Goal: Task Accomplishment & Management: Use online tool/utility

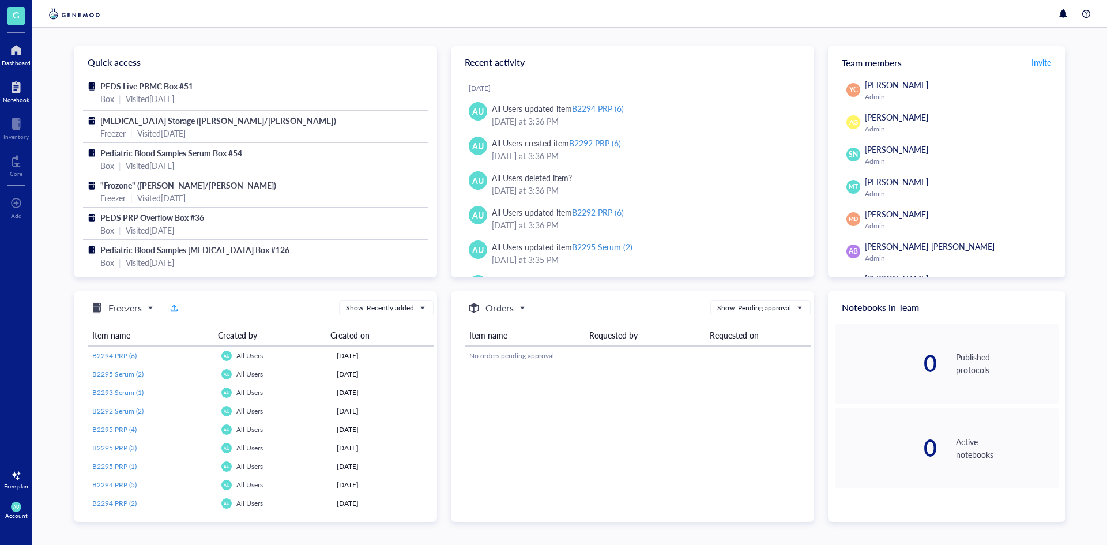
click at [12, 86] on div at bounding box center [16, 87] width 27 height 18
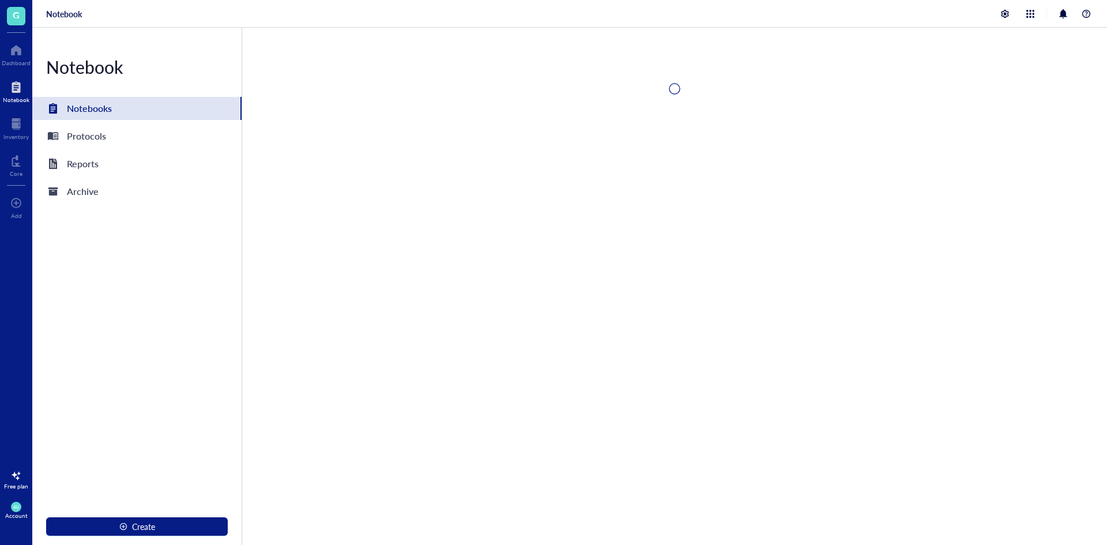
click at [7, 107] on div "G Dashboard Notebook Inventory Core To pick up a draggable item, press the spac…" at bounding box center [16, 272] width 32 height 545
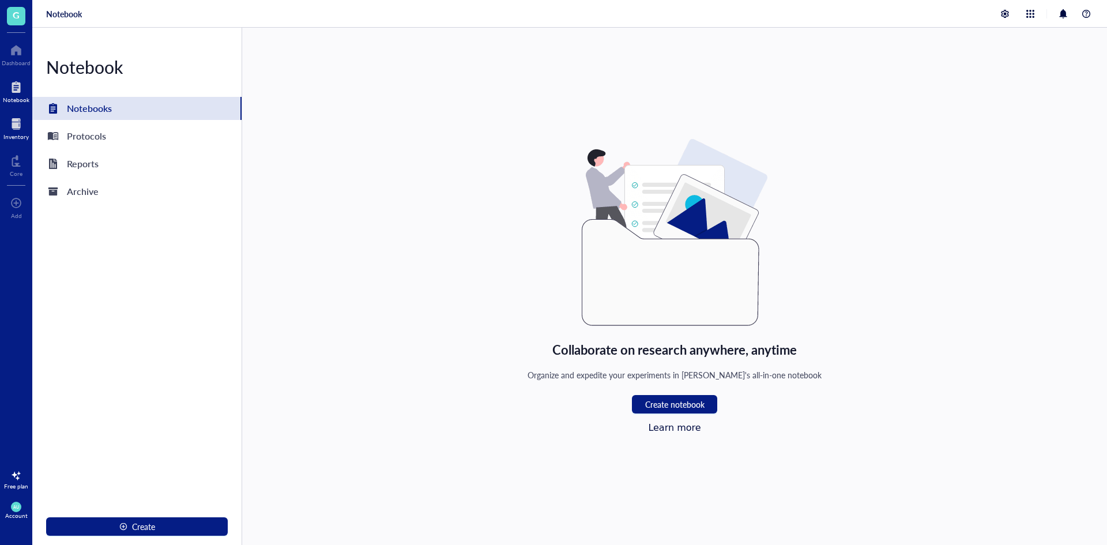
click at [18, 126] on div at bounding box center [15, 124] width 25 height 18
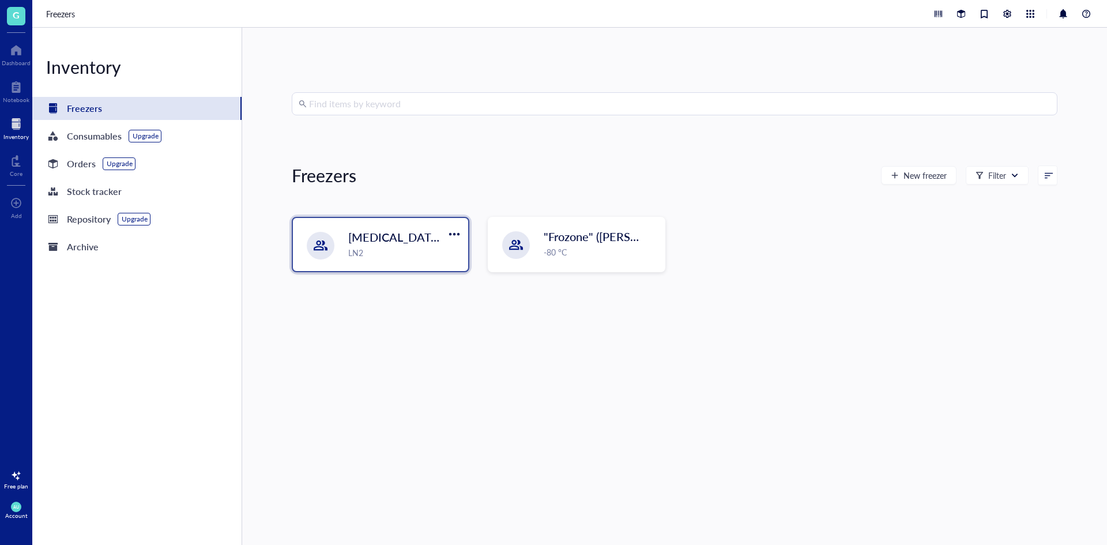
click at [348, 252] on div "LN2" at bounding box center [404, 252] width 113 height 13
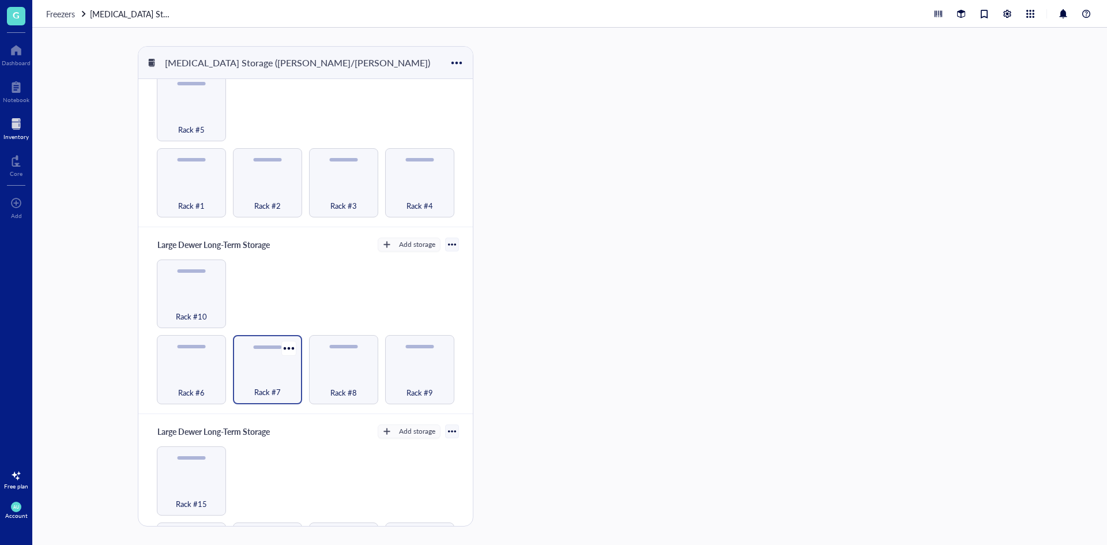
scroll to position [173, 0]
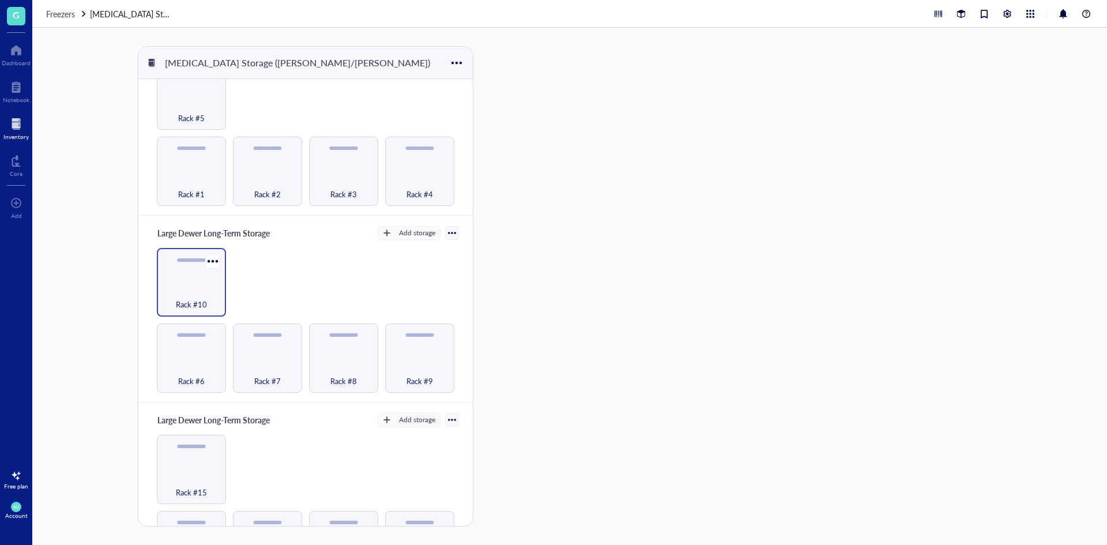
click at [198, 288] on div "Rack #10" at bounding box center [192, 297] width 58 height 25
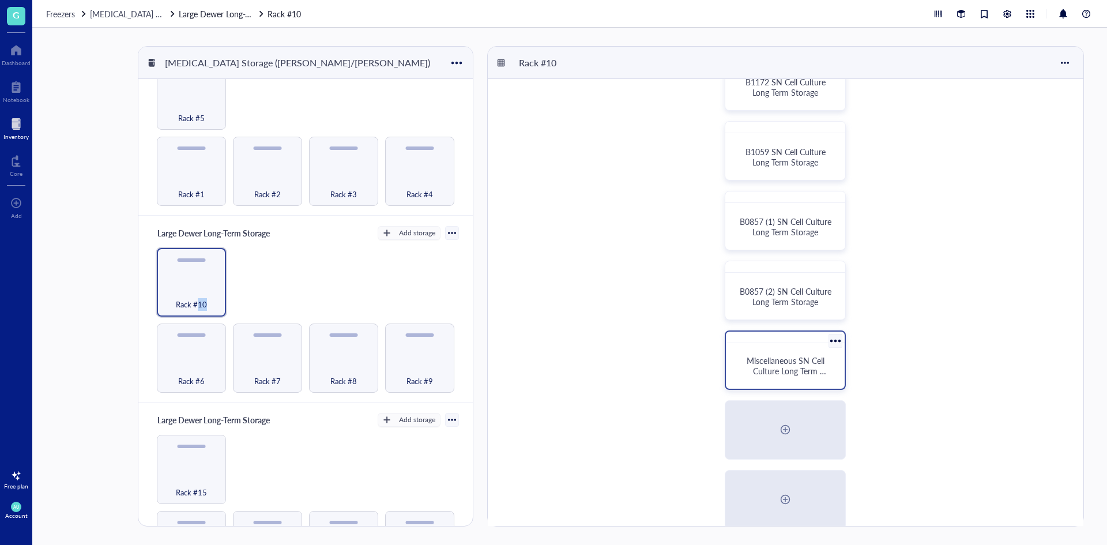
scroll to position [338, 0]
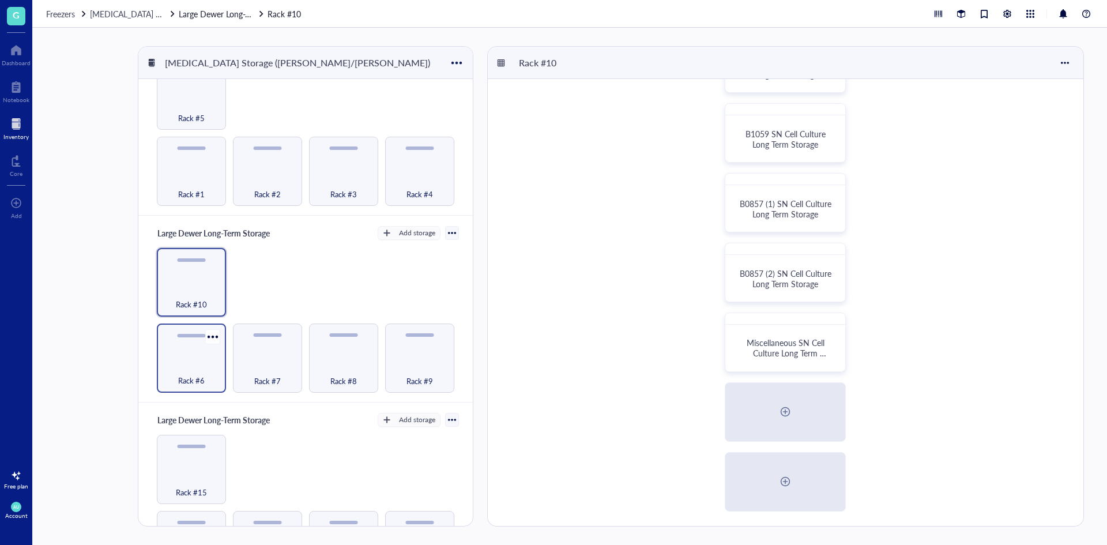
click at [201, 374] on span "Rack #6" at bounding box center [191, 380] width 27 height 13
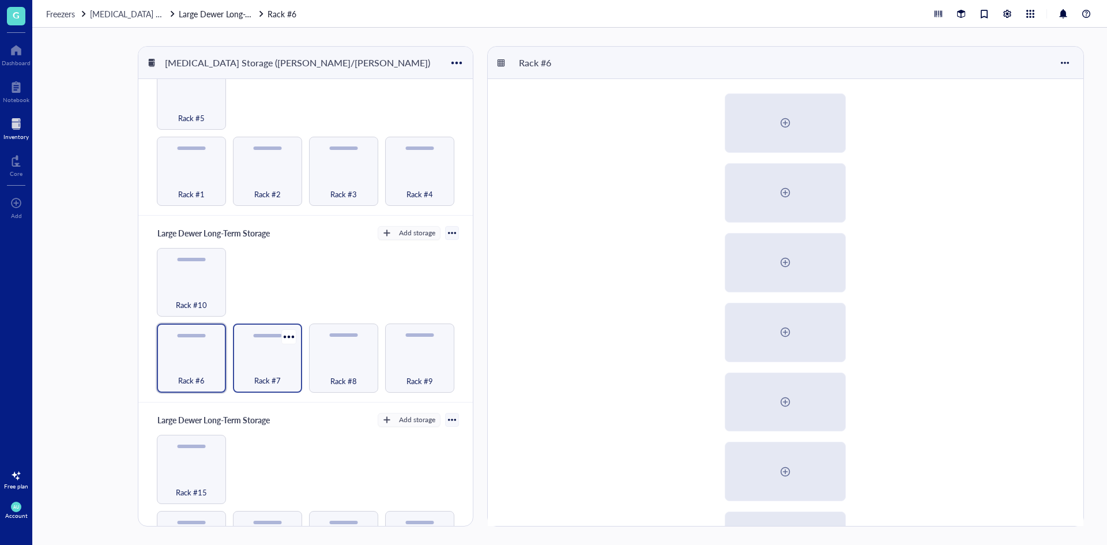
click at [279, 369] on div "Rack #7" at bounding box center [268, 373] width 58 height 25
click at [420, 367] on div "Rack #9" at bounding box center [420, 373] width 58 height 25
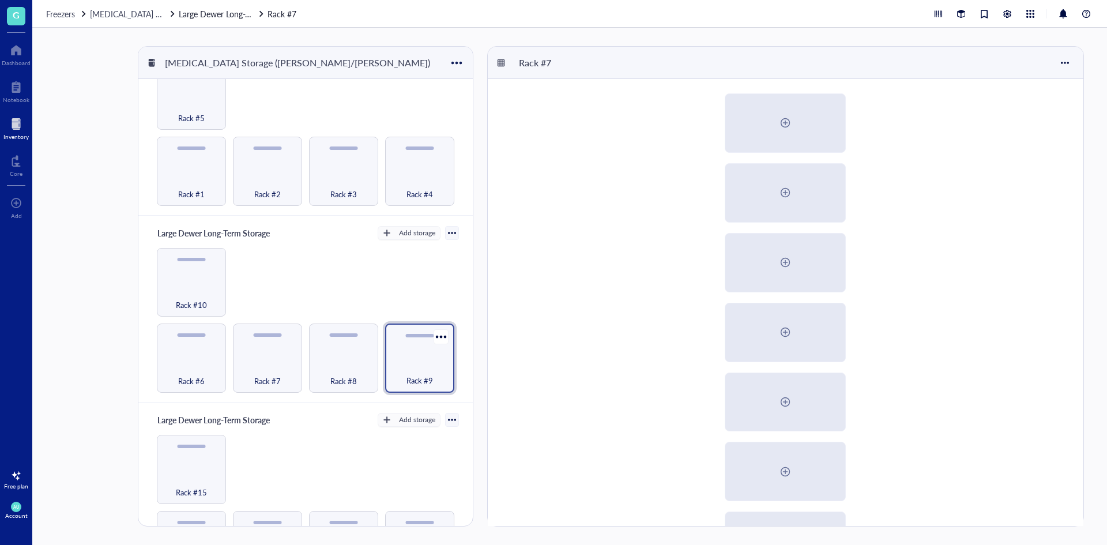
click at [421, 367] on div "Rack #9" at bounding box center [420, 373] width 58 height 25
click at [356, 375] on div "Rack #8" at bounding box center [344, 373] width 58 height 25
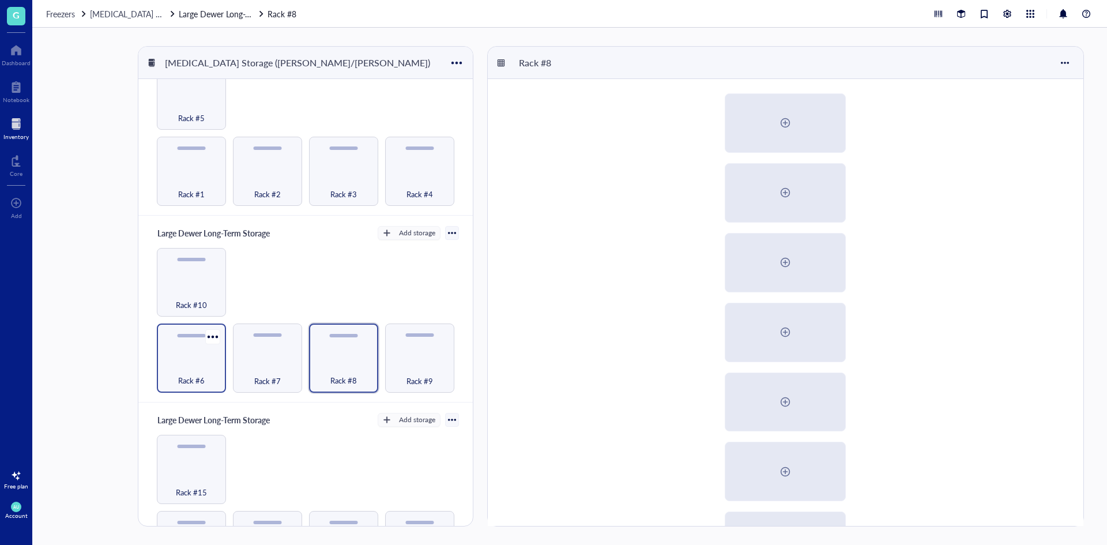
drag, startPoint x: 290, startPoint y: 373, endPoint x: 213, endPoint y: 367, distance: 76.9
click at [288, 372] on div "Rack #7" at bounding box center [267, 374] width 59 height 25
click at [190, 369] on div "Rack #6" at bounding box center [192, 373] width 58 height 25
click at [196, 286] on div "Rack #10" at bounding box center [192, 297] width 58 height 25
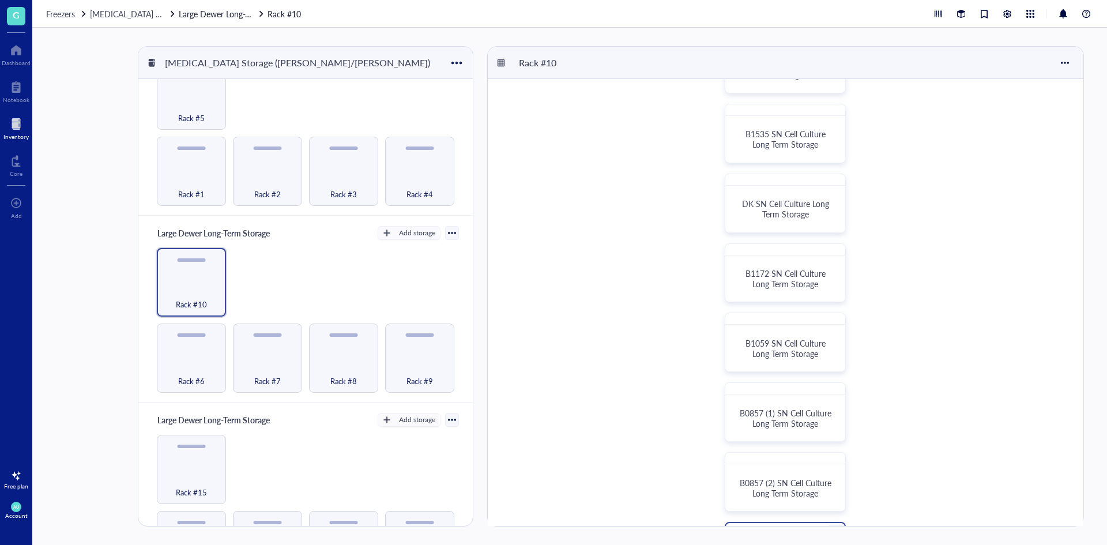
scroll to position [338, 0]
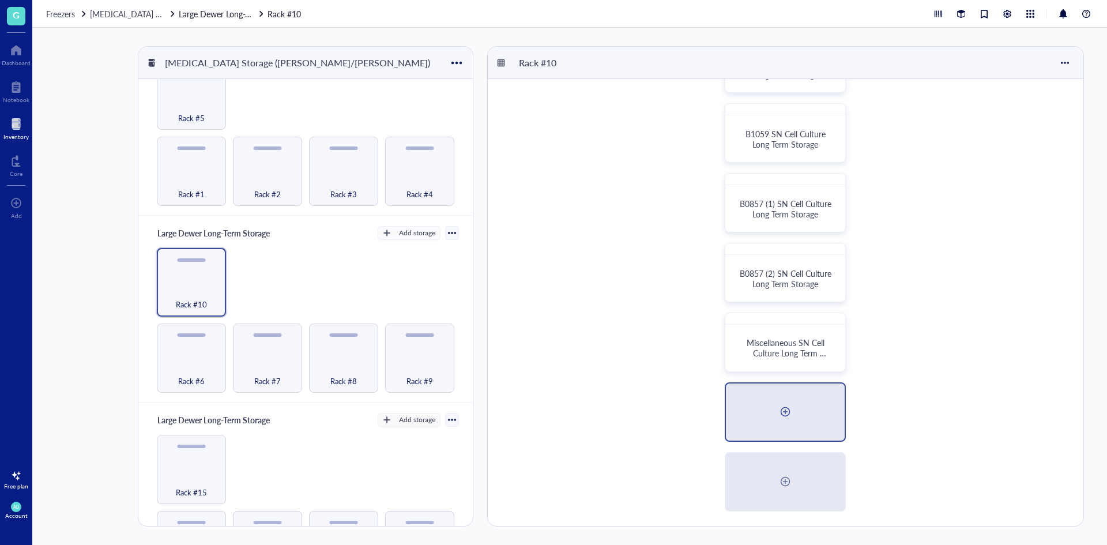
click at [776, 418] on div at bounding box center [785, 411] width 18 height 18
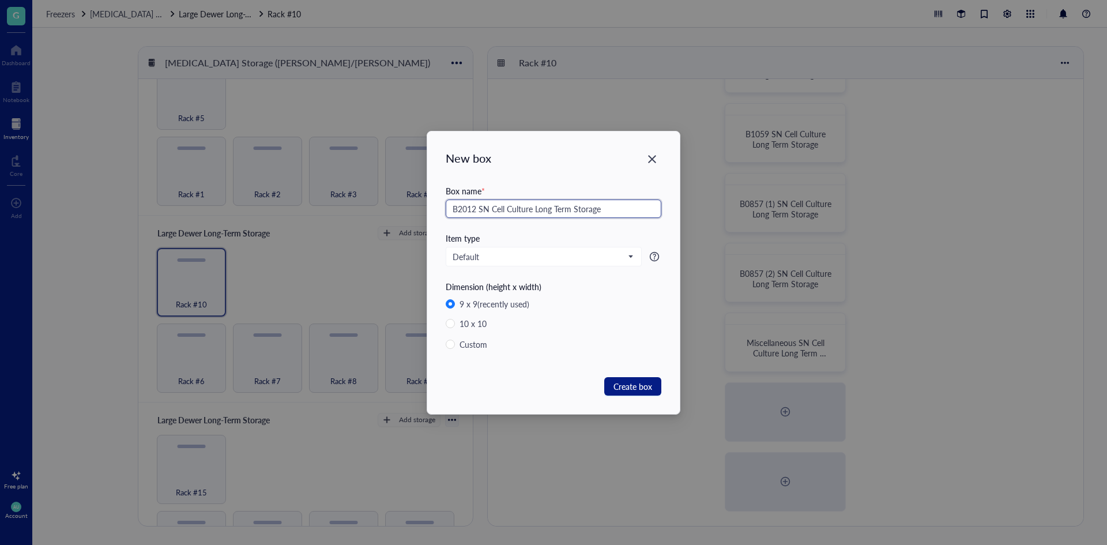
type input "B2012 SN Cell Culture Long Term Storage"
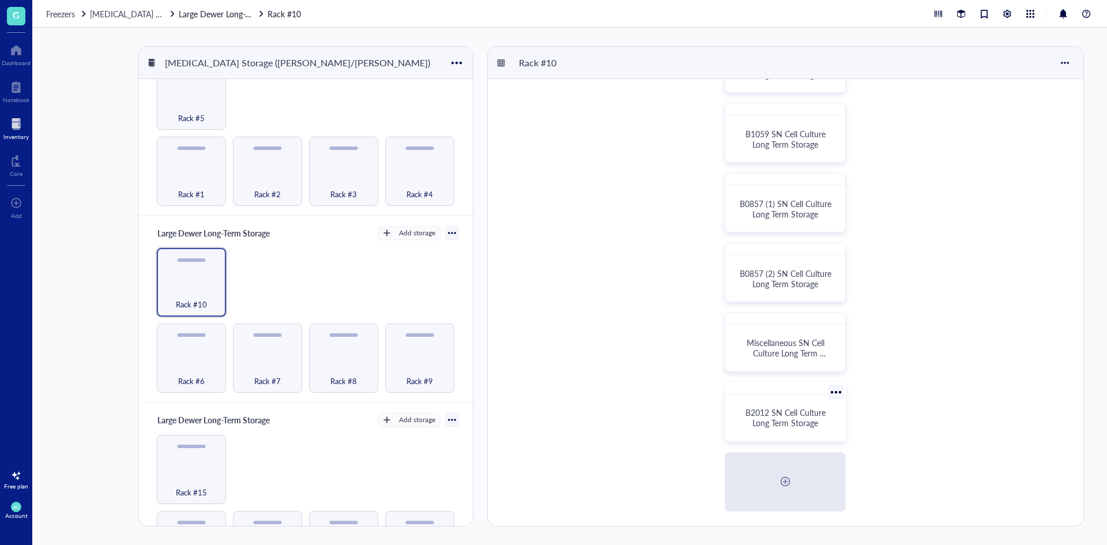
click at [774, 425] on span "B2012 SN Cell Culture Long Term Storage" at bounding box center [786, 417] width 82 height 22
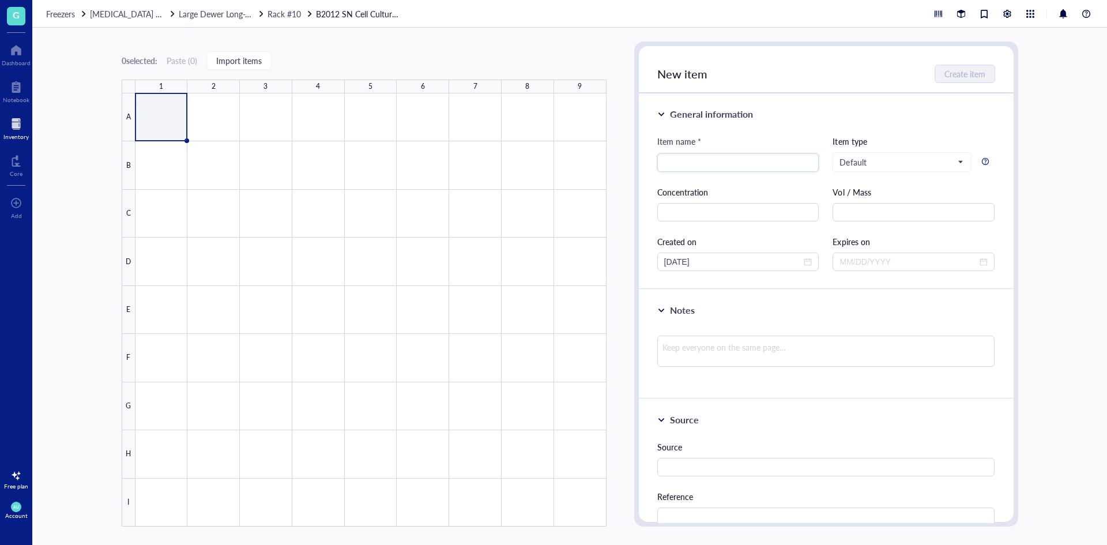
click at [174, 120] on div at bounding box center [370, 309] width 471 height 433
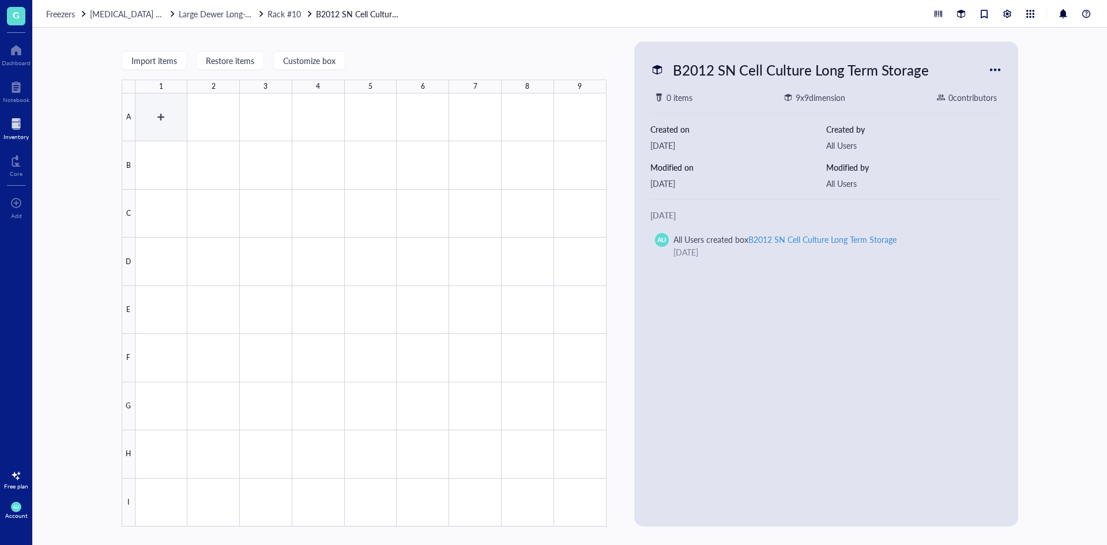
click at [138, 128] on div at bounding box center [370, 309] width 471 height 433
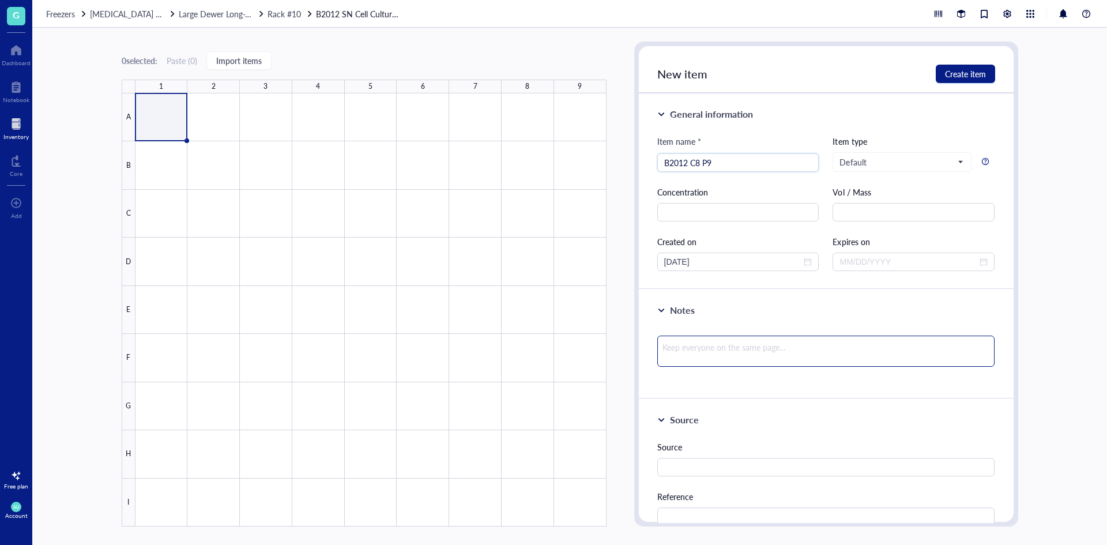
type input "B2012 C8 P9"
click at [699, 345] on textarea at bounding box center [826, 350] width 338 height 31
type textarea "3"
type textarea "35"
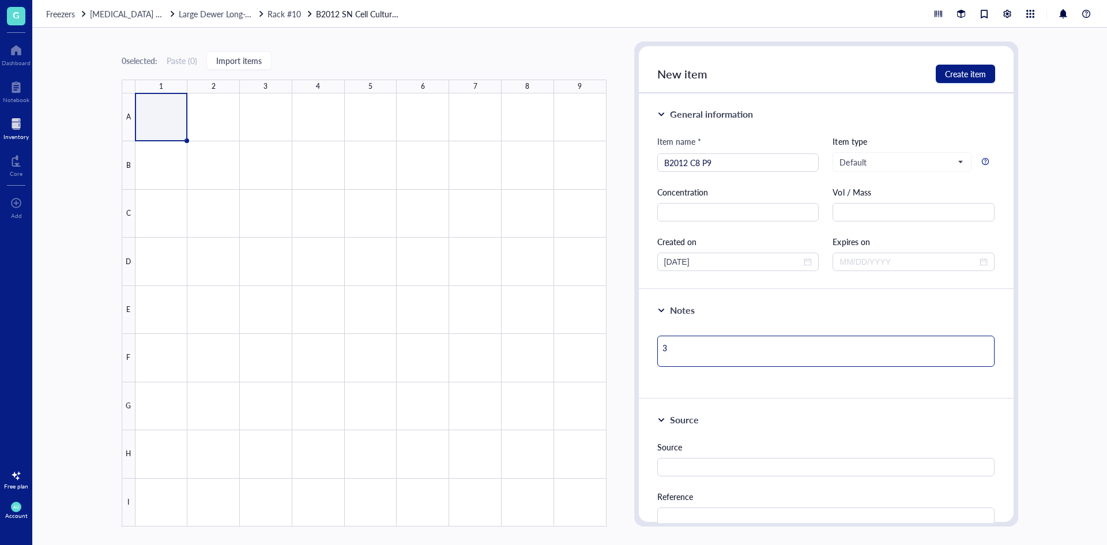
type textarea "35"
type textarea "35%"
type textarea "35% c"
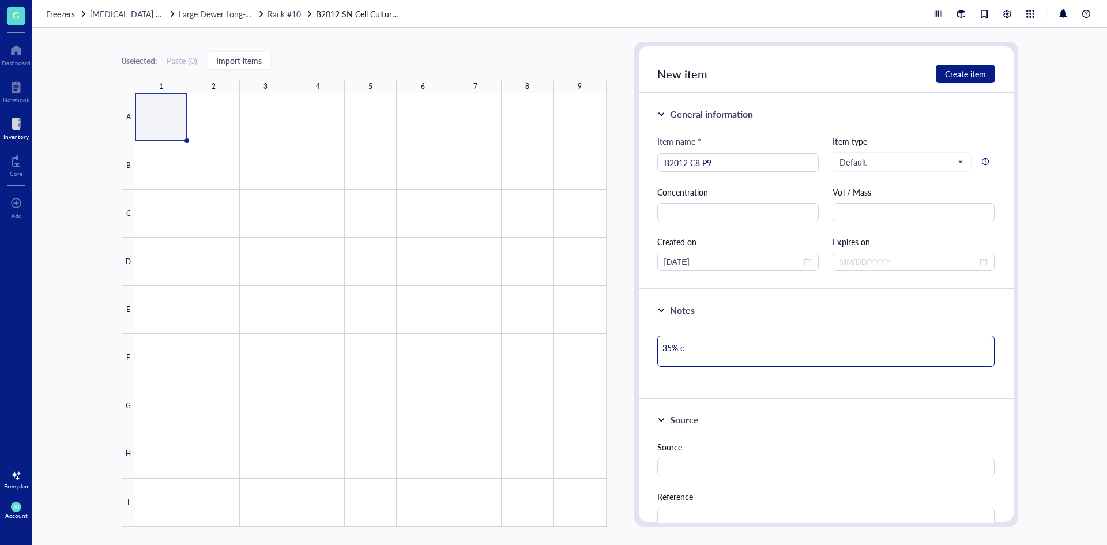
type textarea "35% co"
type textarea "35% con"
type textarea "35% conf"
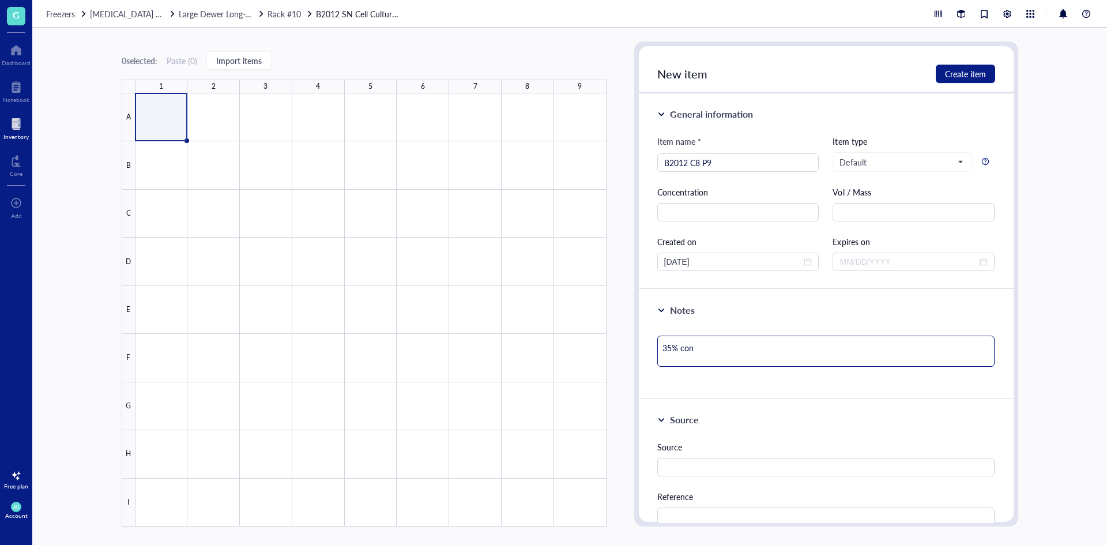
type textarea "35% conf"
type textarea "35% confl"
type textarea "35% conflu"
type textarea "35% conflue"
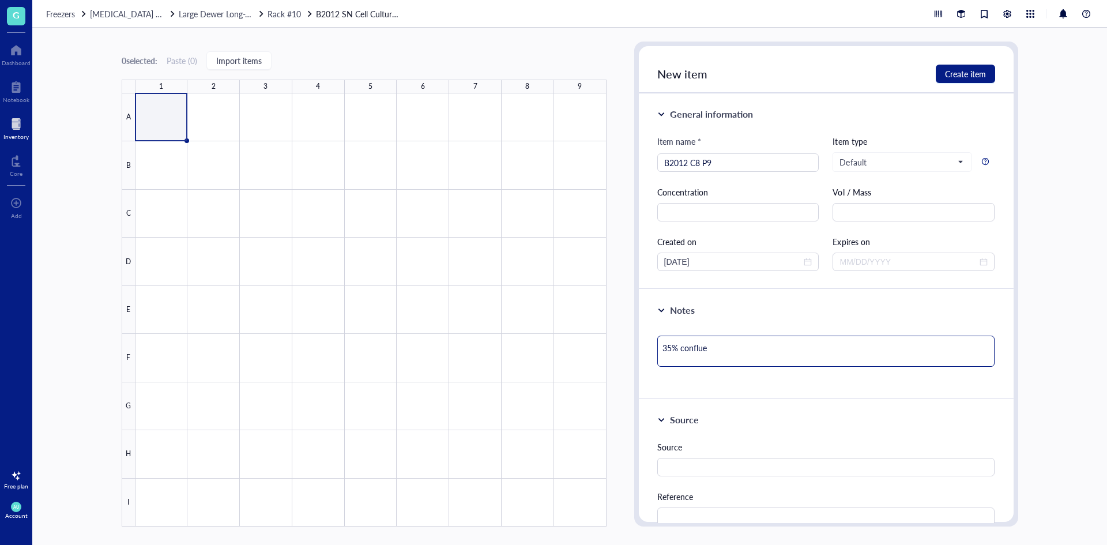
type textarea "35% confluen"
type textarea "35% confluenc"
type textarea "35% confluency"
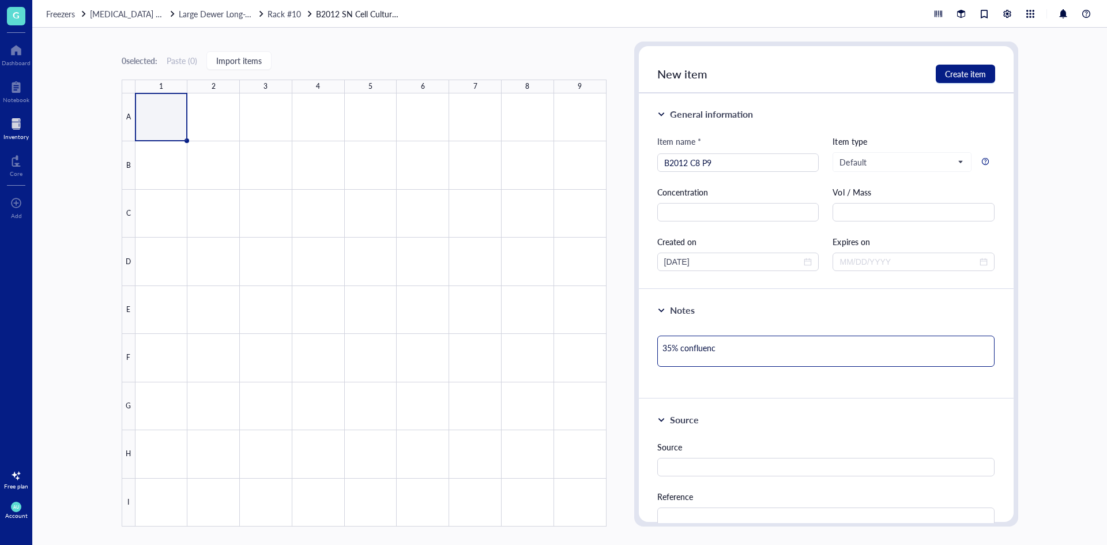
type textarea "35% confluency"
type textarea "35% confluency -"
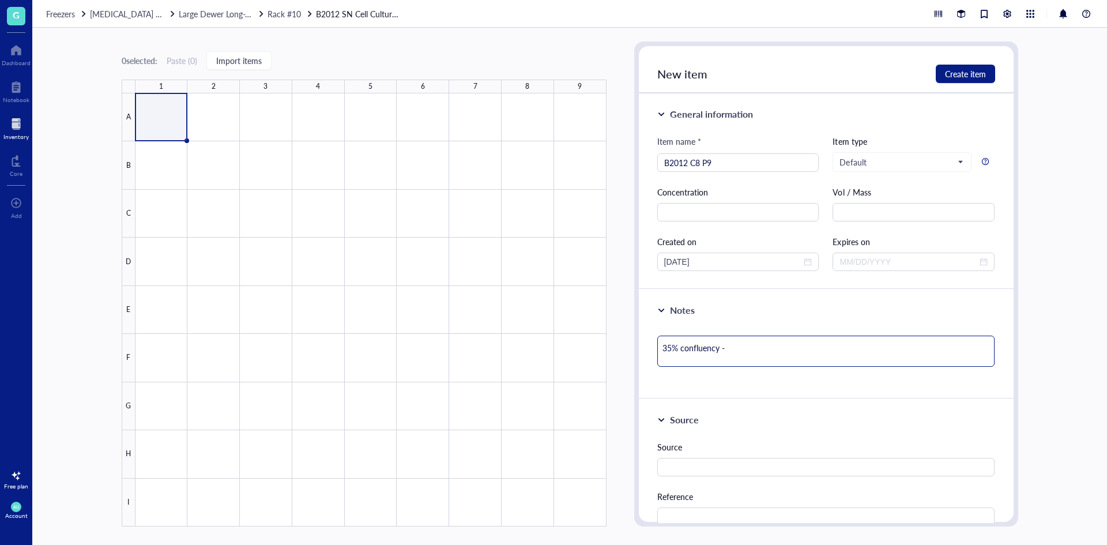
type textarea "35% confluency -"
type textarea "35% confluency - g"
type textarea "35% confluency - go"
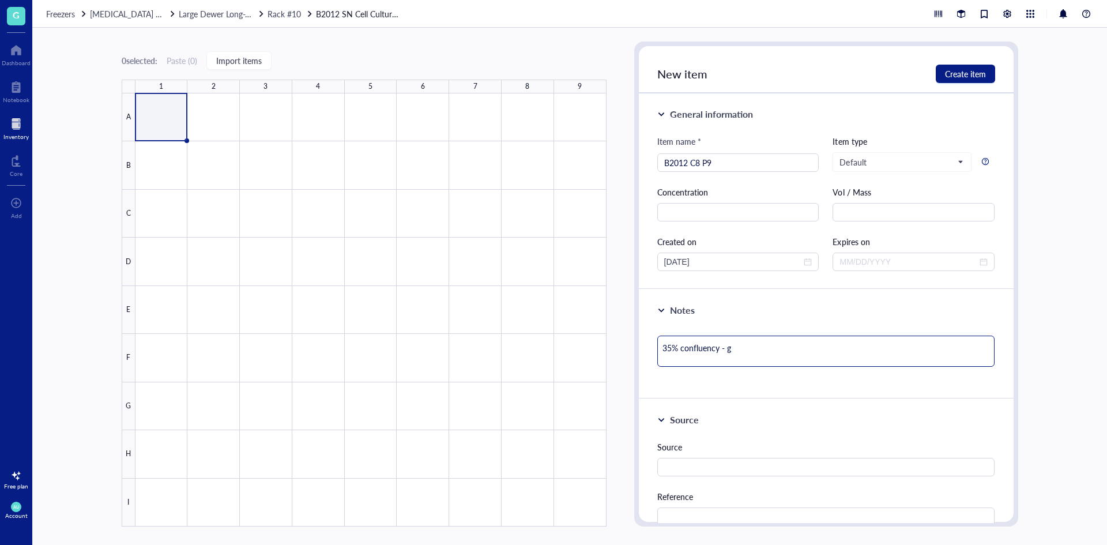
type textarea "35% confluency - go"
type textarea "35% confluency - goo"
type textarea "35% confluency - goof"
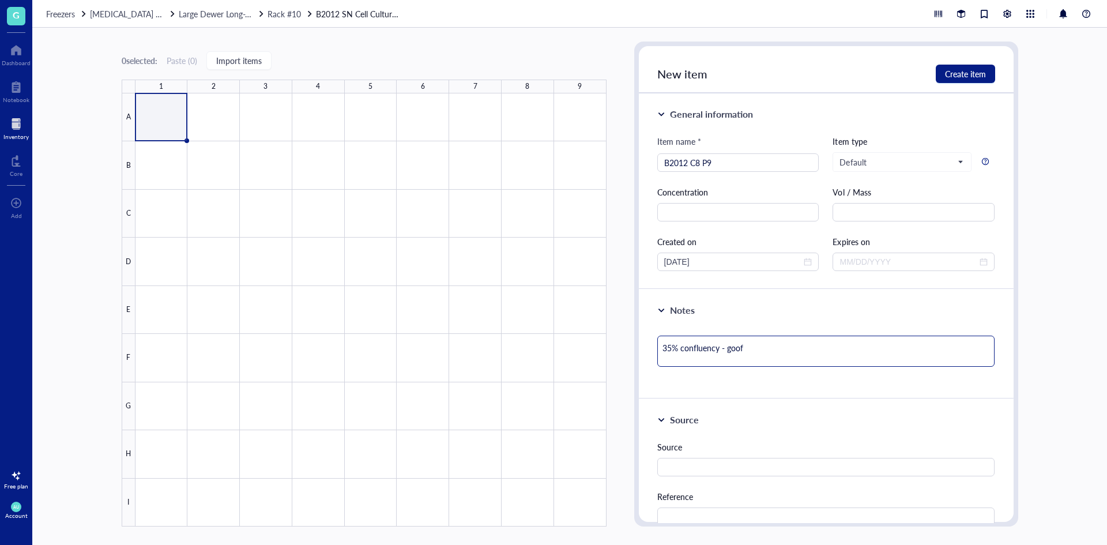
type textarea "35% confluency - goof"
type textarea "35% confluency - goo"
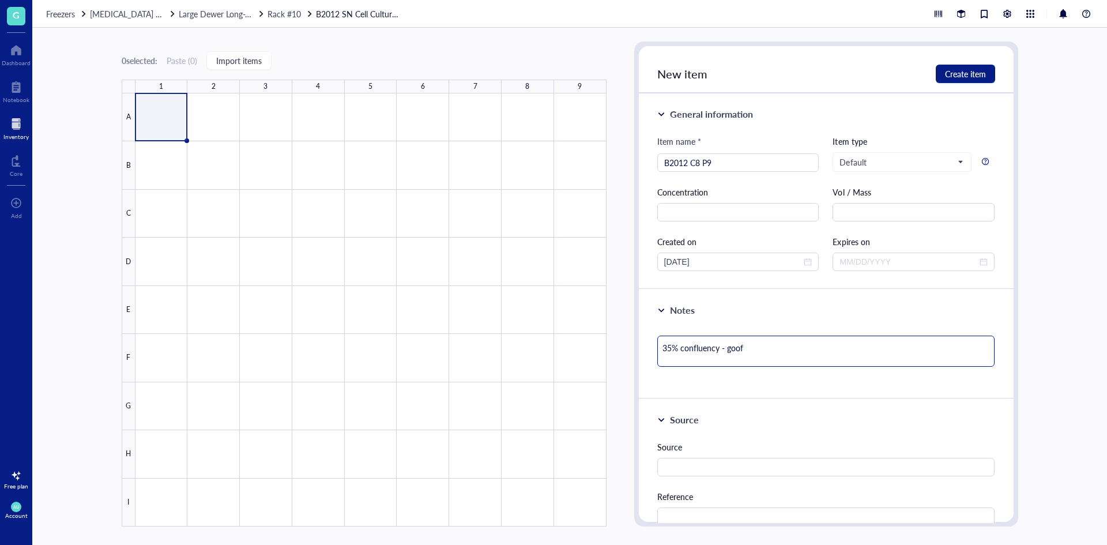
type textarea "35% confluency - goo"
type textarea "35% confluency - goog"
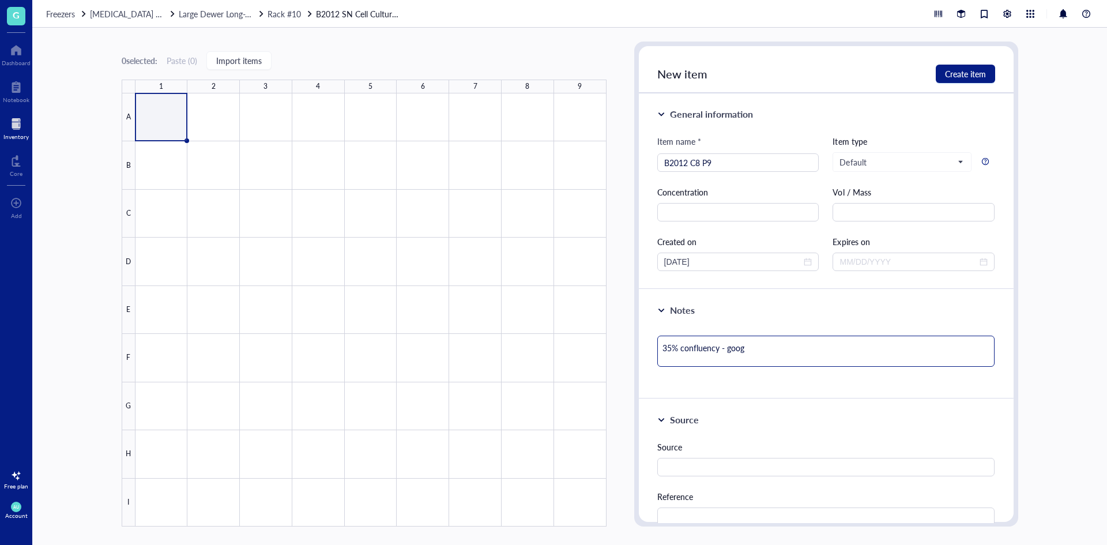
type textarea "35% confluency - goog"
type textarea "35% confluency - goo"
type textarea "35% confluency - good"
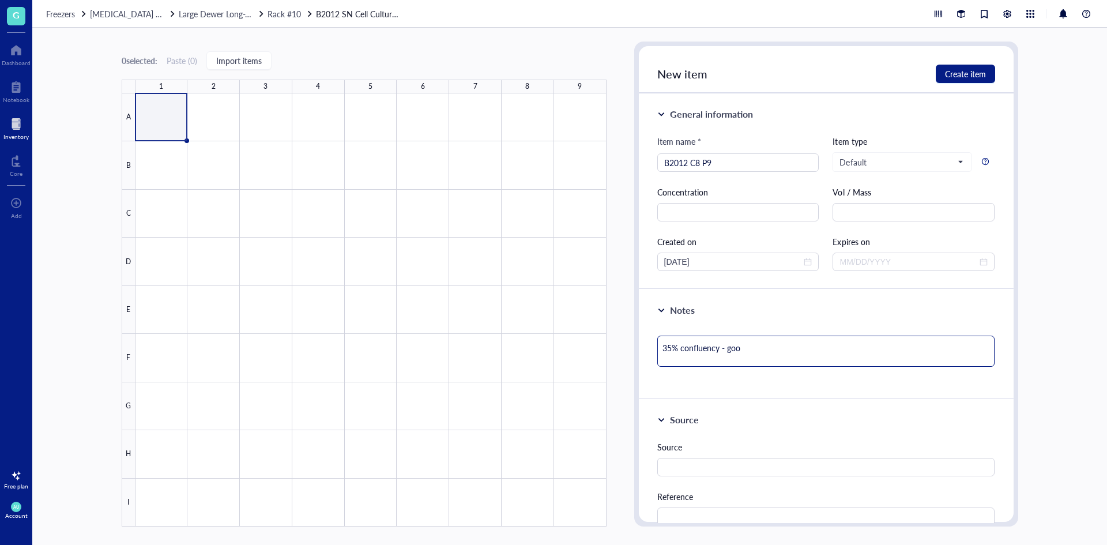
type textarea "35% confluency - good"
type textarea "35% confluency - good q"
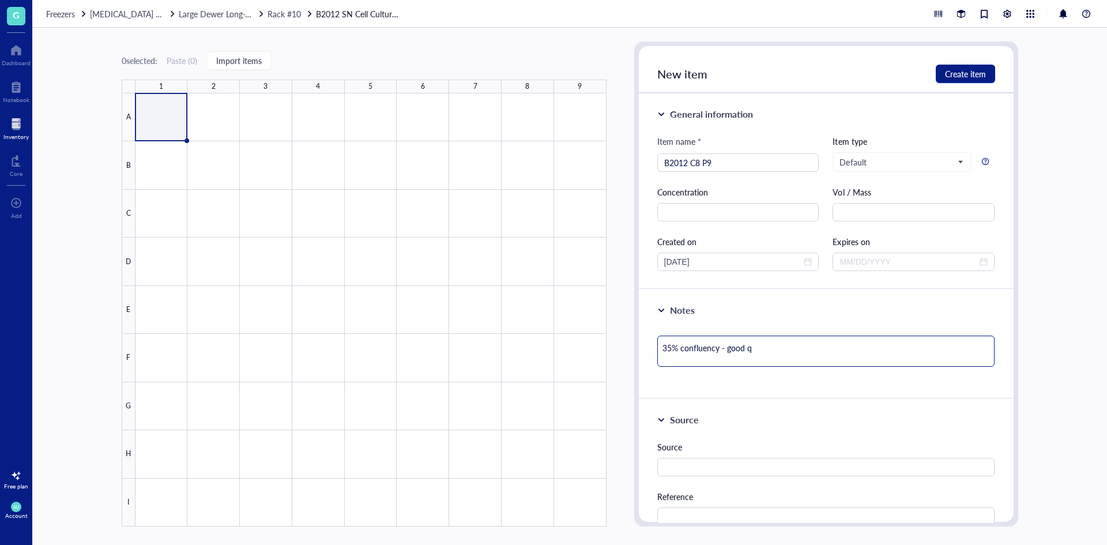
type textarea "35% confluency - good qu"
type textarea "35% confluency - good qua"
type textarea "35% confluency - good qual"
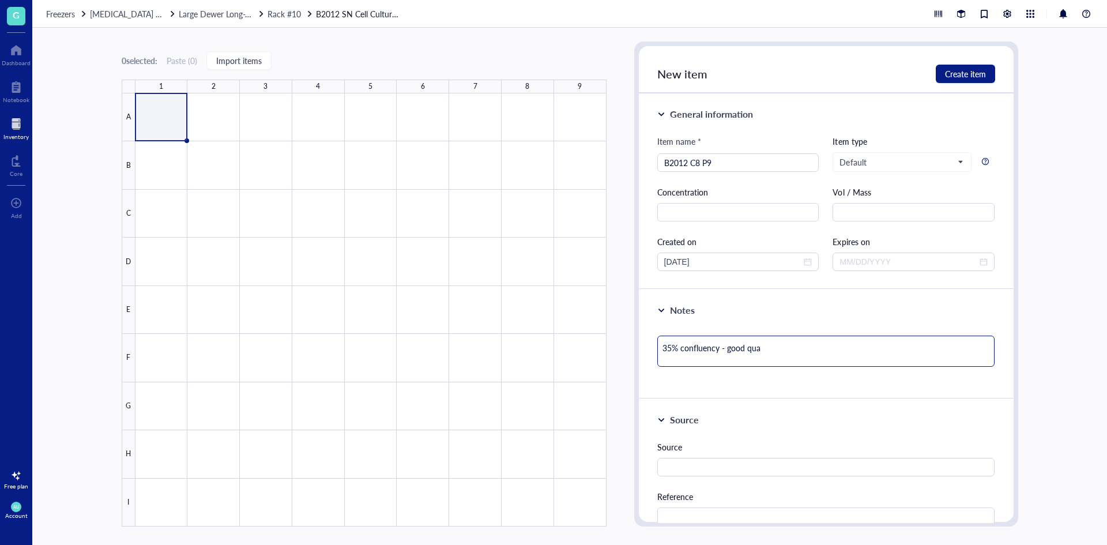
type textarea "35% confluency - good qual"
type textarea "35% confluency - good quali"
type textarea "35% confluency - good qualit"
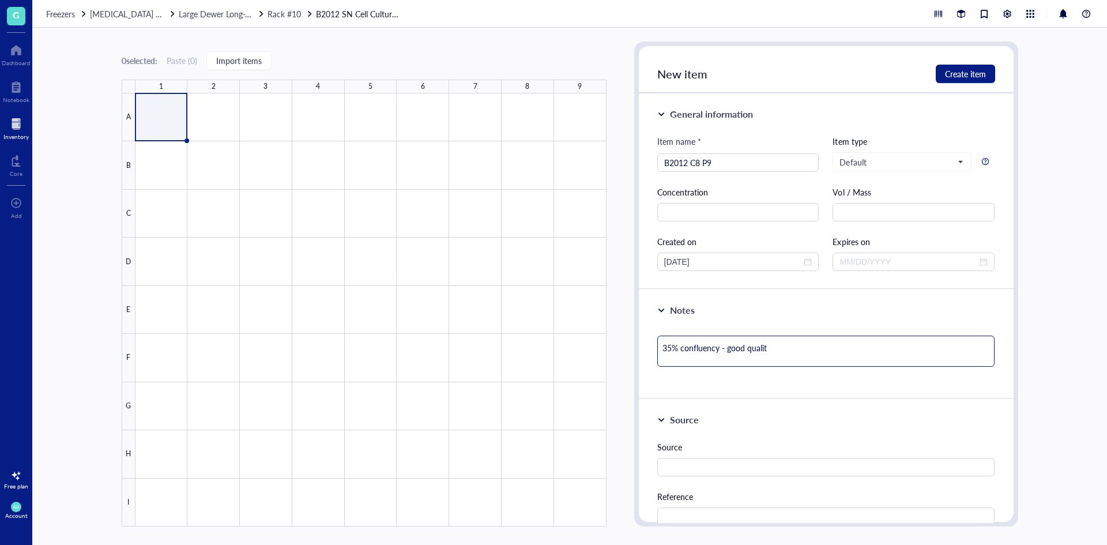
type textarea "35% confluency - good quality"
click at [726, 351] on textarea "35% confluency - good quality" at bounding box center [826, 350] width 338 height 31
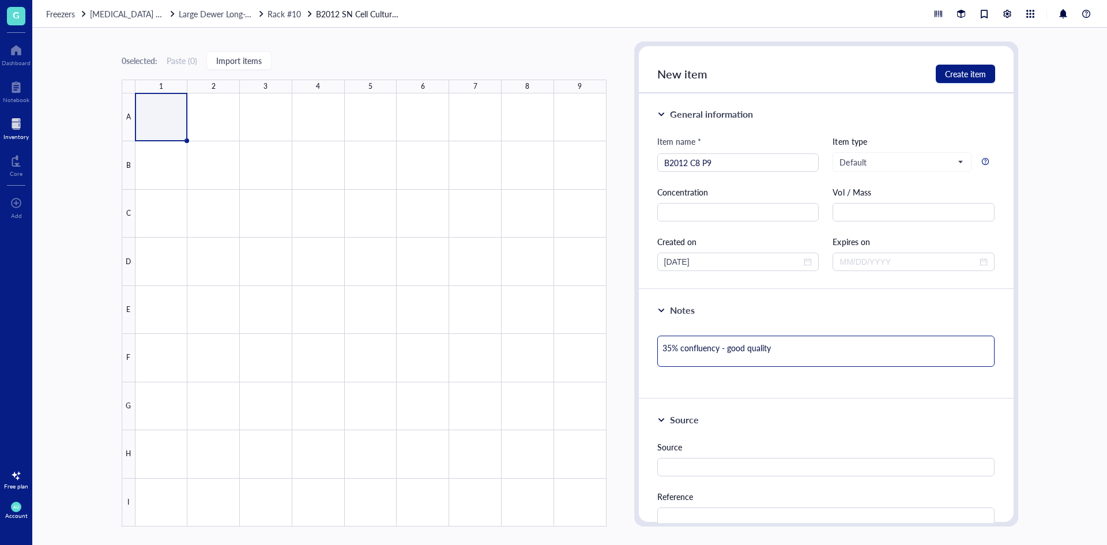
type textarea "35% confluency - vgood quality"
type textarea "35% confluency - vegood quality"
type textarea "35% confluency - vergood quality"
type textarea "35% confluency - verygood quality"
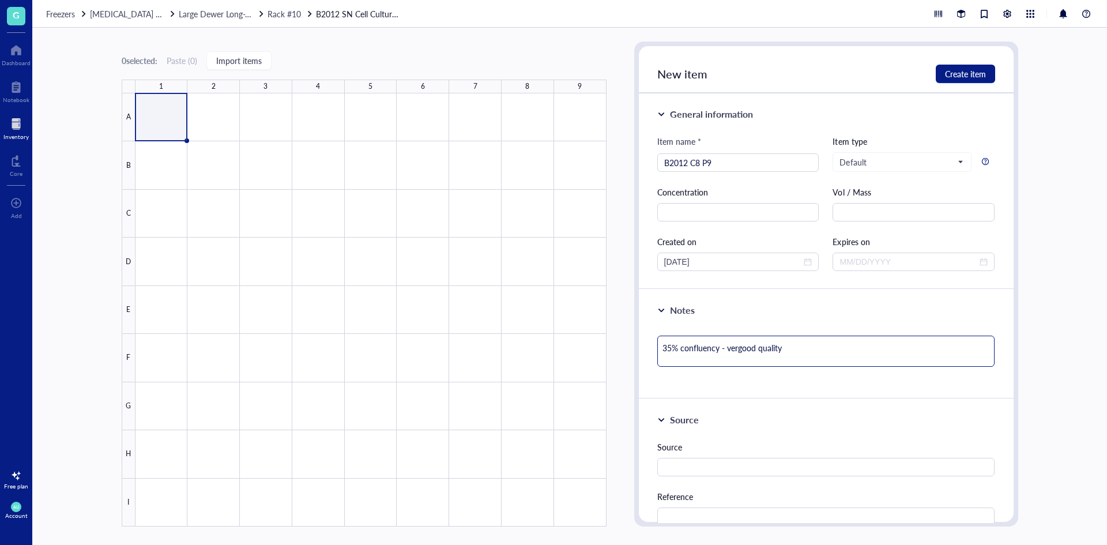
type textarea "35% confluency - verygood quality"
type textarea "35% confluency - very good quality"
click at [959, 75] on span "Create item" at bounding box center [965, 73] width 41 height 9
type textarea "Keep everyone on the same page…"
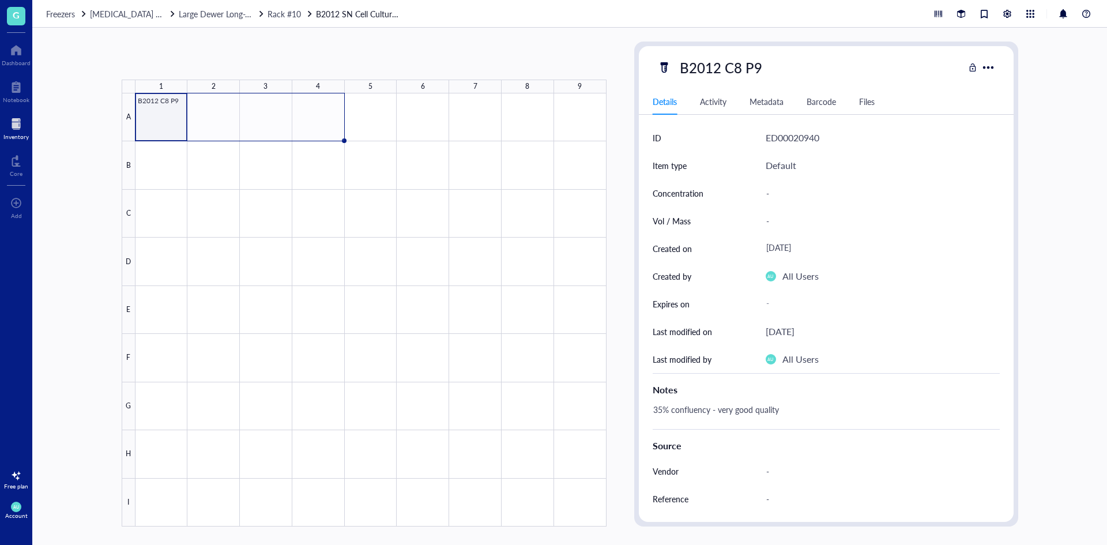
drag, startPoint x: 187, startPoint y: 141, endPoint x: 311, endPoint y: 120, distance: 125.6
click at [0, 0] on div "B2012 C8 P9" at bounding box center [0, 0] width 0 height 0
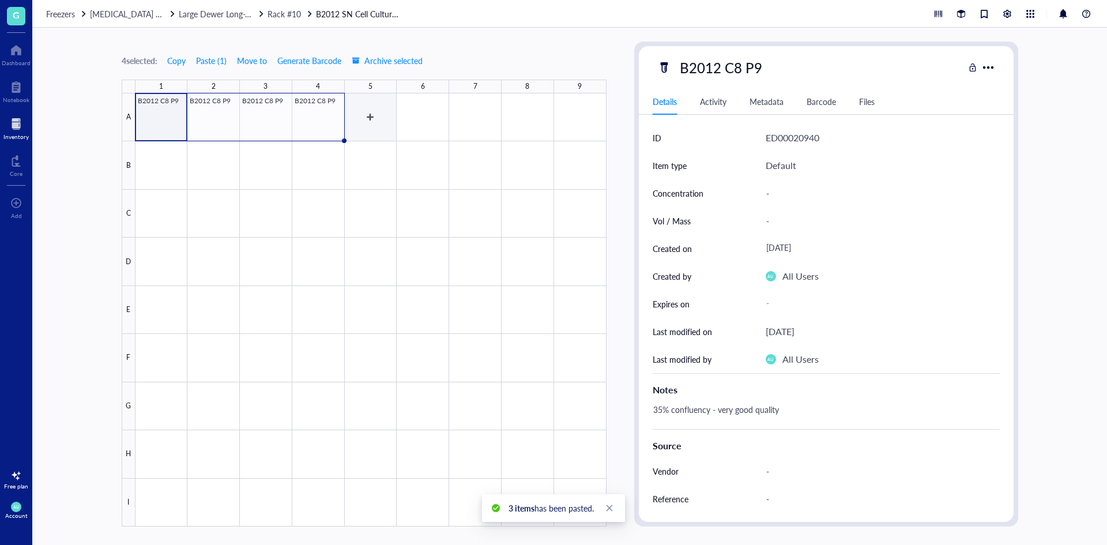
click at [367, 123] on div at bounding box center [370, 309] width 471 height 433
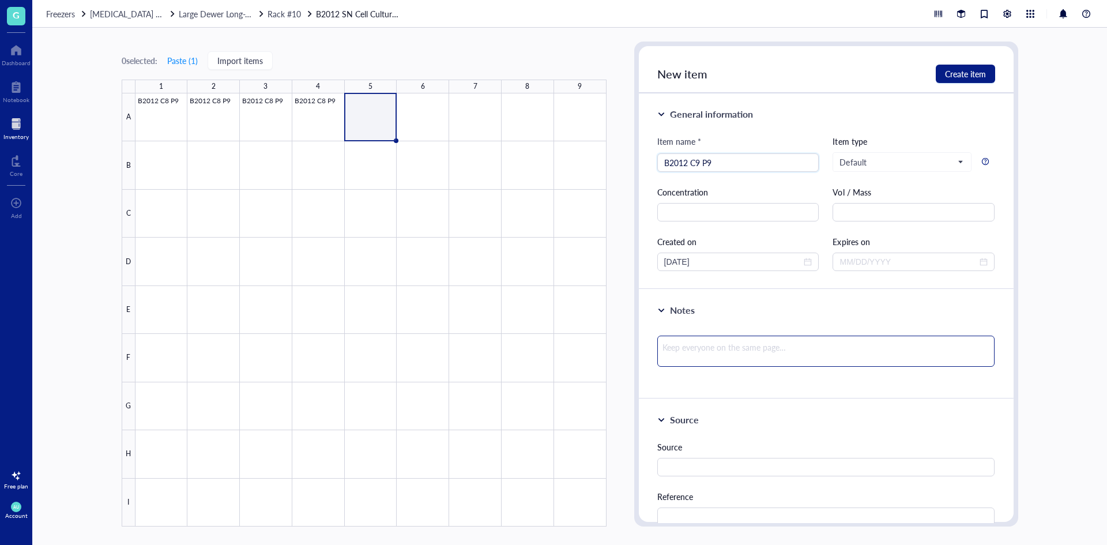
type input "B2012 C9 P9"
click at [741, 349] on textarea at bounding box center [826, 350] width 338 height 31
type textarea "3"
type textarea "35"
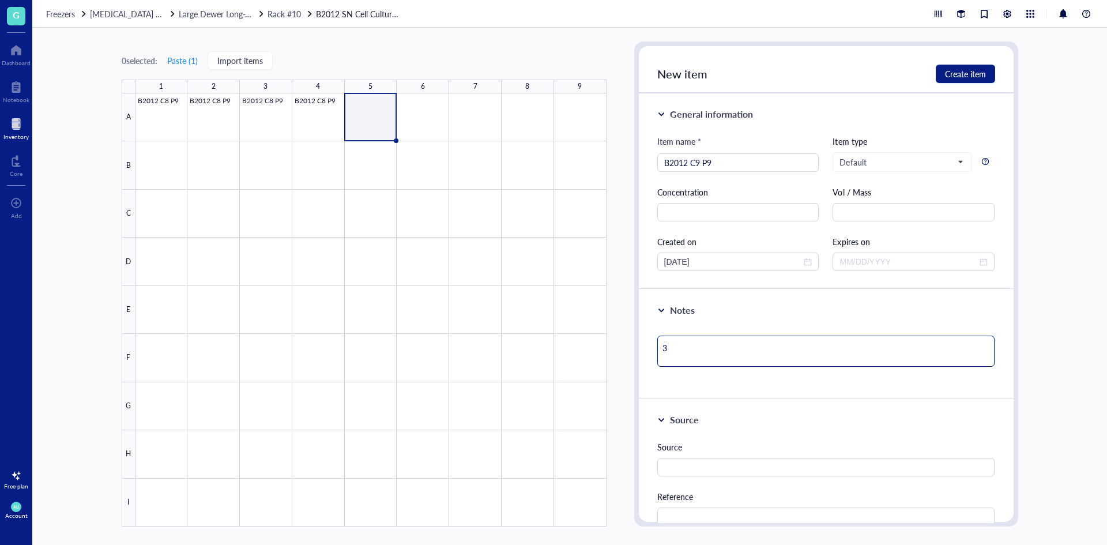
type textarea "35"
type textarea "35%"
type textarea "35% c"
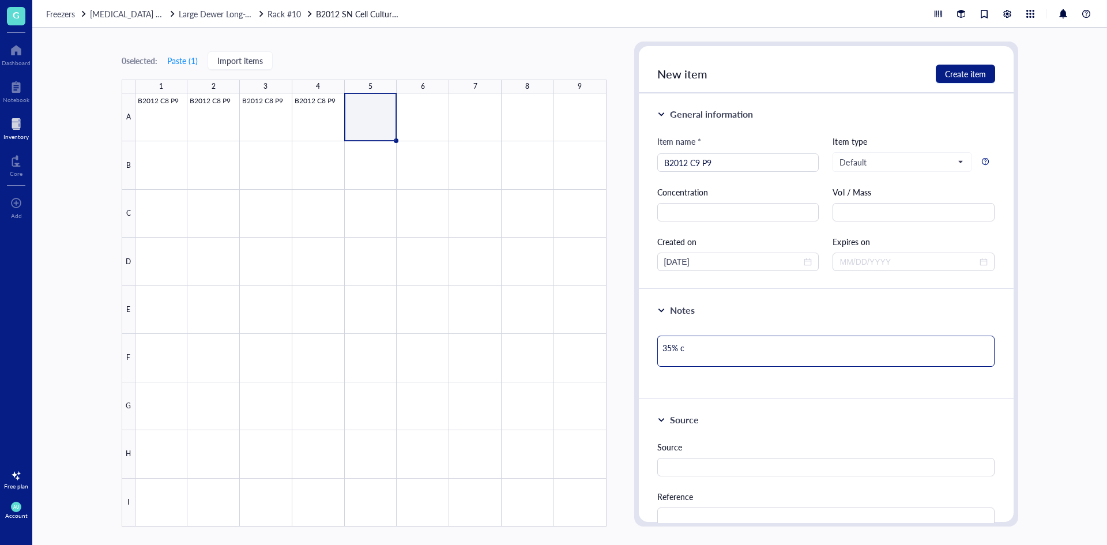
type textarea "35% co"
type textarea "35% con"
type textarea "35% conf"
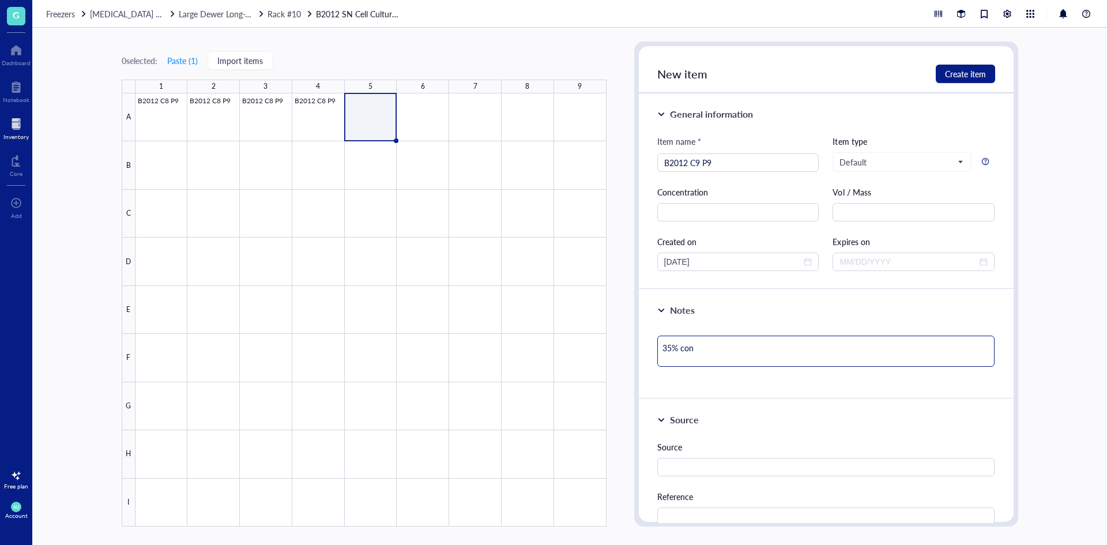
type textarea "35% conf"
type textarea "35% confl"
type textarea "35% conflu"
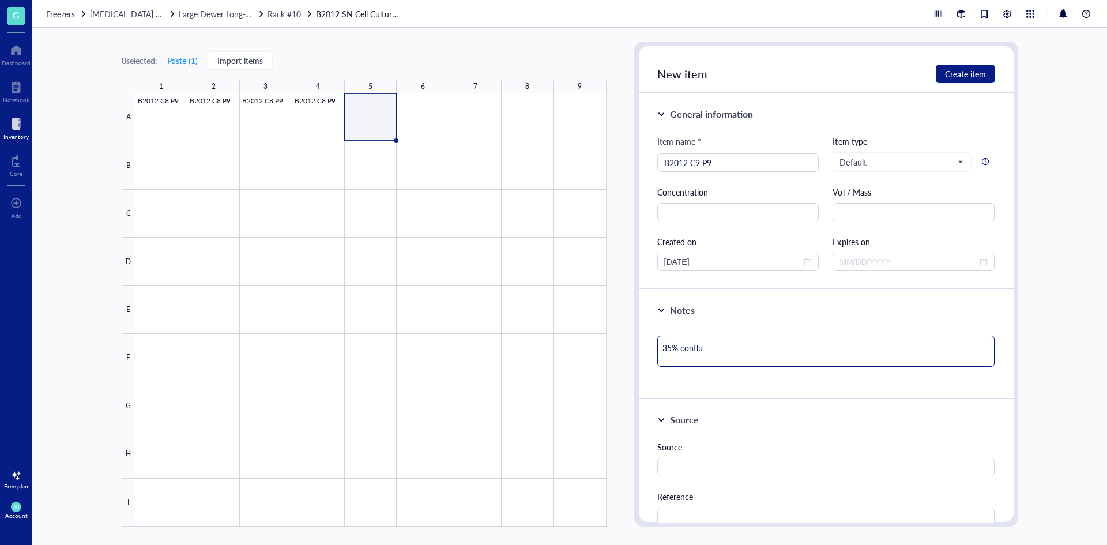
type textarea "35% conflue"
type textarea "35% confluen"
type textarea "35% confluenc"
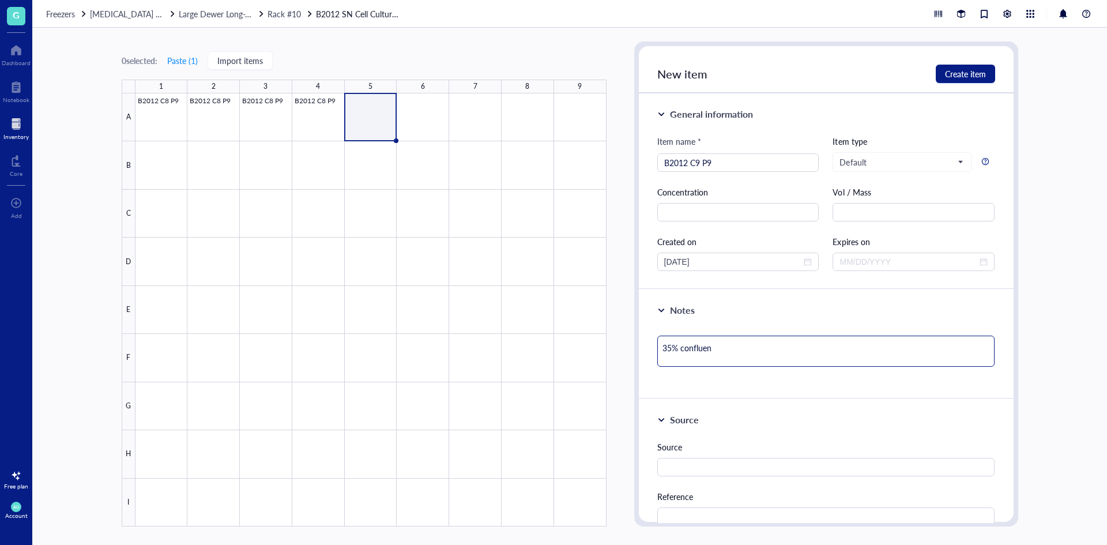
type textarea "35% confluenc"
type textarea "35% confluency"
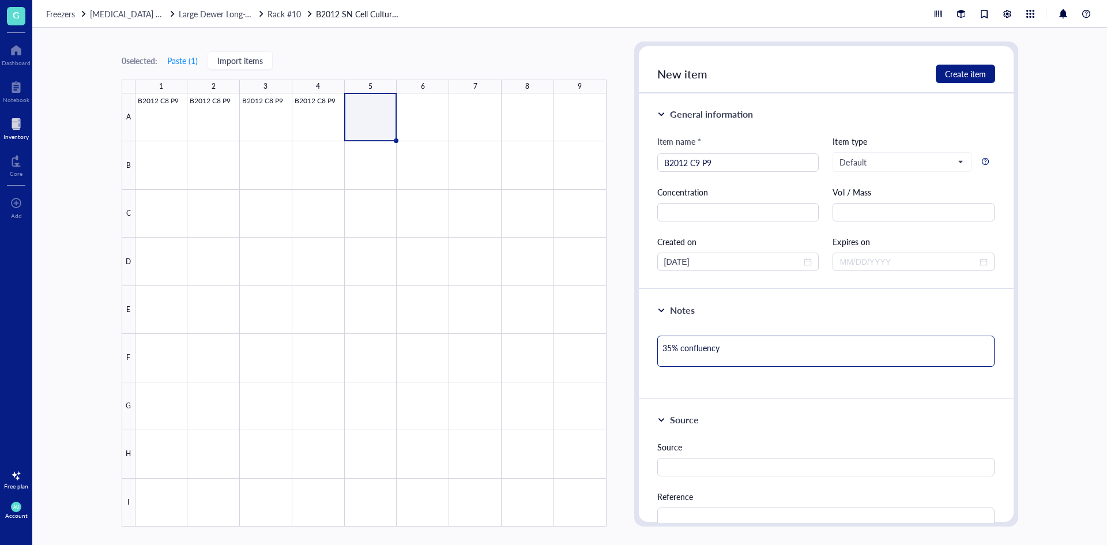
type textarea "35% confluency -"
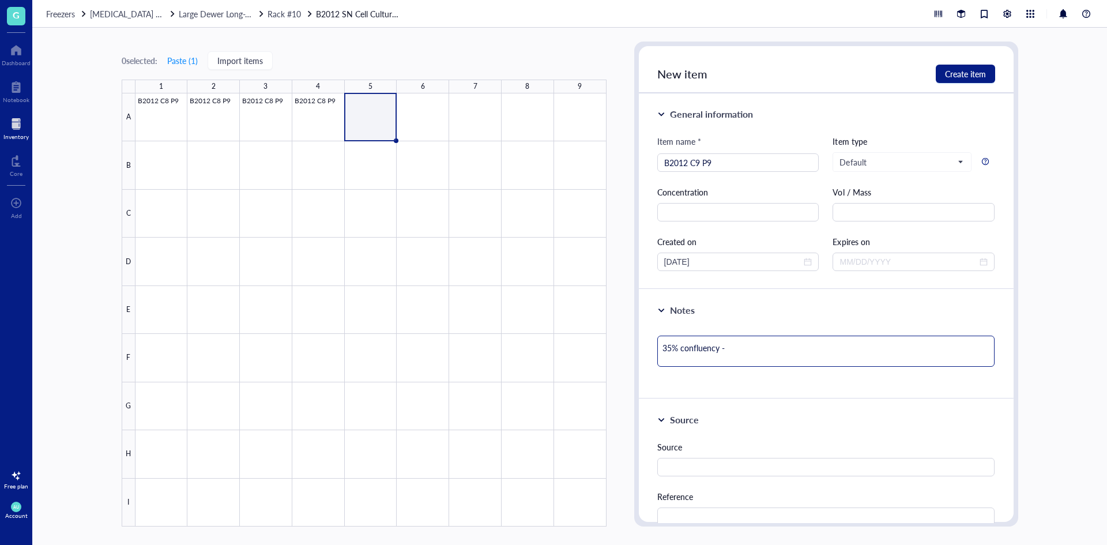
type textarea "35% confluency -"
type textarea "35% confluency -v"
type textarea "35% confluency -ve"
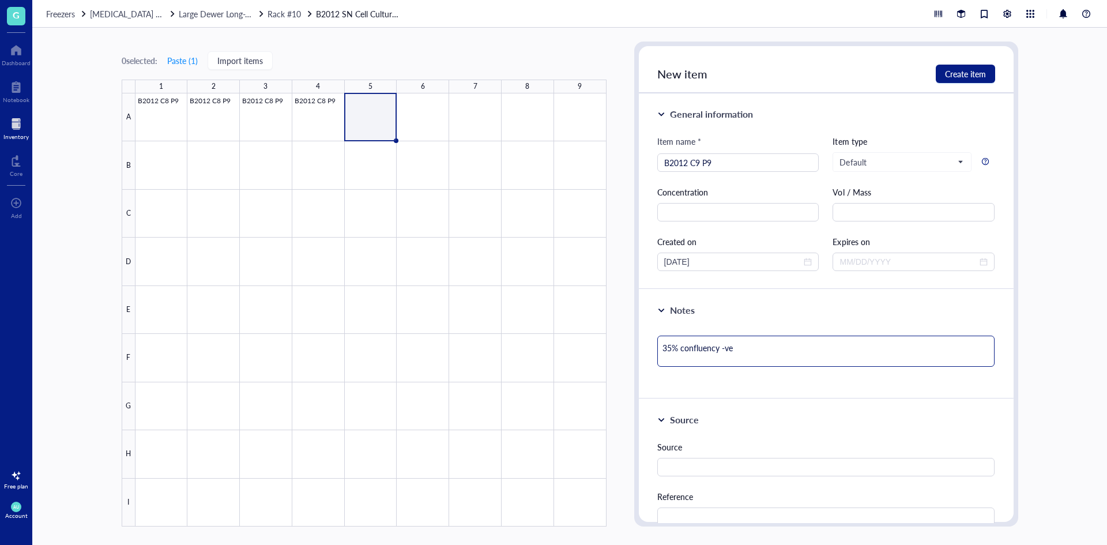
type textarea "35% confluency -ver"
type textarea "35% confluency -very"
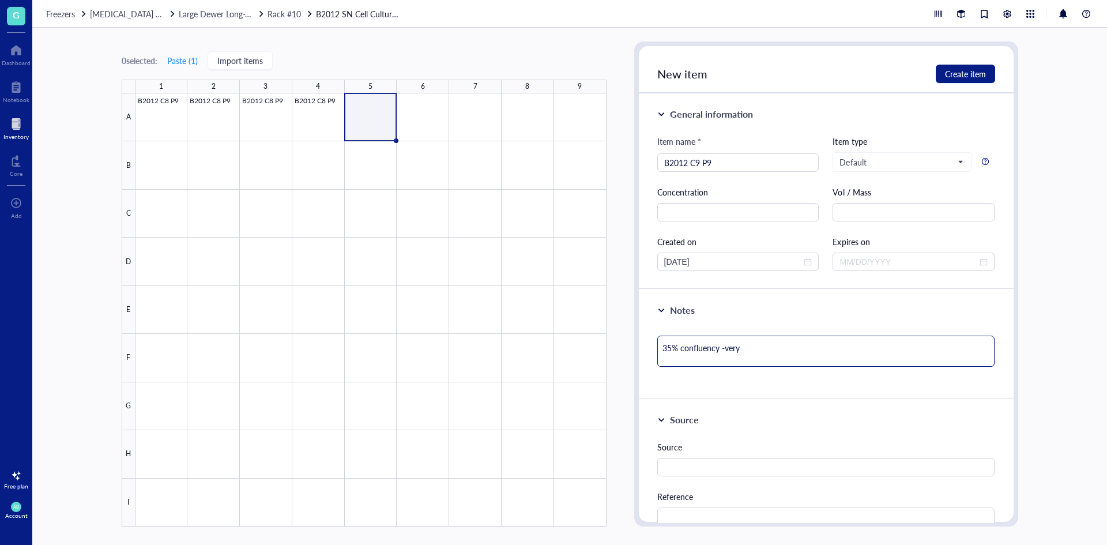
type textarea "35% confluency -very"
type textarea "35% confluency -very g"
type textarea "35% confluency -very go"
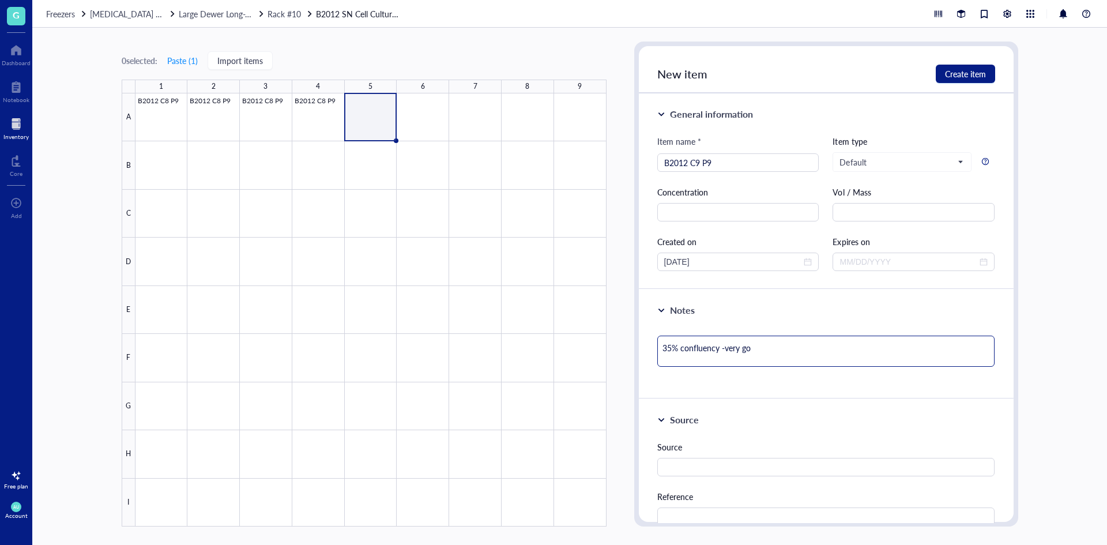
type textarea "35% confluency -very goo"
type textarea "35% confluency -very good"
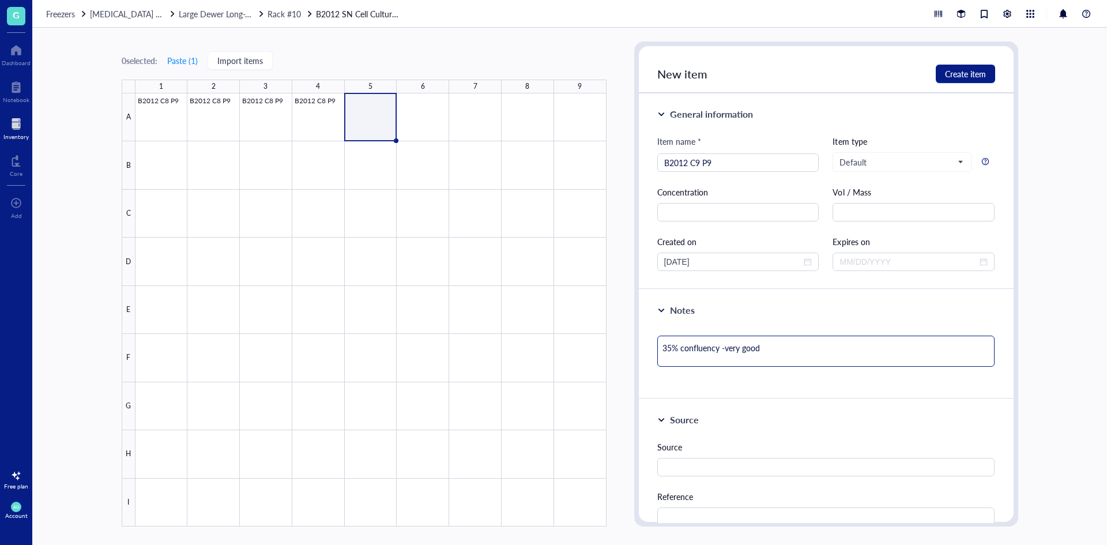
type textarea "35% confluency -very good"
type textarea "35% confluency -very good q"
type textarea "35% confluency -very good qi"
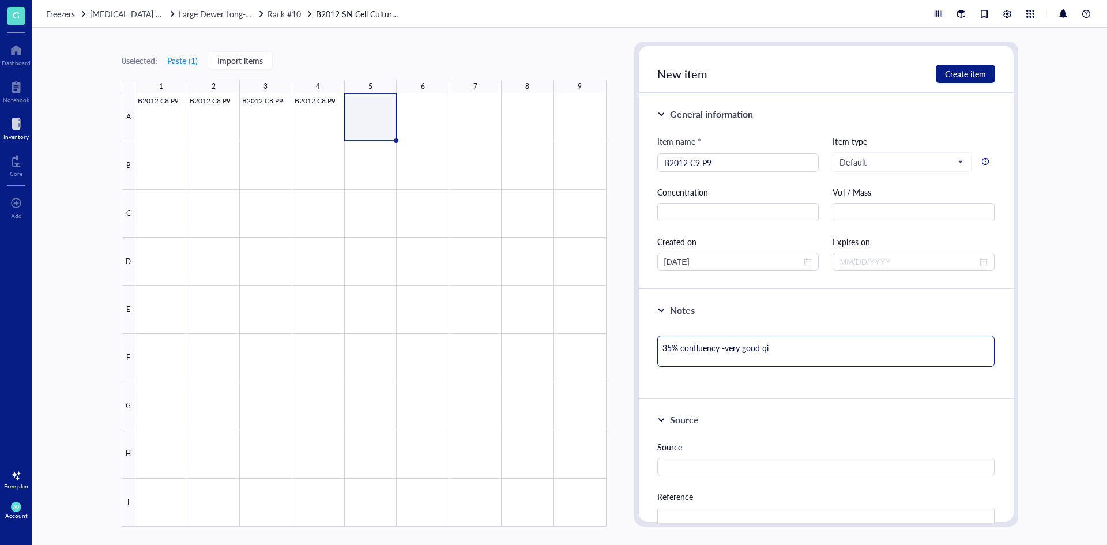
type textarea "35% confluency -very good qia"
type textarea "35% confluency -very good qial"
type textarea "35% confluency -very good qiali"
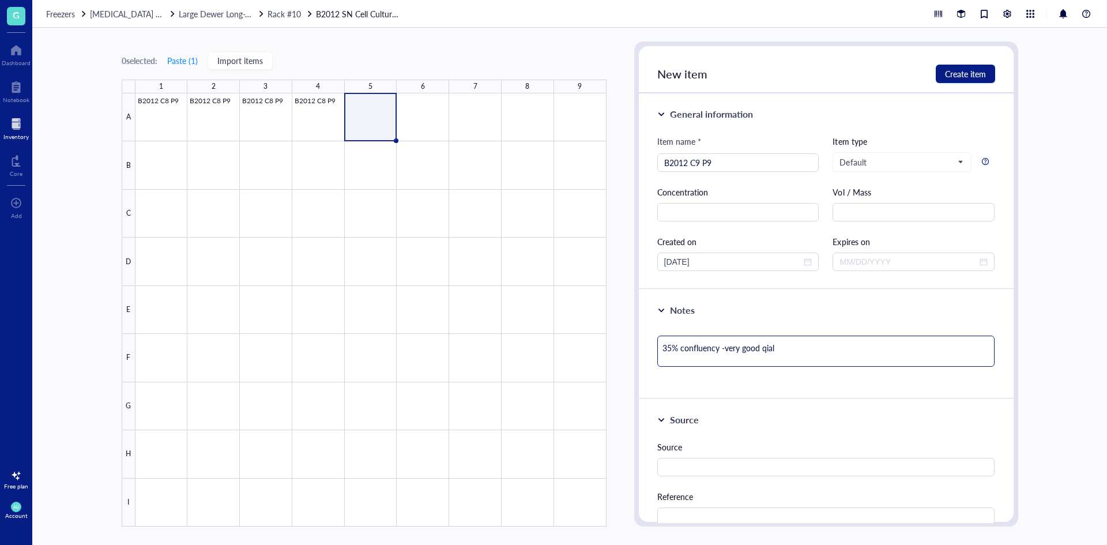
type textarea "35% confluency -very good qiali"
type textarea "35% confluency -very good qialit"
type textarea "35% confluency -very good qiality"
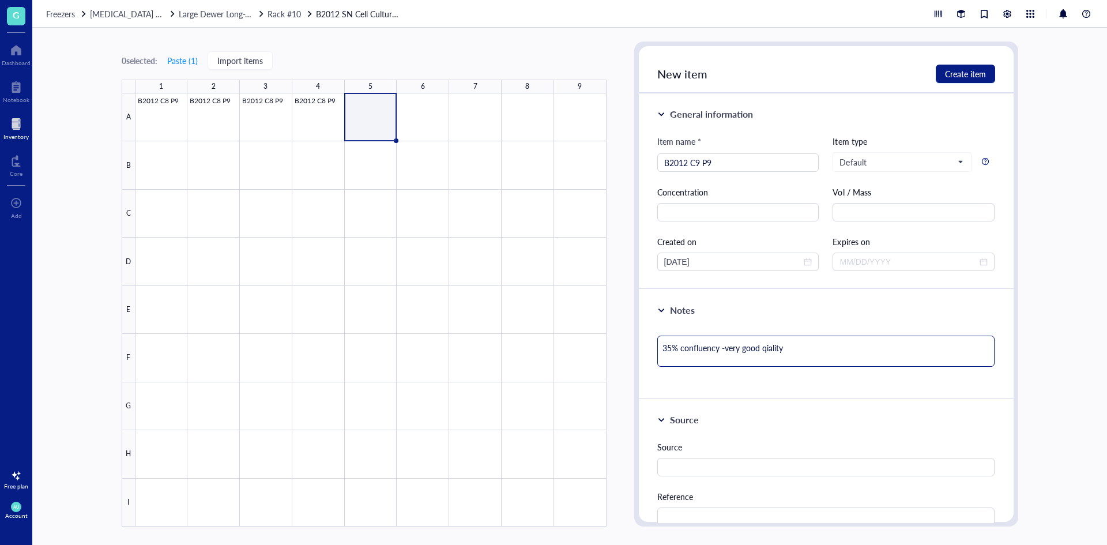
type textarea "35% confluency -very good qiality"
type textarea "35% confluency -very good qialit"
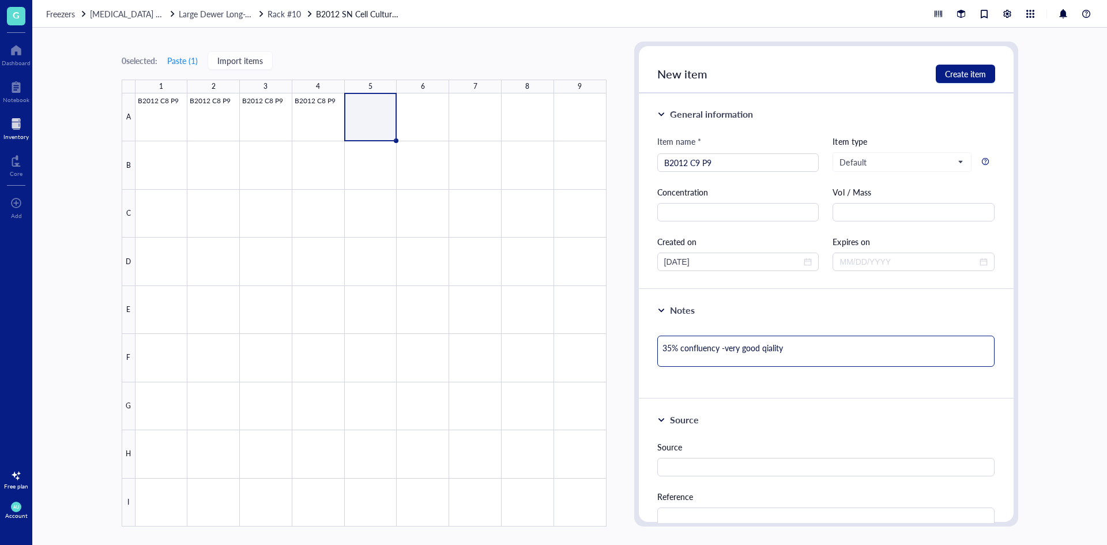
type textarea "35% confluency -very good qialit"
type textarea "35% confluency -very good qiali"
type textarea "35% confluency -very good qial"
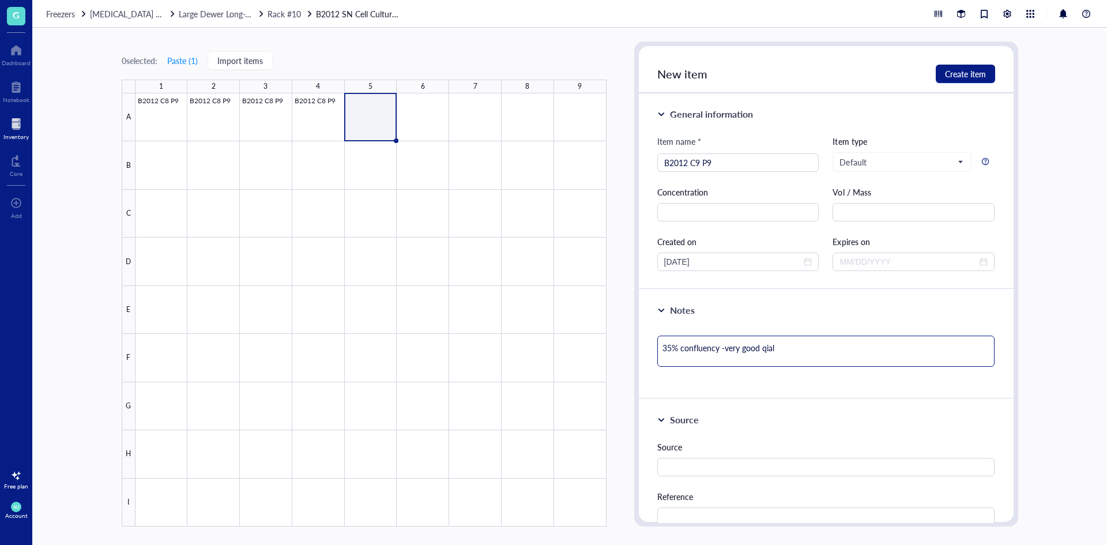
type textarea "35% confluency -very good qia"
type textarea "35% confluency -very good qi"
type textarea "35% confluency -very good q"
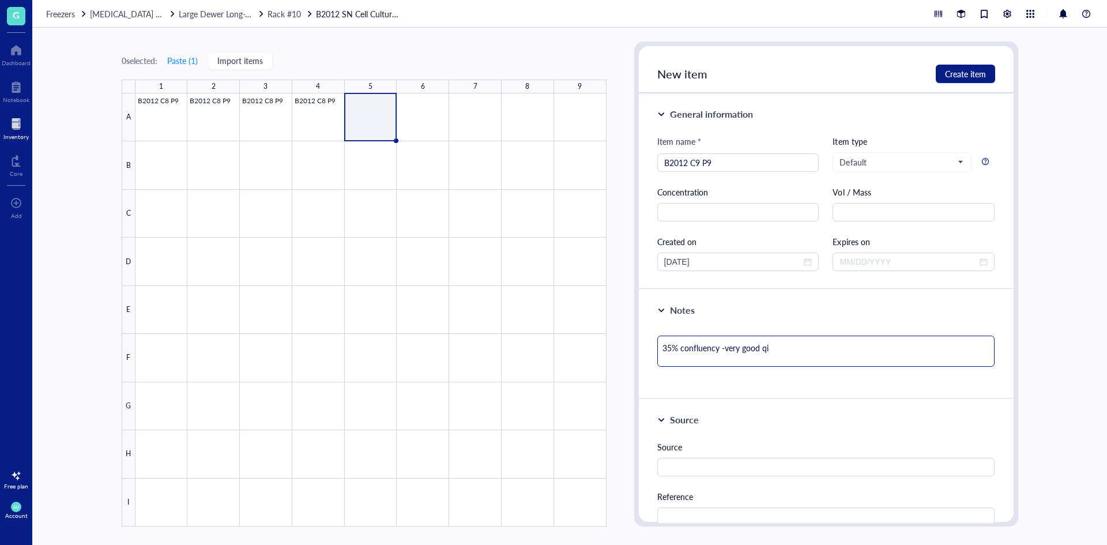
type textarea "35% confluency -very good q"
type textarea "35% confluency -very good qu"
type textarea "35% confluency -very good qua"
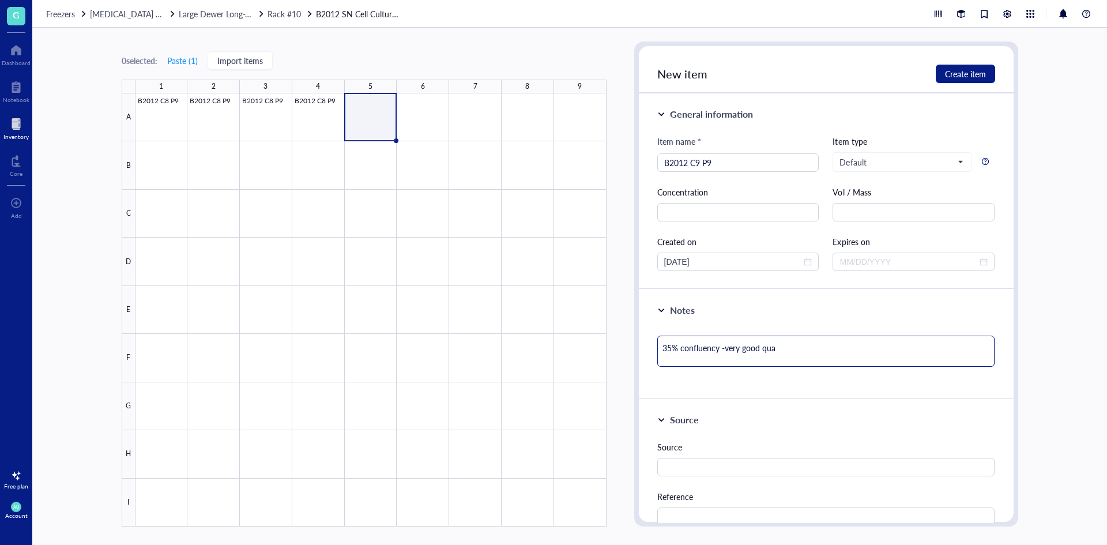
type textarea "35% confluency -very good qual"
type textarea "35% confluency -very good quali"
type textarea "35% confluency -very good qualit"
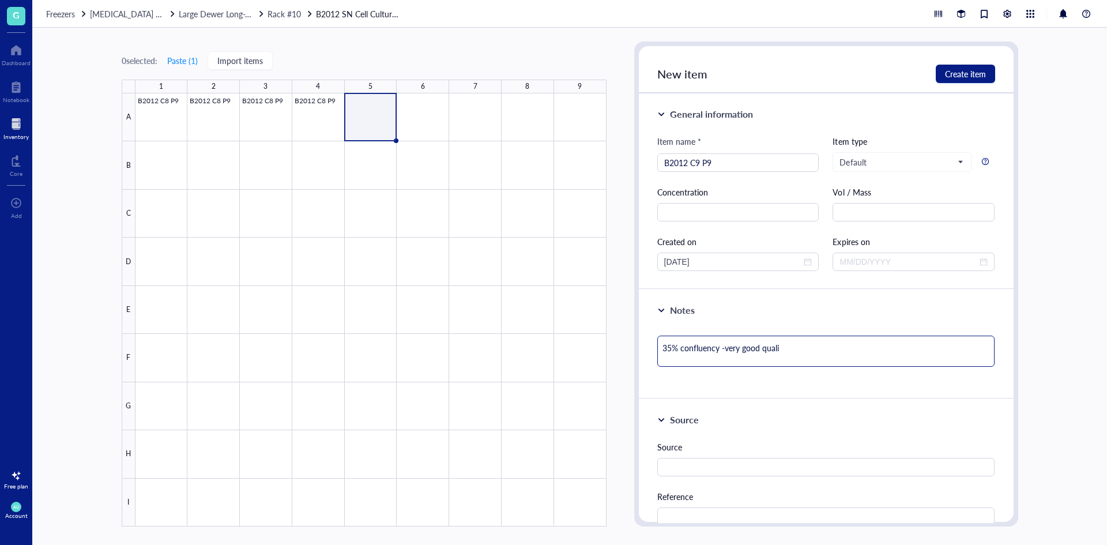
type textarea "35% confluency -very good qualit"
type textarea "35% confluency -very good quality"
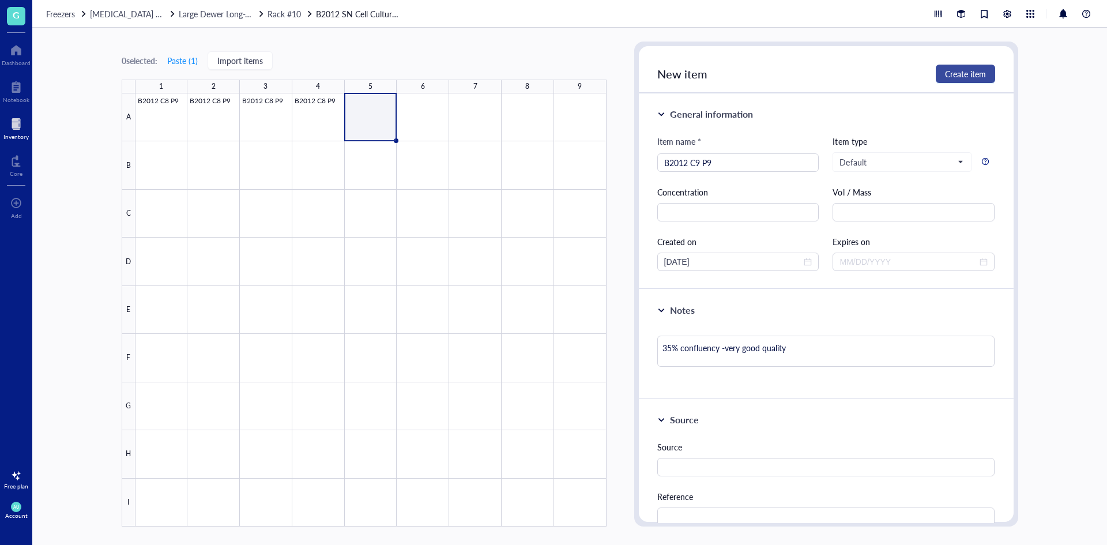
click at [945, 71] on span "Create item" at bounding box center [965, 73] width 41 height 9
type textarea "Keep everyone on the same page…"
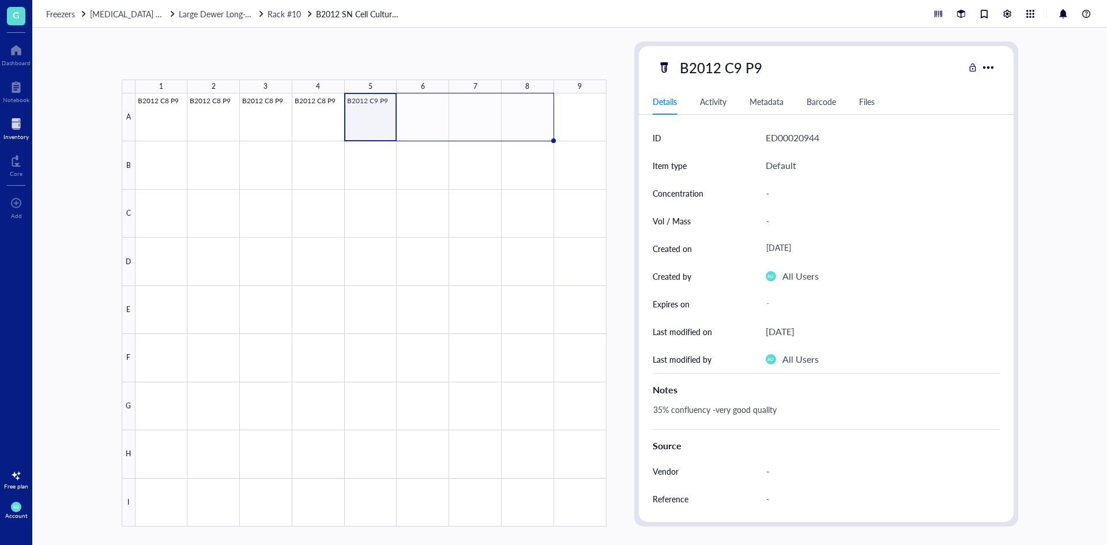
drag, startPoint x: 397, startPoint y: 141, endPoint x: 546, endPoint y: 126, distance: 150.6
click at [0, 0] on div "B2012 C8 P9 B2012 C8 P9 B2012 C8 P9 B2012 C8 P9 B2012 C9 P9" at bounding box center [0, 0] width 0 height 0
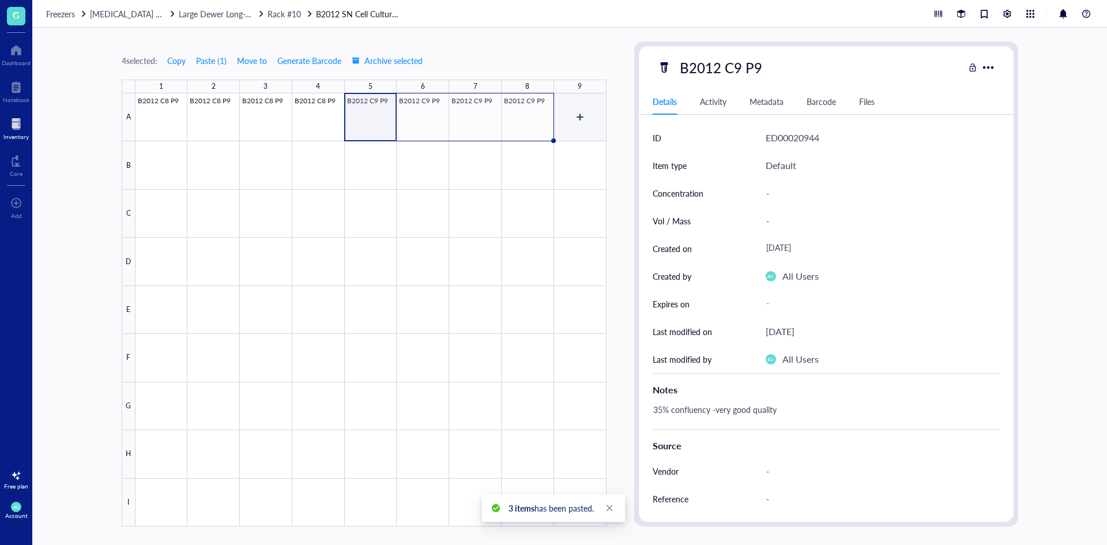
click at [587, 119] on div at bounding box center [370, 309] width 471 height 433
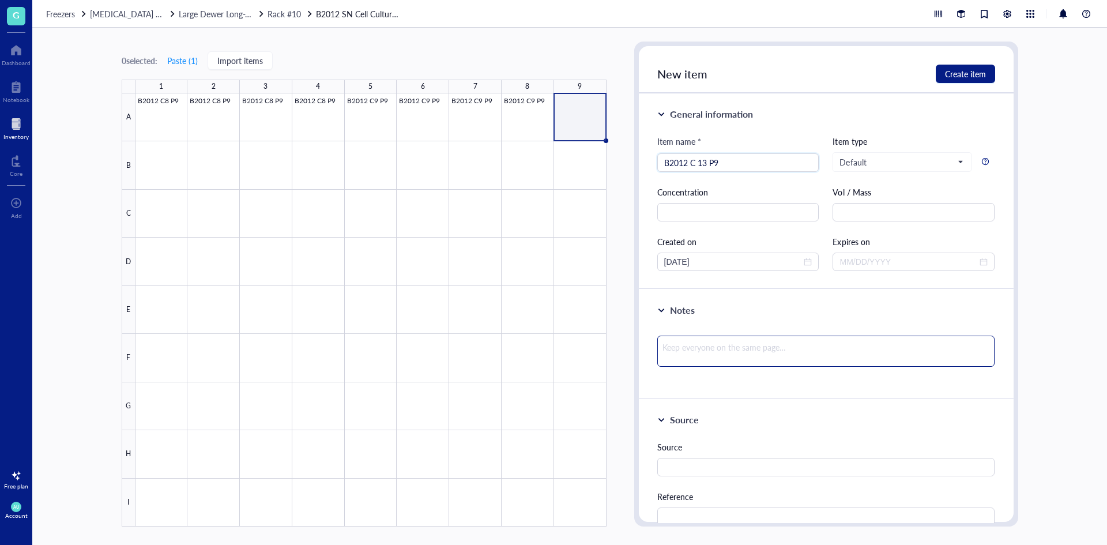
type input "B2012 C 13 P9"
click at [700, 348] on textarea at bounding box center [826, 350] width 338 height 31
type textarea "3"
type textarea "35"
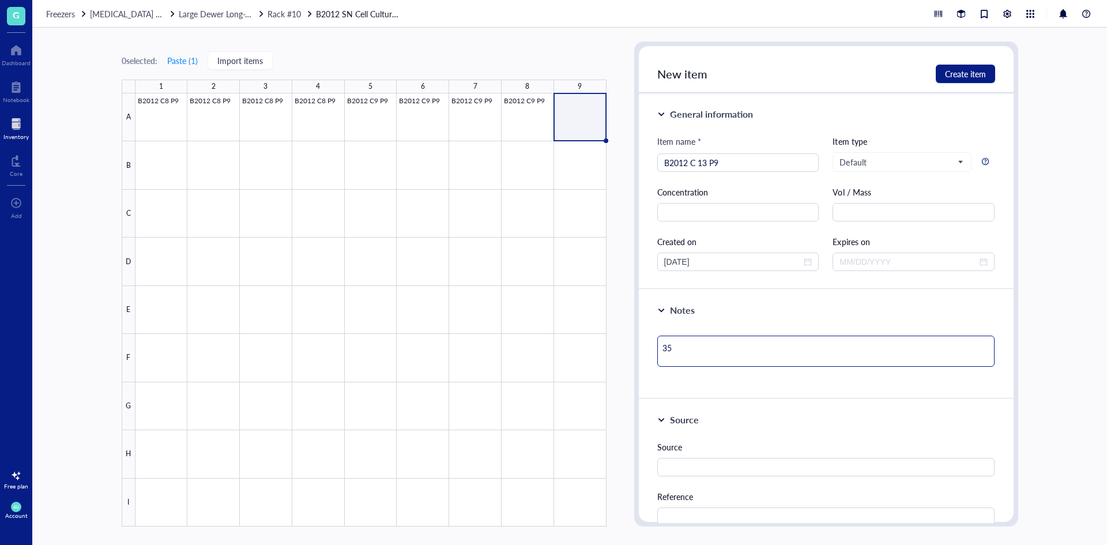
type textarea "35%"
type textarea "35% c"
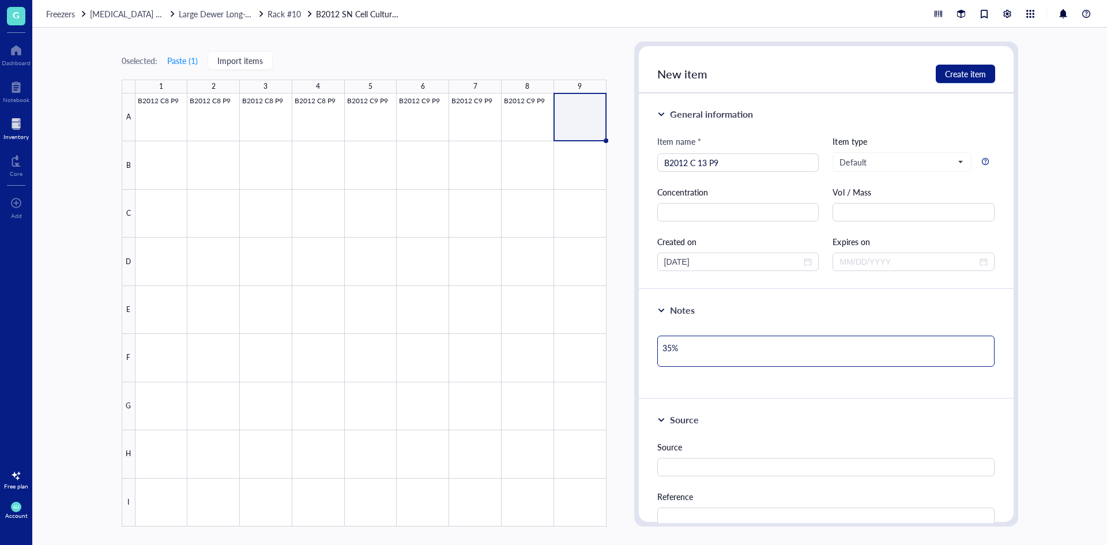
type textarea "35% c"
type textarea "35% co"
type textarea "35% con"
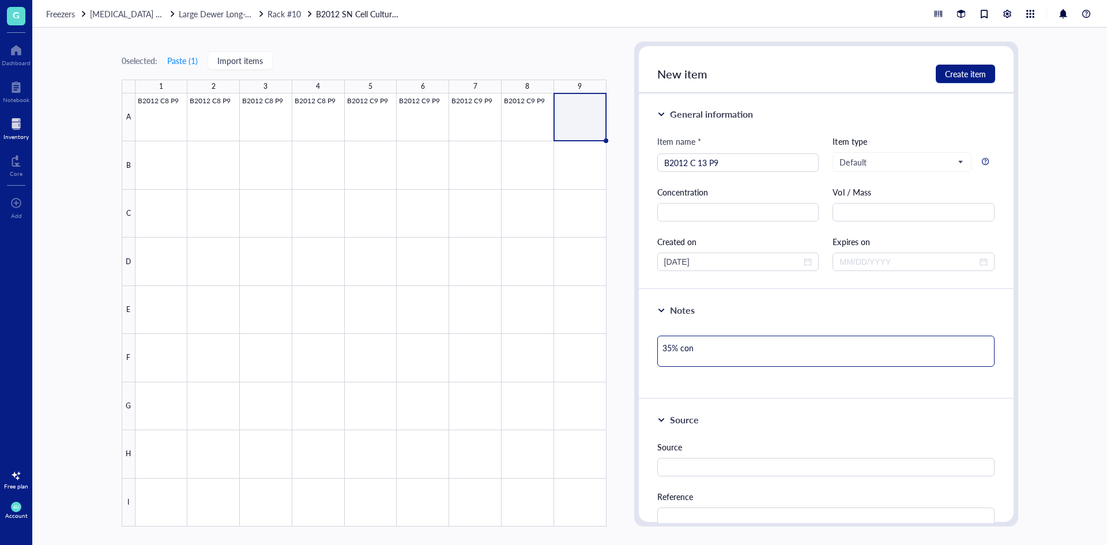
type textarea "35% conf"
click at [732, 349] on textarea "35% confluency - cery good quality" at bounding box center [826, 350] width 338 height 31
click at [956, 78] on span "Create item" at bounding box center [965, 73] width 41 height 9
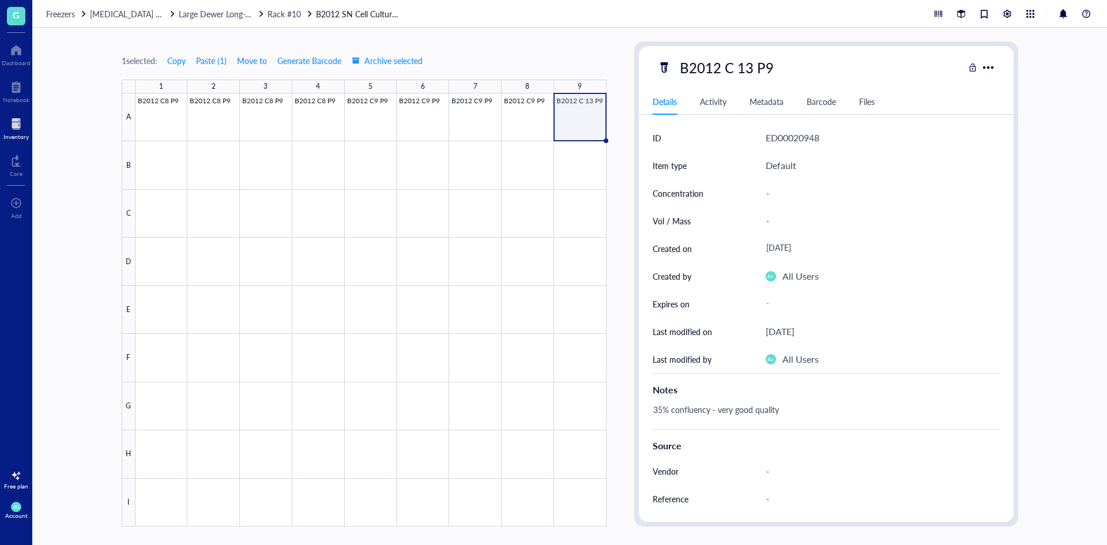
click at [575, 122] on div at bounding box center [370, 309] width 471 height 433
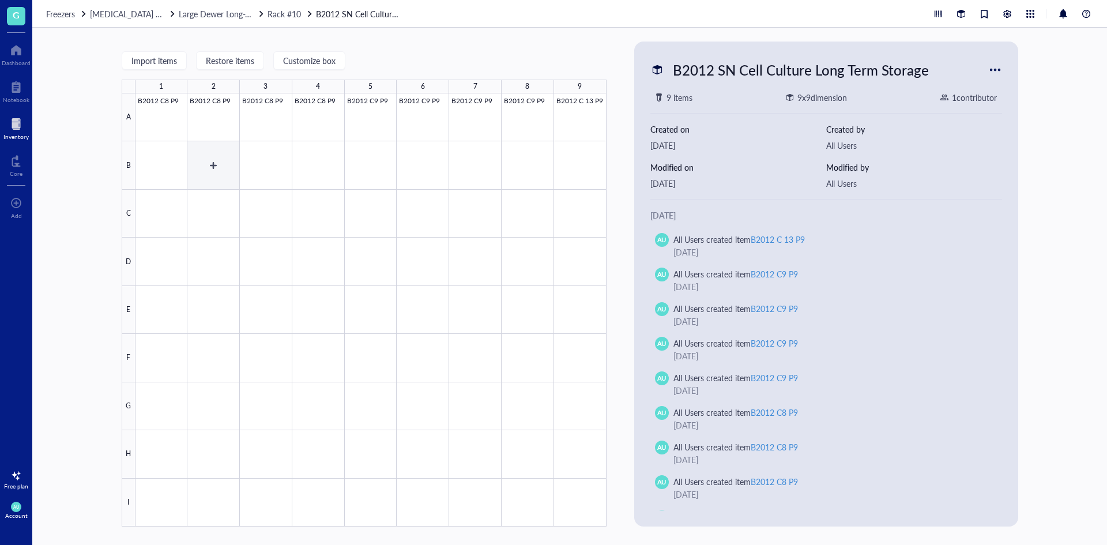
click at [176, 163] on div at bounding box center [370, 309] width 471 height 433
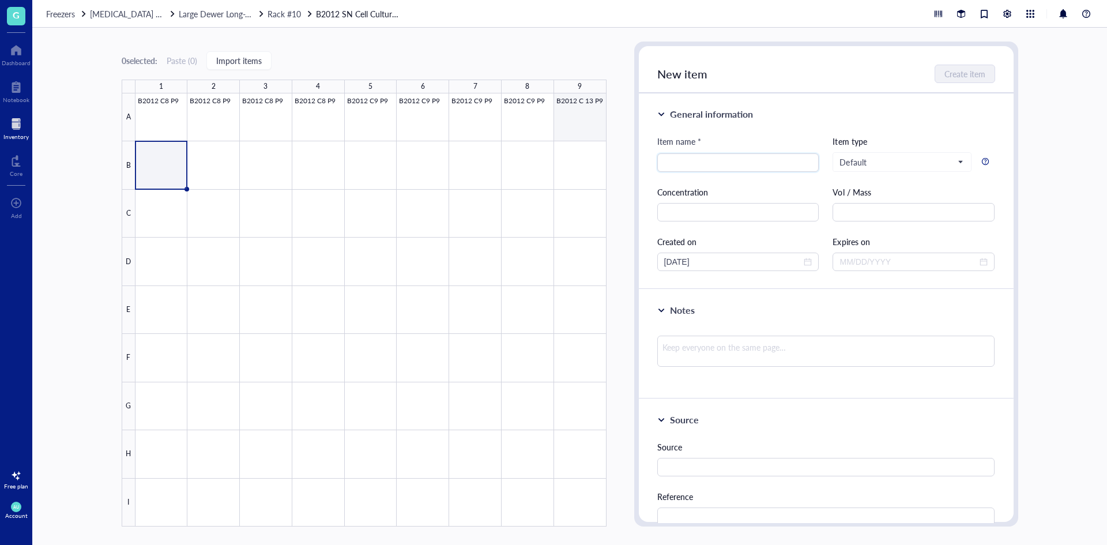
click at [596, 125] on div at bounding box center [370, 309] width 471 height 433
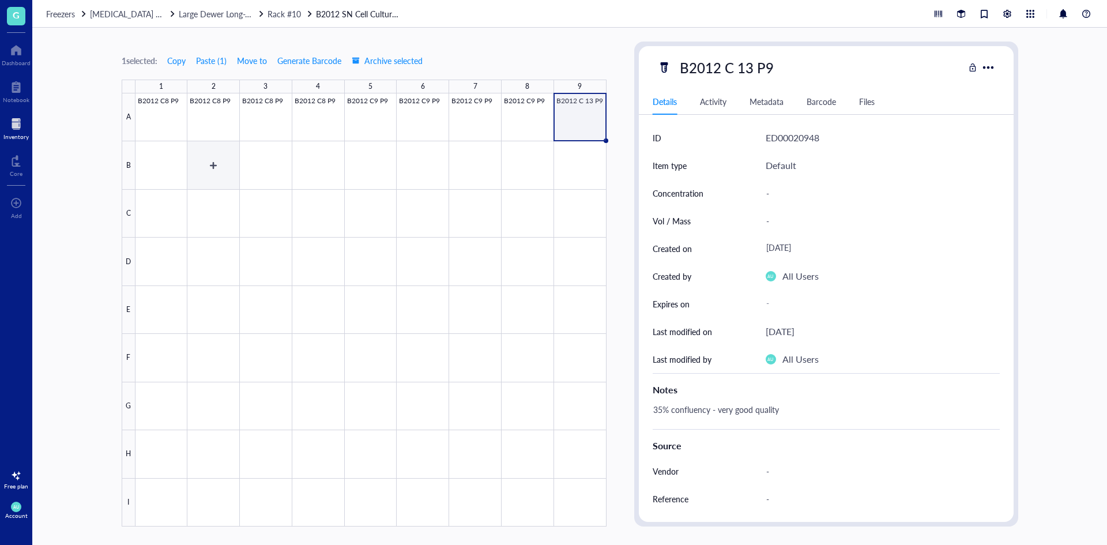
click at [164, 151] on div at bounding box center [370, 309] width 471 height 433
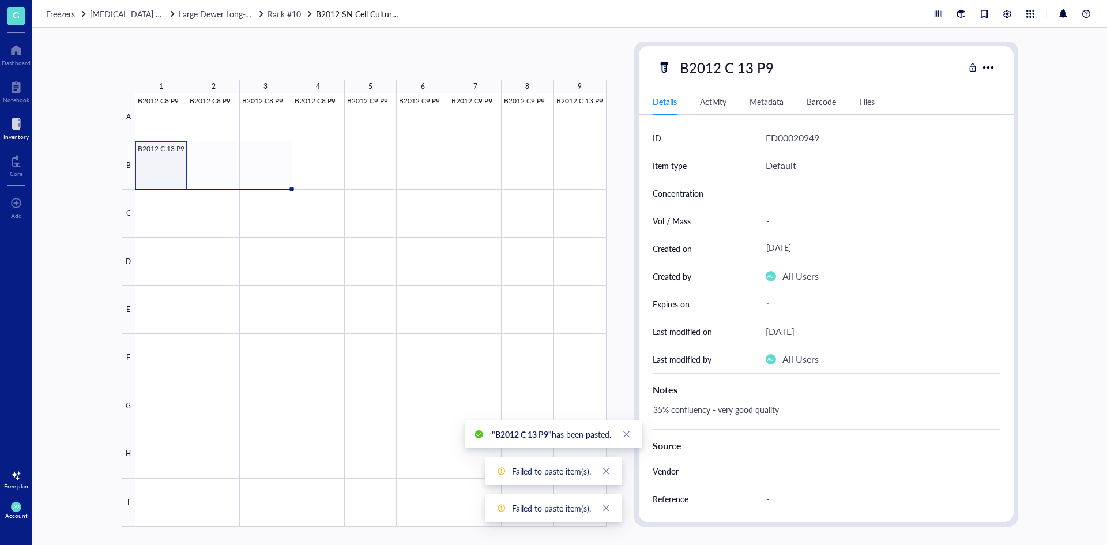
drag, startPoint x: 188, startPoint y: 187, endPoint x: 268, endPoint y: 184, distance: 79.6
click at [0, 0] on div "B2012 C8 P9 B2012 C8 P9 B2012 C8 P9 B2012 C8 P9 B2012 C9 P9 B2012 C9 P9 B2012 C…" at bounding box center [0, 0] width 0 height 0
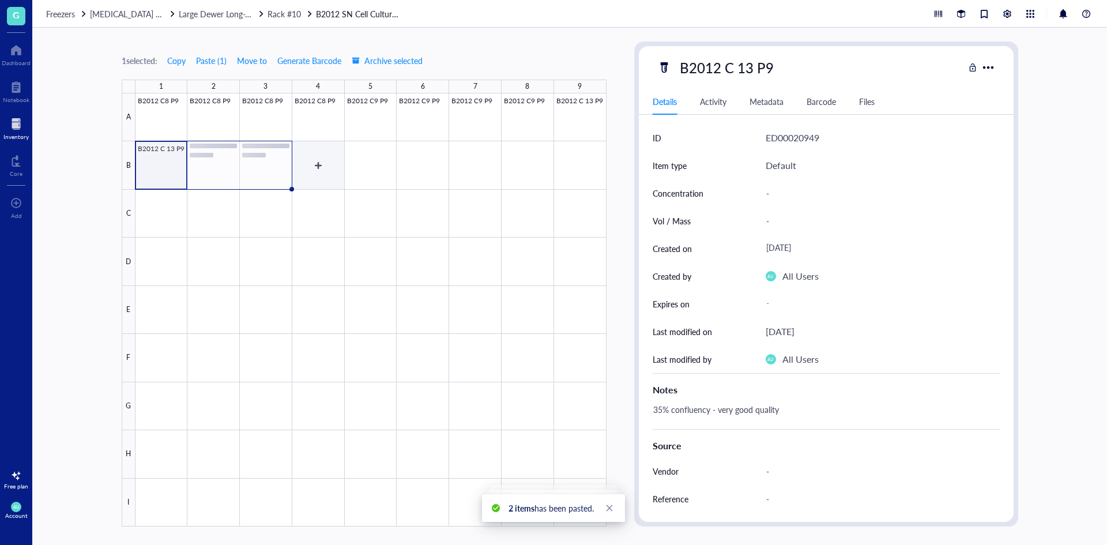
click at [316, 168] on div at bounding box center [370, 309] width 471 height 433
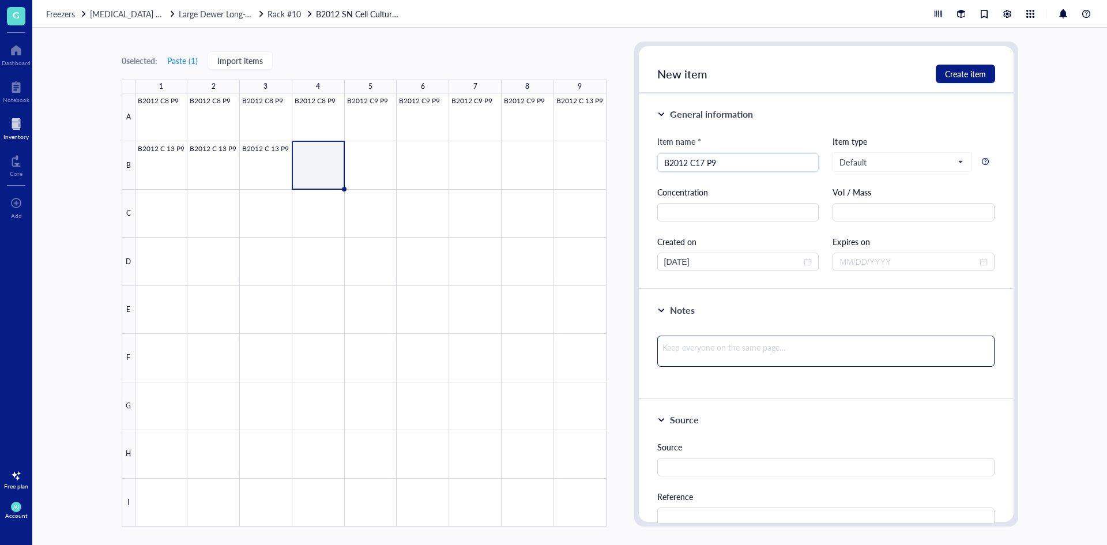
click at [692, 353] on textarea at bounding box center [826, 350] width 338 height 31
drag, startPoint x: 789, startPoint y: 345, endPoint x: 646, endPoint y: 341, distance: 142.4
click at [646, 341] on div "Notes 35% confluency - very good quality" at bounding box center [826, 344] width 375 height 110
click at [965, 77] on span "Create item" at bounding box center [965, 73] width 41 height 9
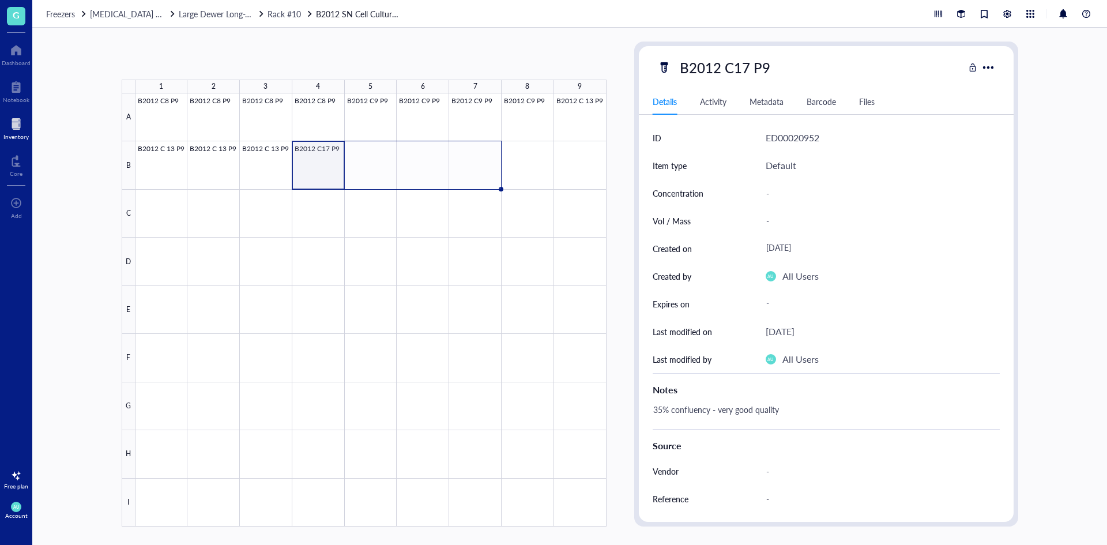
drag, startPoint x: 344, startPoint y: 188, endPoint x: 463, endPoint y: 184, distance: 119.4
click at [0, 0] on div "B2012 C8 P9 B2012 C8 P9 B2012 C8 P9 B2012 C8 P9 B2012 C9 P9 B2012 C9 P9 B2012 C…" at bounding box center [0, 0] width 0 height 0
click at [533, 166] on div at bounding box center [370, 309] width 471 height 433
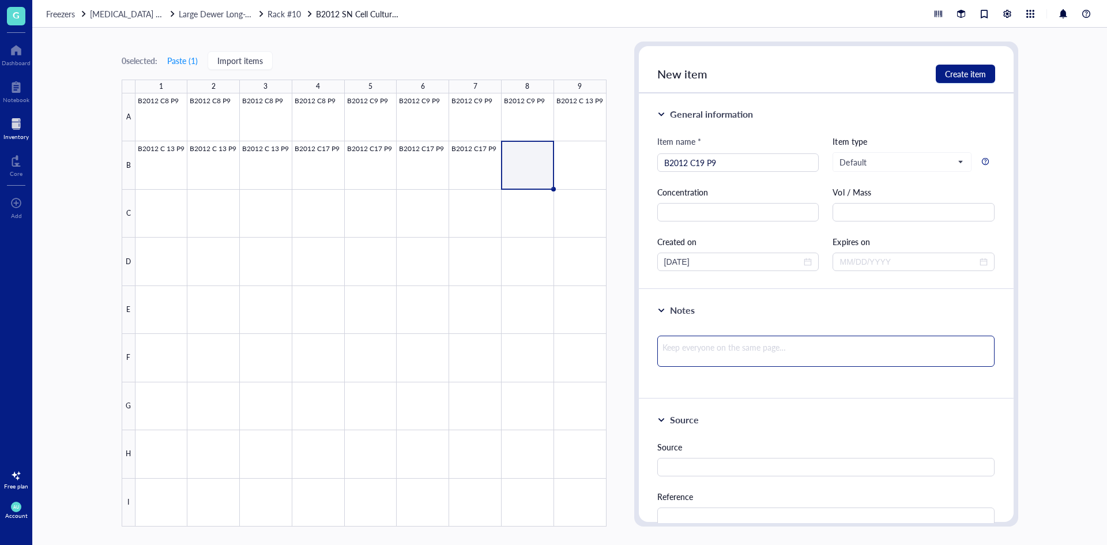
click at [723, 343] on textarea at bounding box center [826, 350] width 338 height 31
paste textarea "35% confluency - very good quality"
click at [981, 73] on span "Create item" at bounding box center [965, 73] width 41 height 9
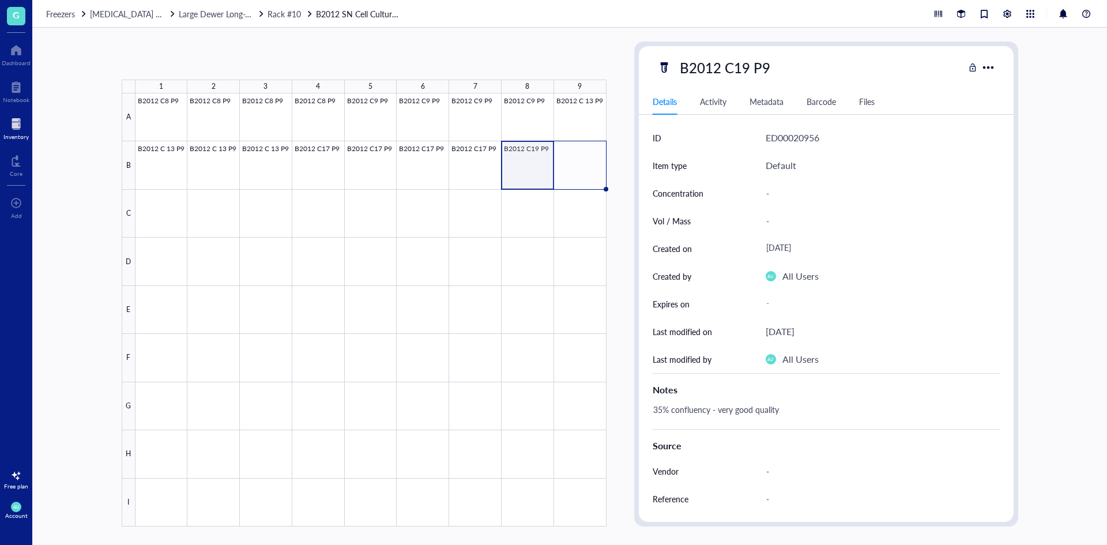
click at [0, 0] on div "B2012 C8 P9 B2012 C8 P9 B2012 C8 P9 B2012 C8 P9 B2012 C9 P9 B2012 C9 P9 B2012 C…" at bounding box center [0, 0] width 0 height 0
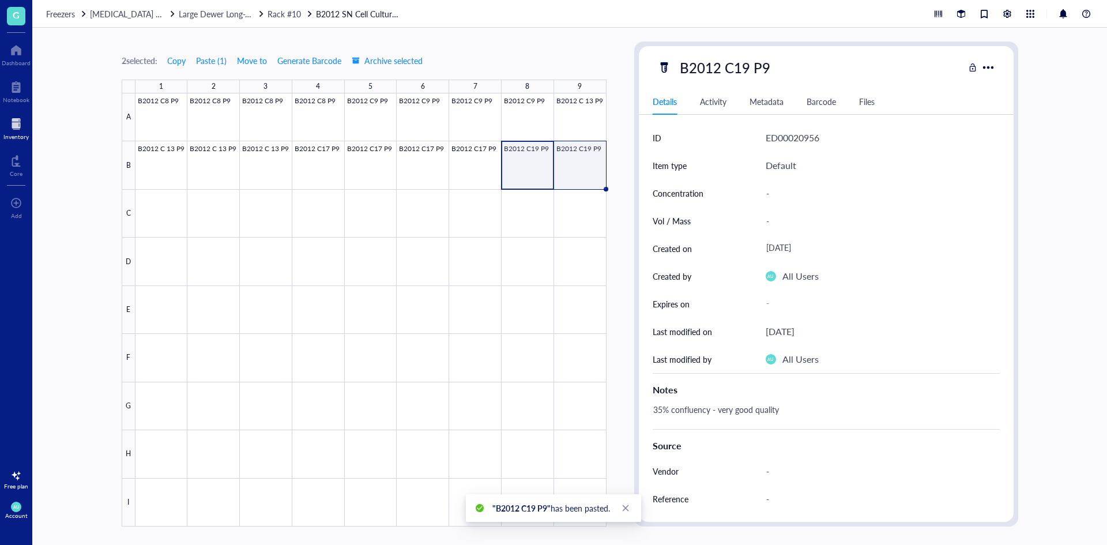
click at [570, 178] on div at bounding box center [370, 309] width 471 height 433
click at [170, 214] on div at bounding box center [370, 309] width 471 height 433
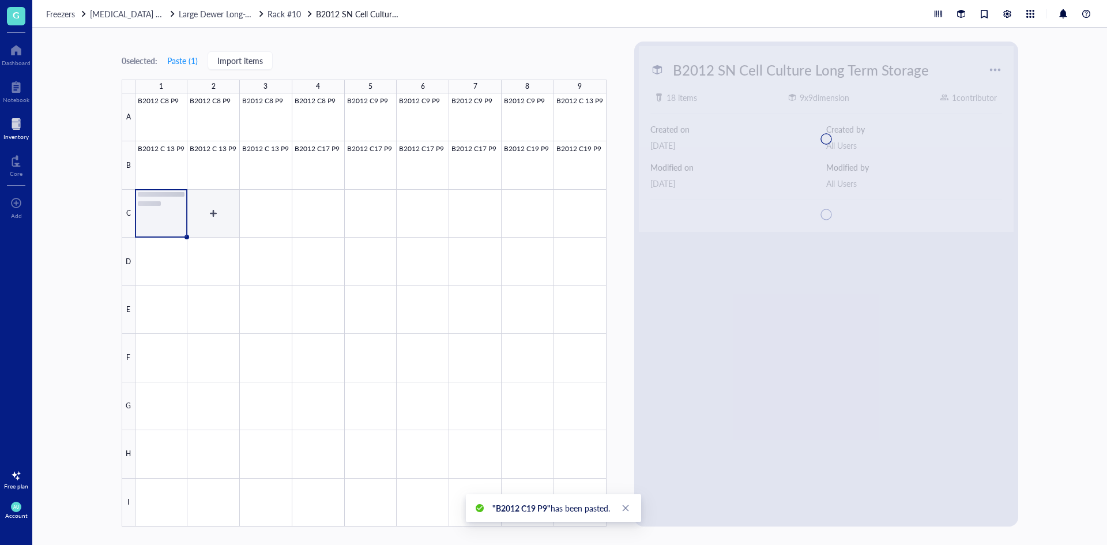
click at [198, 217] on div at bounding box center [370, 309] width 471 height 433
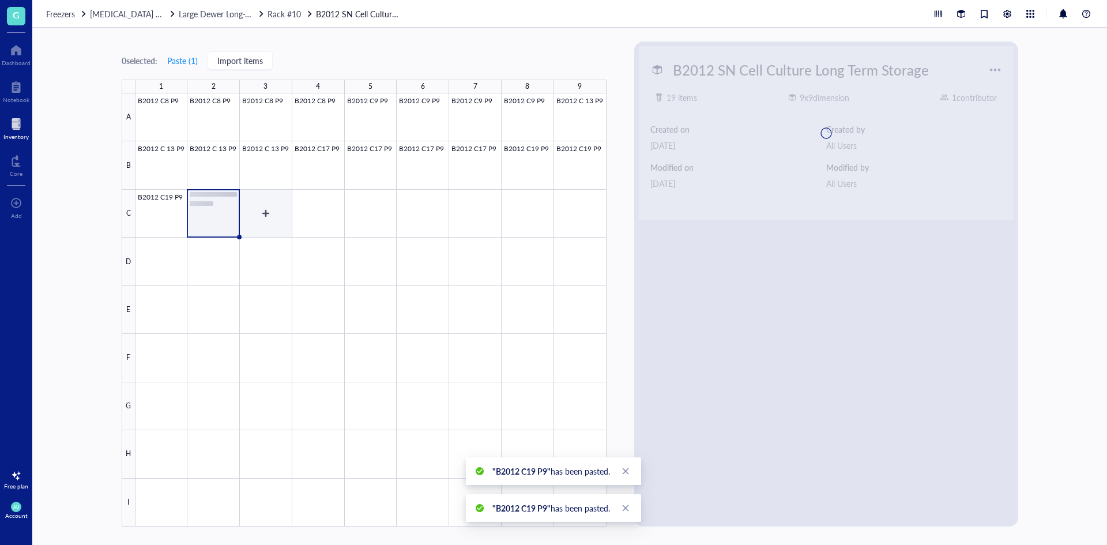
click at [250, 213] on div at bounding box center [370, 309] width 471 height 433
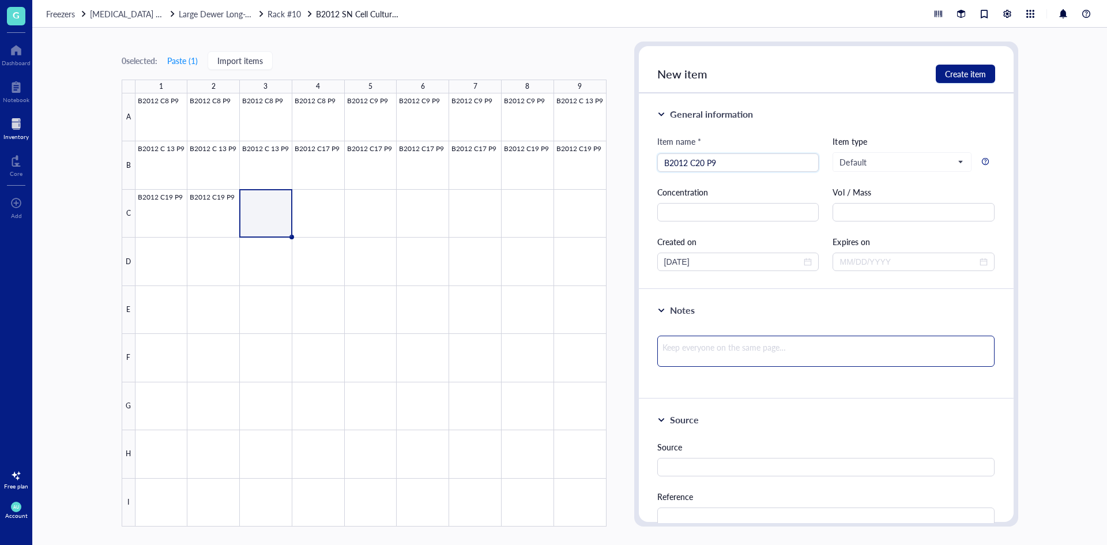
click at [726, 340] on textarea at bounding box center [826, 350] width 338 height 31
paste textarea "35% confluency - very good quality"
click at [954, 78] on span "Create item" at bounding box center [965, 73] width 41 height 9
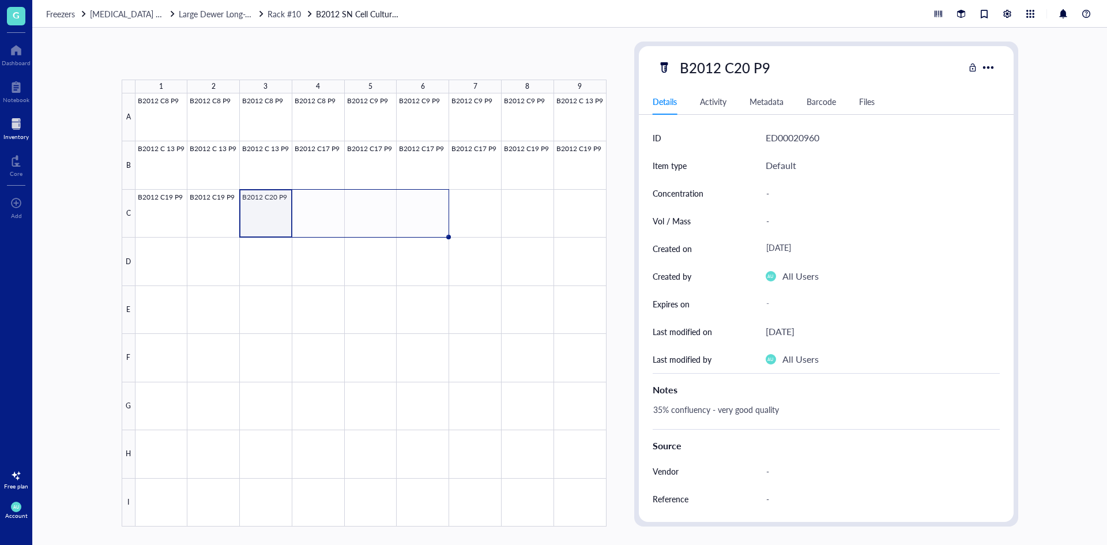
drag, startPoint x: 291, startPoint y: 235, endPoint x: 410, endPoint y: 221, distance: 120.1
click at [0, 0] on div "B2012 C8 P9 B2012 C8 P9 B2012 C8 P9 B2012 C8 P9 B2012 C9 P9 B2012 C9 P9 B2012 C…" at bounding box center [0, 0] width 0 height 0
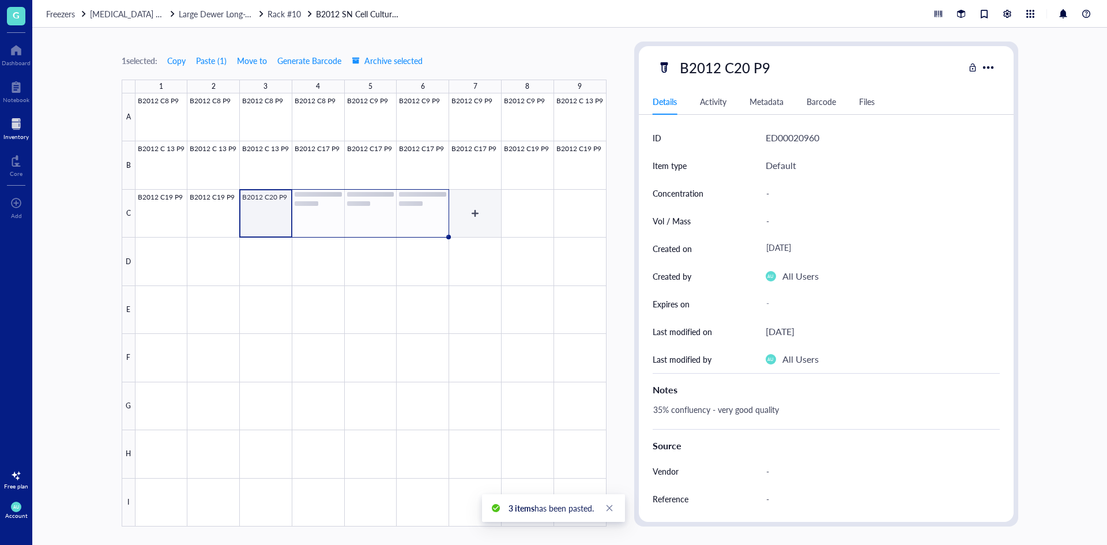
click at [475, 220] on div at bounding box center [370, 309] width 471 height 433
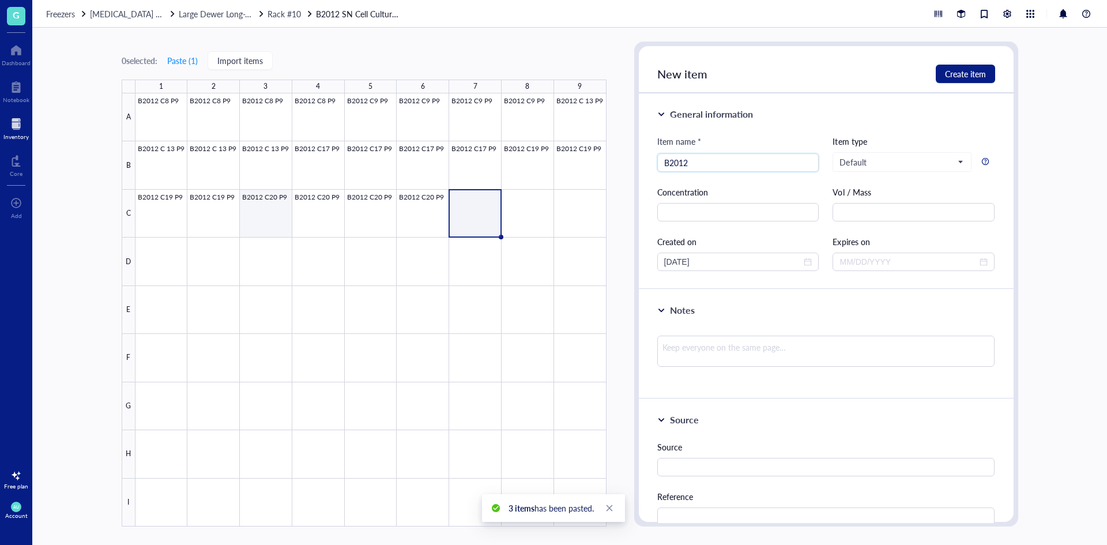
click at [276, 218] on div at bounding box center [370, 309] width 471 height 433
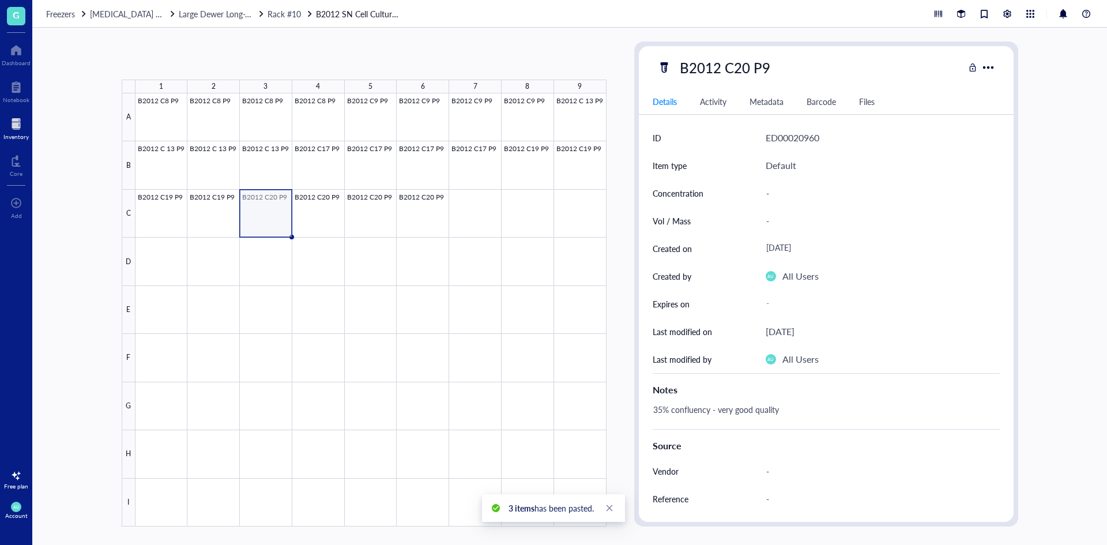
click at [276, 218] on div at bounding box center [370, 309] width 471 height 433
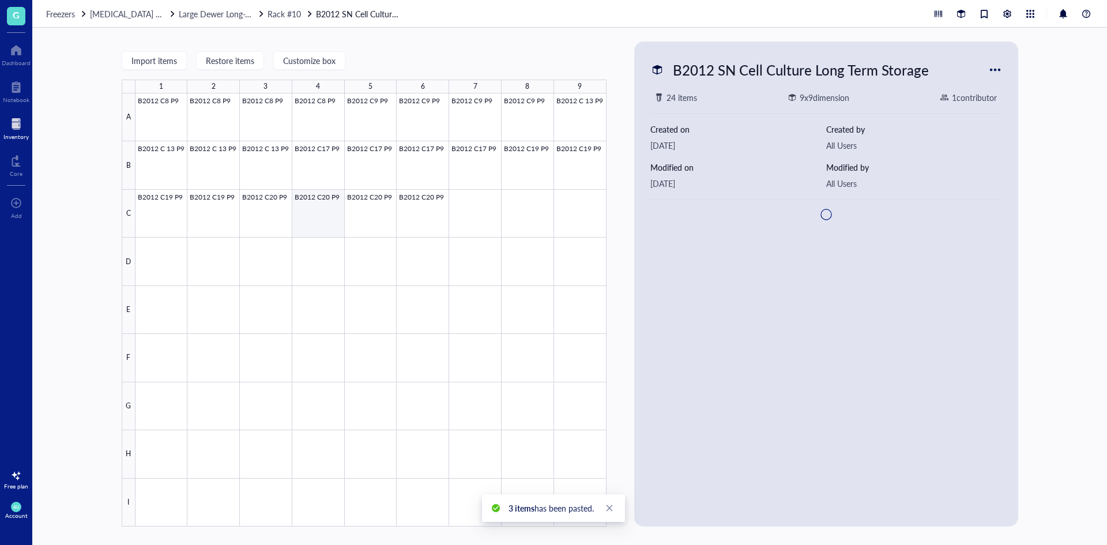
click at [258, 221] on div at bounding box center [370, 309] width 471 height 433
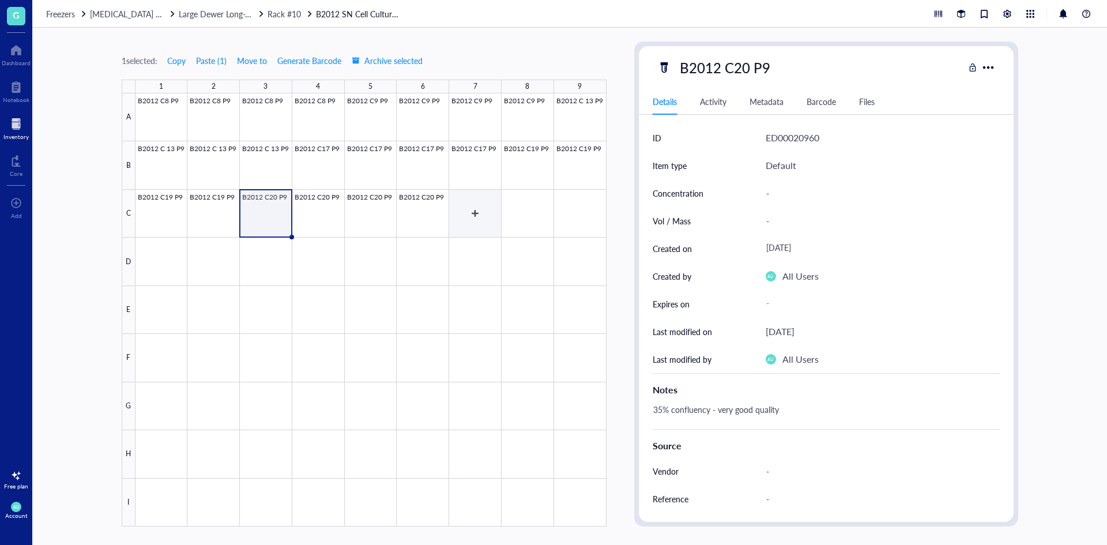
click at [465, 205] on div at bounding box center [370, 309] width 471 height 433
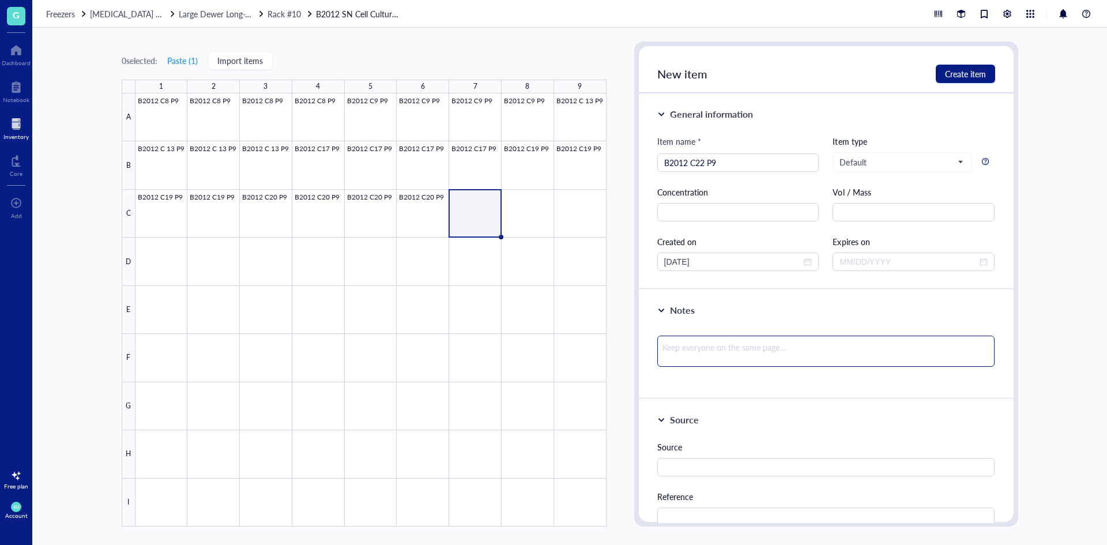
click at [735, 352] on textarea at bounding box center [826, 350] width 338 height 31
paste textarea "35% confluency - very good quality"
click at [390, 323] on div at bounding box center [370, 309] width 471 height 433
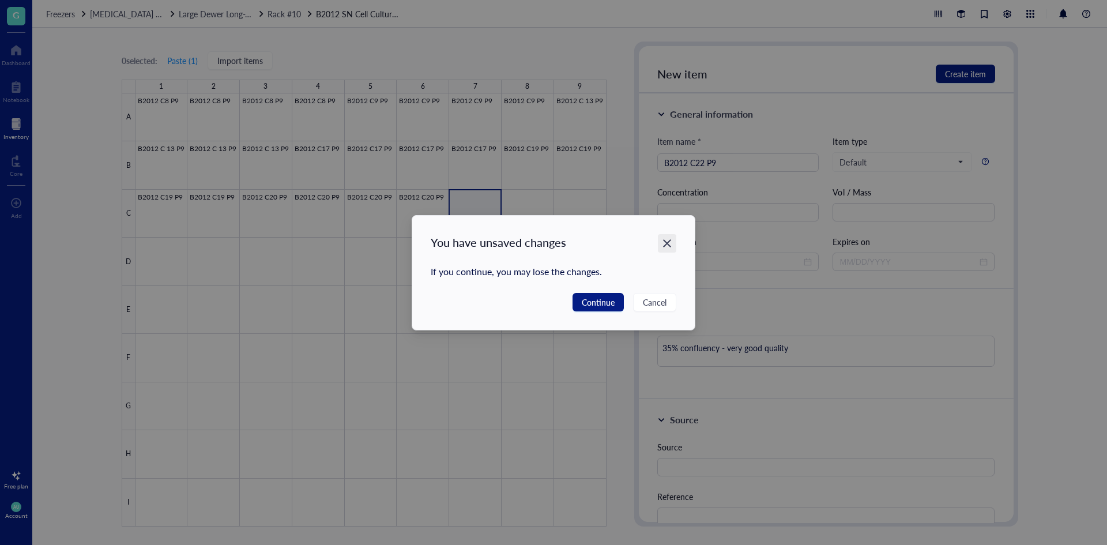
click at [668, 237] on div "Close" at bounding box center [667, 243] width 18 height 18
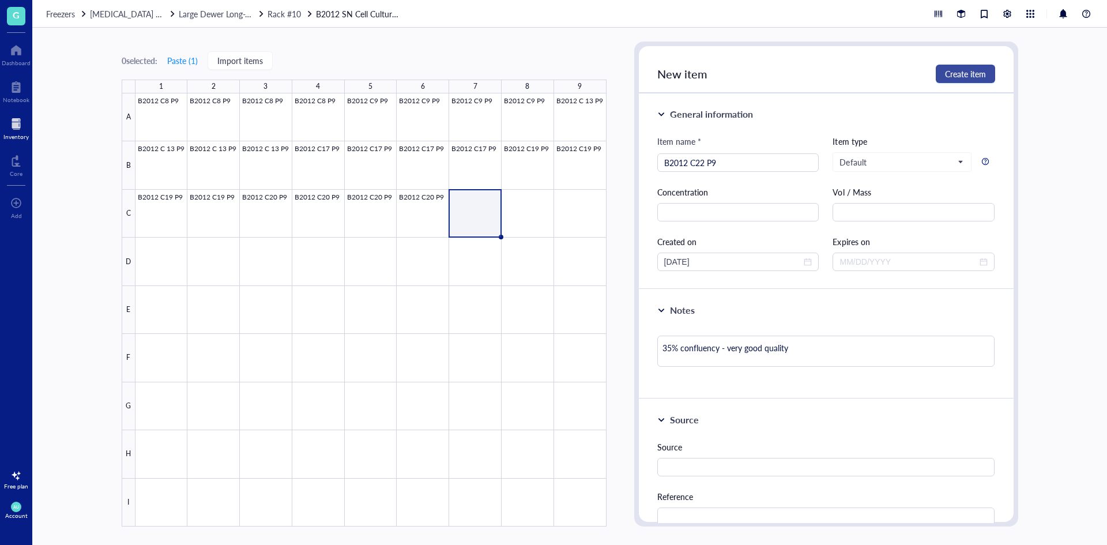
click at [980, 76] on span "Create item" at bounding box center [965, 73] width 41 height 9
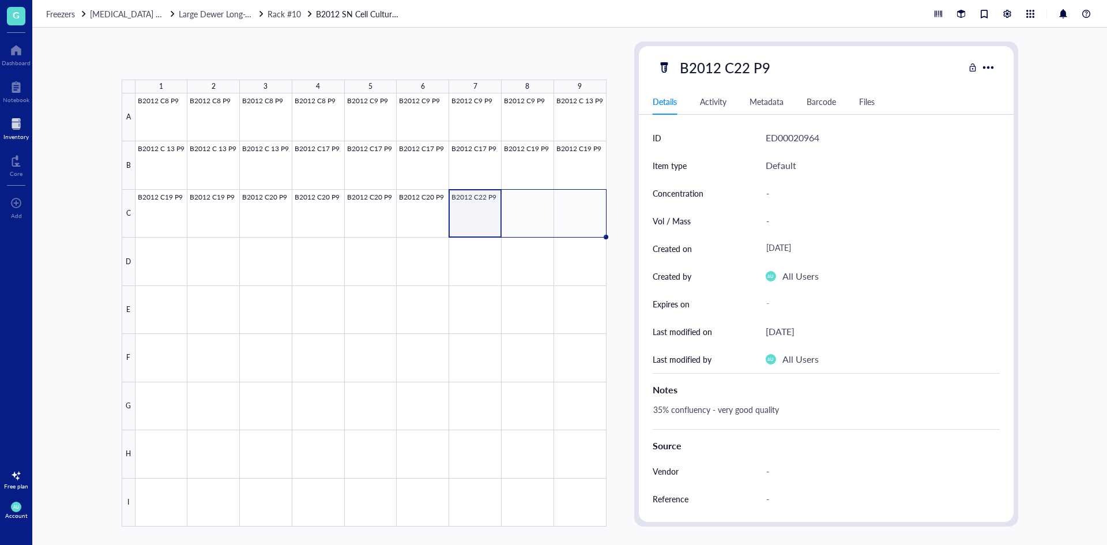
drag, startPoint x: 500, startPoint y: 235, endPoint x: 582, endPoint y: 228, distance: 82.1
click at [0, 0] on div "B2012 C8 P9 B2012 C8 P9 B2012 C8 P9 B2012 C8 P9 B2012 C9 P9 B2012 C9 P9 B2012 C…" at bounding box center [0, 0] width 0 height 0
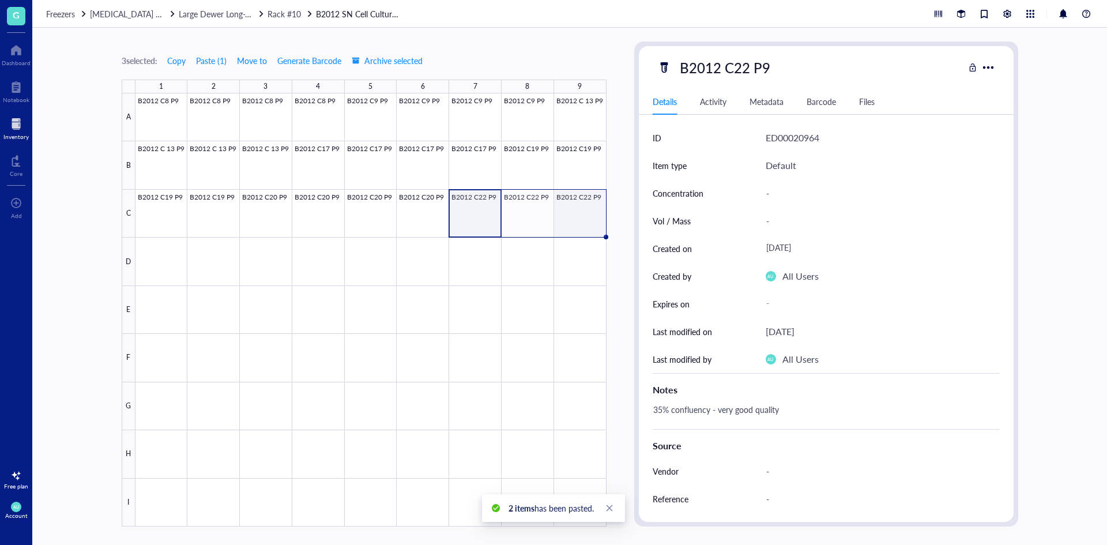
click at [577, 224] on div at bounding box center [370, 309] width 471 height 433
click at [158, 282] on div at bounding box center [370, 309] width 471 height 433
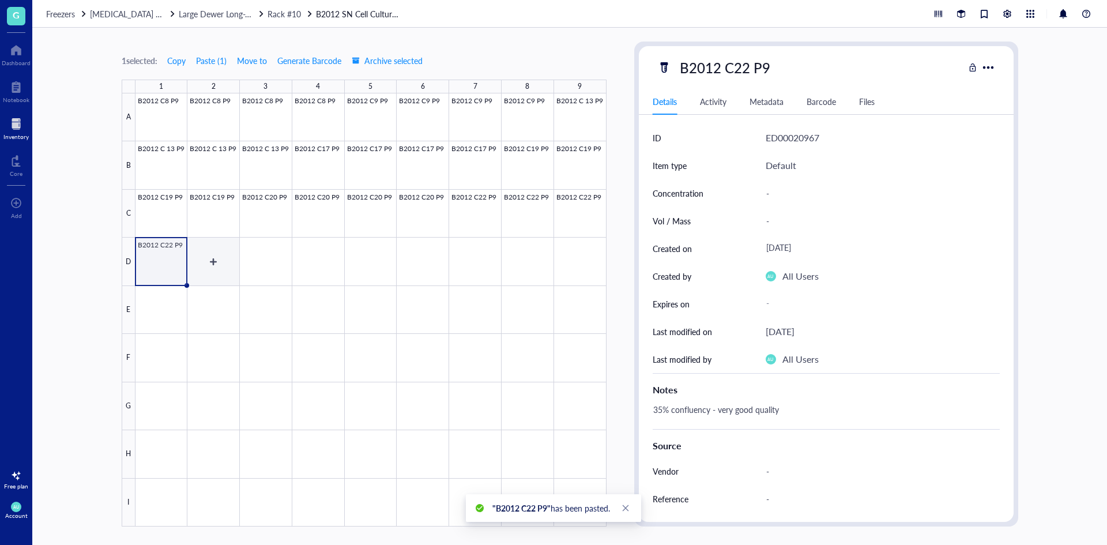
click at [214, 267] on div at bounding box center [370, 309] width 471 height 433
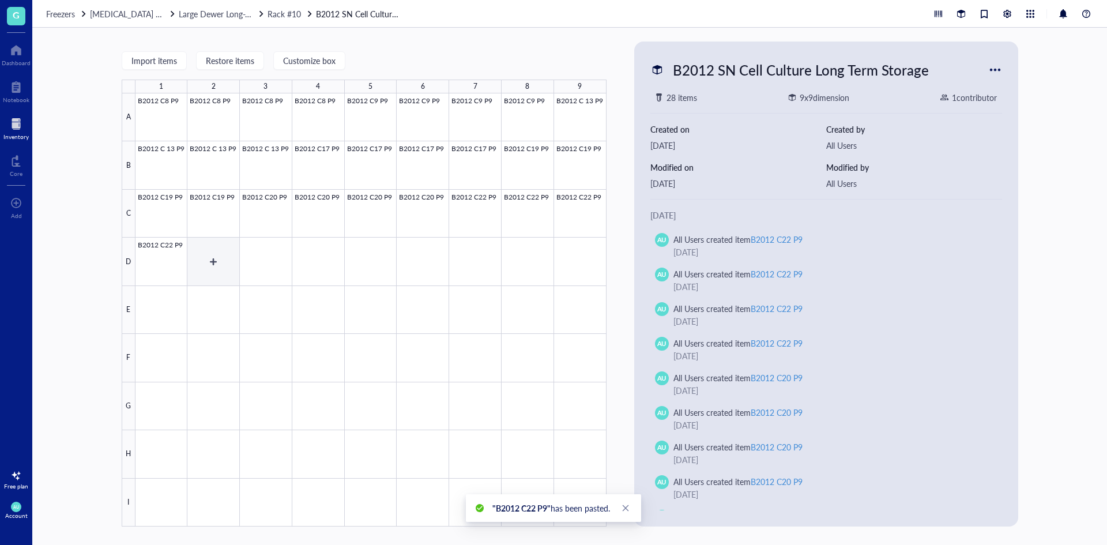
click at [210, 262] on div at bounding box center [370, 309] width 471 height 433
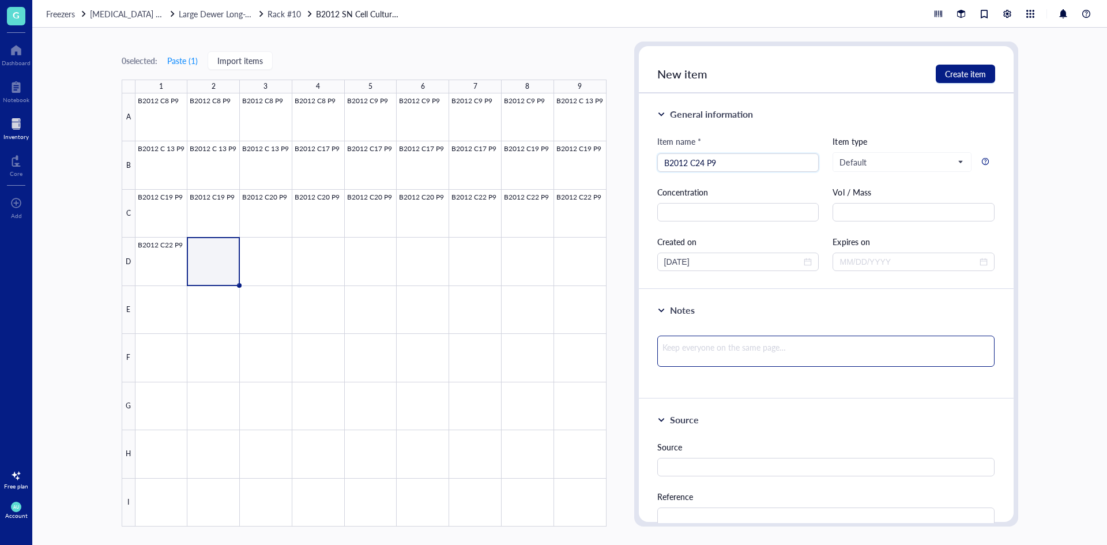
click at [691, 354] on textarea at bounding box center [826, 350] width 338 height 31
paste textarea "35% confluency - very good quality"
click at [951, 75] on span "Create item" at bounding box center [965, 73] width 41 height 9
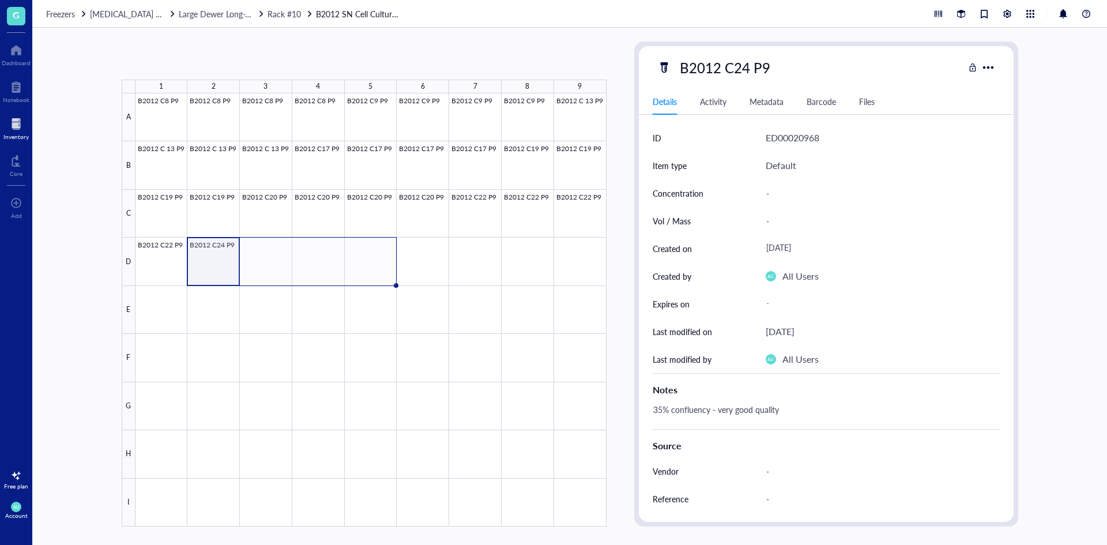
drag, startPoint x: 239, startPoint y: 285, endPoint x: 352, endPoint y: 270, distance: 114.0
click at [0, 0] on div "B2012 C8 P9 B2012 C8 P9 B2012 C8 P9 B2012 C8 P9 B2012 C9 P9 B2012 C9 P9 B2012 C…" at bounding box center [0, 0] width 0 height 0
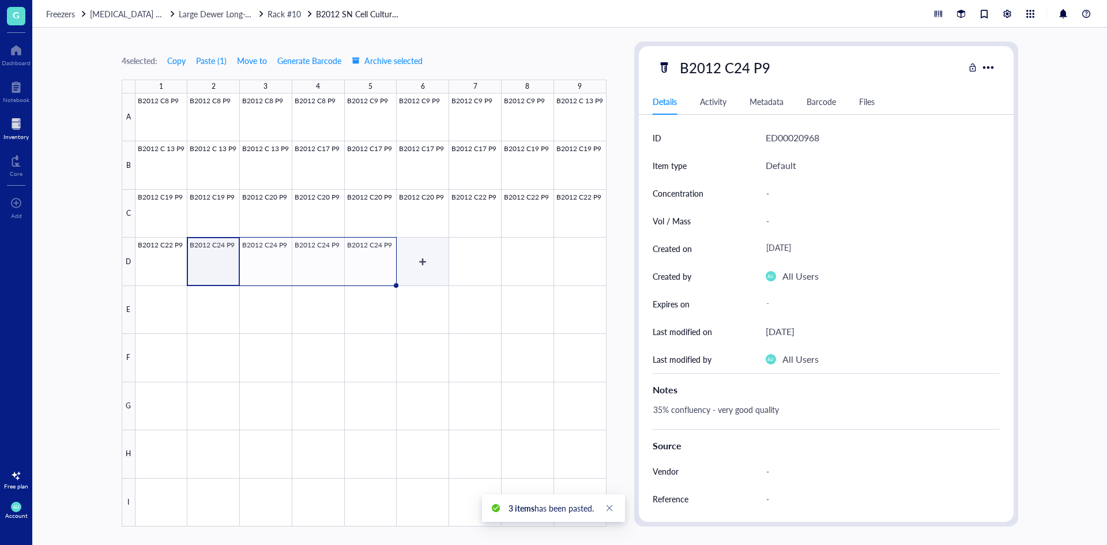
click at [424, 258] on div at bounding box center [370, 309] width 471 height 433
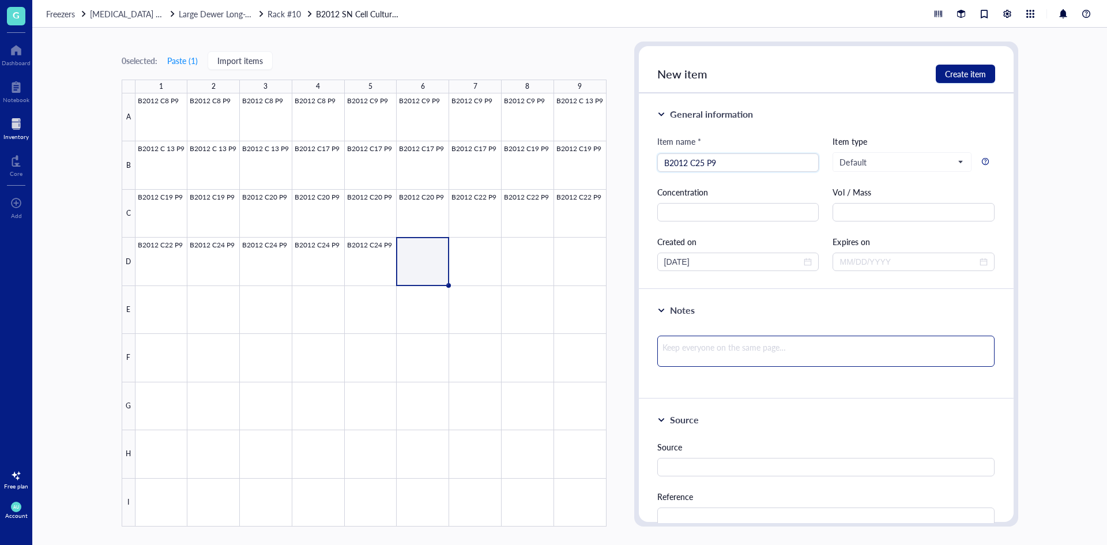
click at [700, 356] on textarea at bounding box center [826, 350] width 338 height 31
paste textarea "35% confluency - very good quality"
click at [945, 71] on span "Create item" at bounding box center [965, 73] width 41 height 9
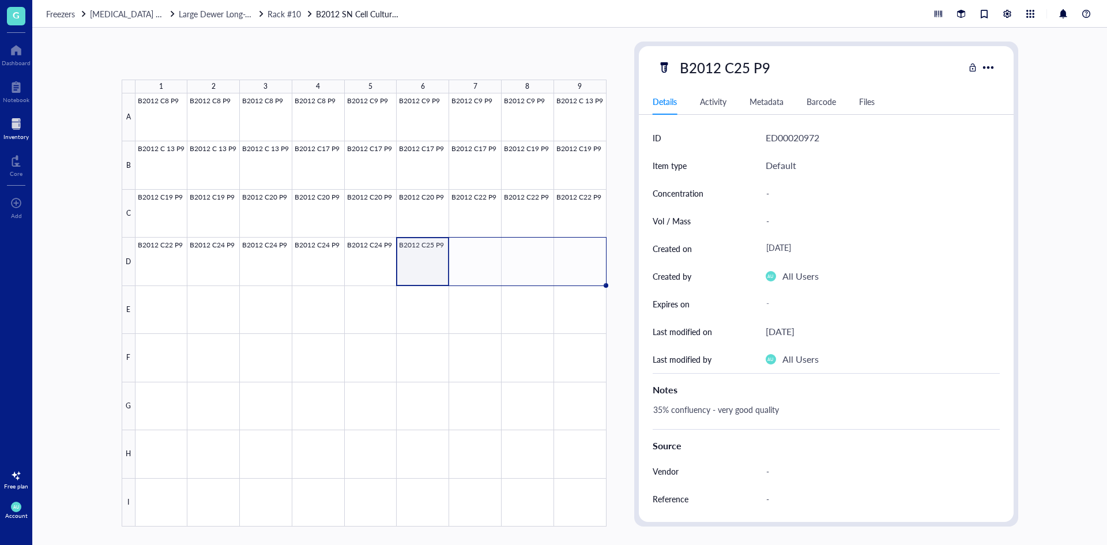
drag, startPoint x: 448, startPoint y: 284, endPoint x: 577, endPoint y: 274, distance: 128.9
click at [0, 0] on div "B2012 C8 P9 B2012 C8 P9 B2012 C8 P9 B2012 C8 P9 B2012 C9 P9 B2012 C9 P9 B2012 C…" at bounding box center [0, 0] width 0 height 0
click at [174, 318] on div at bounding box center [370, 309] width 471 height 433
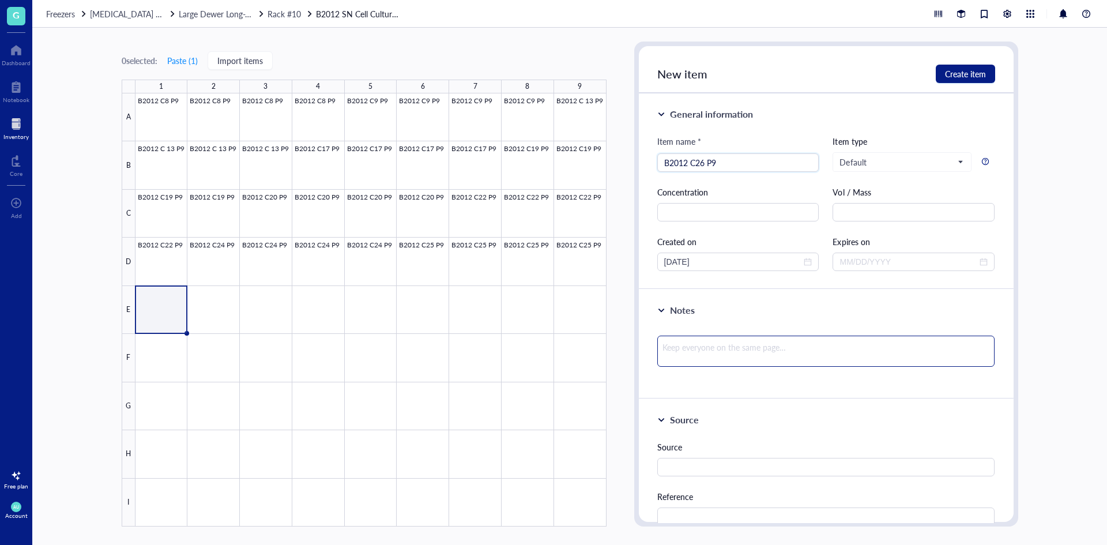
click at [728, 347] on textarea at bounding box center [826, 350] width 338 height 31
paste textarea "35% confluency - very good quality"
click at [957, 69] on span "Create item" at bounding box center [965, 73] width 41 height 9
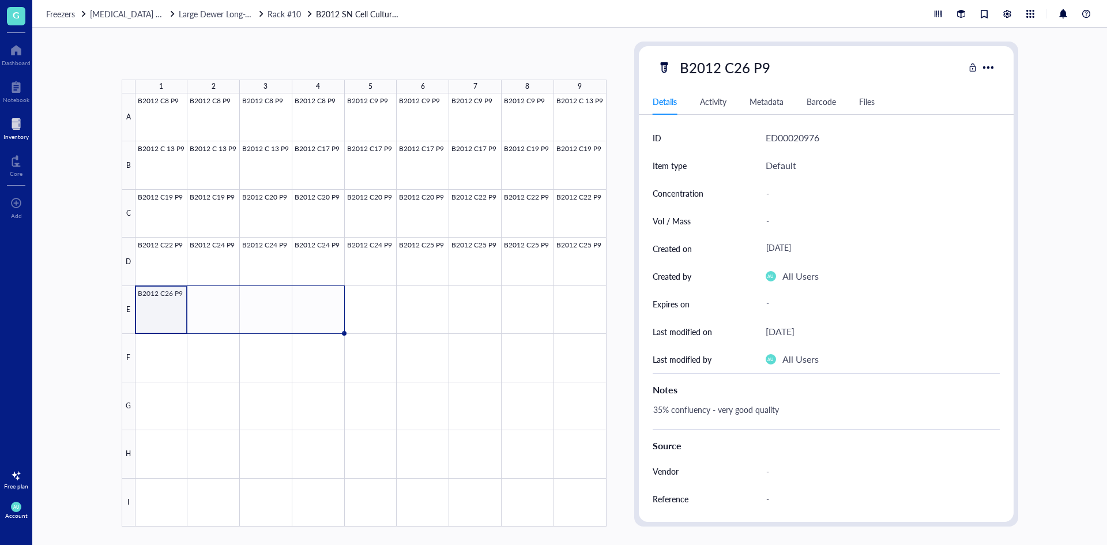
drag, startPoint x: 188, startPoint y: 333, endPoint x: 316, endPoint y: 316, distance: 129.1
click at [0, 0] on div "B2012 C8 P9 B2012 C8 P9 B2012 C8 P9 B2012 C8 P9 B2012 C9 P9 B2012 C9 P9 B2012 C…" at bounding box center [0, 0] width 0 height 0
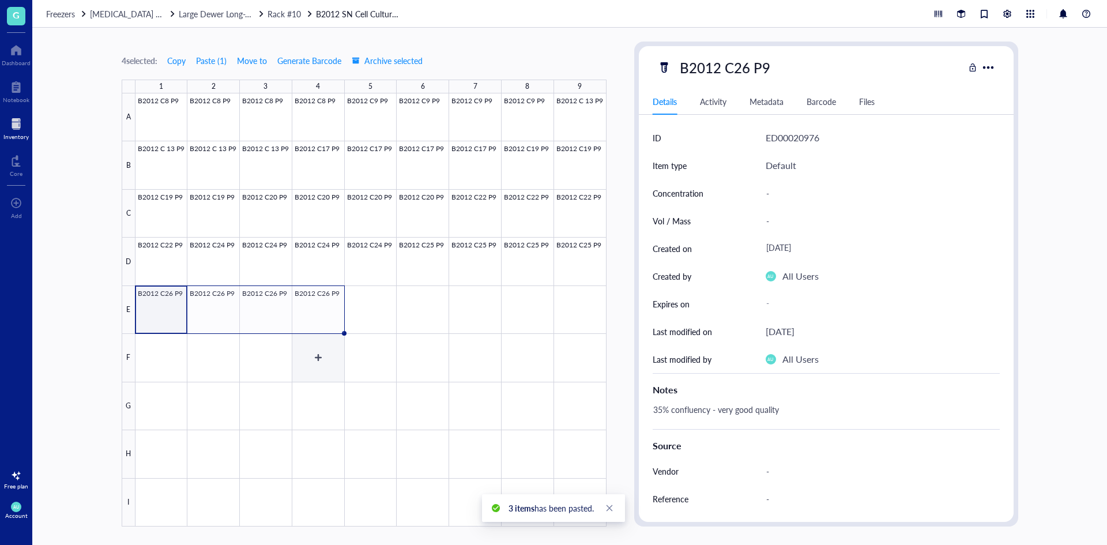
click at [329, 381] on div at bounding box center [370, 309] width 471 height 433
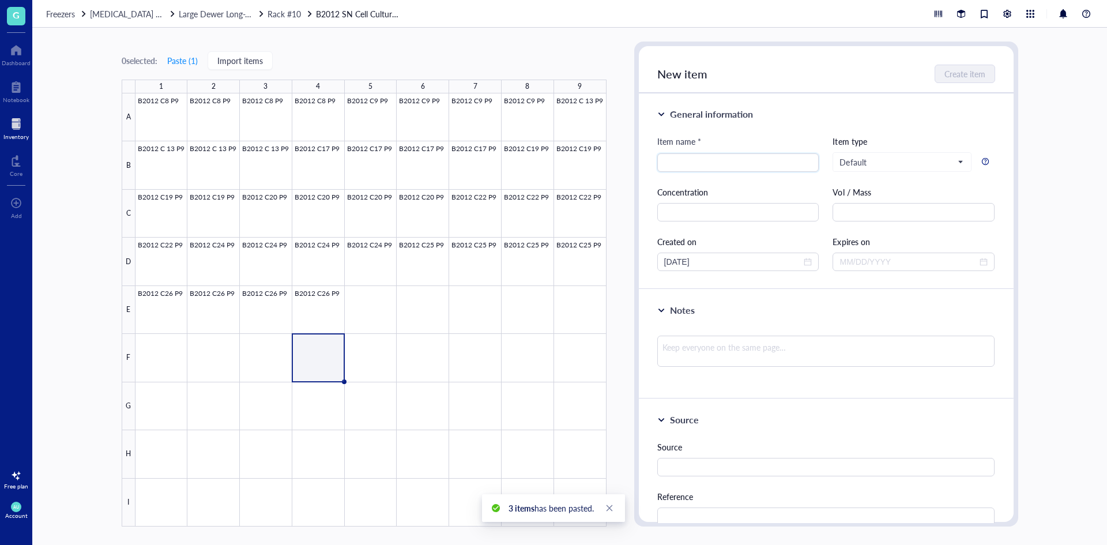
click at [19, 127] on div at bounding box center [15, 124] width 25 height 18
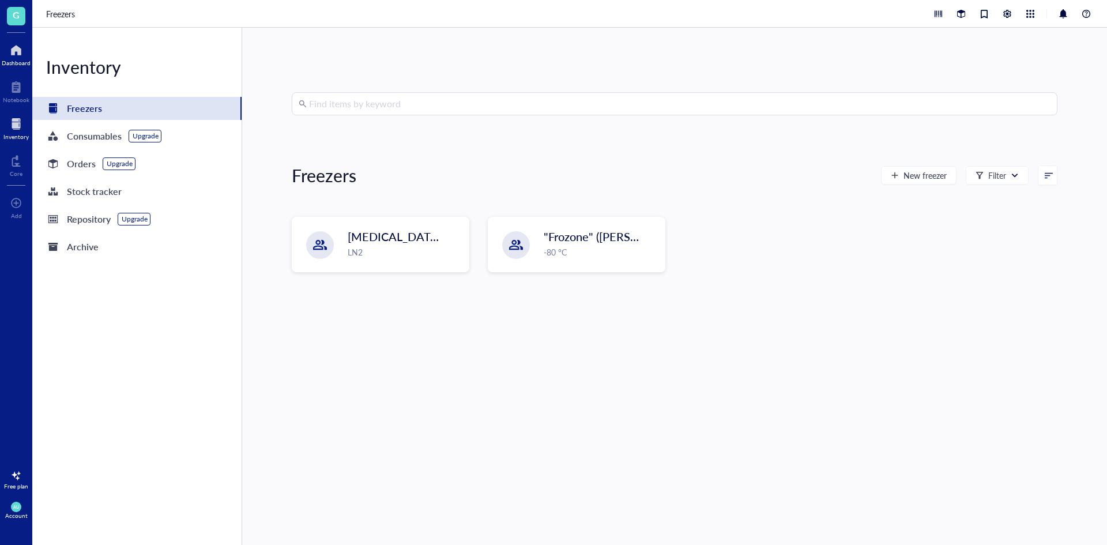
click at [22, 59] on div "Dashboard" at bounding box center [16, 62] width 29 height 7
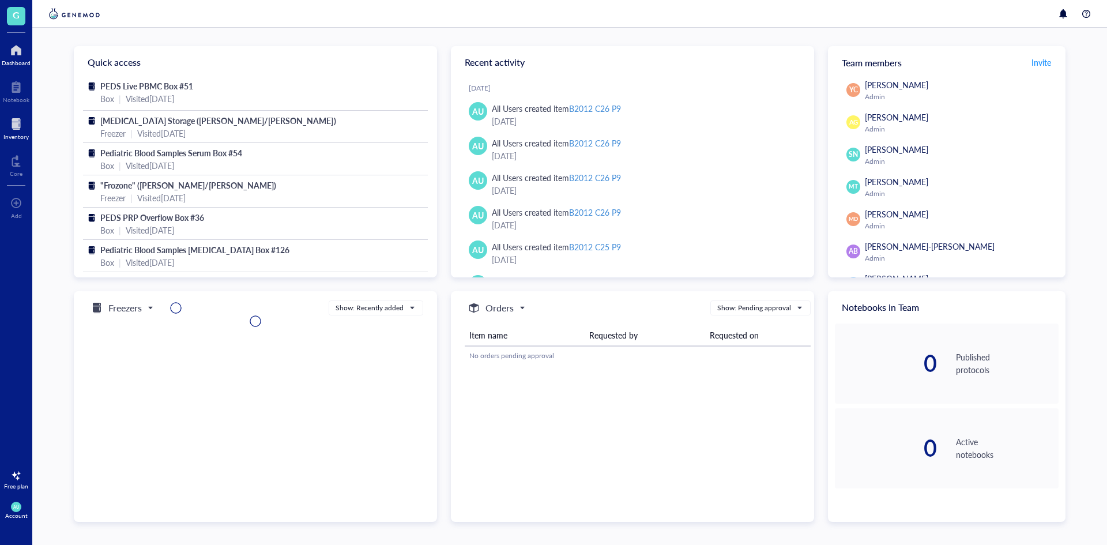
click at [28, 131] on div at bounding box center [15, 124] width 25 height 18
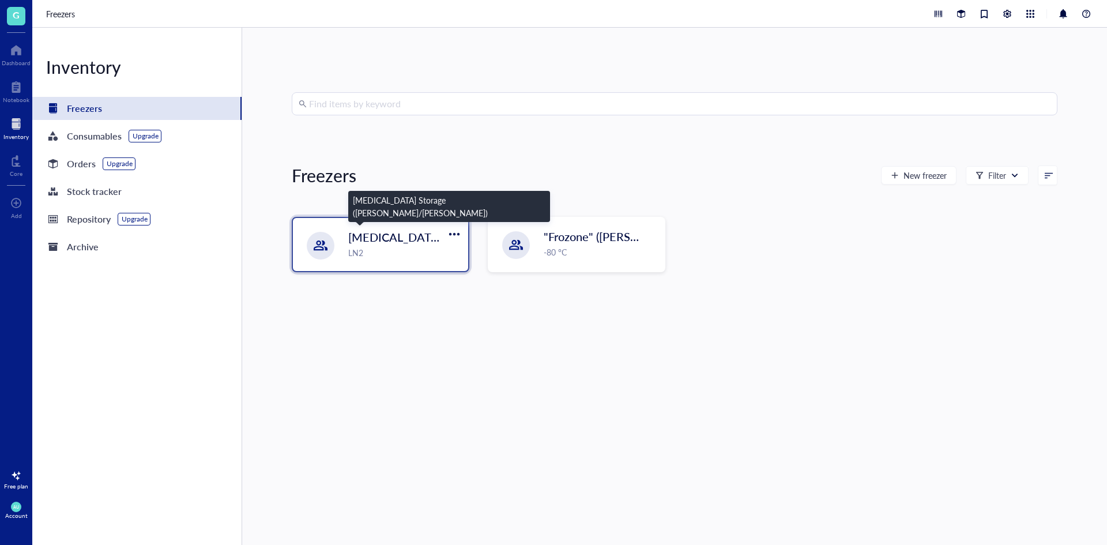
click at [416, 233] on span "[MEDICAL_DATA] Storage ([PERSON_NAME]/[PERSON_NAME])" at bounding box center [515, 237] width 334 height 16
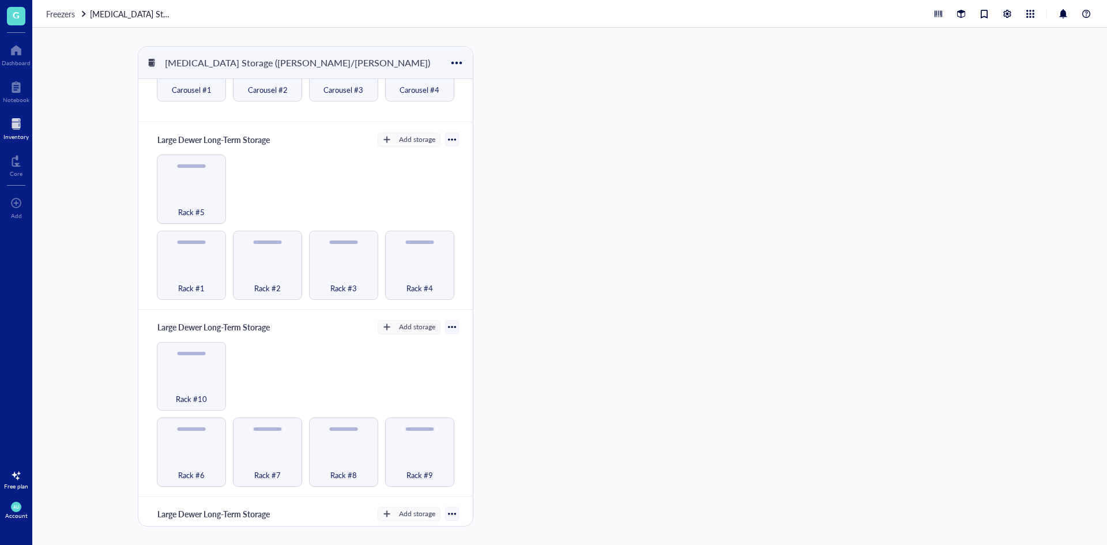
scroll to position [58, 0]
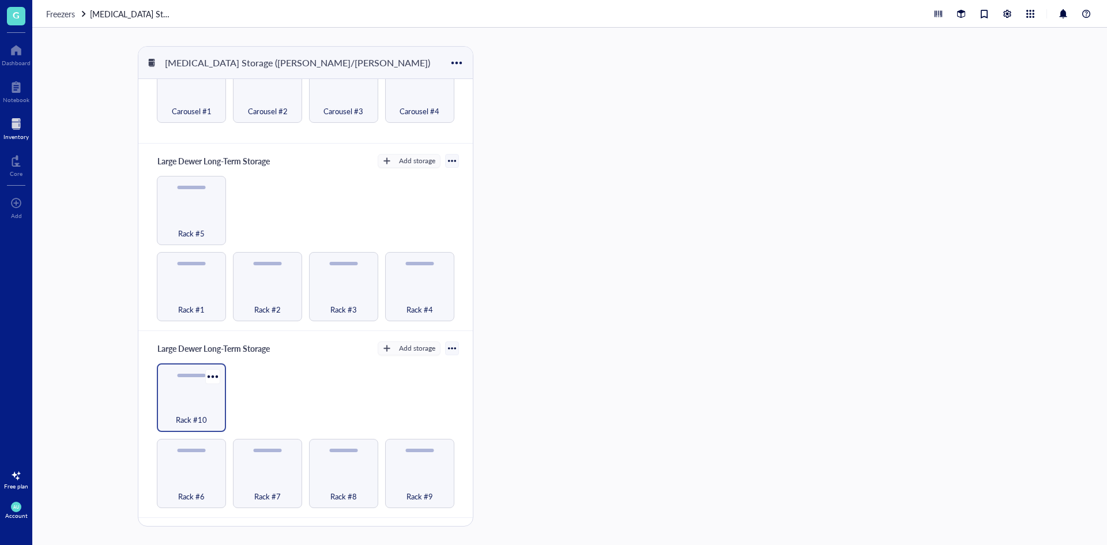
click at [217, 410] on div "Rack #10" at bounding box center [192, 413] width 58 height 25
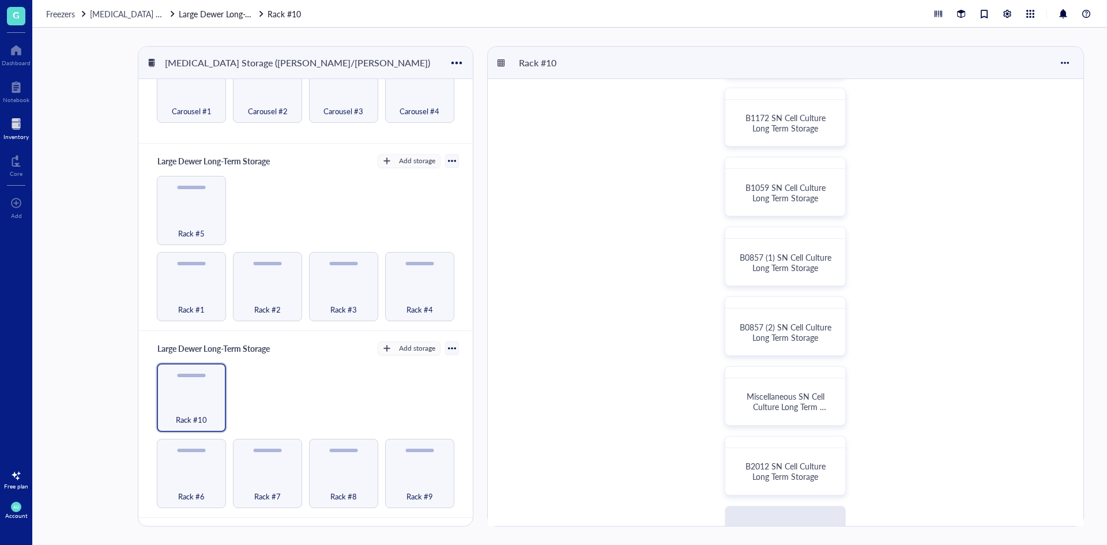
scroll to position [338, 0]
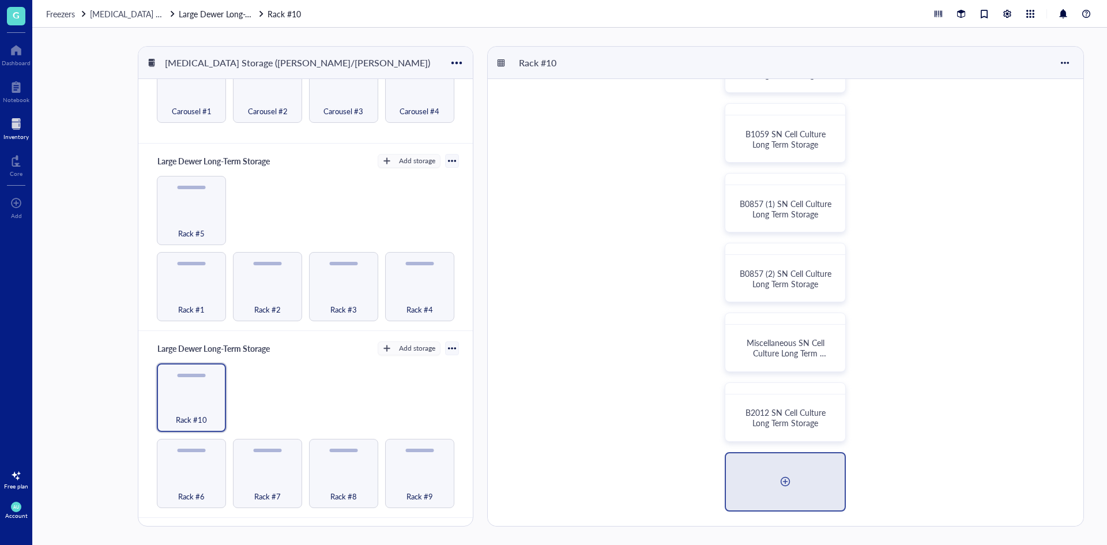
click at [786, 475] on div at bounding box center [785, 481] width 18 height 18
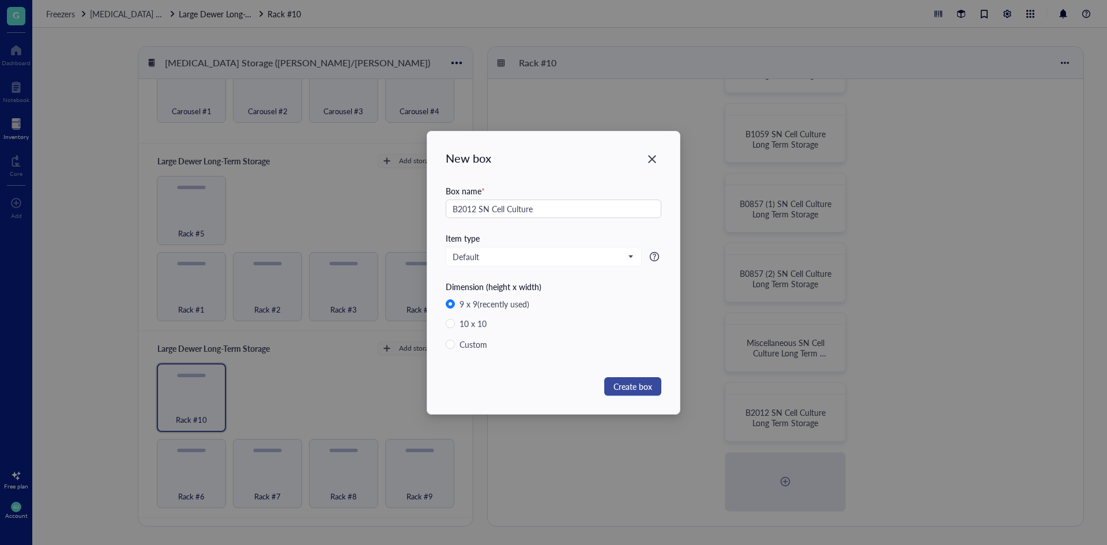
click at [616, 387] on span "Create box" at bounding box center [632, 386] width 39 height 13
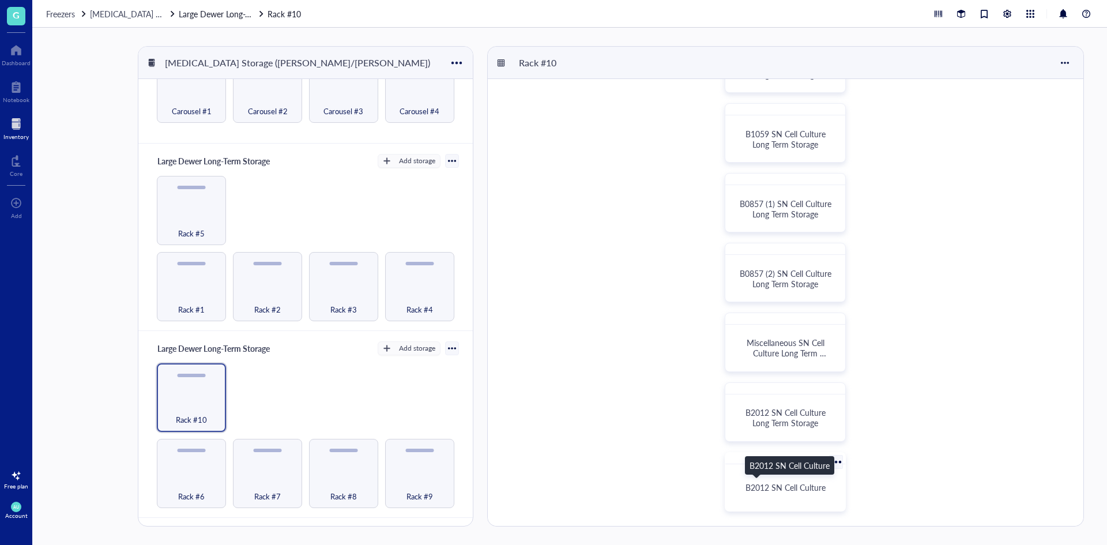
click at [753, 488] on span "B2012 SN Cell Culture" at bounding box center [785, 487] width 80 height 12
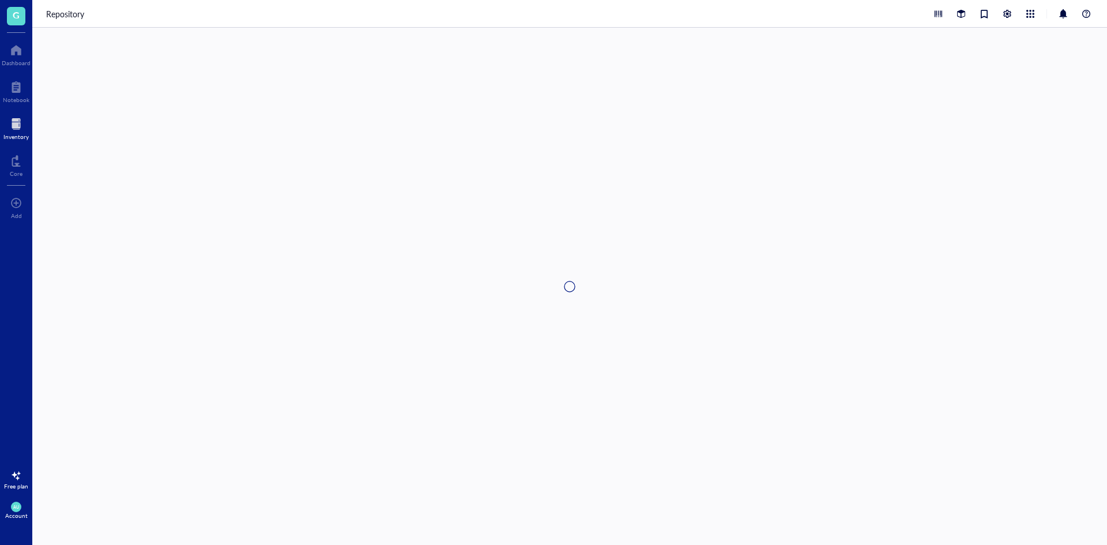
click at [753, 488] on div at bounding box center [569, 286] width 1074 height 517
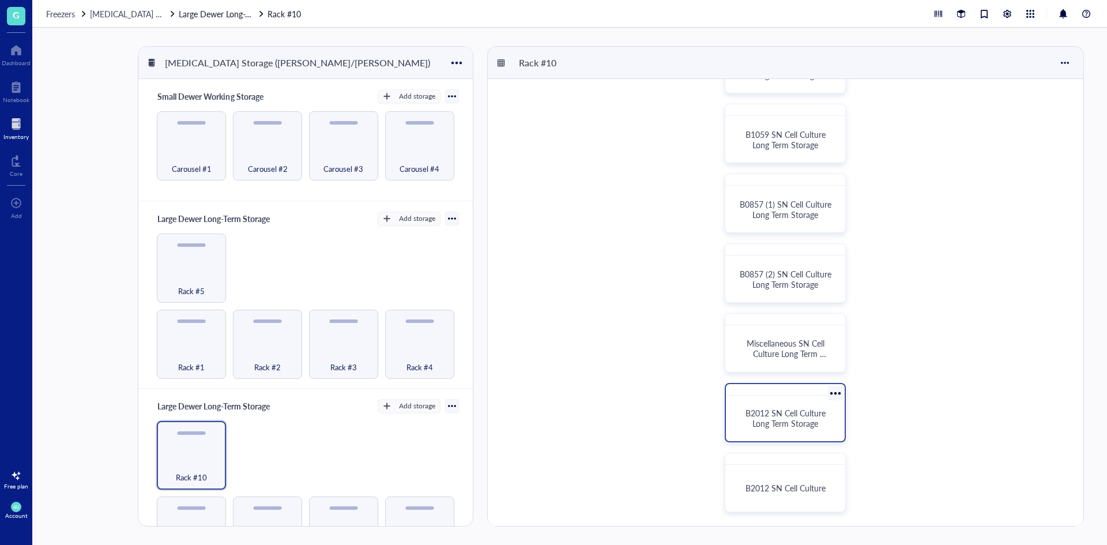
scroll to position [338, 0]
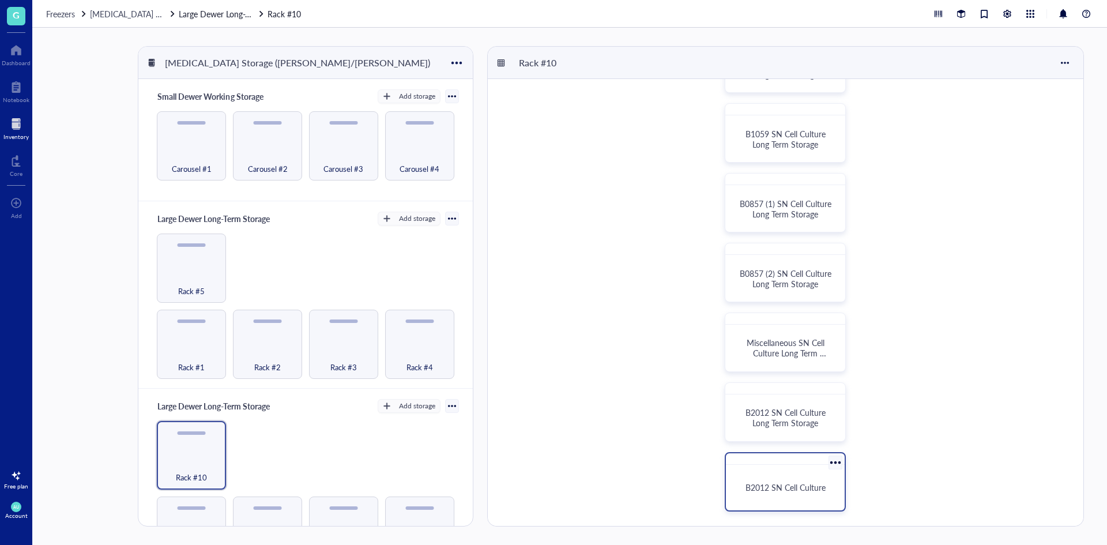
click at [795, 492] on span "B2012 SN Cell Culture" at bounding box center [785, 487] width 80 height 12
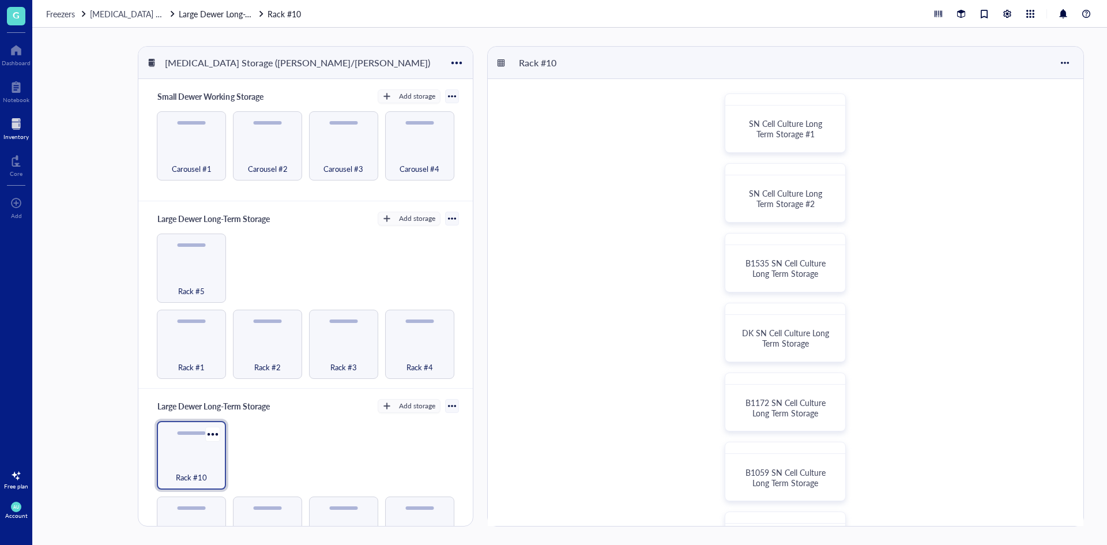
click at [220, 447] on div "Rack #10" at bounding box center [191, 455] width 69 height 69
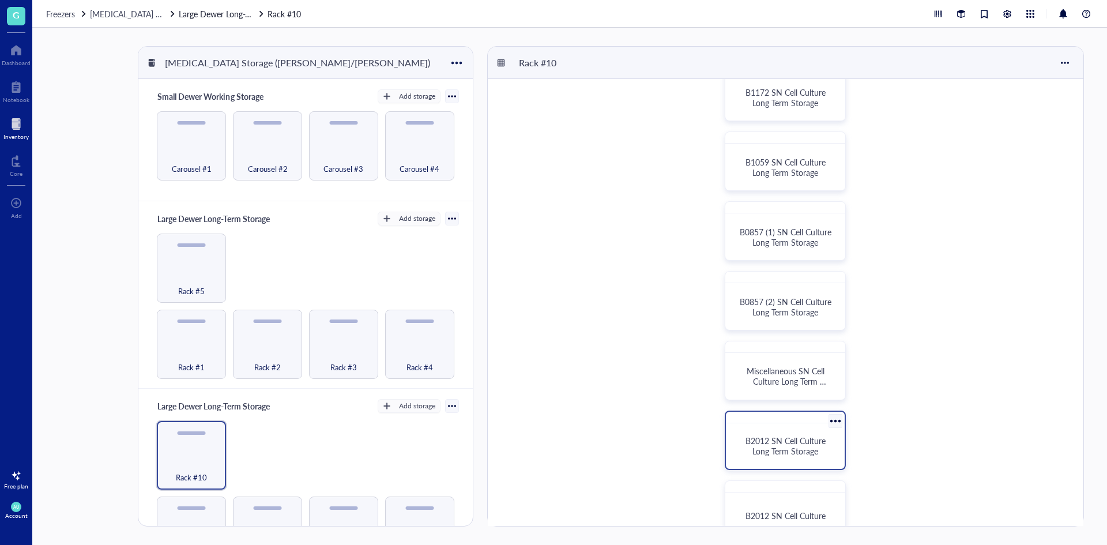
scroll to position [338, 0]
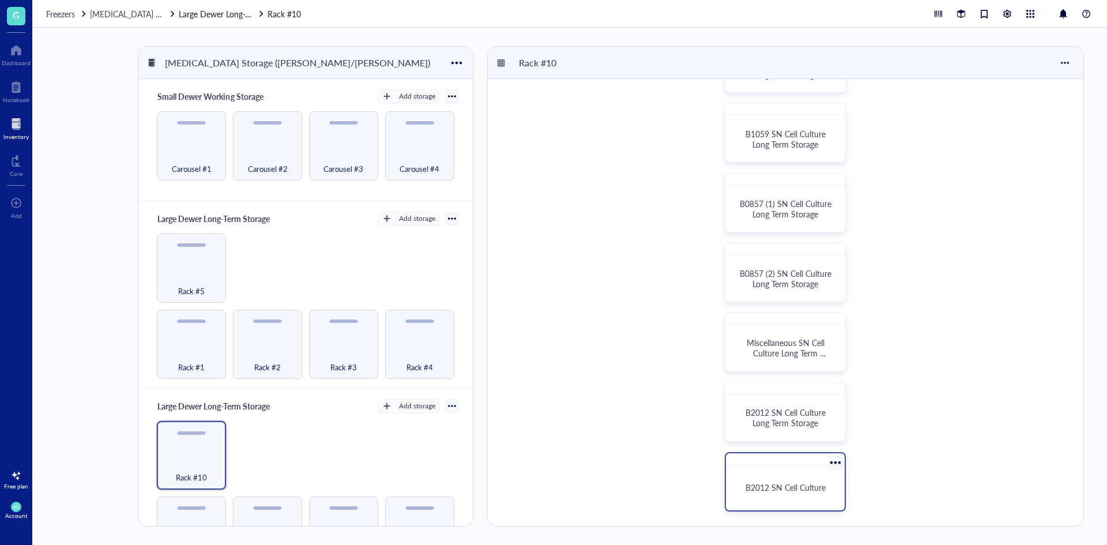
click at [831, 462] on div at bounding box center [835, 462] width 17 height 17
click at [795, 466] on div "B2012 SN Cell Culture" at bounding box center [785, 481] width 121 height 59
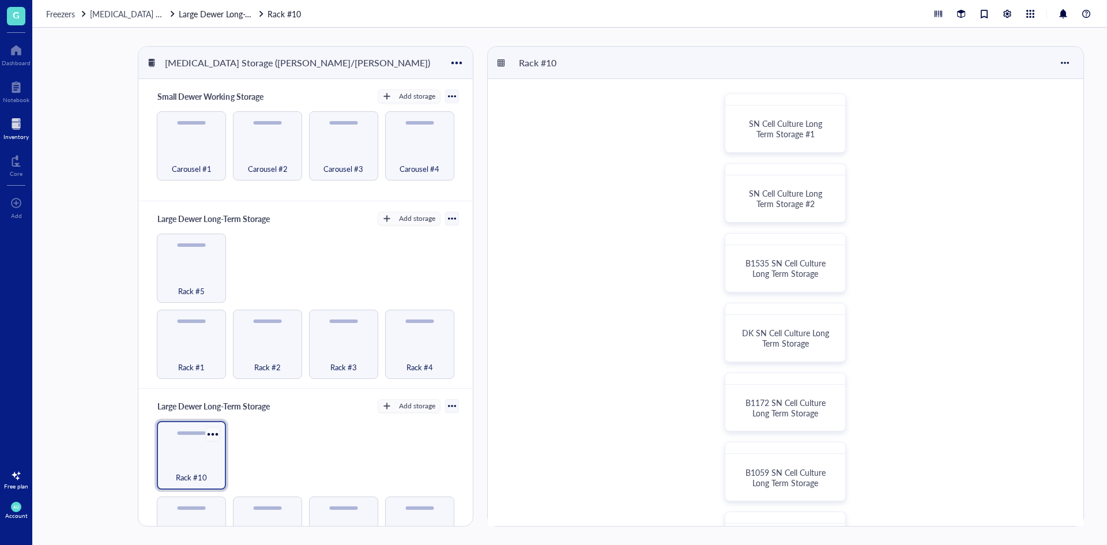
click at [214, 431] on div at bounding box center [212, 433] width 17 height 17
click at [188, 450] on div "Rack #10" at bounding box center [191, 455] width 69 height 69
click at [206, 450] on div "Rack #10" at bounding box center [191, 455] width 69 height 69
click at [191, 460] on div "Rack #10" at bounding box center [192, 470] width 58 height 25
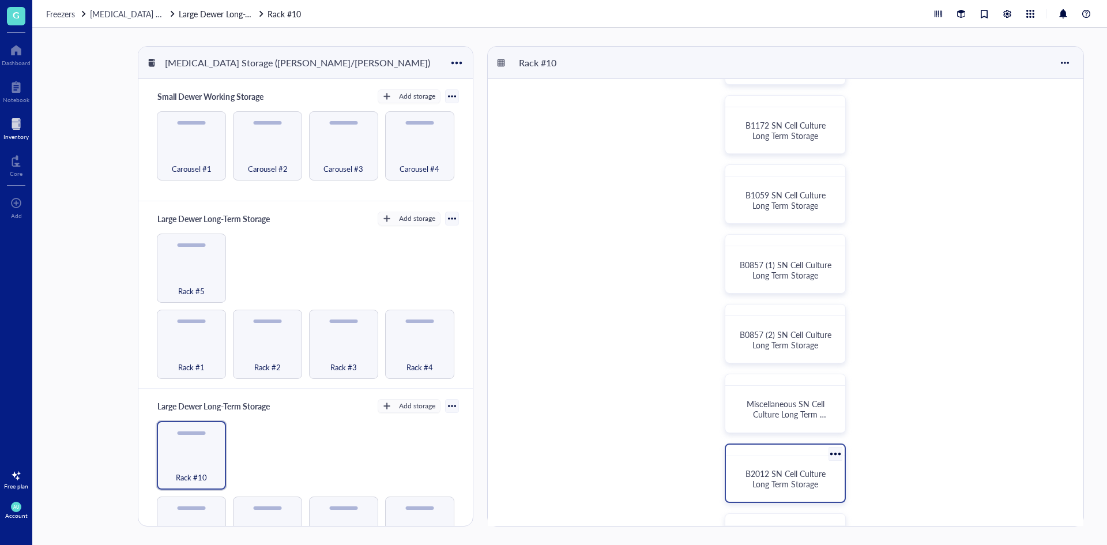
scroll to position [338, 0]
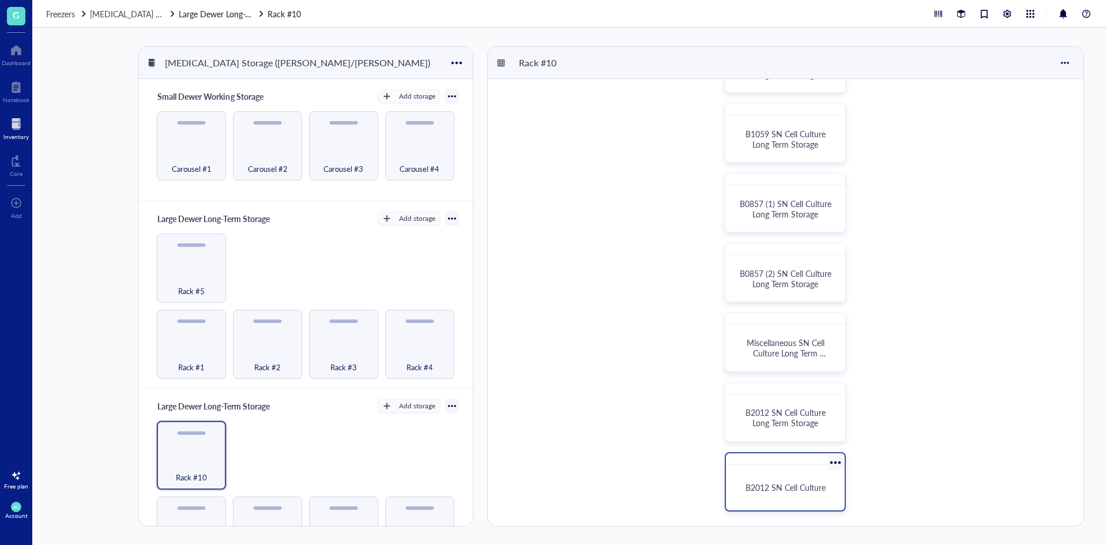
click at [832, 465] on div at bounding box center [835, 462] width 17 height 17
click at [821, 491] on span "B2012 SN Cell Culture" at bounding box center [785, 487] width 80 height 12
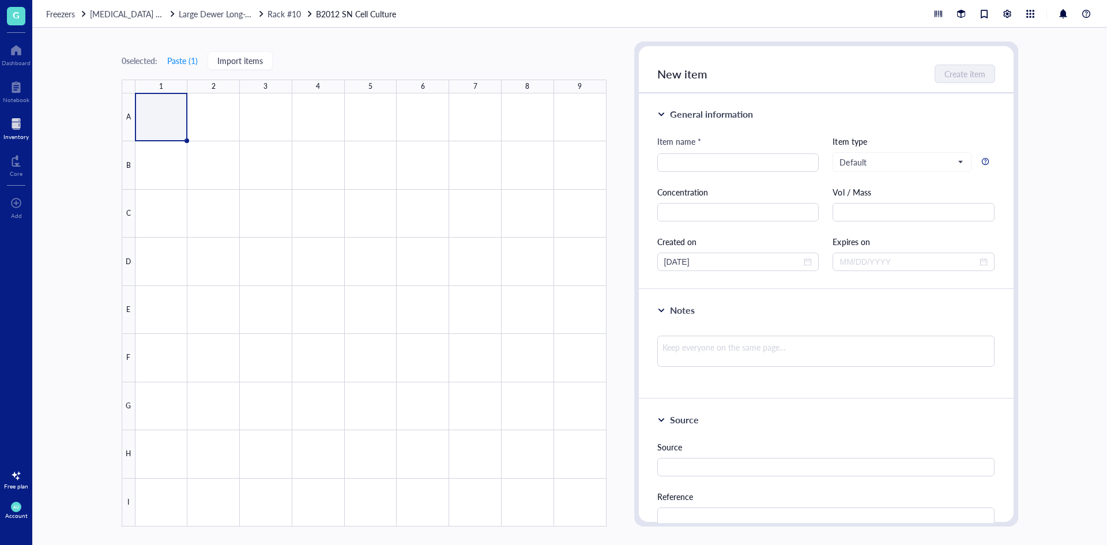
drag, startPoint x: 821, startPoint y: 491, endPoint x: 757, endPoint y: 432, distance: 86.9
click at [772, 440] on div "Source Source Reference Catalog # Lot # Packaging Price $" at bounding box center [826, 546] width 375 height 294
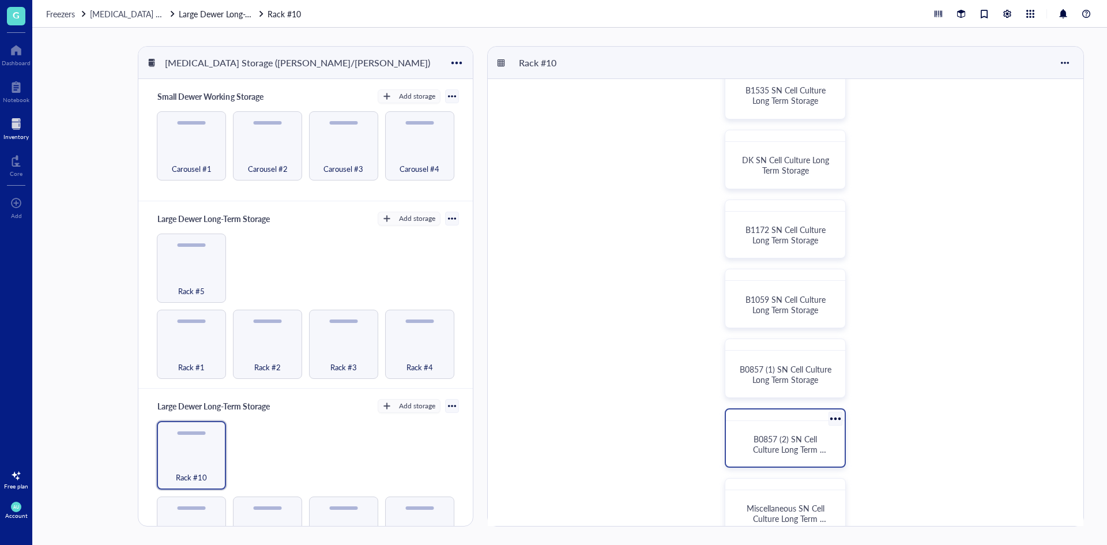
scroll to position [338, 0]
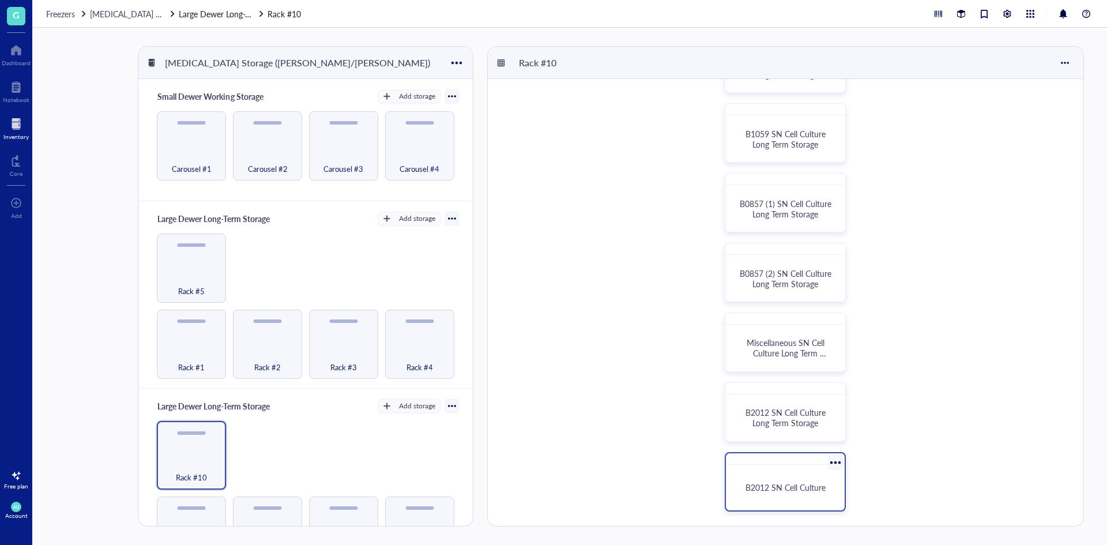
click at [795, 474] on div "B2012 SN Cell Culture" at bounding box center [785, 487] width 110 height 36
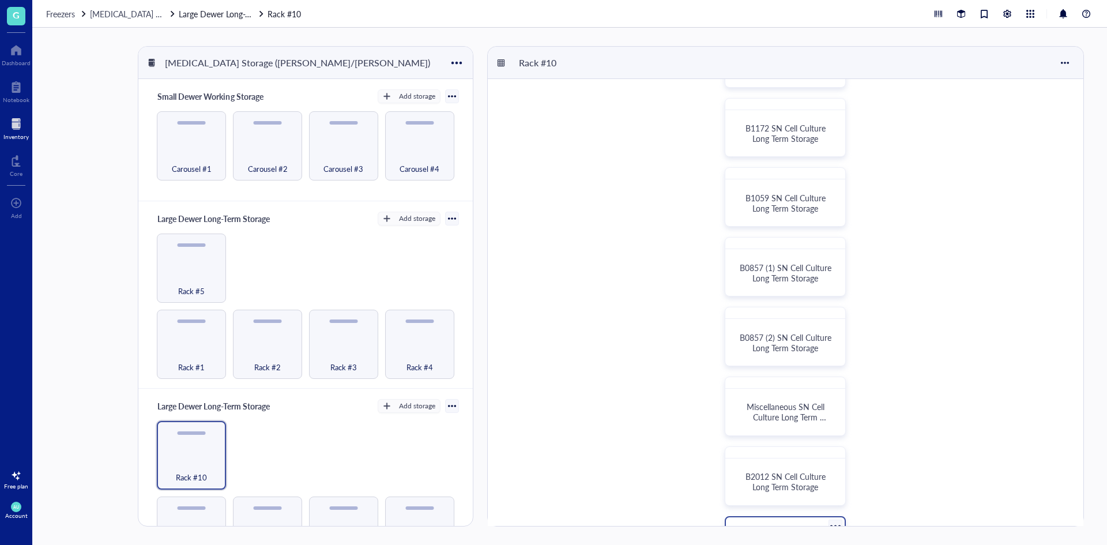
scroll to position [338, 0]
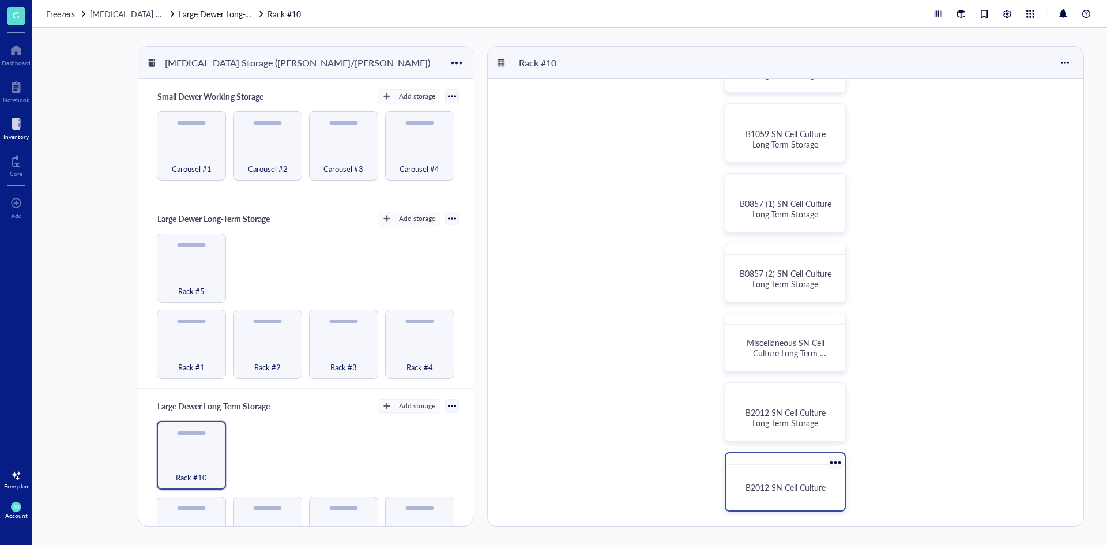
drag, startPoint x: 768, startPoint y: 474, endPoint x: 761, endPoint y: 491, distance: 18.1
drag, startPoint x: 761, startPoint y: 491, endPoint x: 789, endPoint y: 499, distance: 29.4
click at [789, 499] on div "B2012 SN Cell Culture" at bounding box center [785, 487] width 110 height 36
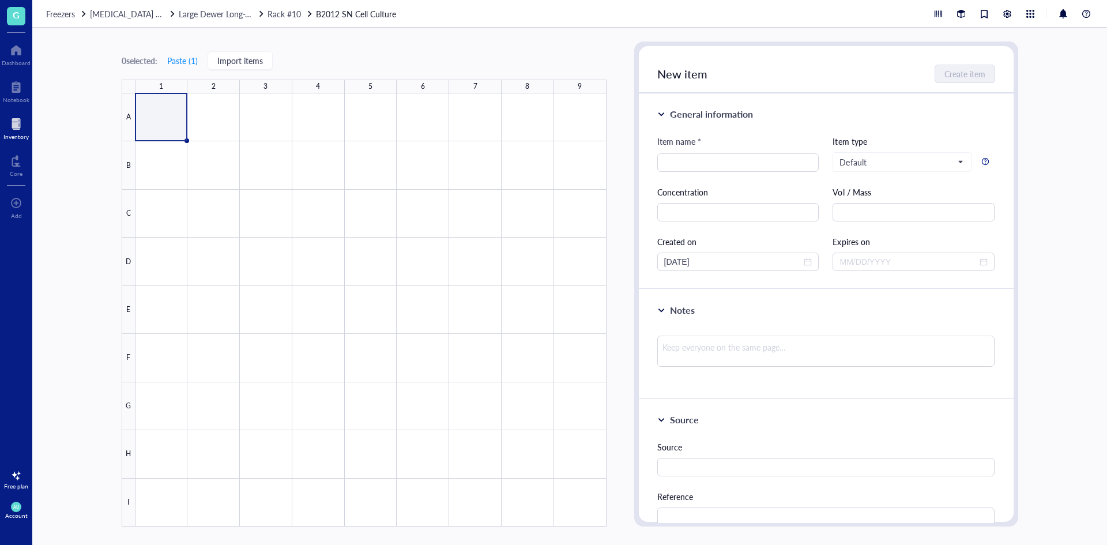
click at [761, 55] on div "New item Create item" at bounding box center [826, 69] width 375 height 47
click at [167, 123] on div at bounding box center [370, 309] width 471 height 433
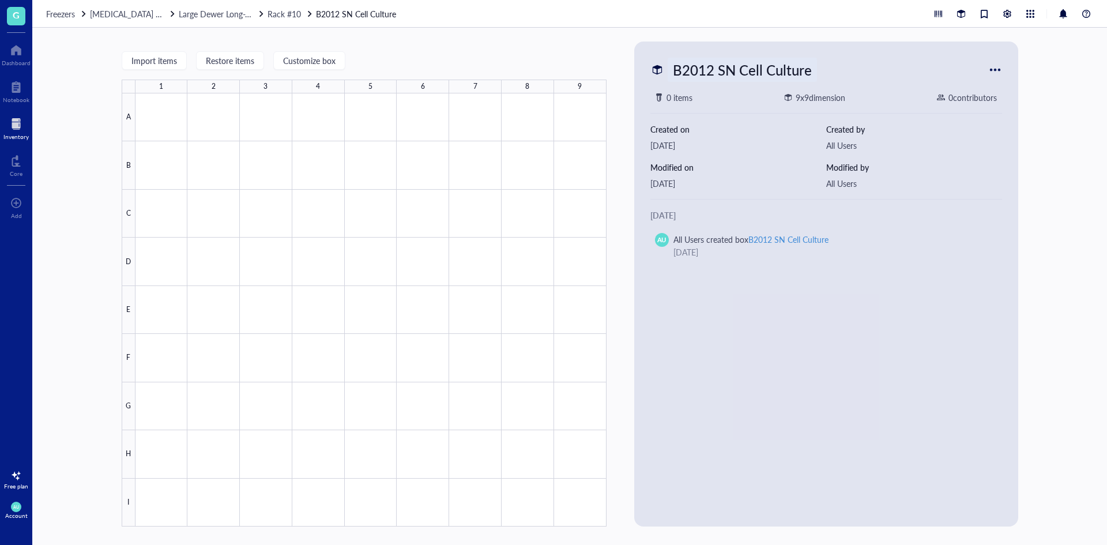
click at [719, 62] on div "B2012 SN Cell Culture" at bounding box center [742, 70] width 149 height 24
click at [485, 47] on div "Import items Restore items Customize box 1 2 3 4 5 6 7 8 9 A B C D E F G H I" at bounding box center [364, 284] width 485 height 485
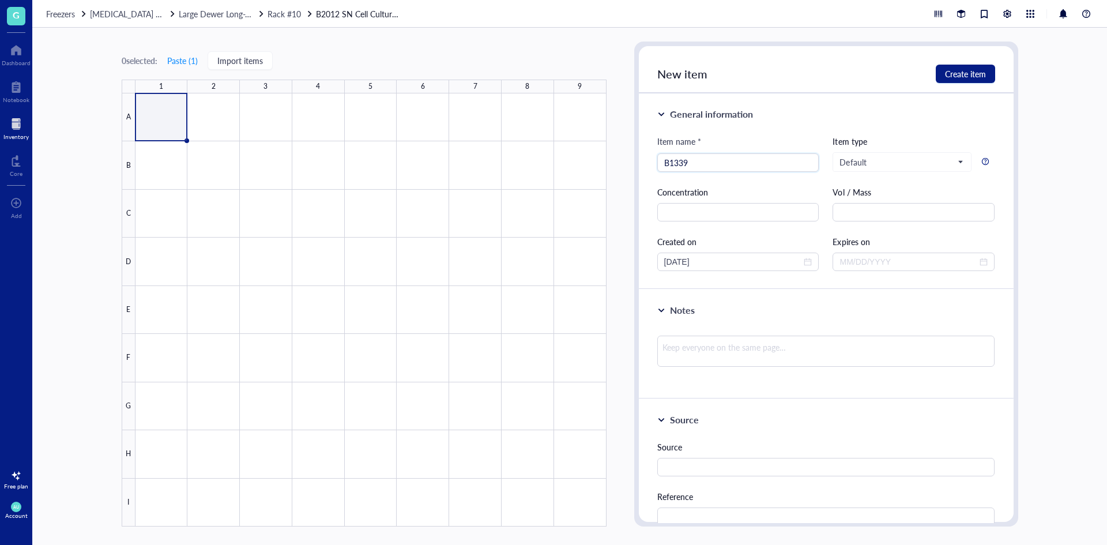
click at [359, 13] on link "B2012 SN Cell Culture Long Term Storage" at bounding box center [359, 13] width 86 height 13
click at [160, 110] on div at bounding box center [370, 309] width 471 height 433
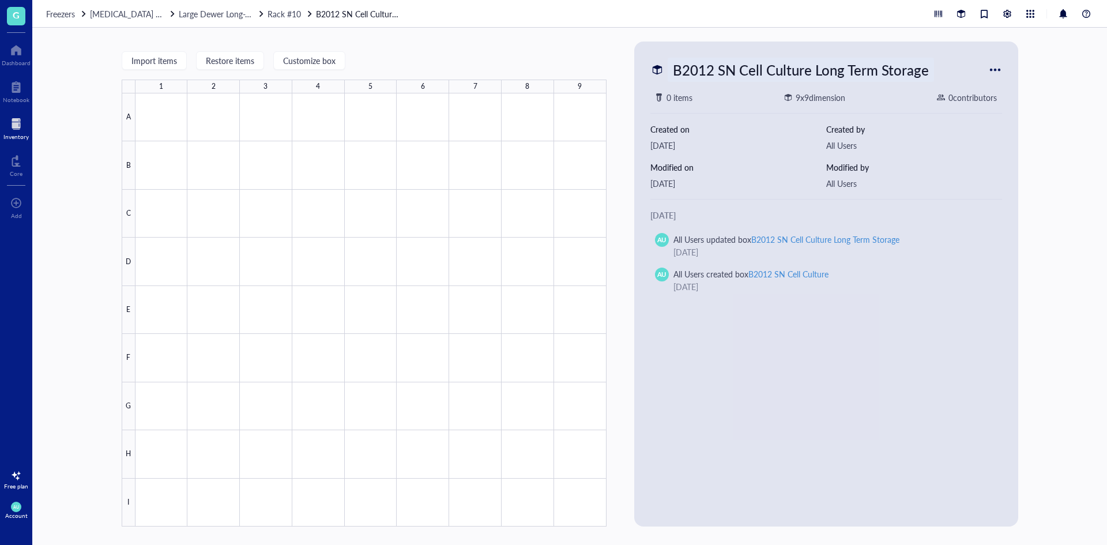
click at [700, 66] on div "B2012 SN Cell Culture Long Term Storage" at bounding box center [801, 70] width 266 height 24
click at [711, 62] on input "B2012 SN Cell Culture Long Term Storage" at bounding box center [827, 69] width 319 height 23
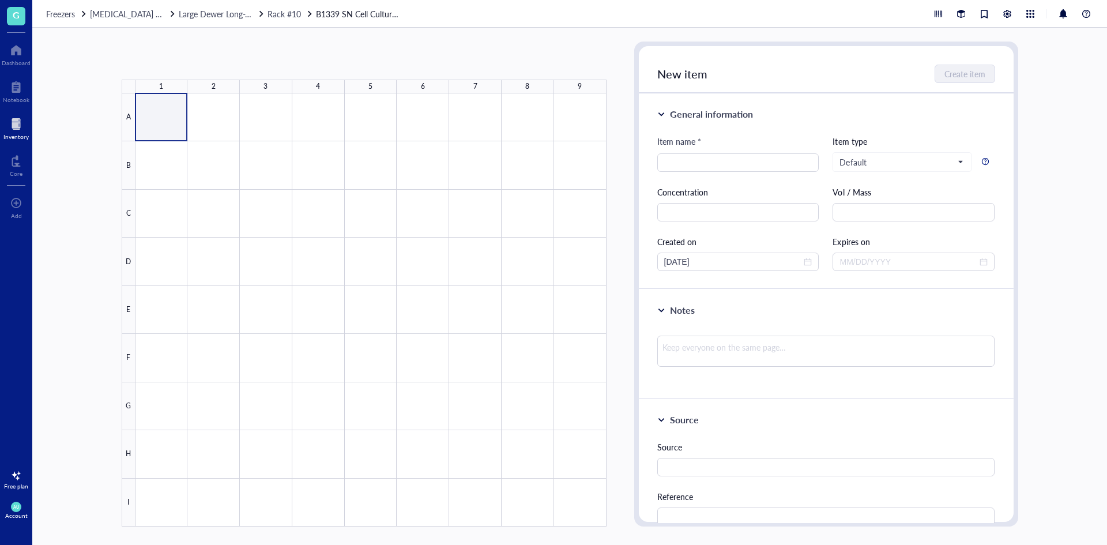
click at [172, 112] on div at bounding box center [370, 309] width 471 height 433
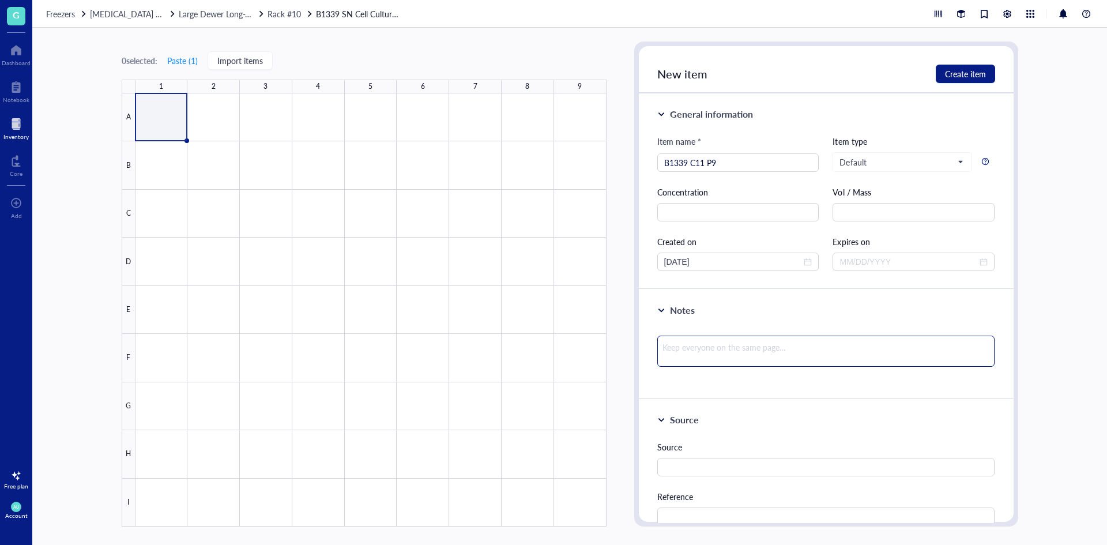
click at [672, 358] on textarea at bounding box center [826, 350] width 338 height 31
click at [968, 78] on span "Create item" at bounding box center [965, 73] width 41 height 9
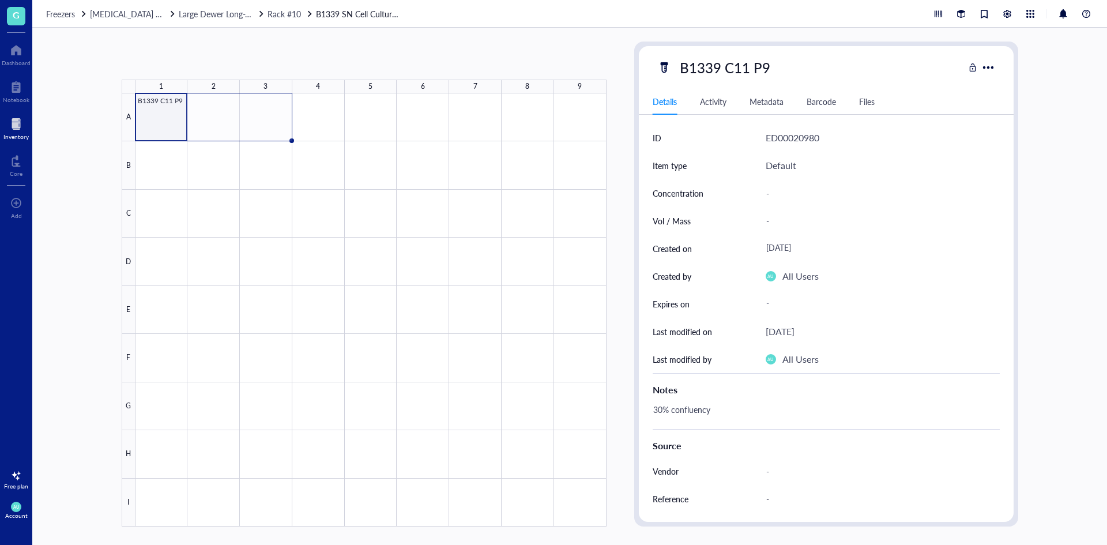
drag, startPoint x: 186, startPoint y: 141, endPoint x: 247, endPoint y: 135, distance: 61.4
click at [0, 0] on div "B1339 C11 P9" at bounding box center [0, 0] width 0 height 0
drag, startPoint x: 292, startPoint y: 139, endPoint x: 320, endPoint y: 137, distance: 28.3
click at [0, 0] on div "B1339 C11 P9 B1339 C11 P9 B1339 C11 P9" at bounding box center [0, 0] width 0 height 0
drag, startPoint x: 291, startPoint y: 141, endPoint x: 325, endPoint y: 141, distance: 34.6
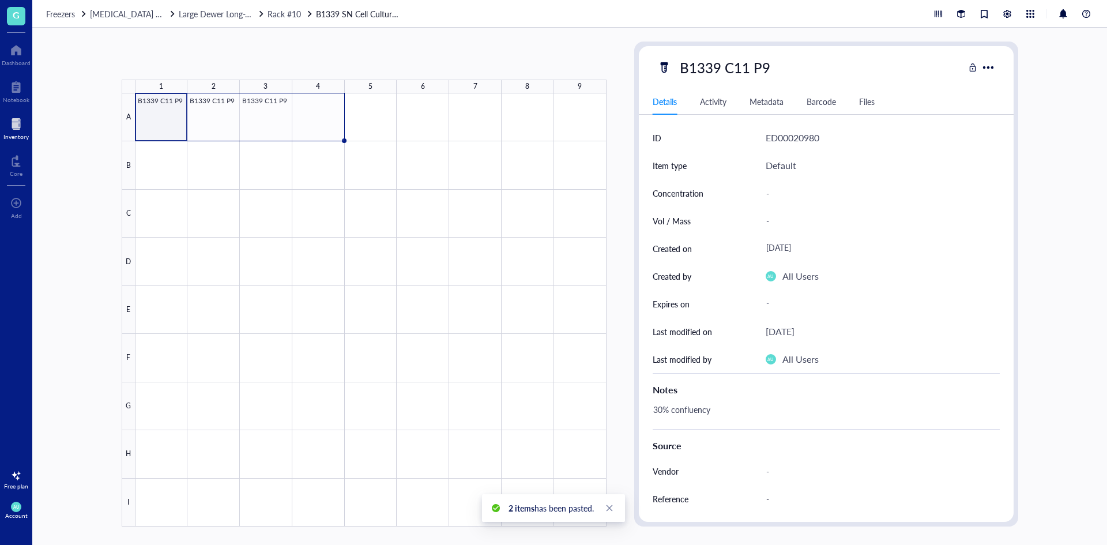
click at [0, 0] on div "B1339 C11 P9 B1339 C11 P9 B1339 C11 P9" at bounding box center [0, 0] width 0 height 0
click at [276, 130] on div at bounding box center [370, 309] width 471 height 433
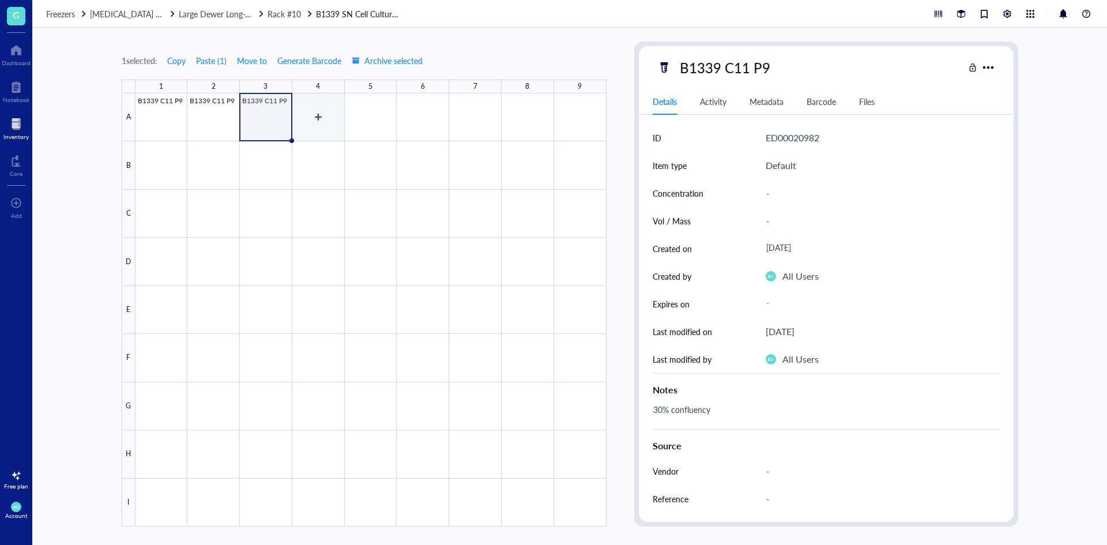
click at [331, 116] on div at bounding box center [370, 309] width 471 height 433
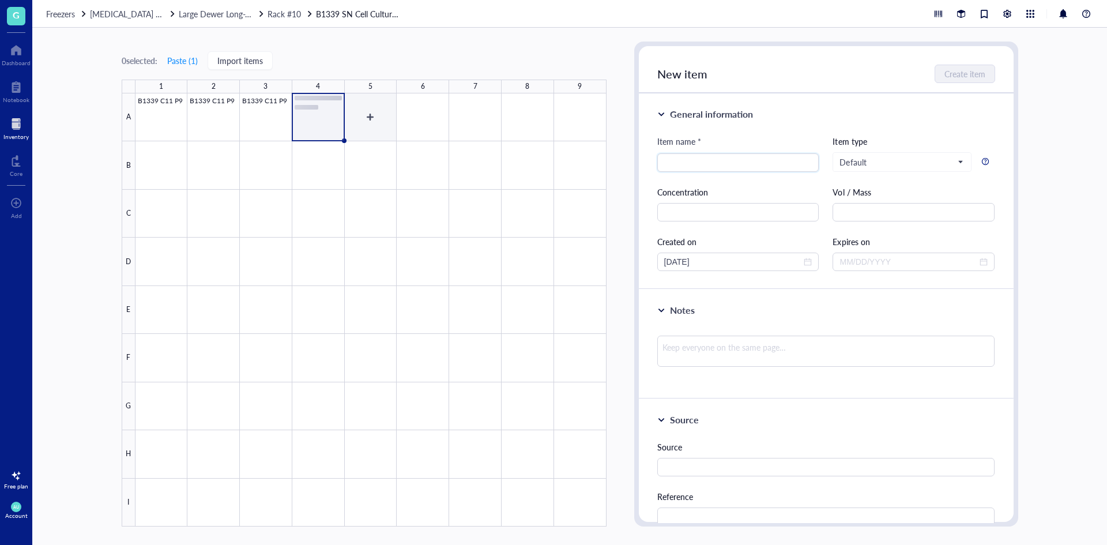
click at [367, 116] on div at bounding box center [370, 309] width 471 height 433
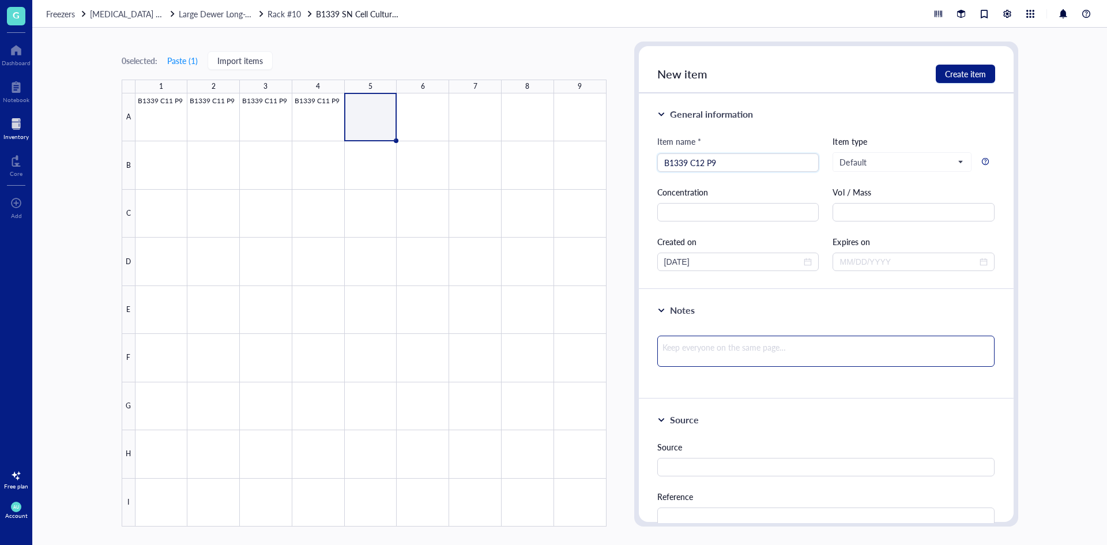
click at [752, 335] on textarea at bounding box center [826, 350] width 338 height 31
drag, startPoint x: 752, startPoint y: 347, endPoint x: 650, endPoint y: 350, distance: 101.5
click at [650, 350] on div "Notes 30% confluency" at bounding box center [826, 344] width 375 height 110
click at [983, 72] on span "Create item" at bounding box center [965, 73] width 41 height 9
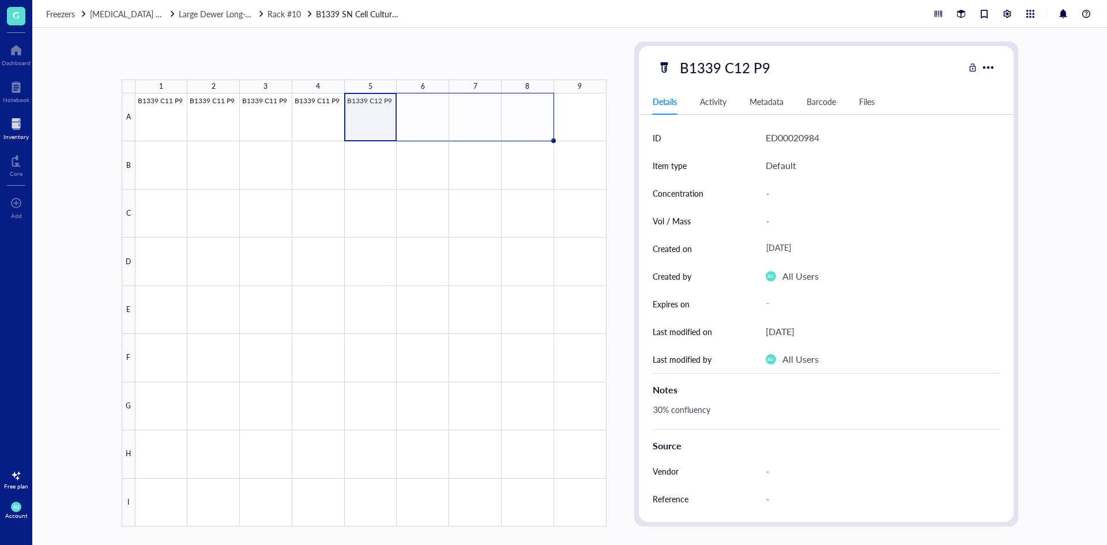
drag, startPoint x: 397, startPoint y: 141, endPoint x: 515, endPoint y: 138, distance: 118.2
click at [0, 0] on div "B1339 C11 P9 B1339 C11 P9 B1339 C11 P9 B1339 C11 P9 B1339 C12 P9" at bounding box center [0, 0] width 0 height 0
click at [559, 124] on div at bounding box center [370, 309] width 471 height 433
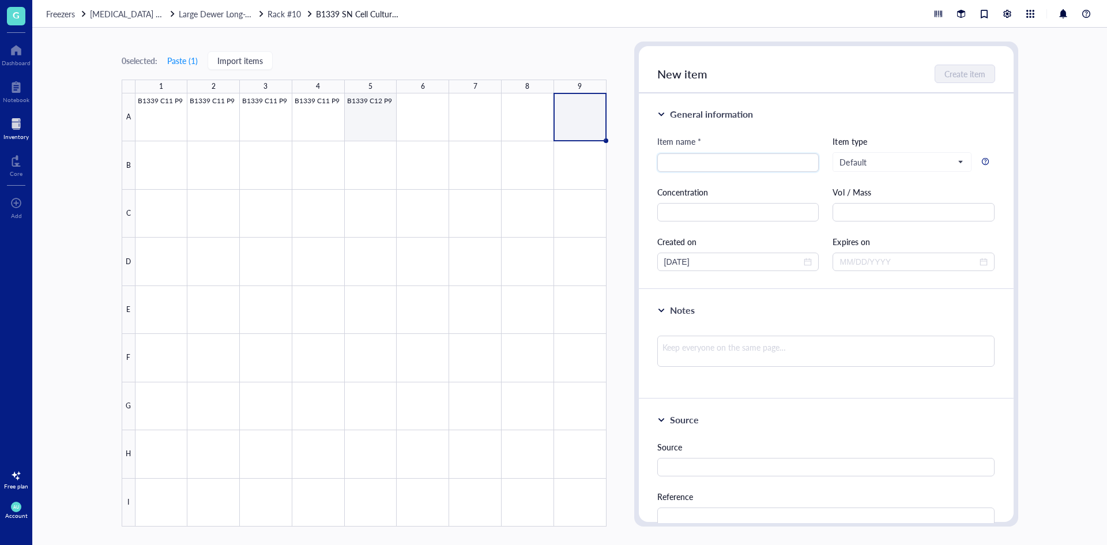
click at [360, 127] on div at bounding box center [370, 309] width 471 height 433
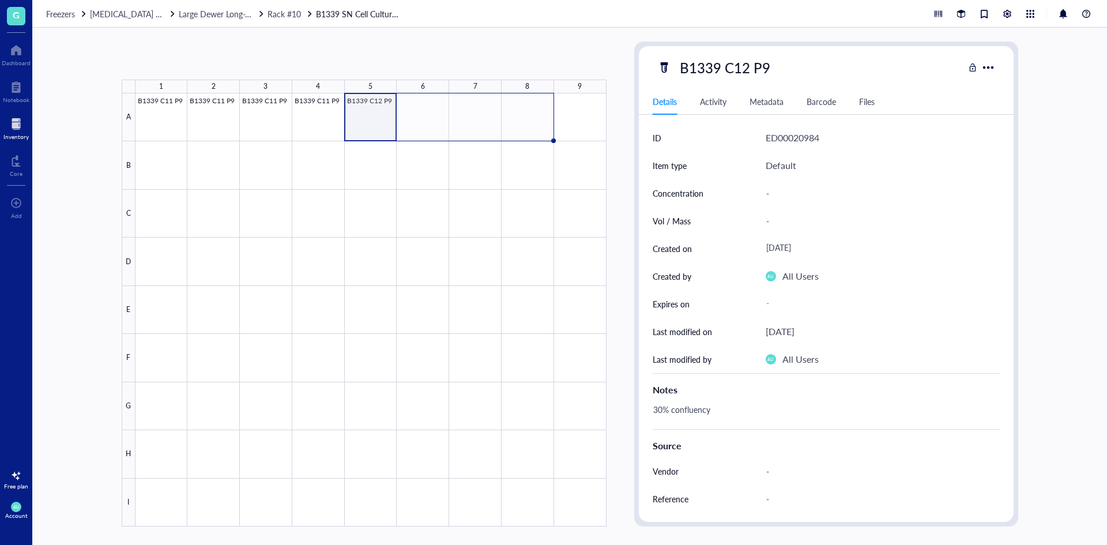
drag, startPoint x: 395, startPoint y: 139, endPoint x: 514, endPoint y: 129, distance: 119.2
click at [0, 0] on div "B1339 C11 P9 B1339 C11 P9 B1339 C11 P9 B1339 C11 P9 B1339 C12 P9" at bounding box center [0, 0] width 0 height 0
click at [365, 117] on div at bounding box center [370, 309] width 471 height 433
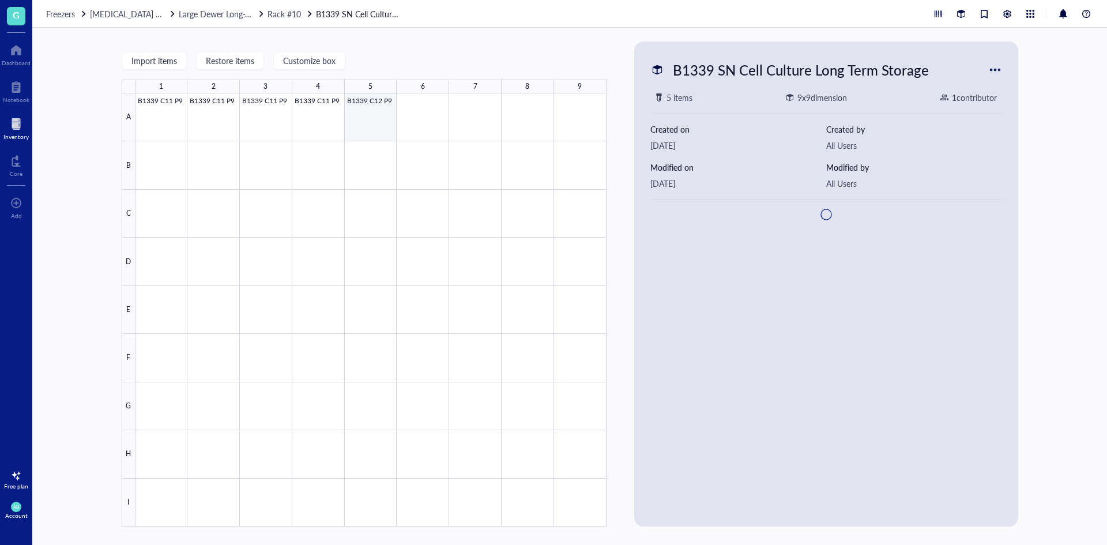
click at [365, 117] on div at bounding box center [370, 309] width 471 height 433
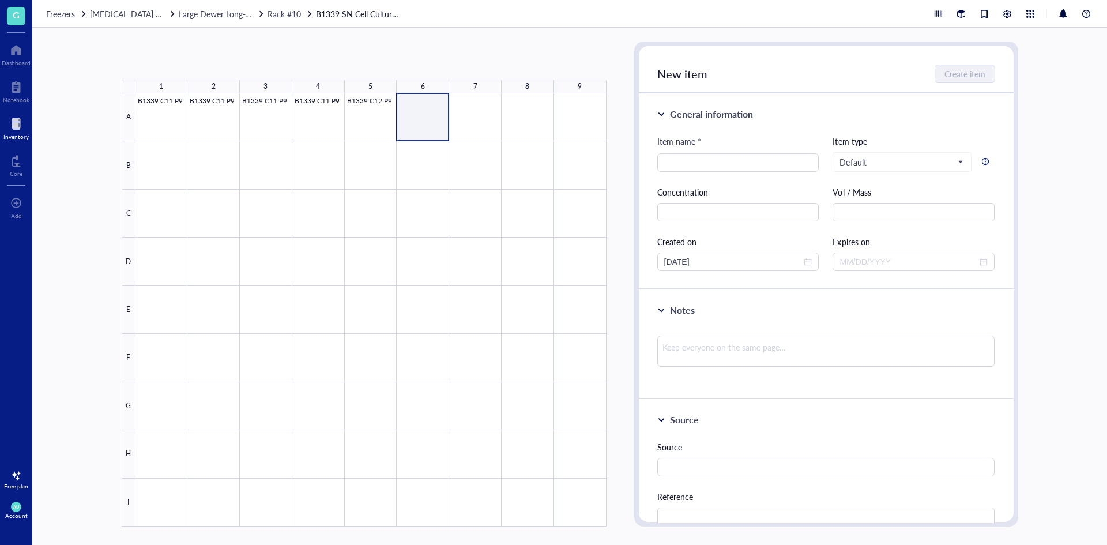
click at [402, 113] on div at bounding box center [370, 309] width 471 height 433
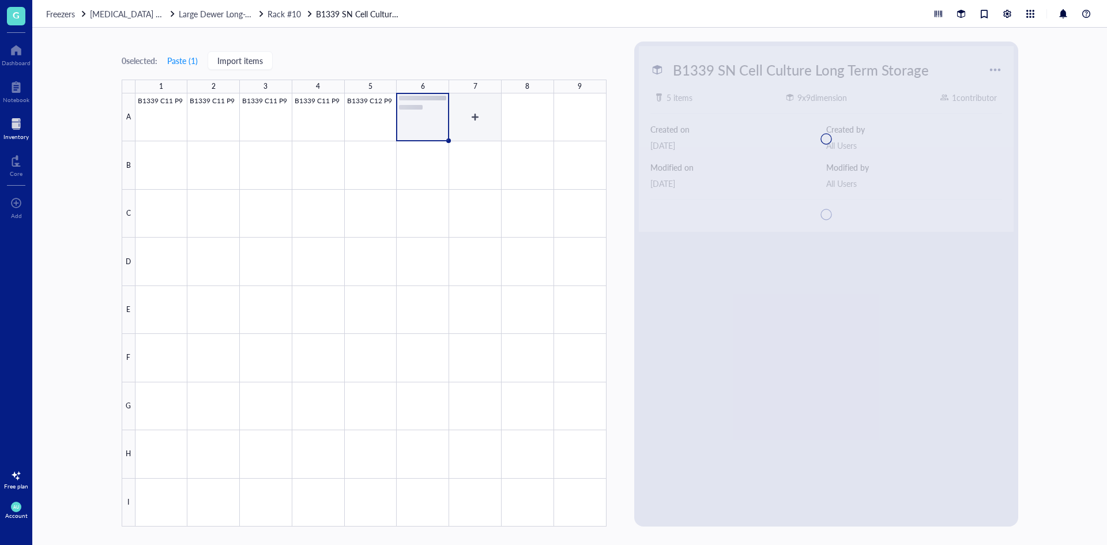
click at [468, 118] on div at bounding box center [370, 309] width 471 height 433
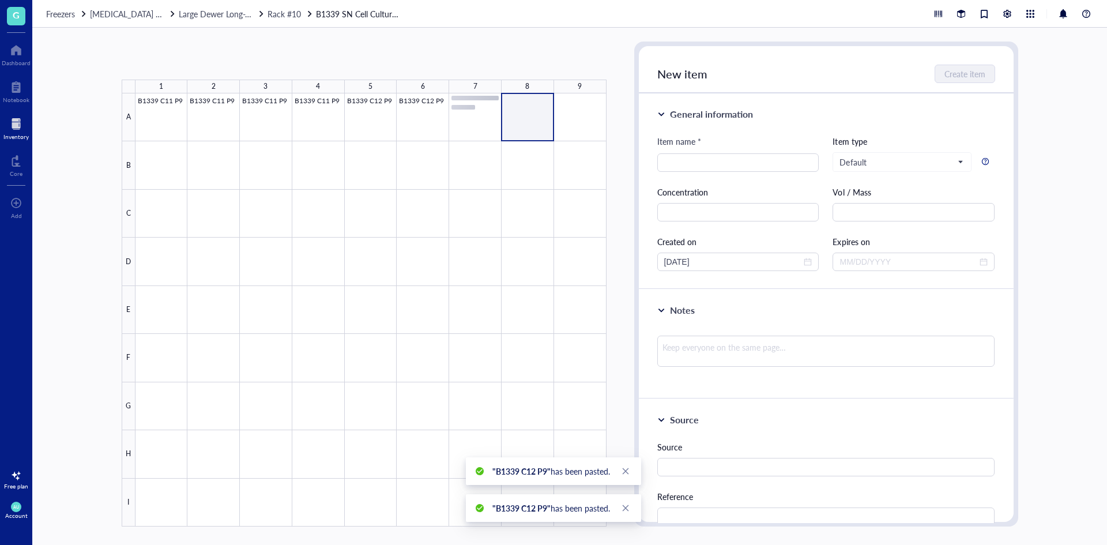
click at [520, 118] on div at bounding box center [370, 309] width 471 height 433
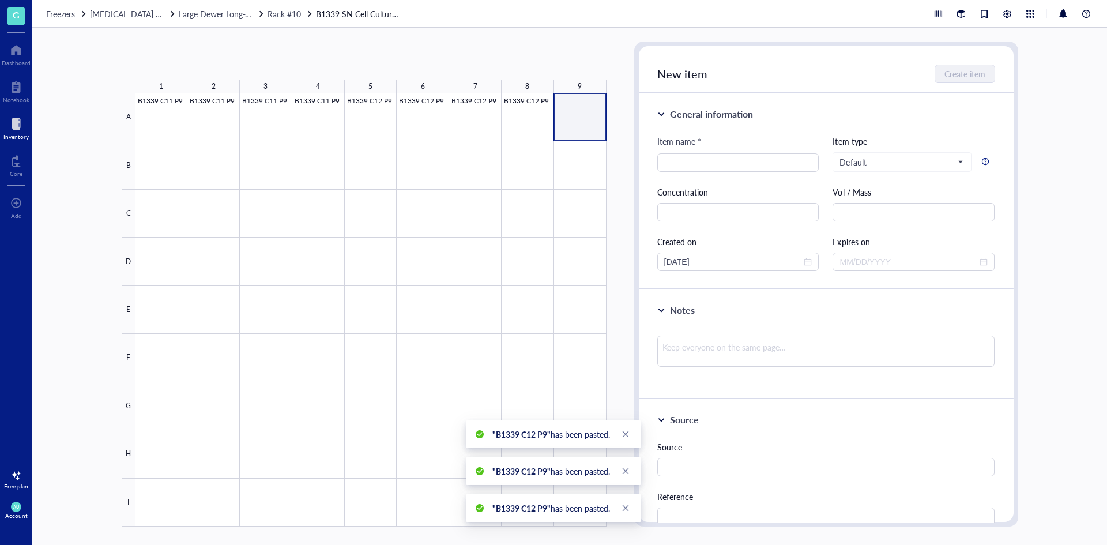
click at [563, 112] on div at bounding box center [370, 309] width 471 height 433
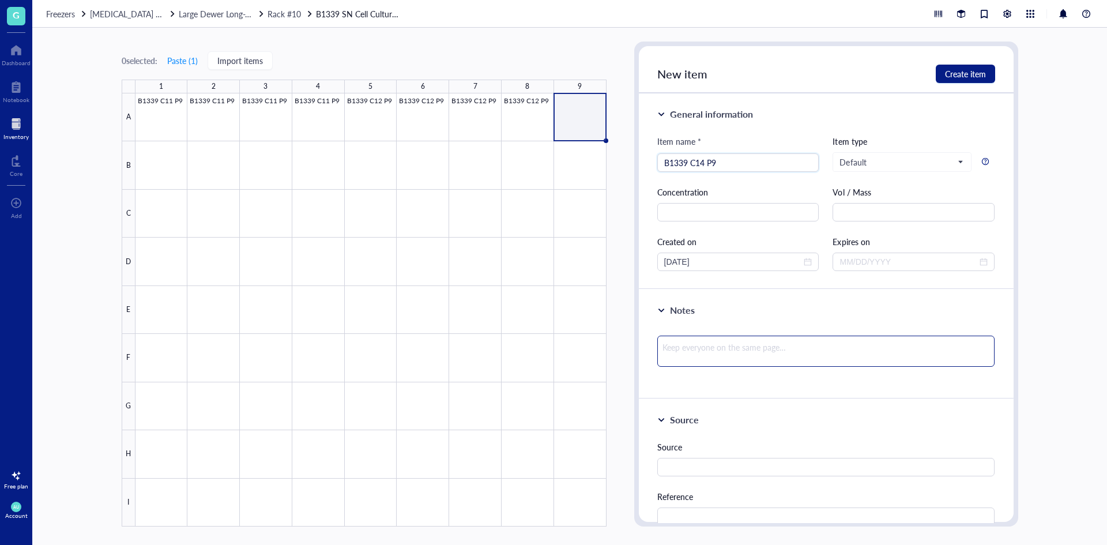
click at [711, 348] on textarea at bounding box center [826, 350] width 338 height 31
paste textarea "30% confluency"
click at [968, 76] on span "Create item" at bounding box center [965, 73] width 41 height 9
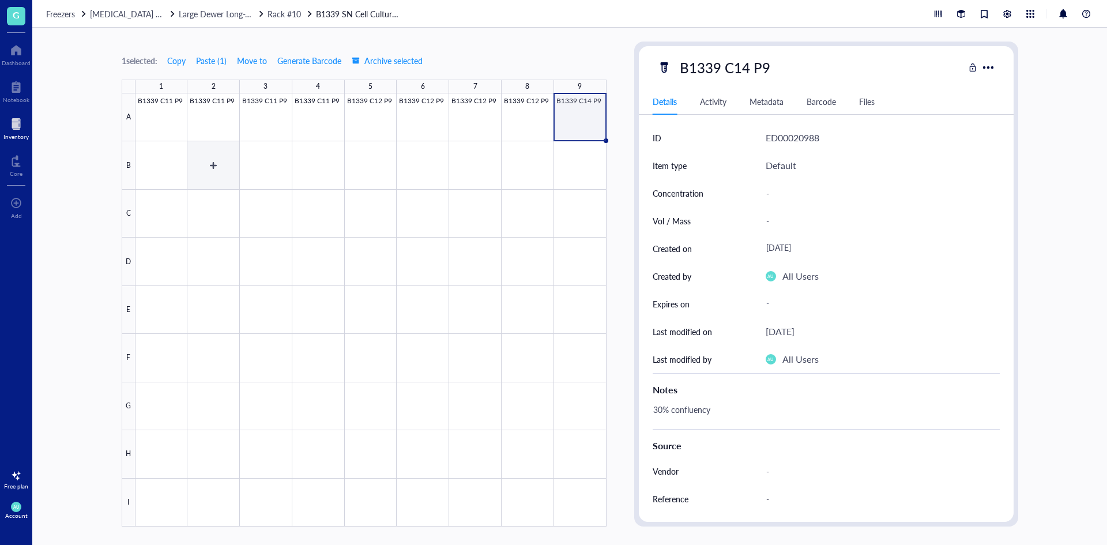
click at [176, 154] on div at bounding box center [370, 309] width 471 height 433
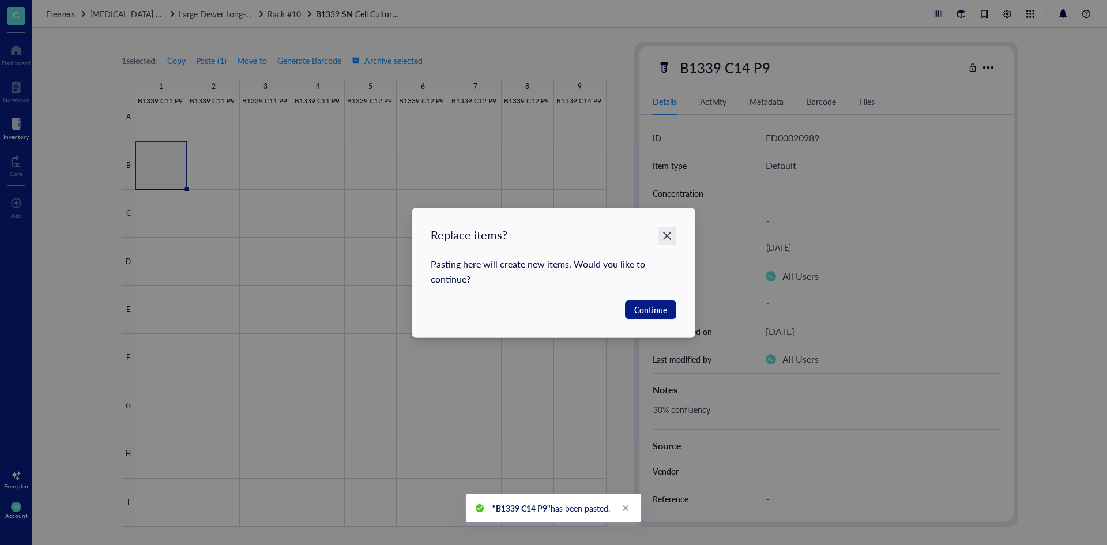
click at [673, 239] on div "Close" at bounding box center [667, 236] width 18 height 18
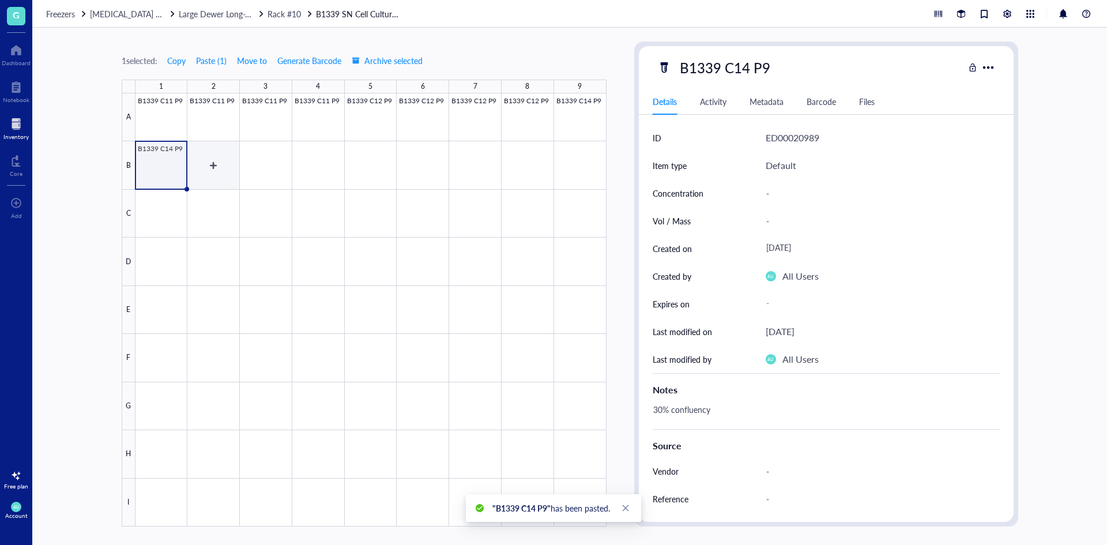
click at [222, 172] on div at bounding box center [370, 309] width 471 height 433
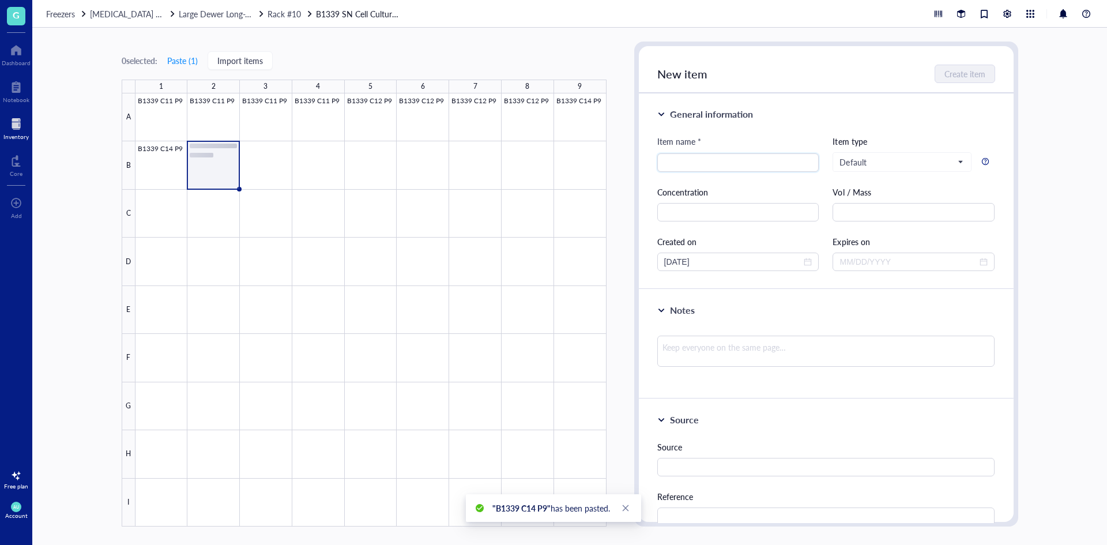
click at [270, 171] on div at bounding box center [370, 309] width 471 height 433
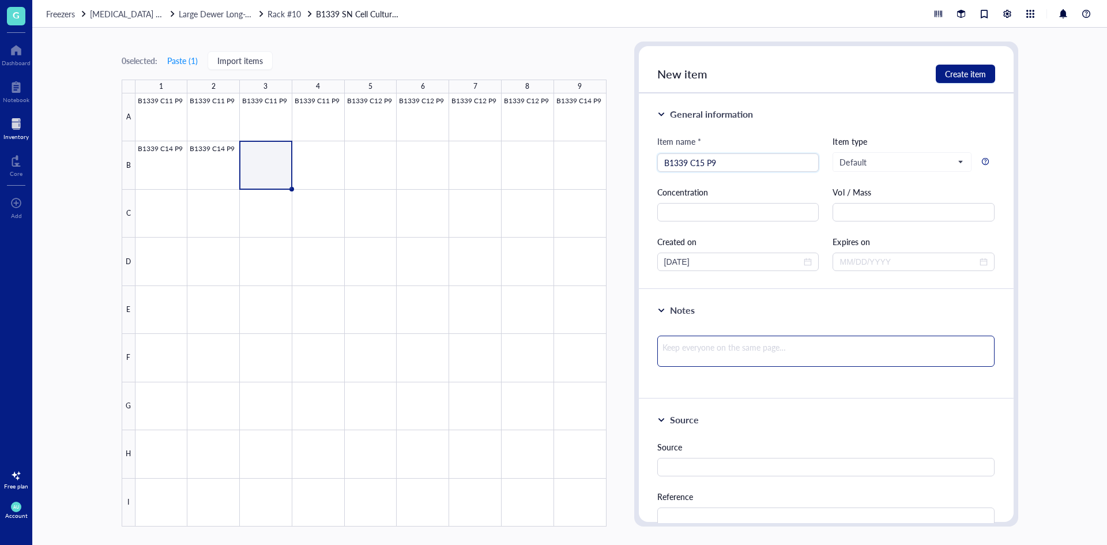
click at [723, 344] on textarea at bounding box center [826, 350] width 338 height 31
paste textarea "30% confluency"
click at [950, 77] on span "Create item" at bounding box center [965, 73] width 41 height 9
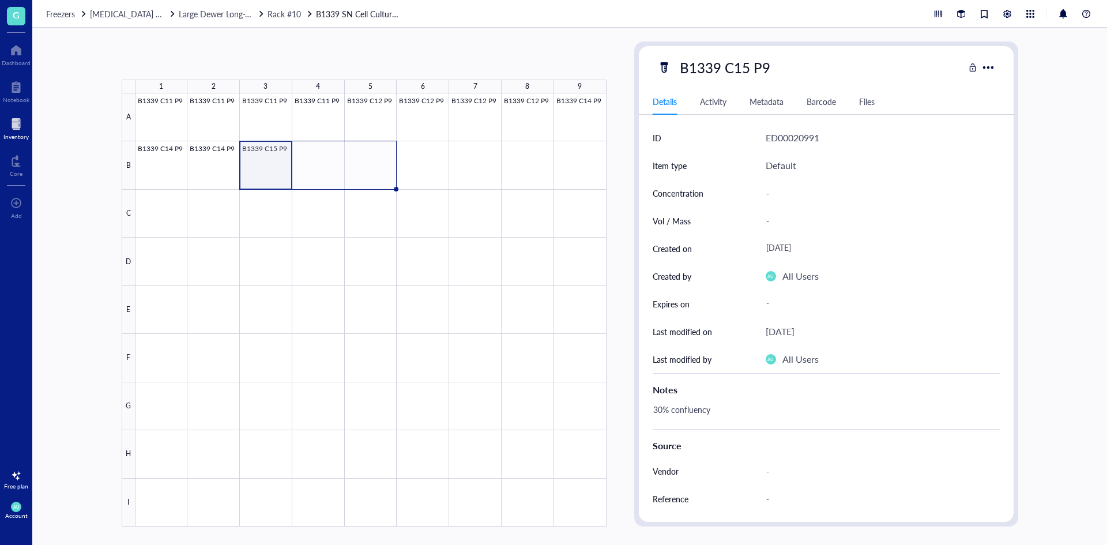
drag, startPoint x: 294, startPoint y: 188, endPoint x: 423, endPoint y: 174, distance: 129.4
click at [0, 0] on div "B1339 C11 P9 B1339 C11 P9 B1339 C11 P9 B1339 C11 P9 B1339 C12 P9 B1339 C12 P9 B…" at bounding box center [0, 0] width 0 height 0
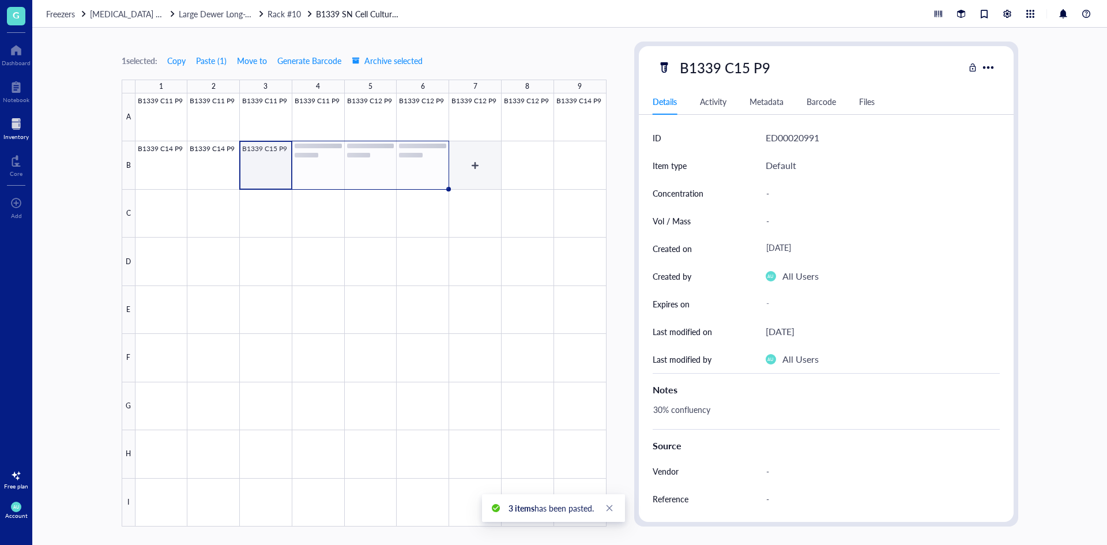
click at [482, 165] on div at bounding box center [370, 309] width 471 height 433
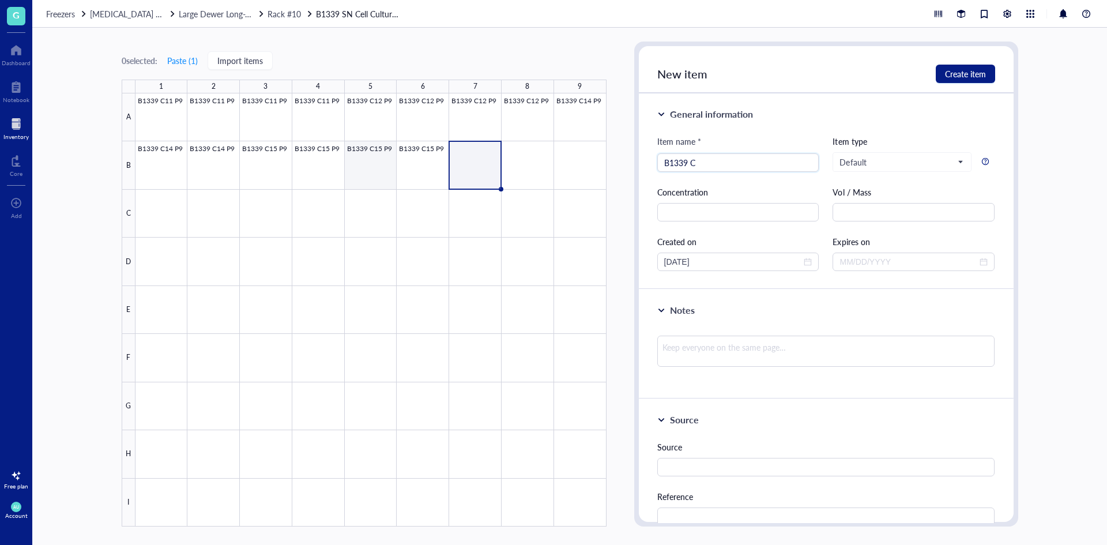
click at [405, 177] on div at bounding box center [370, 309] width 471 height 433
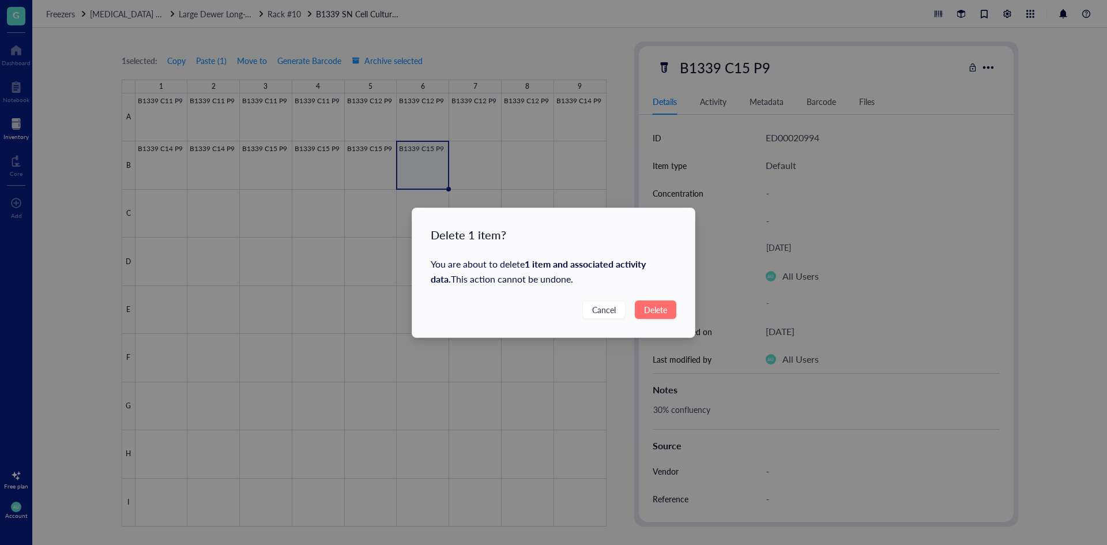
click at [673, 314] on button "Delete" at bounding box center [656, 309] width 42 height 18
click at [665, 311] on div "Delete 1 item? You are about to delete 1 item and associated activity data . Th…" at bounding box center [553, 272] width 1107 height 545
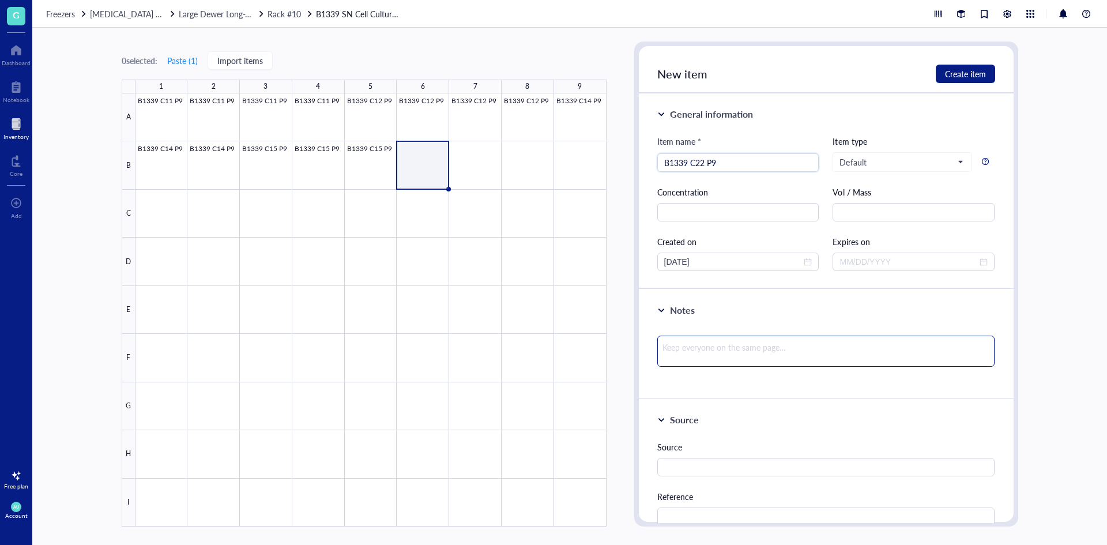
click at [734, 356] on textarea at bounding box center [826, 350] width 338 height 31
paste textarea "30% confluency"
click at [949, 69] on span "Create item" at bounding box center [965, 73] width 41 height 9
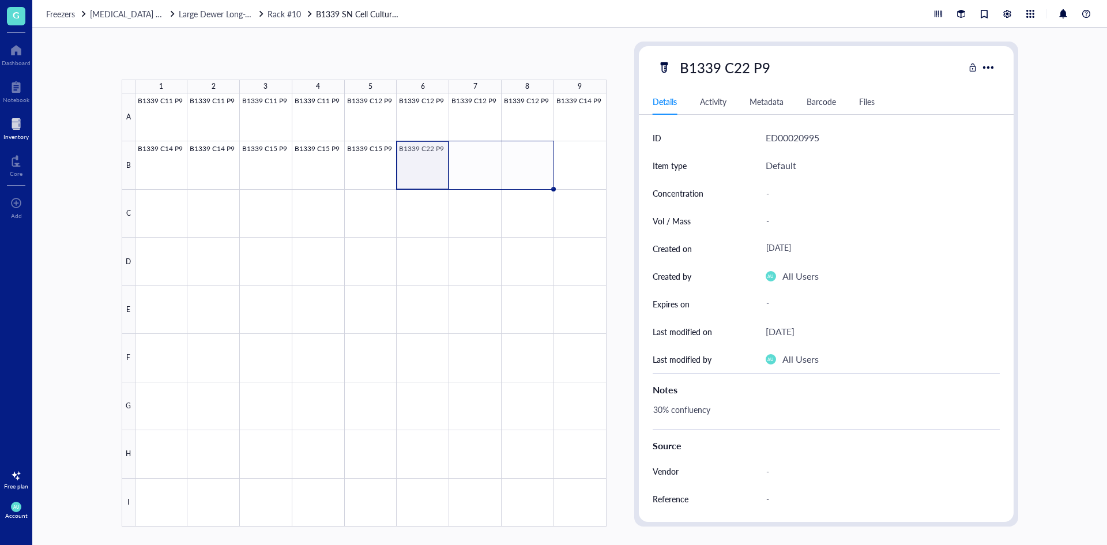
drag, startPoint x: 448, startPoint y: 189, endPoint x: 527, endPoint y: 182, distance: 79.3
click at [0, 0] on div "B1339 C11 P9 B1339 C11 P9 B1339 C11 P9 B1339 C11 P9 B1339 C12 P9 B1339 C12 P9 B…" at bounding box center [0, 0] width 0 height 0
click at [586, 162] on div at bounding box center [370, 309] width 471 height 433
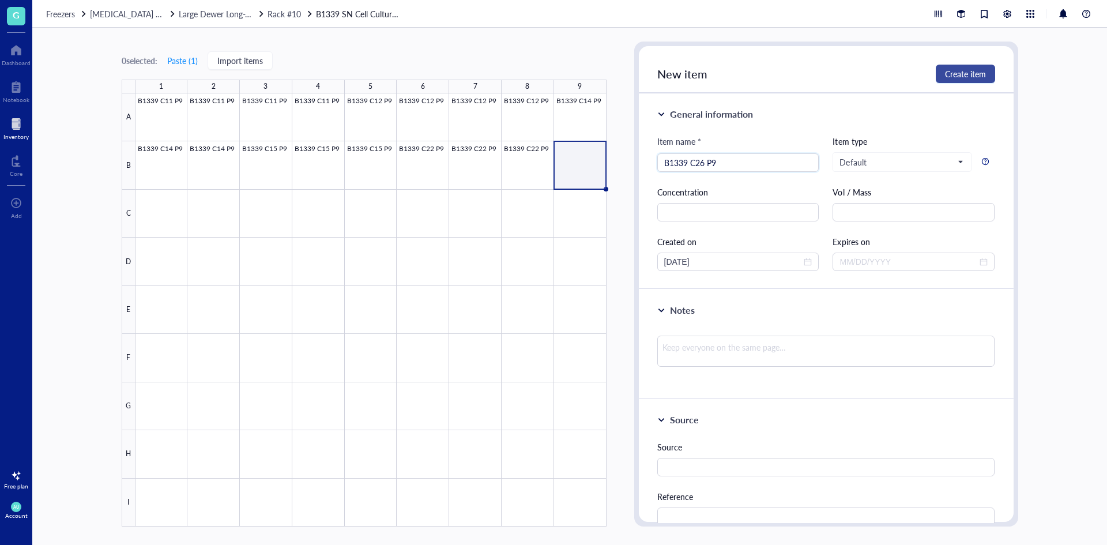
click at [966, 69] on span "Create item" at bounding box center [965, 73] width 41 height 9
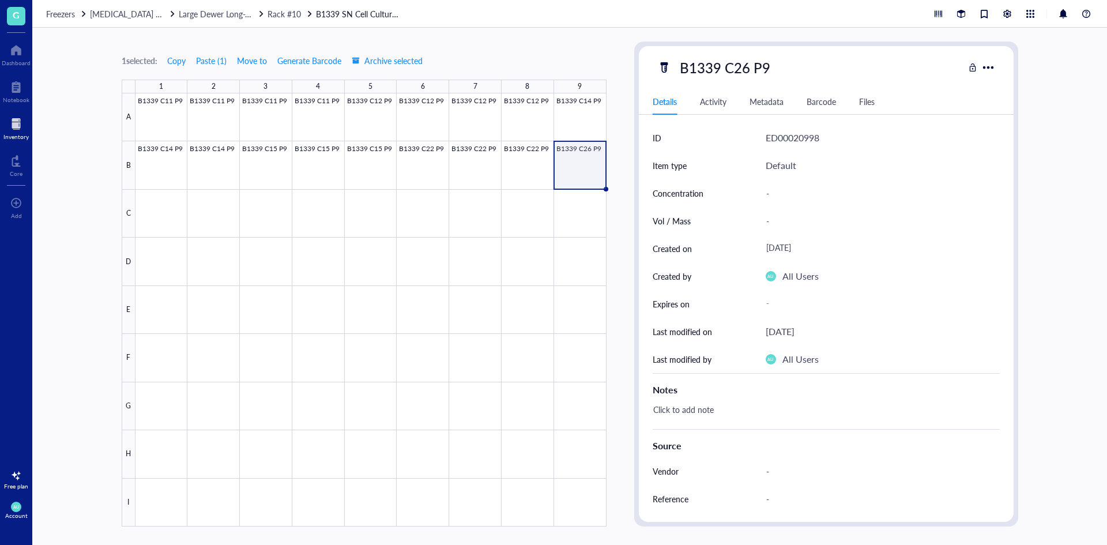
click at [575, 172] on div at bounding box center [370, 309] width 471 height 433
click at [178, 205] on div at bounding box center [370, 309] width 471 height 433
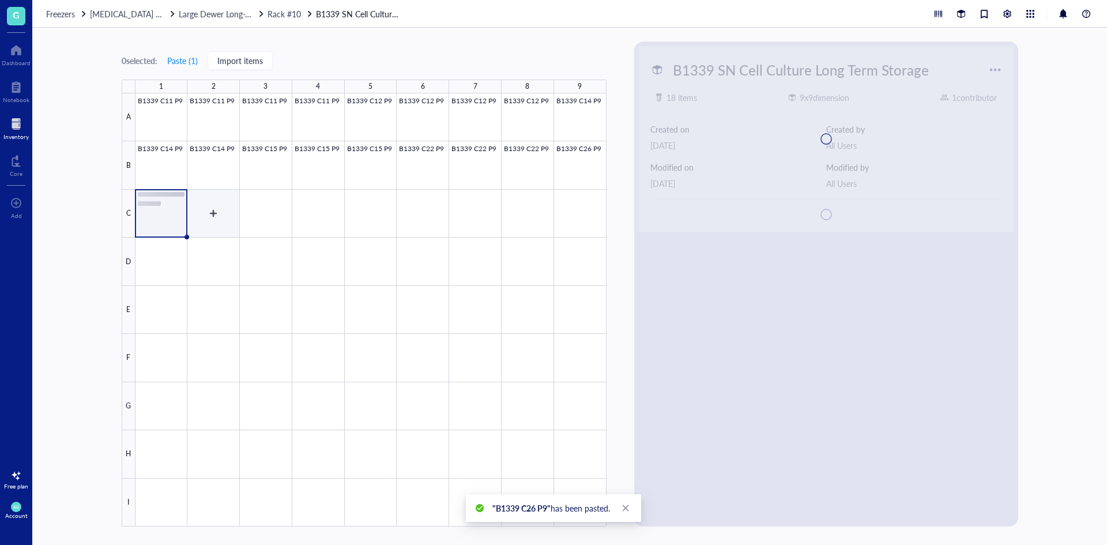
click at [228, 208] on div at bounding box center [370, 309] width 471 height 433
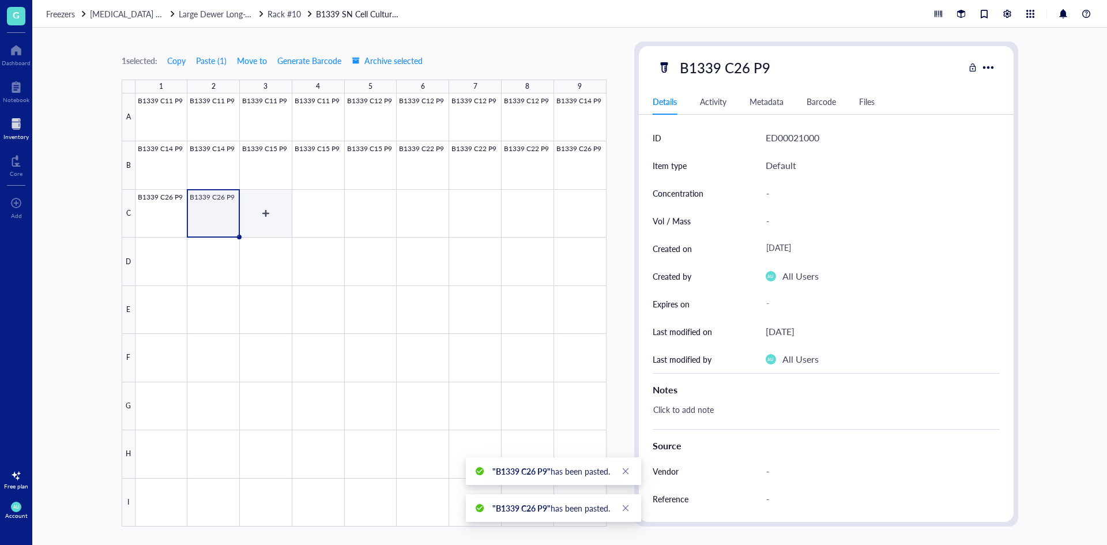
click at [249, 211] on div at bounding box center [370, 309] width 471 height 433
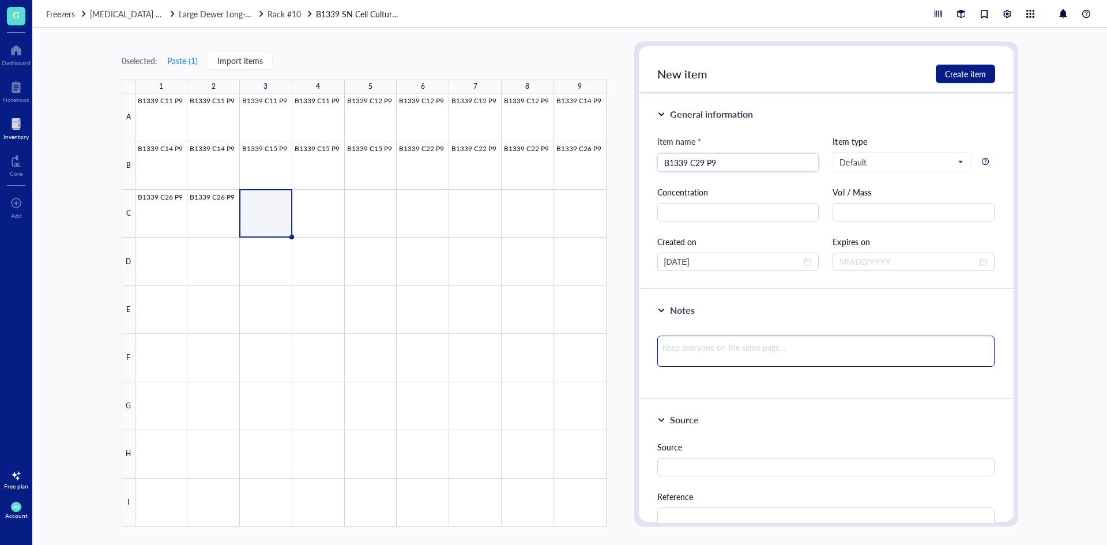
click at [714, 342] on textarea at bounding box center [826, 350] width 338 height 31
paste textarea "30% confluency"
click at [948, 73] on span "Create item" at bounding box center [965, 73] width 41 height 9
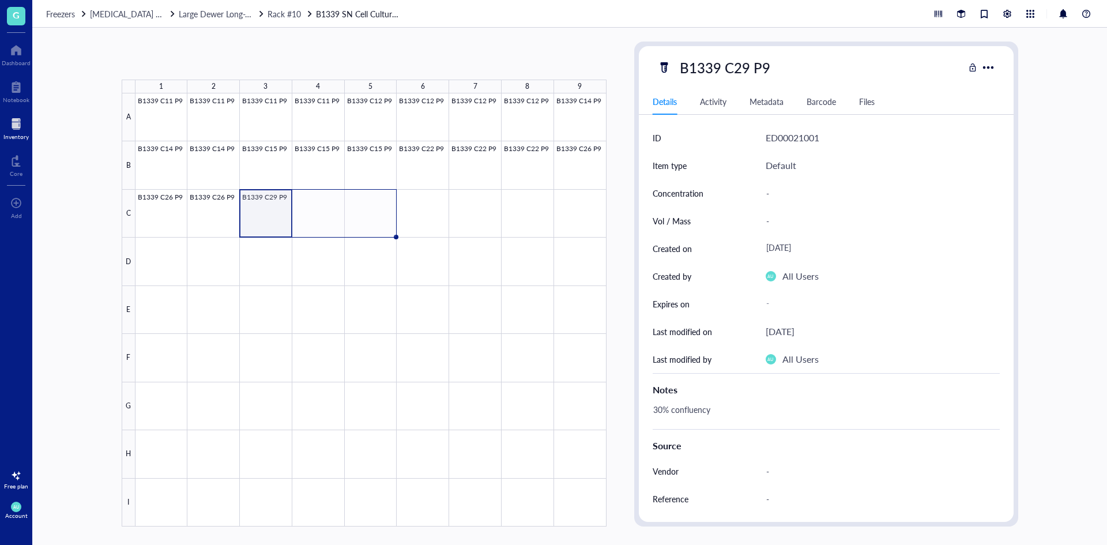
drag, startPoint x: 292, startPoint y: 238, endPoint x: 361, endPoint y: 226, distance: 70.8
click at [0, 0] on div "B1339 C11 P9 B1339 C11 P9 B1339 C11 P9 B1339 C11 P9 B1339 C12 P9 B1339 C12 P9 B…" at bounding box center [0, 0] width 0 height 0
click at [523, 58] on div "3 selected: Copy Paste ( 1 ) Move to Generate Barcode Archive selected" at bounding box center [364, 60] width 485 height 10
click at [92, 229] on div "3 selected: Copy Paste ( 1 ) Move to Generate Barcode Archive selected 1 2 3 4 …" at bounding box center [569, 286] width 1074 height 517
click at [375, 259] on div at bounding box center [370, 309] width 471 height 433
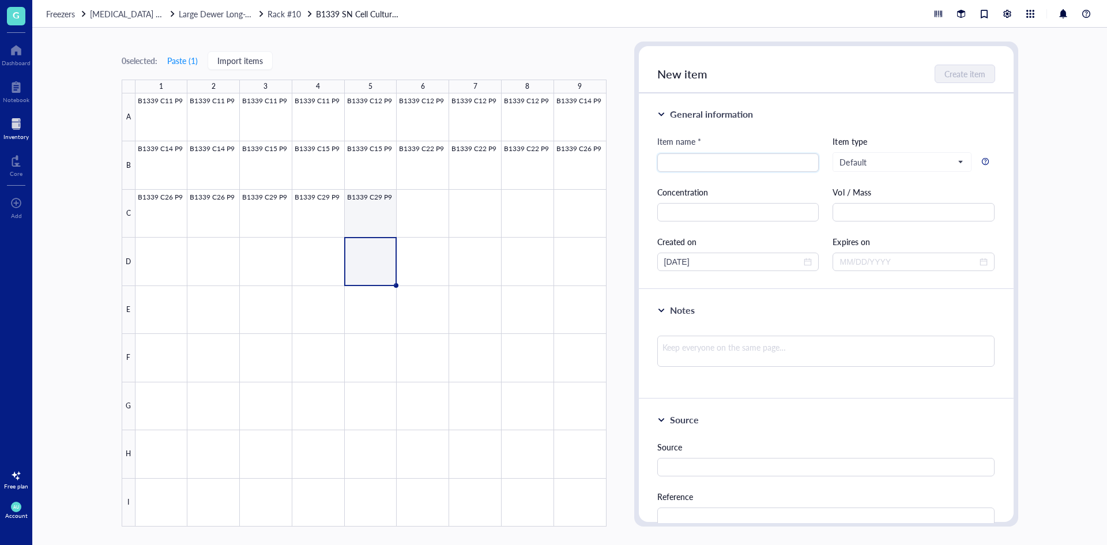
click at [368, 220] on div at bounding box center [370, 309] width 471 height 433
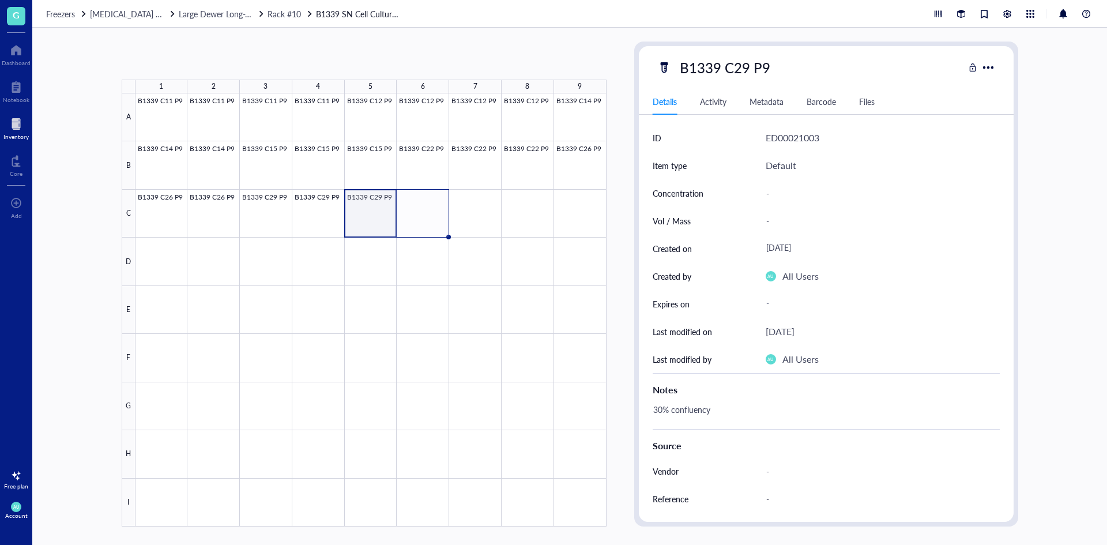
drag, startPoint x: 395, startPoint y: 235, endPoint x: 428, endPoint y: 231, distance: 33.2
click at [0, 0] on div "B1339 C11 P9 B1339 C11 P9 B1339 C11 P9 B1339 C11 P9 B1339 C12 P9 B1339 C12 P9 B…" at bounding box center [0, 0] width 0 height 0
click at [228, 199] on div at bounding box center [370, 309] width 471 height 433
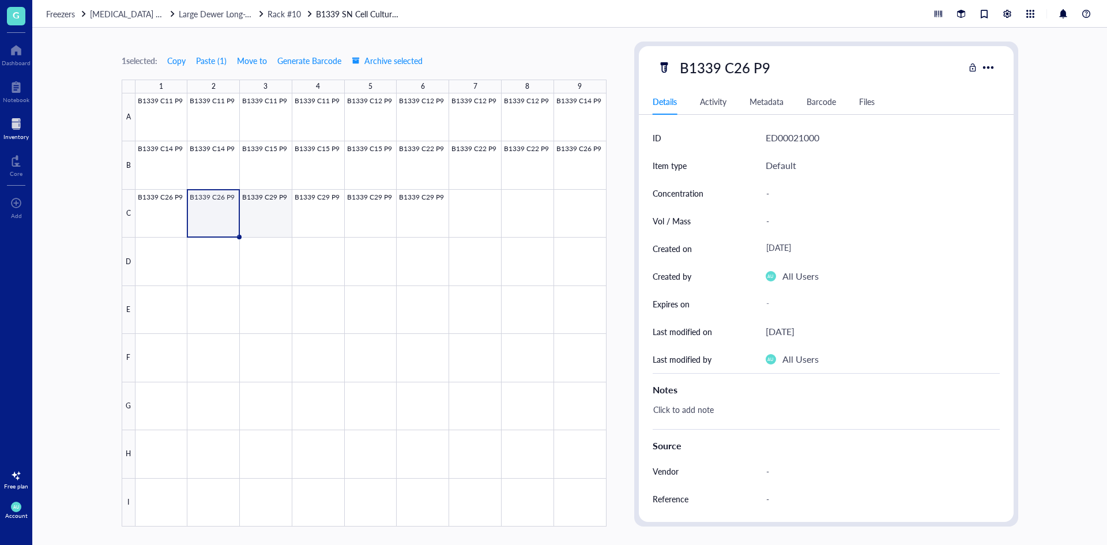
click at [262, 220] on div at bounding box center [370, 309] width 471 height 433
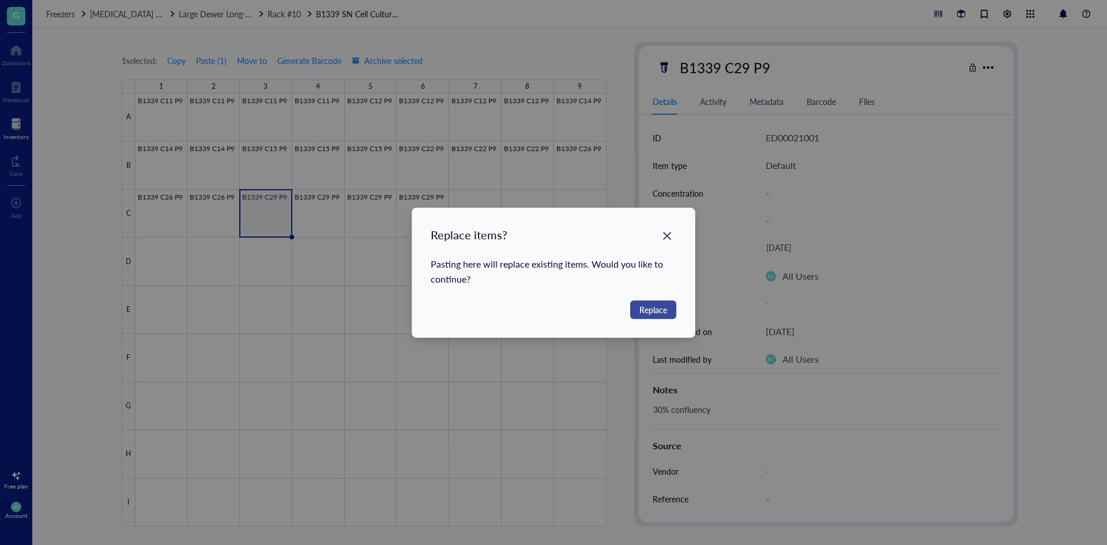
click at [643, 314] on span "Replace" at bounding box center [653, 309] width 28 height 13
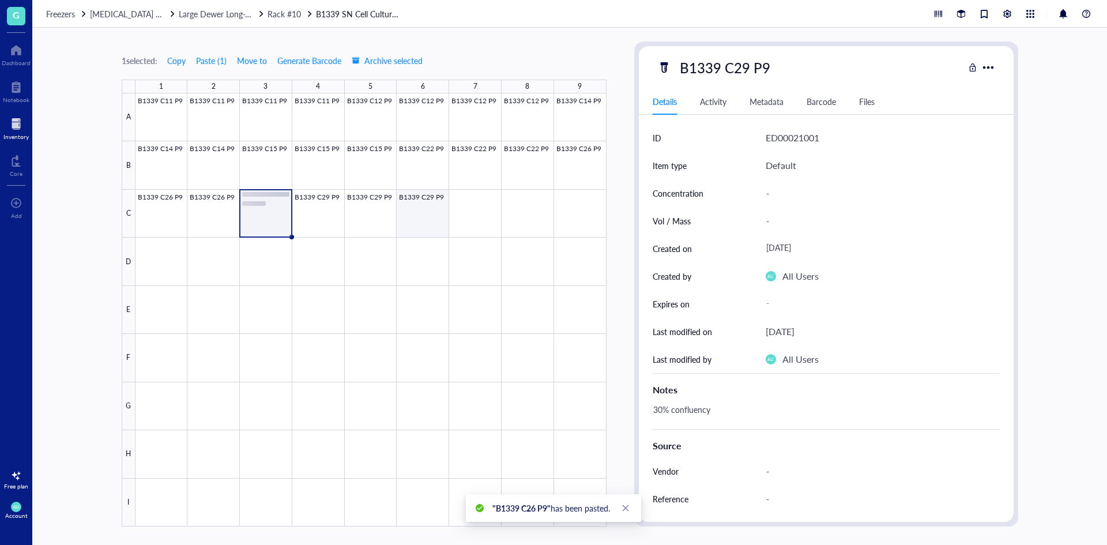
click at [427, 225] on div at bounding box center [370, 309] width 471 height 433
click at [483, 220] on div at bounding box center [370, 309] width 471 height 433
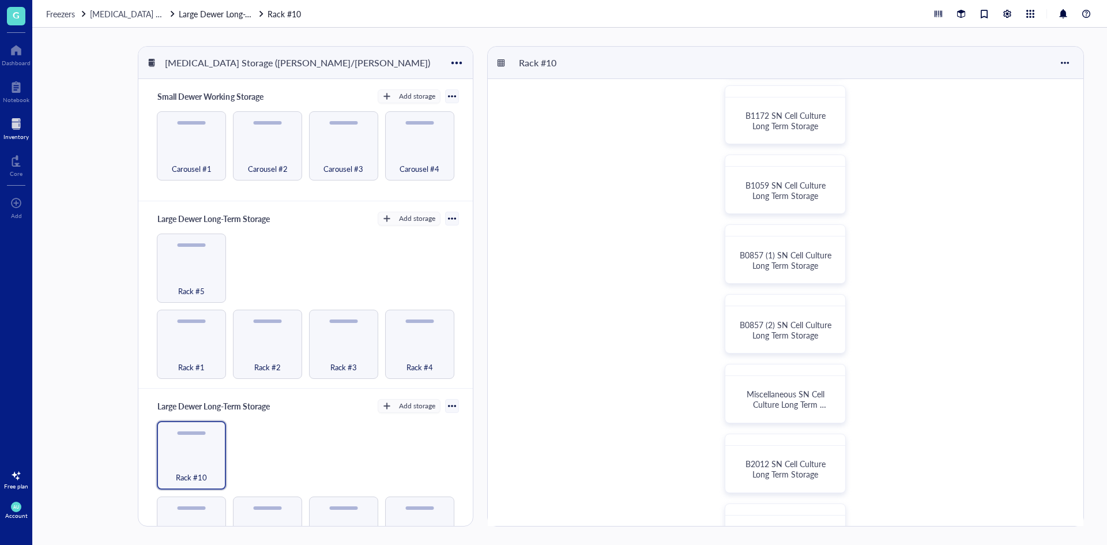
scroll to position [338, 0]
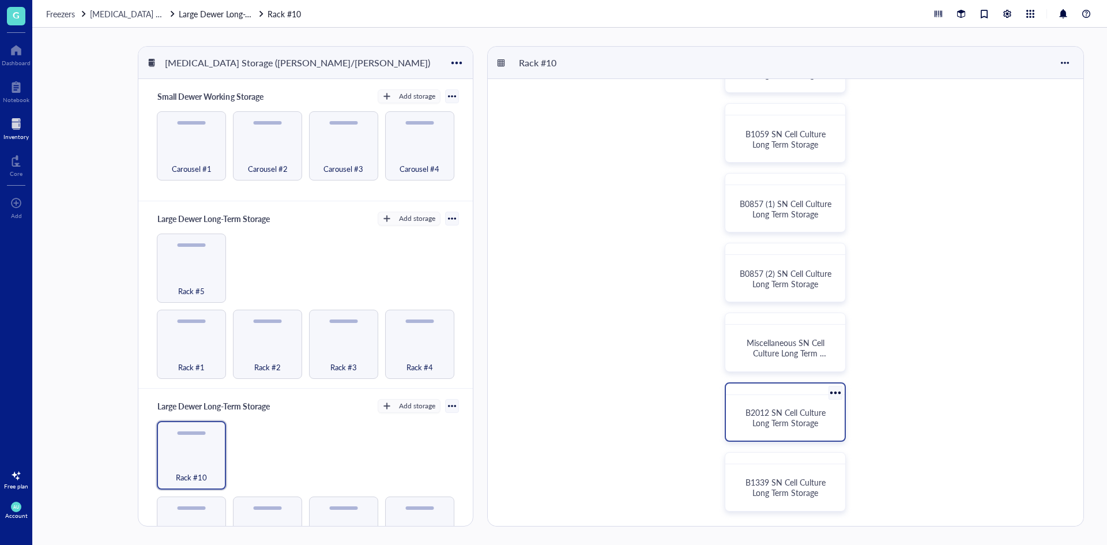
click at [816, 419] on span "B2012 SN Cell Culture Long Term Storage" at bounding box center [786, 417] width 82 height 22
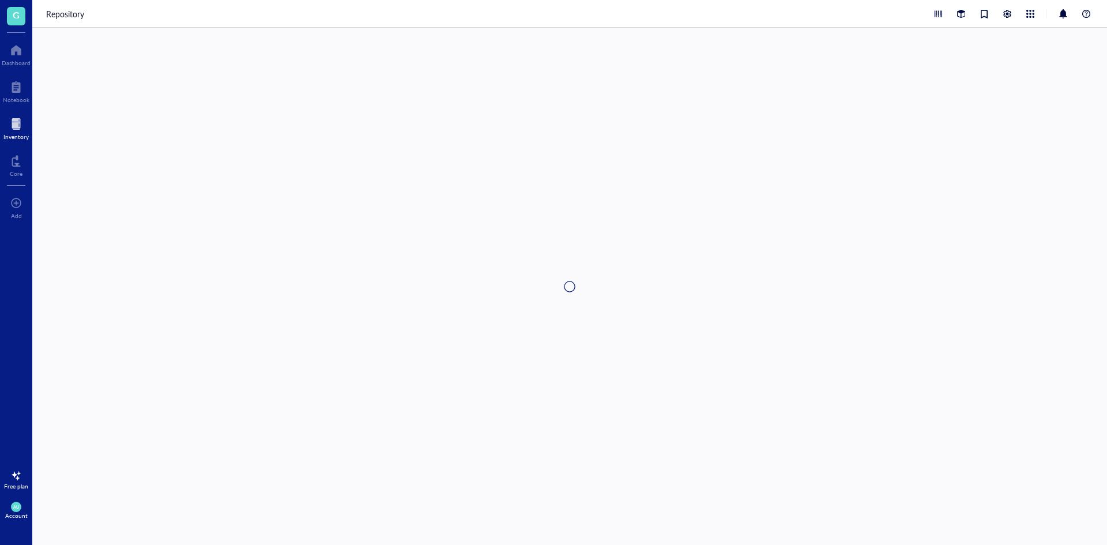
click at [816, 418] on div at bounding box center [569, 286] width 1074 height 517
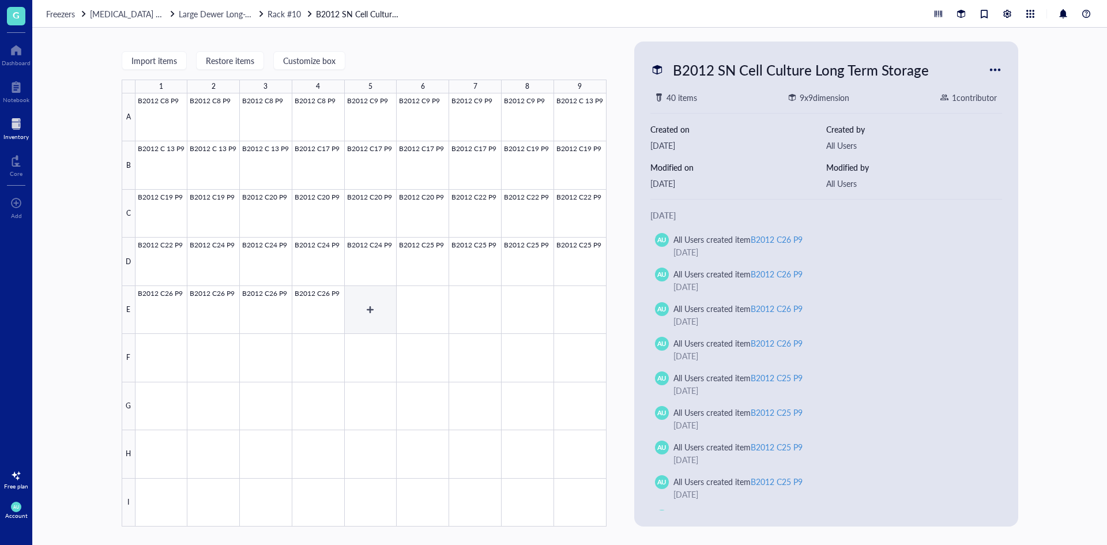
click at [386, 315] on div at bounding box center [370, 309] width 471 height 433
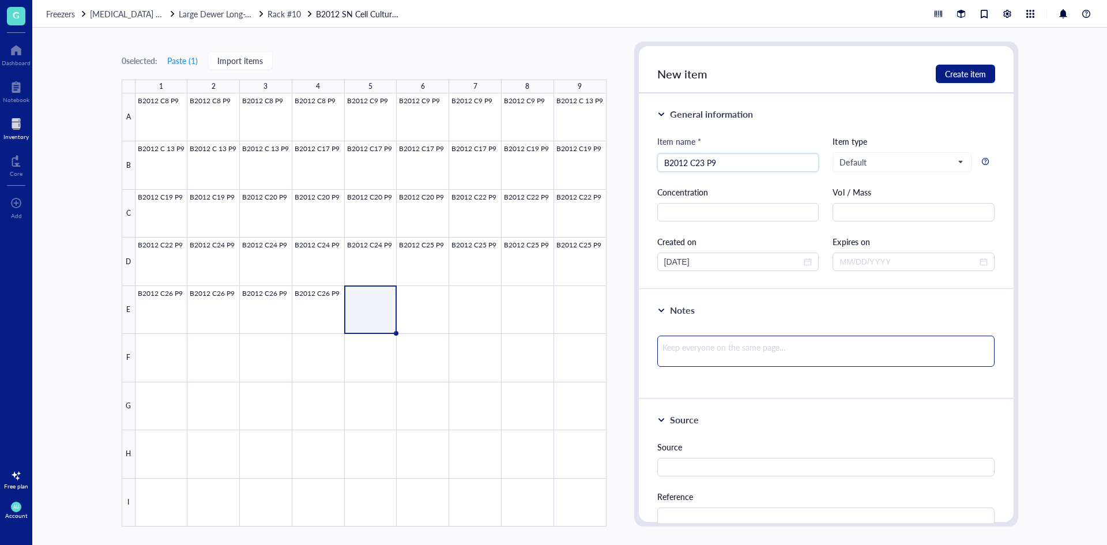
click at [900, 338] on textarea at bounding box center [826, 350] width 338 height 31
click at [961, 71] on span "Create item" at bounding box center [965, 73] width 41 height 9
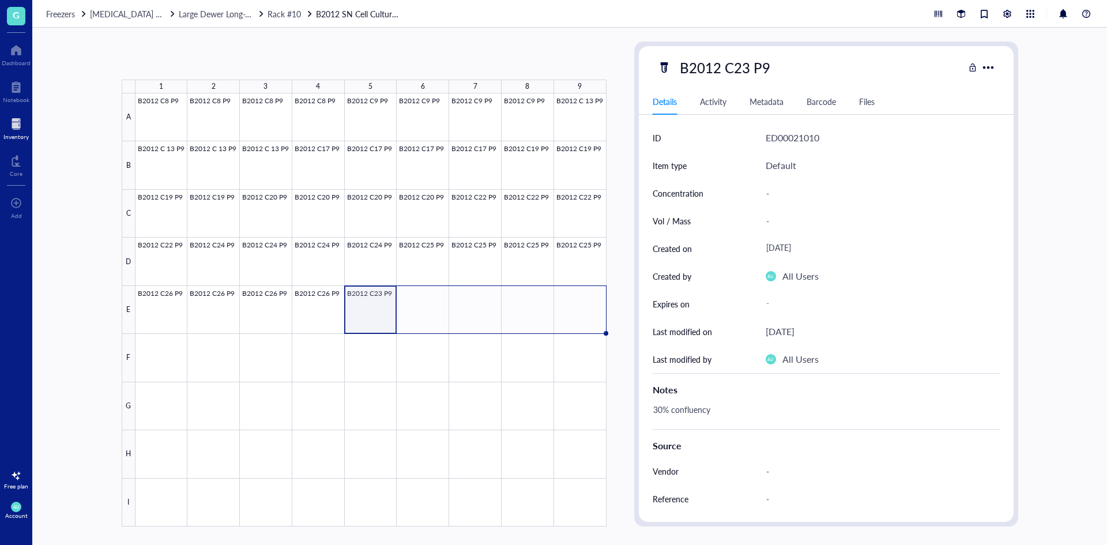
drag, startPoint x: 396, startPoint y: 334, endPoint x: 593, endPoint y: 334, distance: 196.6
click at [0, 0] on div "B2012 C8 P9 B2012 C8 P9 B2012 C8 P9 B2012 C8 P9 B2012 C9 P9 B2012 C9 P9 B2012 C…" at bounding box center [0, 0] width 0 height 0
click at [177, 356] on div at bounding box center [370, 309] width 471 height 433
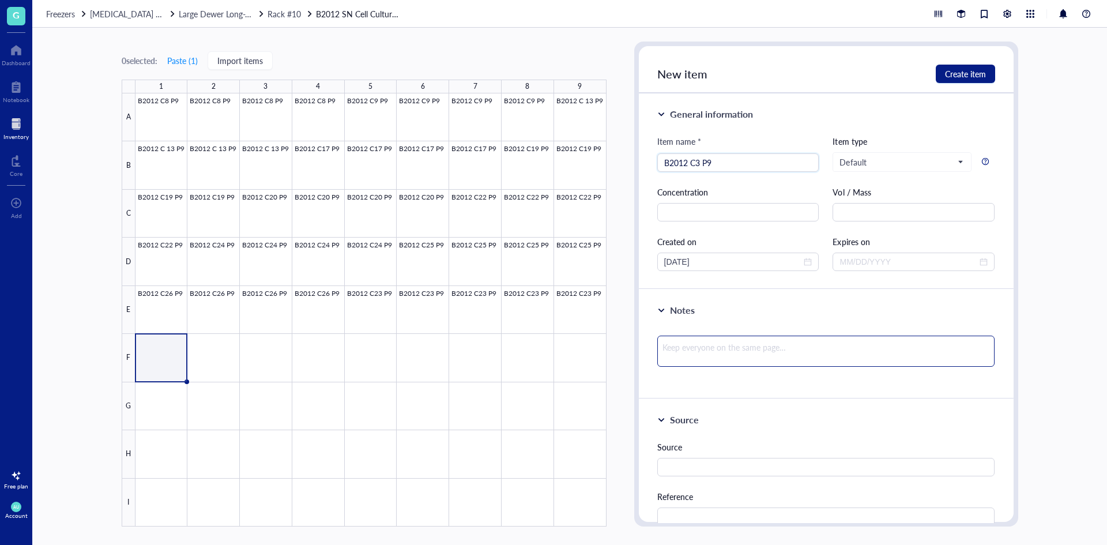
click at [775, 348] on textarea at bounding box center [826, 350] width 338 height 31
click at [197, 355] on div at bounding box center [370, 309] width 471 height 433
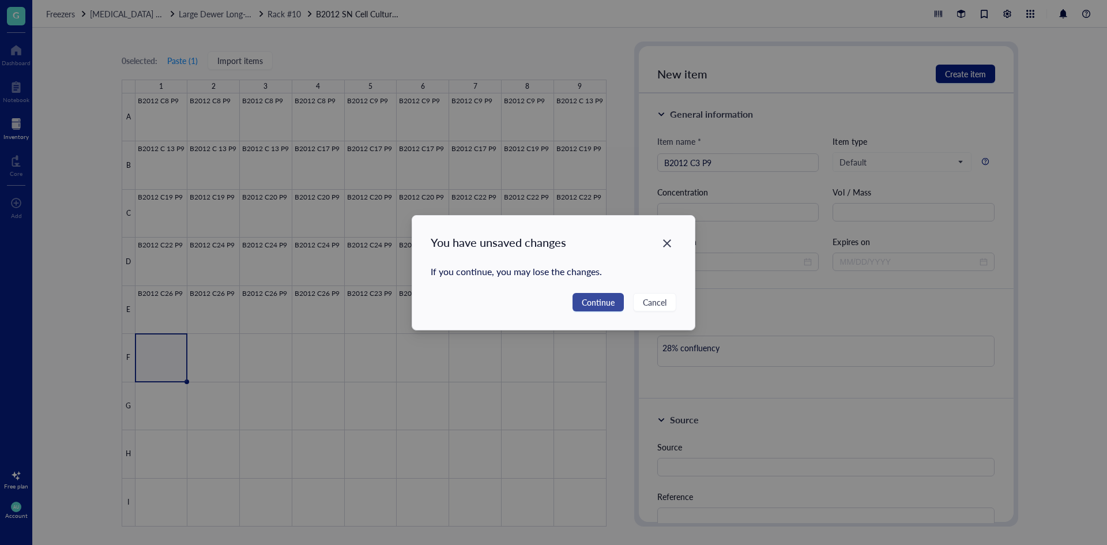
click at [595, 299] on span "Continue" at bounding box center [598, 302] width 33 height 13
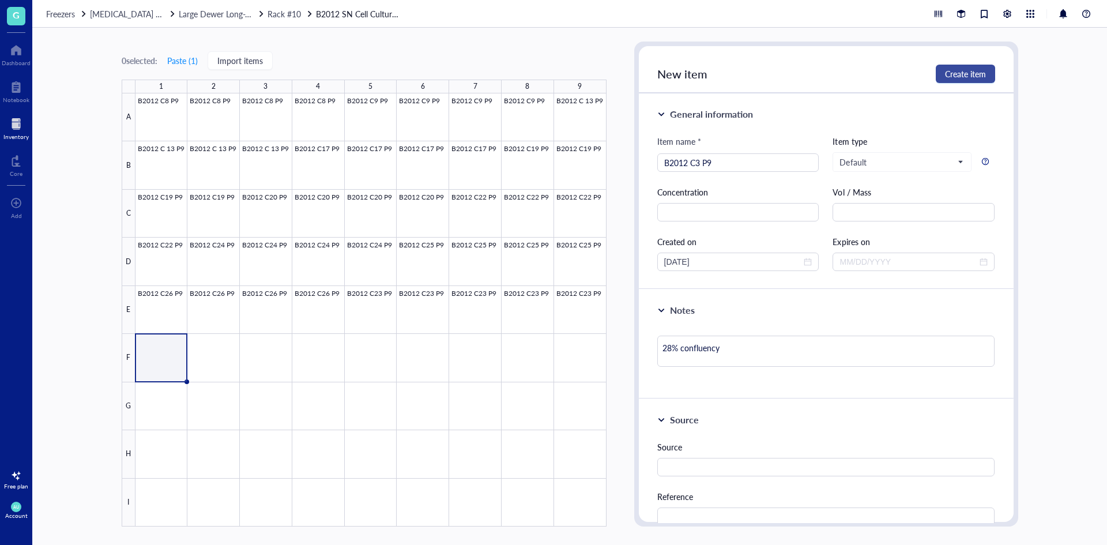
click at [968, 74] on span "Create item" at bounding box center [965, 73] width 41 height 9
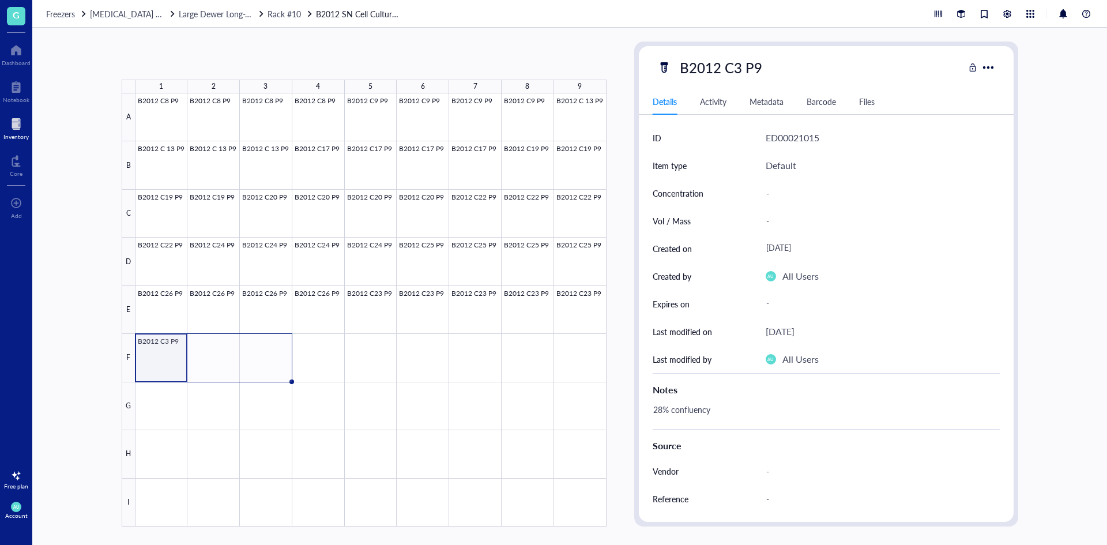
drag, startPoint x: 187, startPoint y: 379, endPoint x: 307, endPoint y: 374, distance: 120.0
click at [0, 0] on div "B2012 C8 P9 B2012 C8 P9 B2012 C8 P9 B2012 C8 P9 B2012 C9 P9 B2012 C9 P9 B2012 C…" at bounding box center [0, 0] width 0 height 0
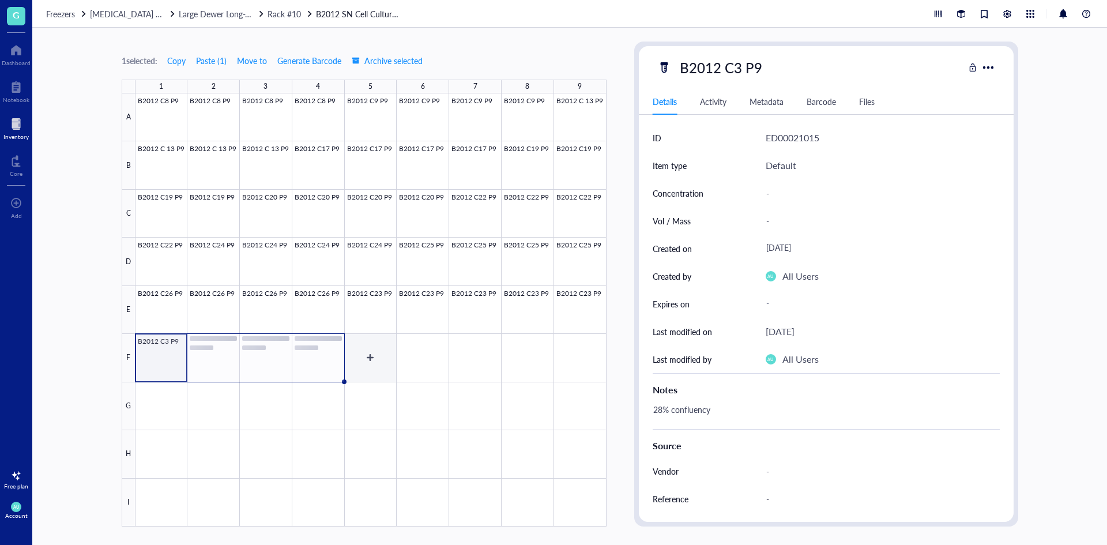
click at [368, 361] on div at bounding box center [370, 309] width 471 height 433
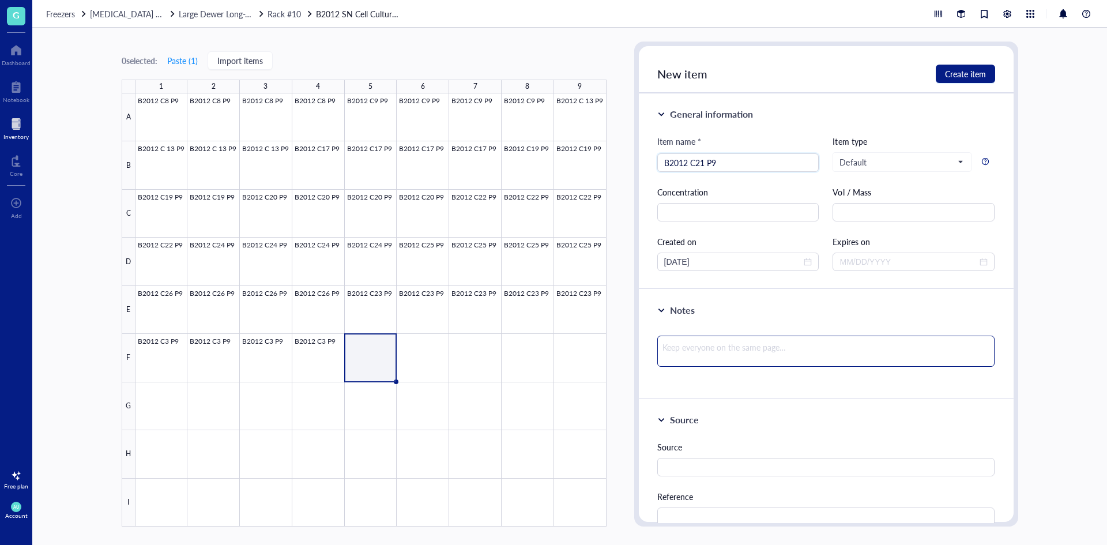
click at [745, 345] on textarea at bounding box center [826, 350] width 338 height 31
click at [970, 67] on button "Create item" at bounding box center [965, 74] width 59 height 18
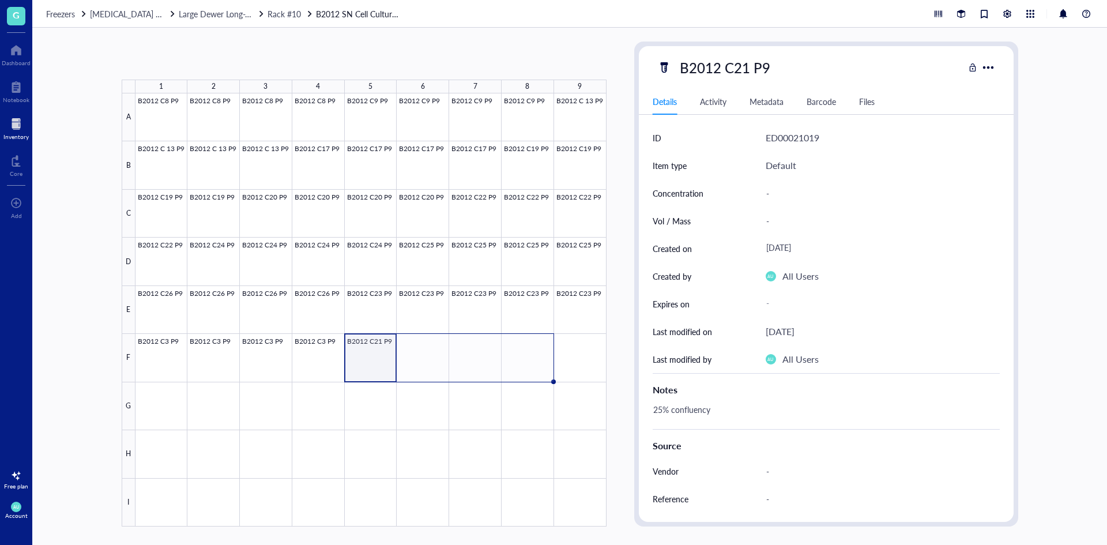
drag, startPoint x: 395, startPoint y: 382, endPoint x: 505, endPoint y: 378, distance: 110.2
click at [0, 0] on div "B2012 C8 P9 B2012 C8 P9 B2012 C8 P9 B2012 C8 P9 B2012 C9 P9 B2012 C9 P9 B2012 C…" at bounding box center [0, 0] width 0 height 0
click at [584, 357] on div at bounding box center [370, 309] width 471 height 433
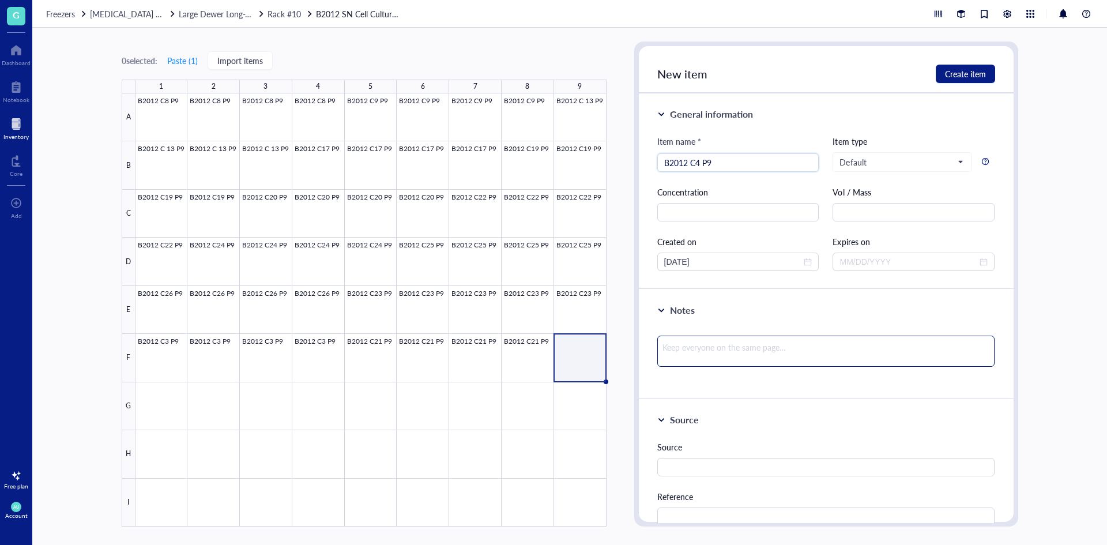
click at [813, 353] on textarea at bounding box center [826, 350] width 338 height 31
click at [968, 67] on button "Create item" at bounding box center [965, 74] width 59 height 18
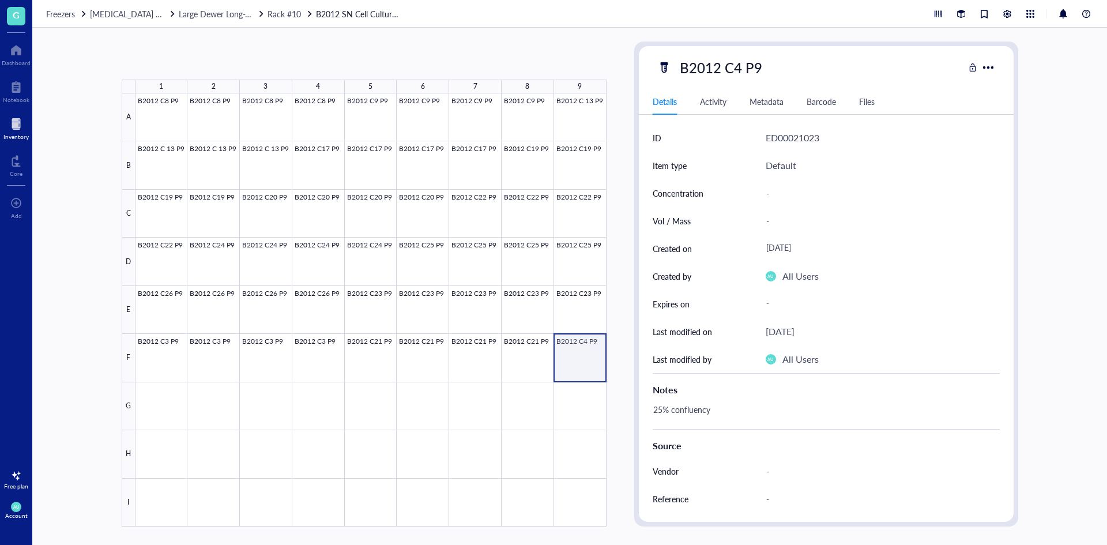
click at [584, 373] on div at bounding box center [370, 309] width 471 height 433
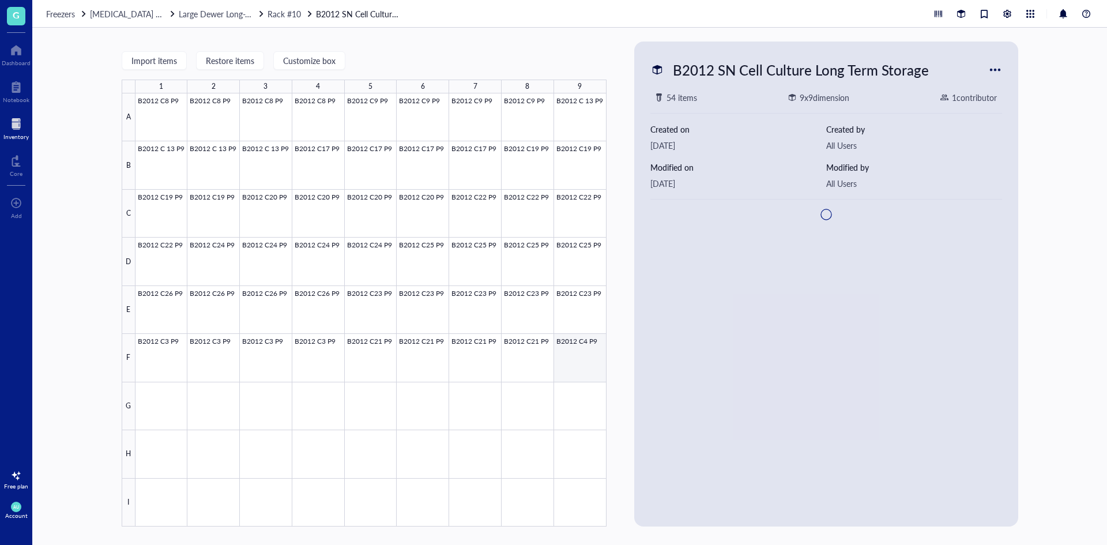
click at [582, 372] on div at bounding box center [370, 309] width 471 height 433
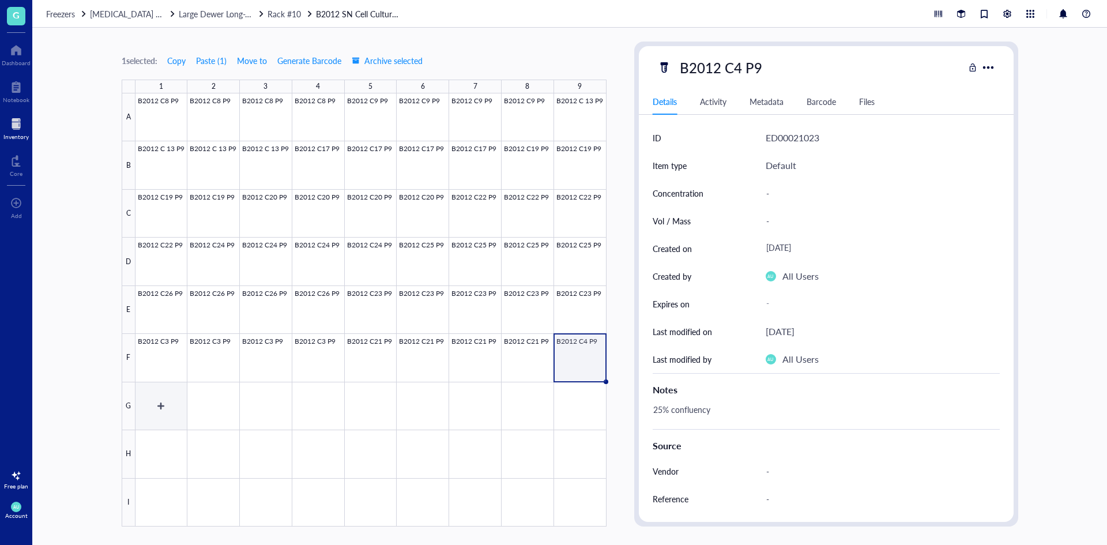
click at [169, 398] on div at bounding box center [370, 309] width 471 height 433
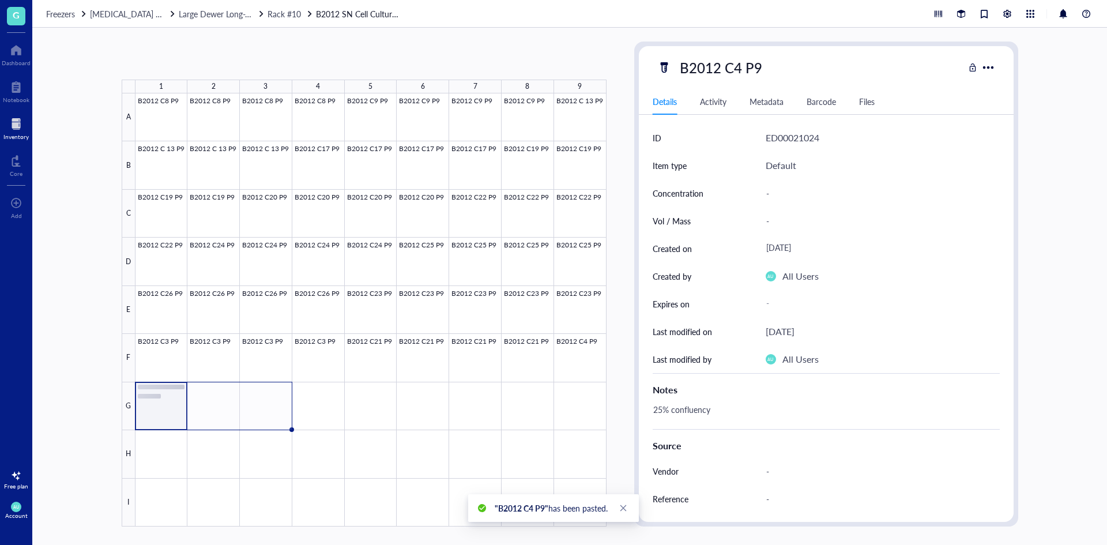
drag, startPoint x: 186, startPoint y: 428, endPoint x: 248, endPoint y: 423, distance: 62.5
click at [0, 0] on div "B2012 C8 P9 B2012 C8 P9 B2012 C8 P9 B2012 C8 P9 B2012 C9 P9 B2012 C9 P9 B2012 C…" at bounding box center [0, 0] width 0 height 0
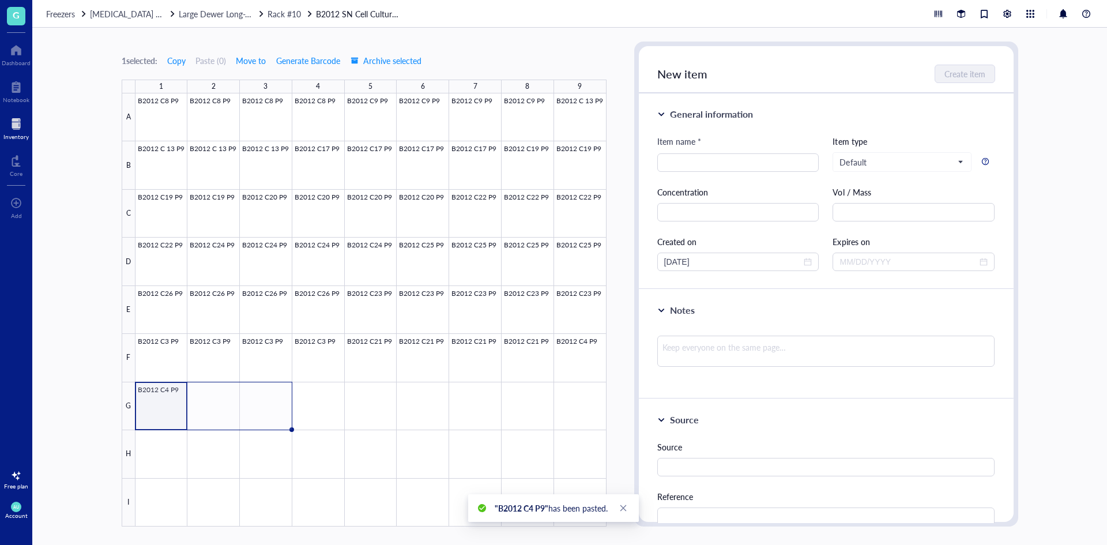
click at [157, 415] on div at bounding box center [370, 309] width 471 height 433
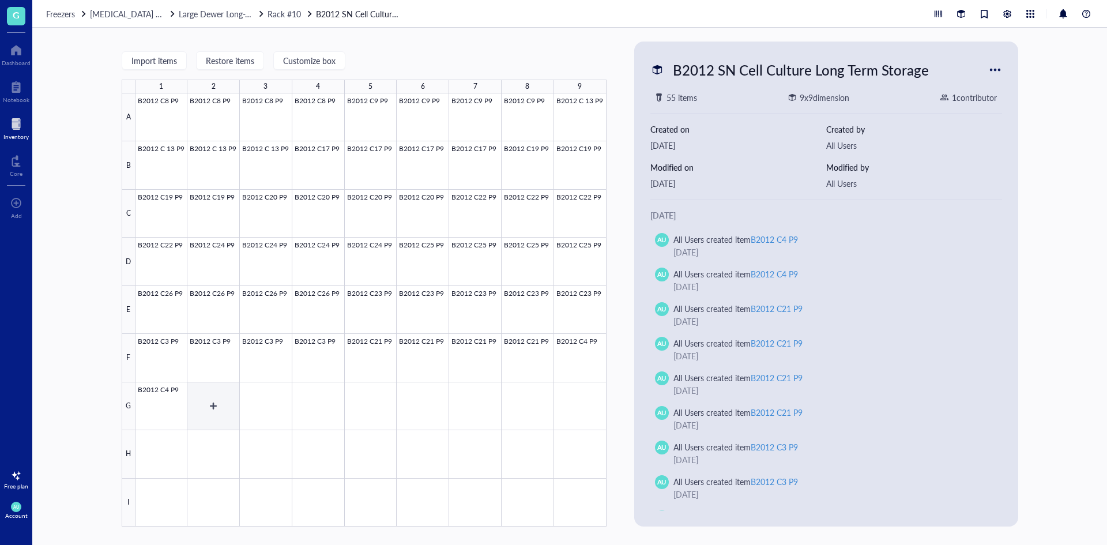
click at [218, 396] on div at bounding box center [370, 309] width 471 height 433
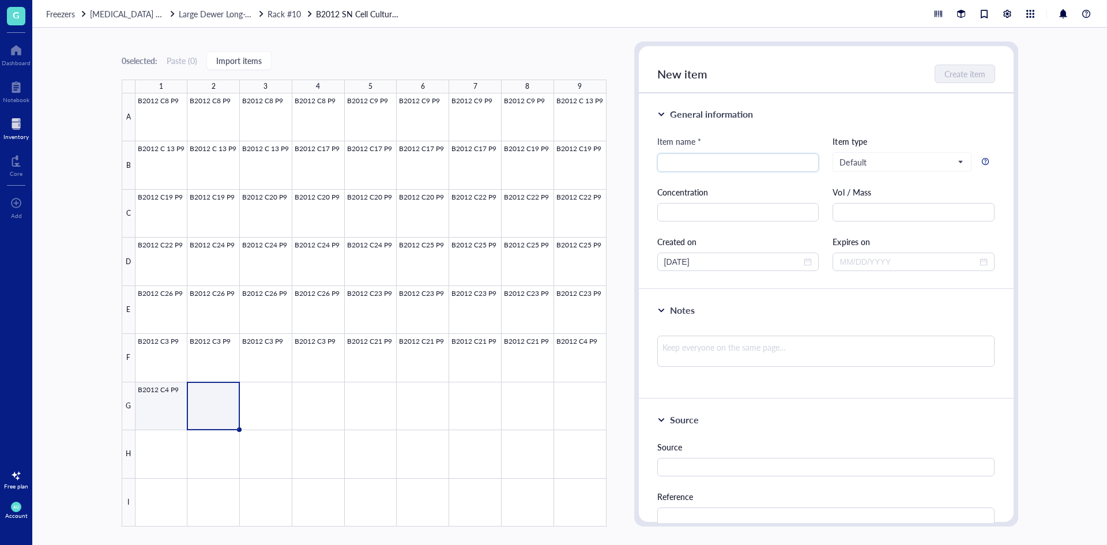
click at [174, 398] on div at bounding box center [370, 309] width 471 height 433
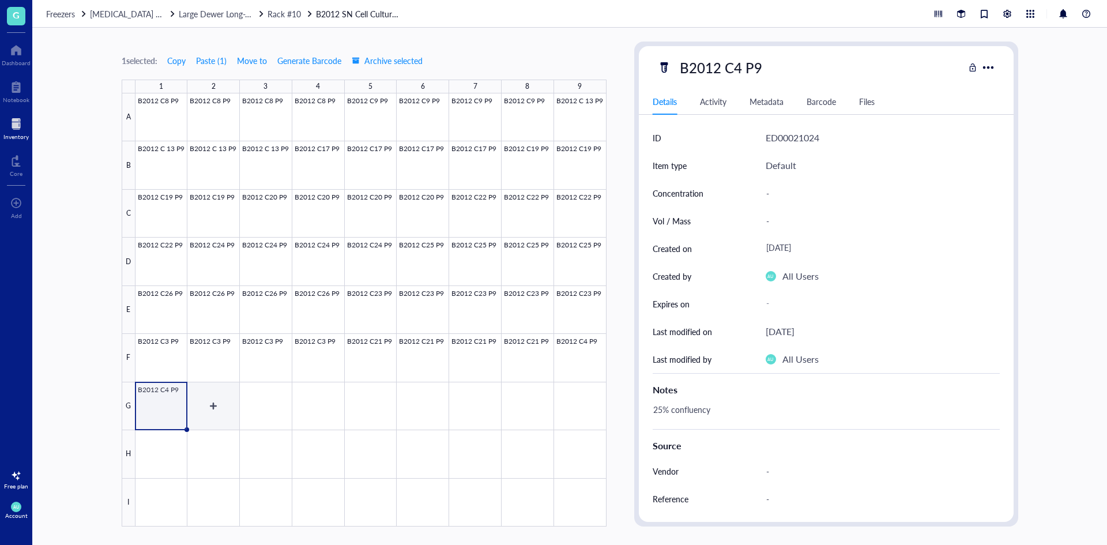
click at [214, 404] on div at bounding box center [370, 309] width 471 height 433
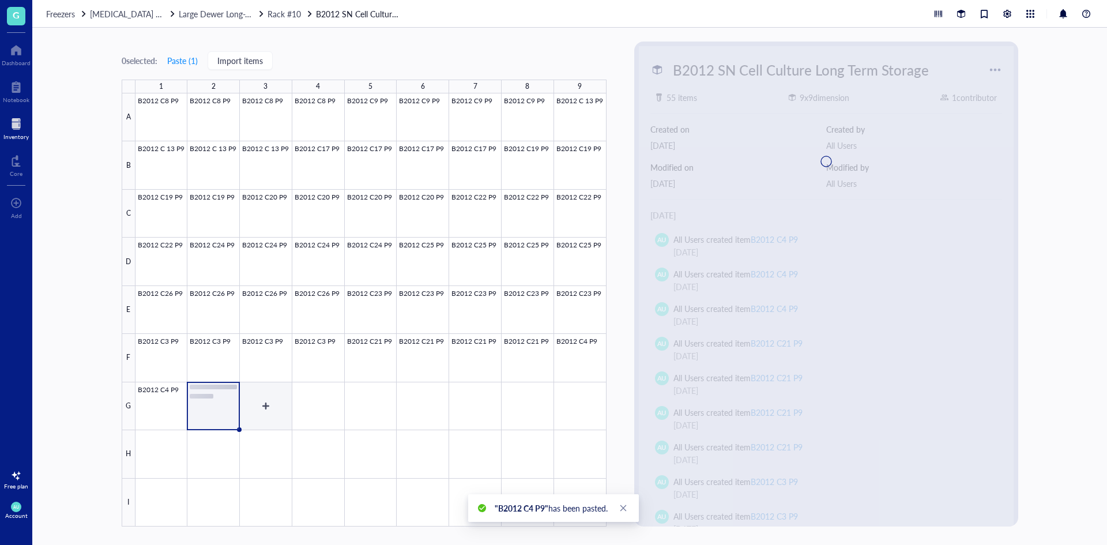
click at [270, 414] on div at bounding box center [370, 309] width 471 height 433
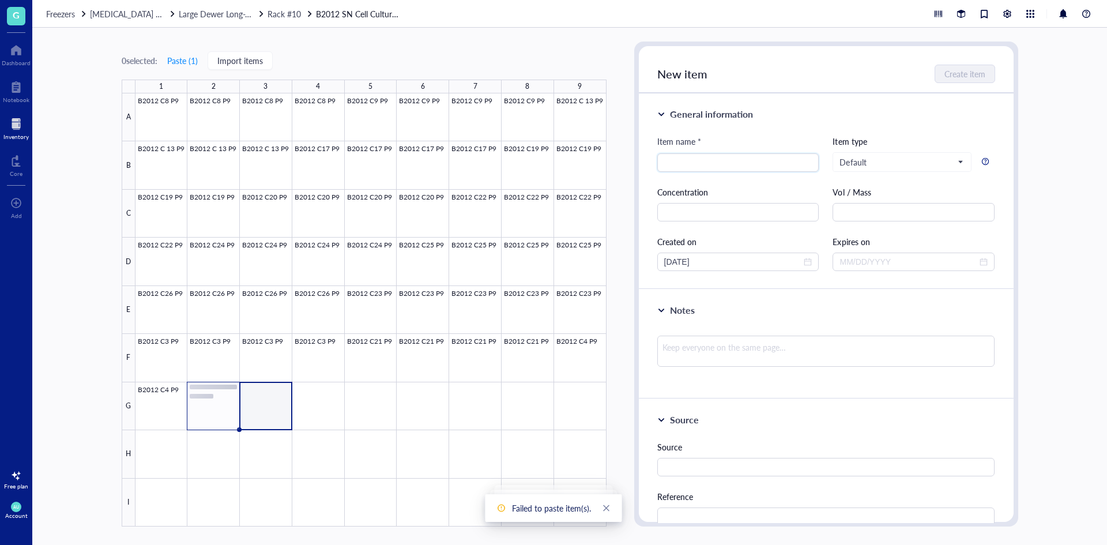
click at [265, 399] on div at bounding box center [370, 309] width 471 height 433
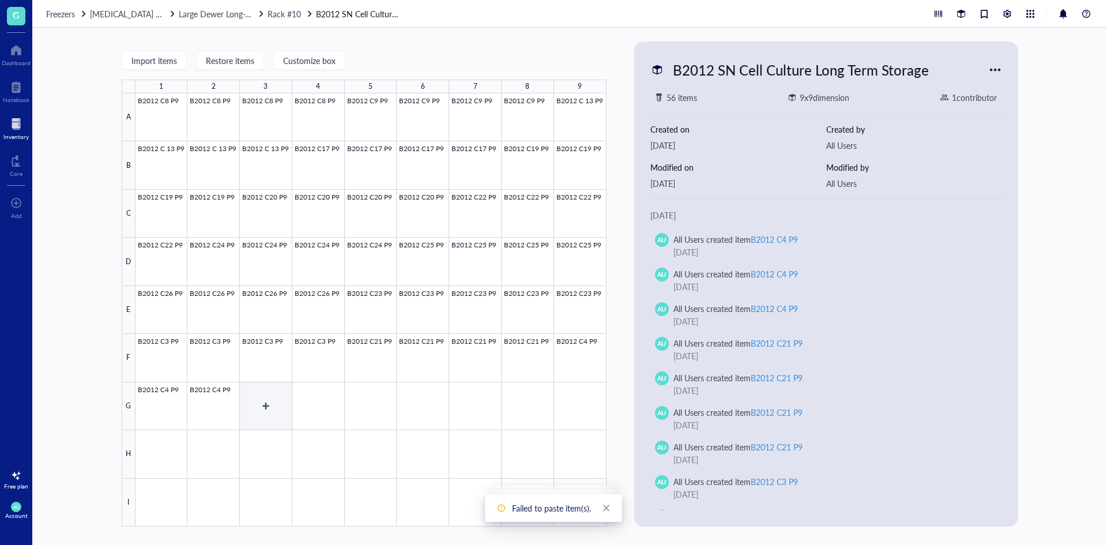
click at [265, 399] on div at bounding box center [370, 309] width 471 height 433
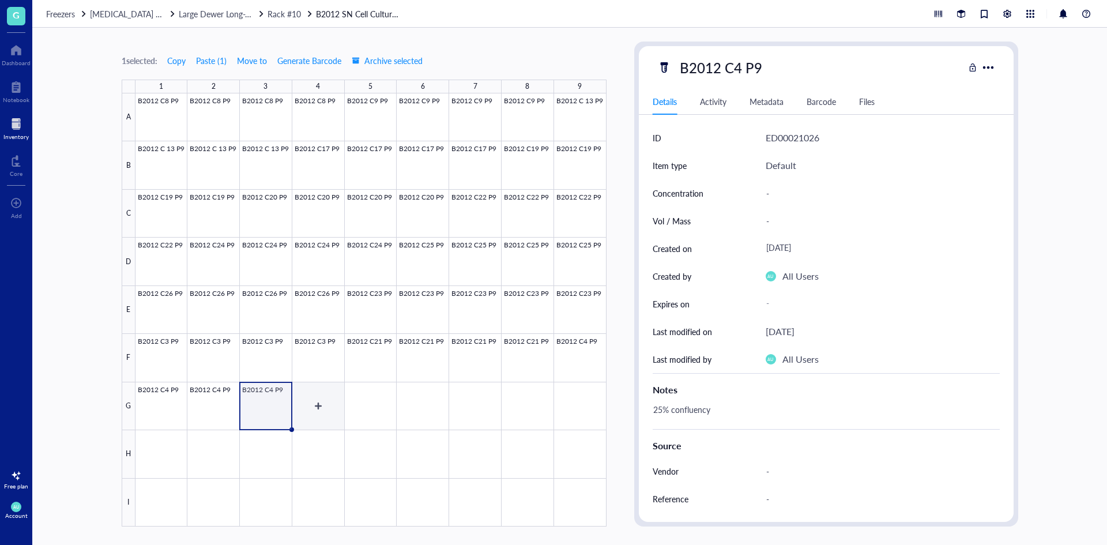
click at [338, 394] on div at bounding box center [370, 309] width 471 height 433
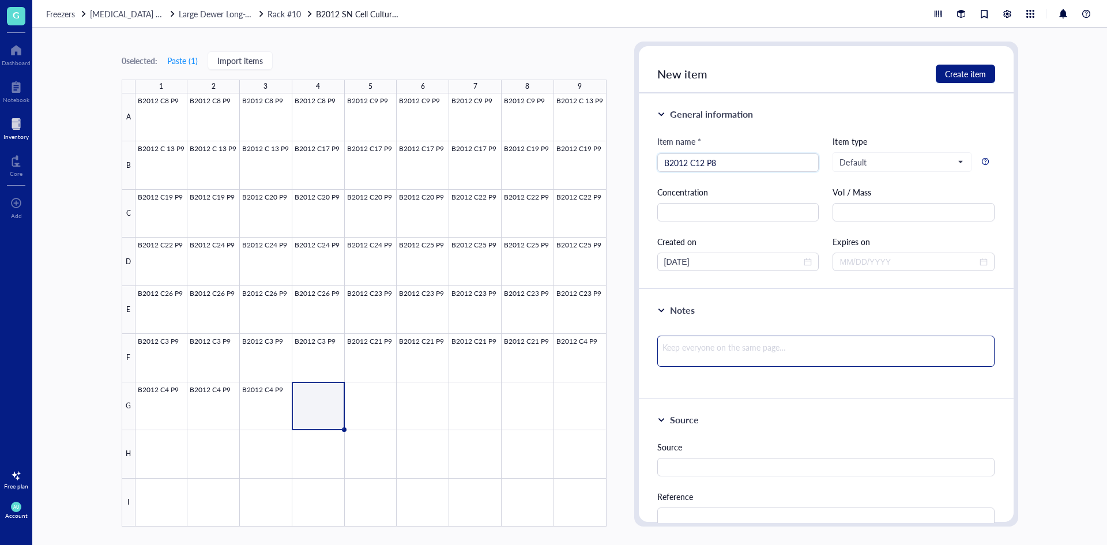
click at [699, 361] on textarea at bounding box center [826, 350] width 338 height 31
click at [955, 67] on button "Create item" at bounding box center [965, 74] width 59 height 18
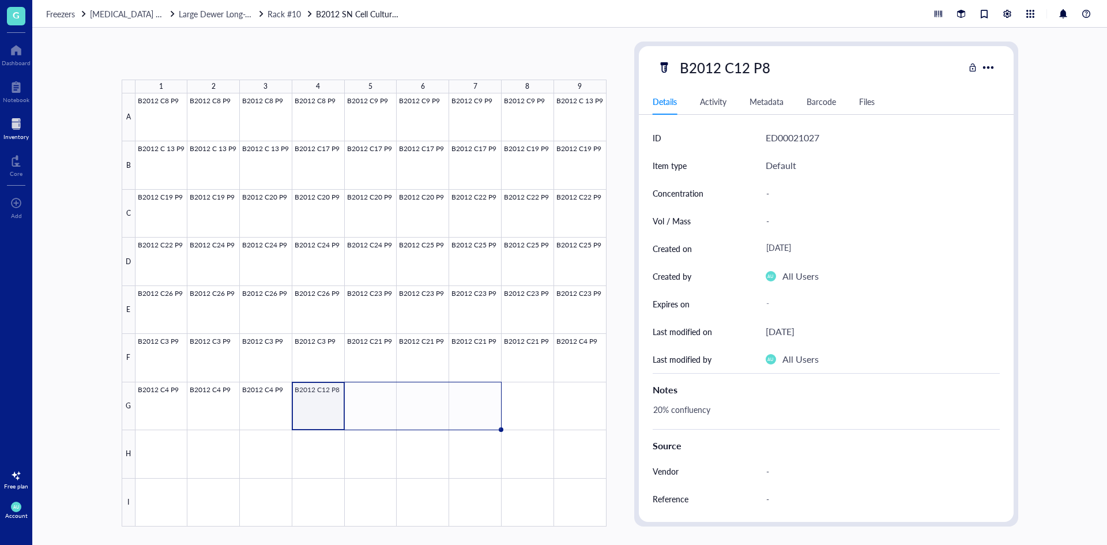
drag, startPoint x: 344, startPoint y: 430, endPoint x: 465, endPoint y: 406, distance: 123.3
click at [0, 0] on div "B2012 C8 P9 B2012 C8 P9 B2012 C8 P9 B2012 C8 P9 B2012 C9 P9 B2012 C9 P9 B2012 C…" at bounding box center [0, 0] width 0 height 0
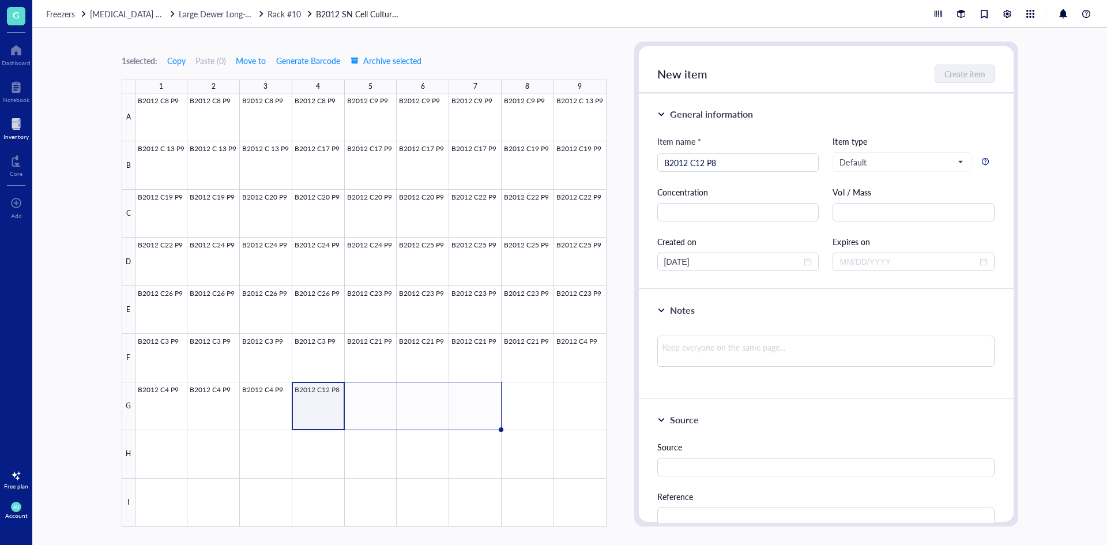
click at [340, 418] on div at bounding box center [370, 309] width 471 height 433
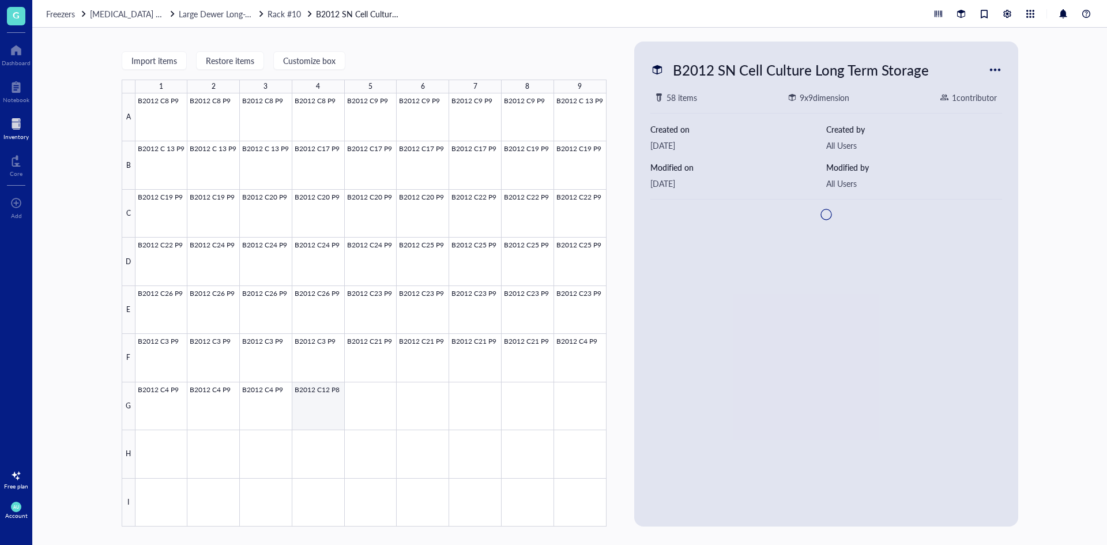
click at [325, 403] on div at bounding box center [370, 309] width 471 height 433
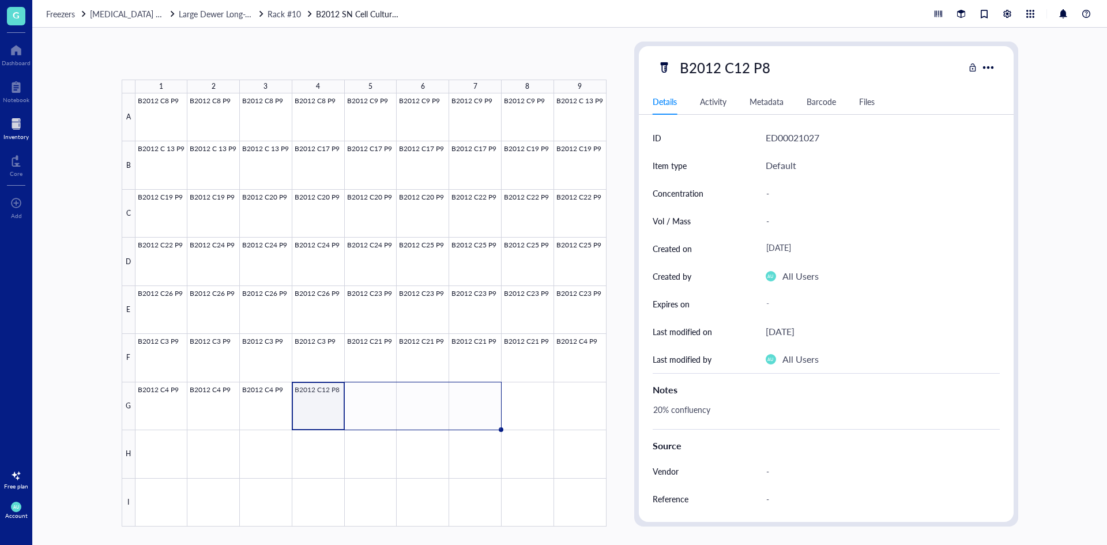
drag, startPoint x: 342, startPoint y: 428, endPoint x: 466, endPoint y: 436, distance: 124.8
click at [0, 0] on div "B2012 C8 P9 B2012 C8 P9 B2012 C8 P9 B2012 C8 P9 B2012 C9 P9 B2012 C9 P9 B2012 C…" at bounding box center [0, 0] width 0 height 0
click at [558, 402] on div at bounding box center [370, 309] width 471 height 433
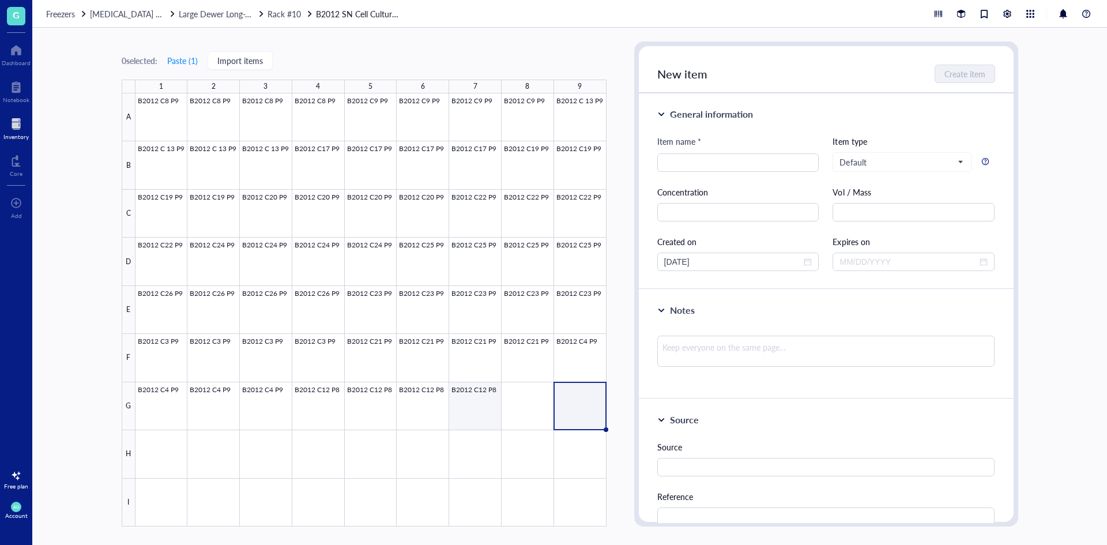
click at [485, 413] on div at bounding box center [370, 309] width 471 height 433
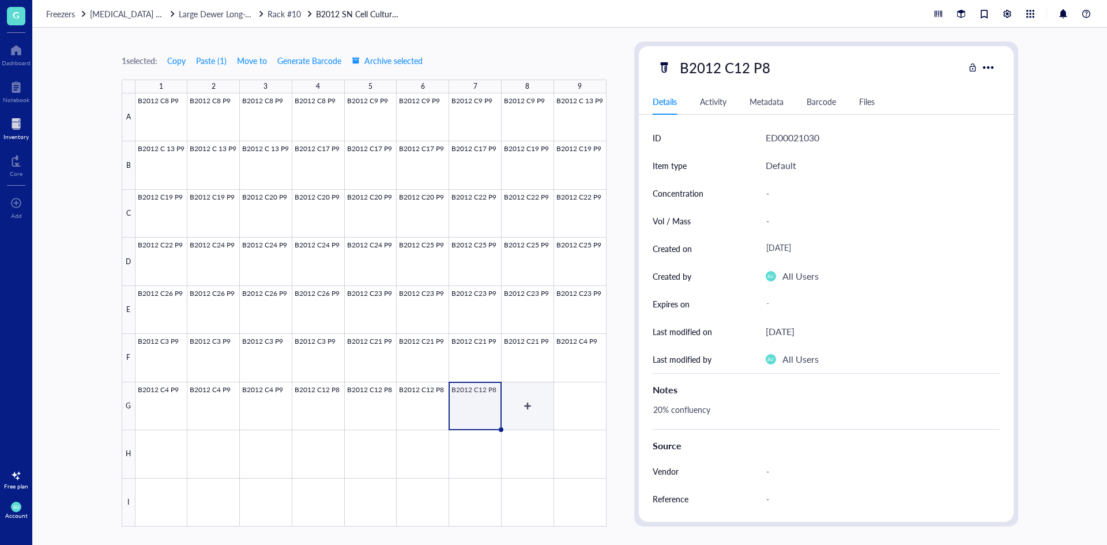
click at [515, 412] on div at bounding box center [370, 309] width 471 height 433
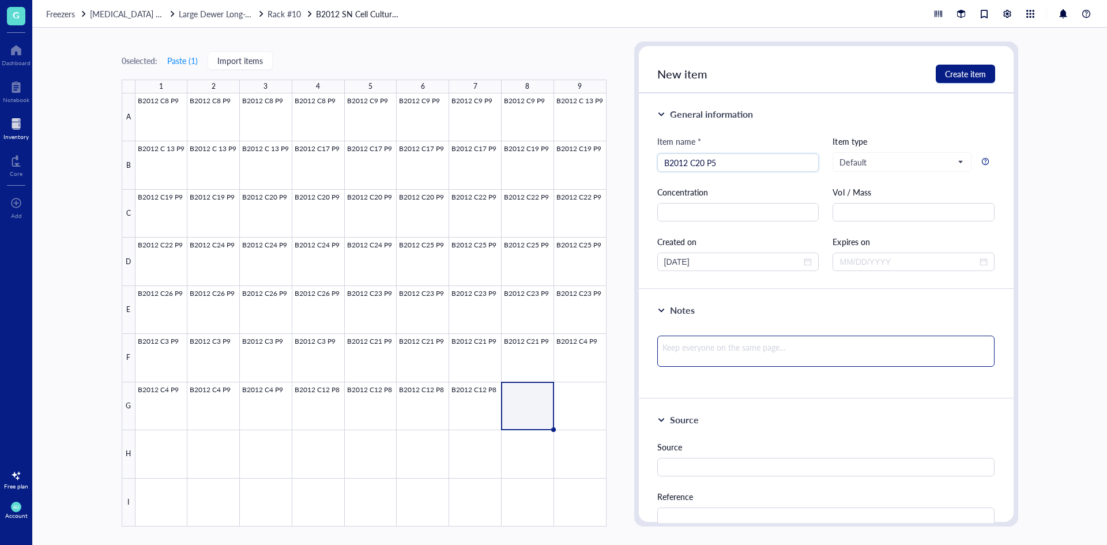
click at [755, 344] on textarea at bounding box center [826, 350] width 338 height 31
click at [952, 74] on span "Create item" at bounding box center [965, 73] width 41 height 9
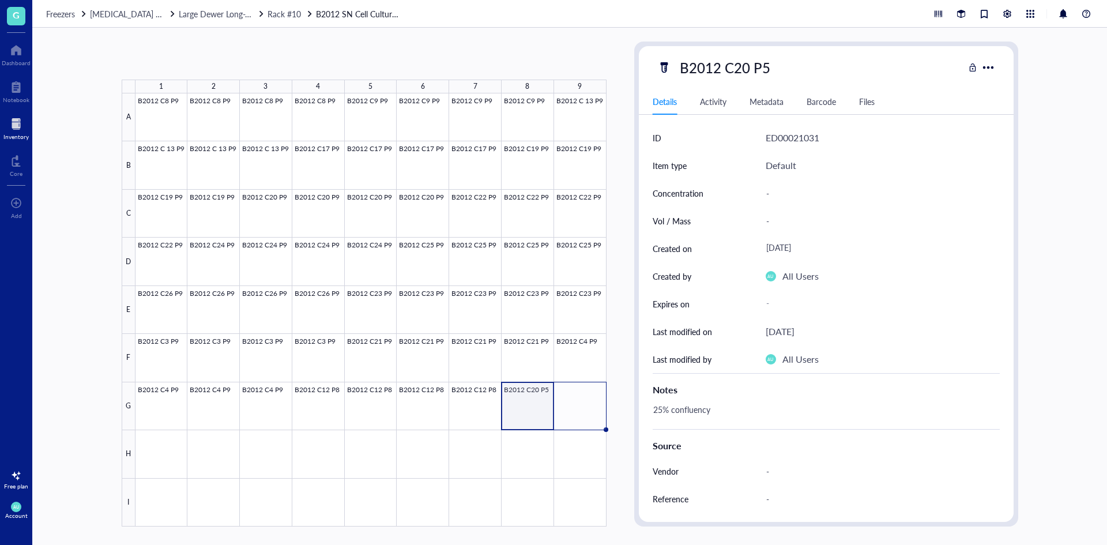
drag, startPoint x: 553, startPoint y: 429, endPoint x: 567, endPoint y: 428, distance: 13.8
click at [0, 0] on div "B2012 C8 P9 B2012 C8 P9 B2012 C8 P9 B2012 C8 P9 B2012 C9 P9 B2012 C9 P9 B2012 C…" at bounding box center [0, 0] width 0 height 0
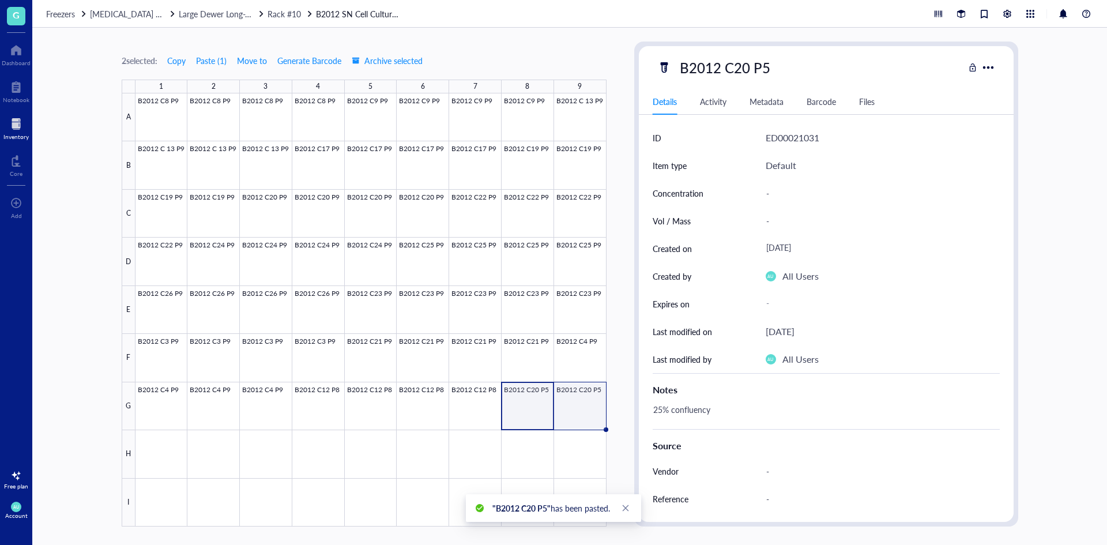
click at [568, 414] on div at bounding box center [370, 309] width 471 height 433
click at [165, 446] on div at bounding box center [370, 309] width 471 height 433
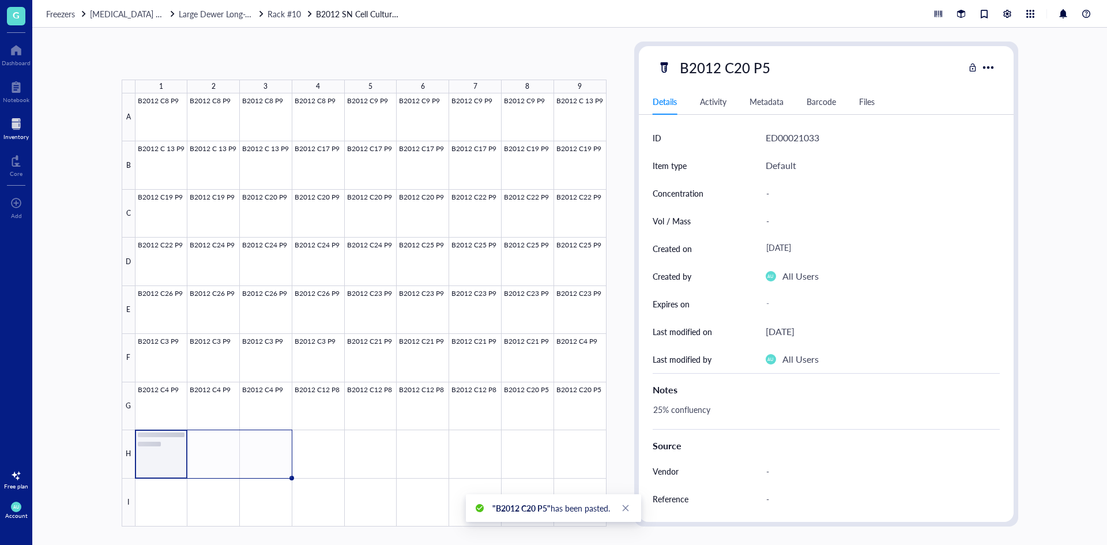
drag, startPoint x: 186, startPoint y: 478, endPoint x: 269, endPoint y: 475, distance: 82.5
click at [0, 0] on div "B2012 C8 P9 B2012 C8 P9 B2012 C8 P9 B2012 C8 P9 B2012 C9 P9 B2012 C9 P9 B2012 C…" at bounding box center [0, 0] width 0 height 0
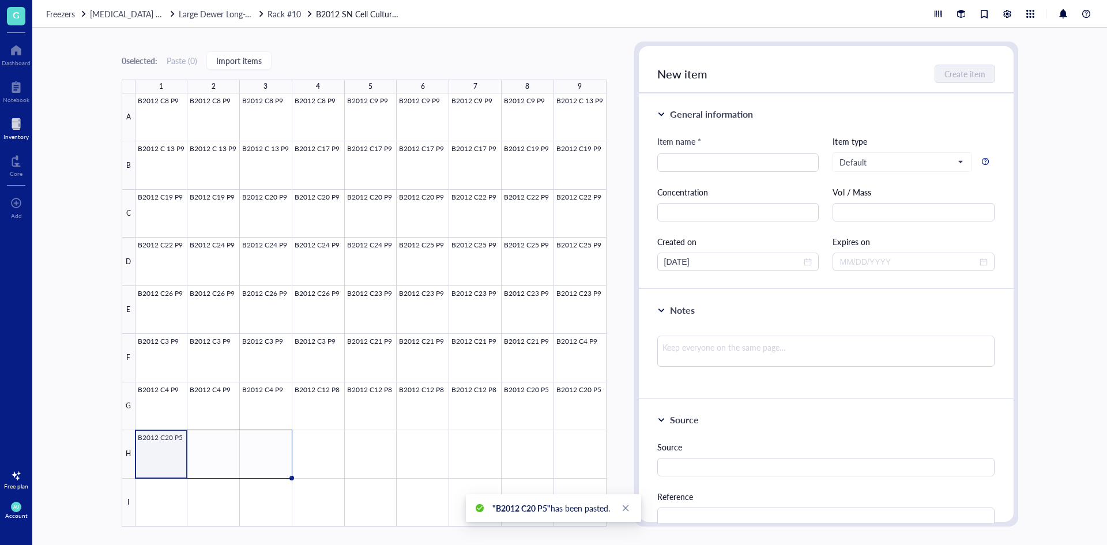
click at [171, 441] on div at bounding box center [370, 309] width 471 height 433
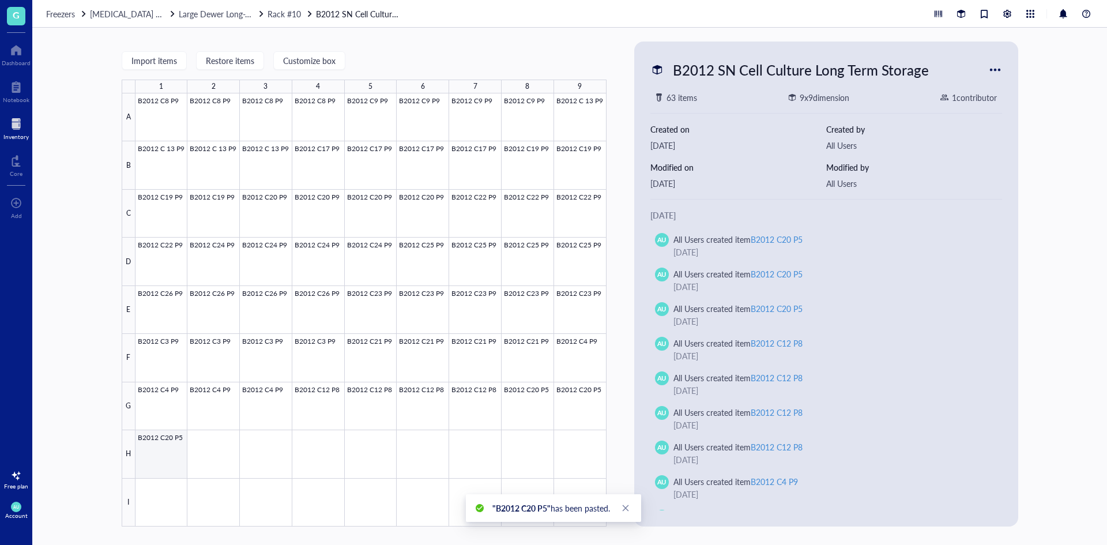
click at [172, 469] on div at bounding box center [370, 309] width 471 height 433
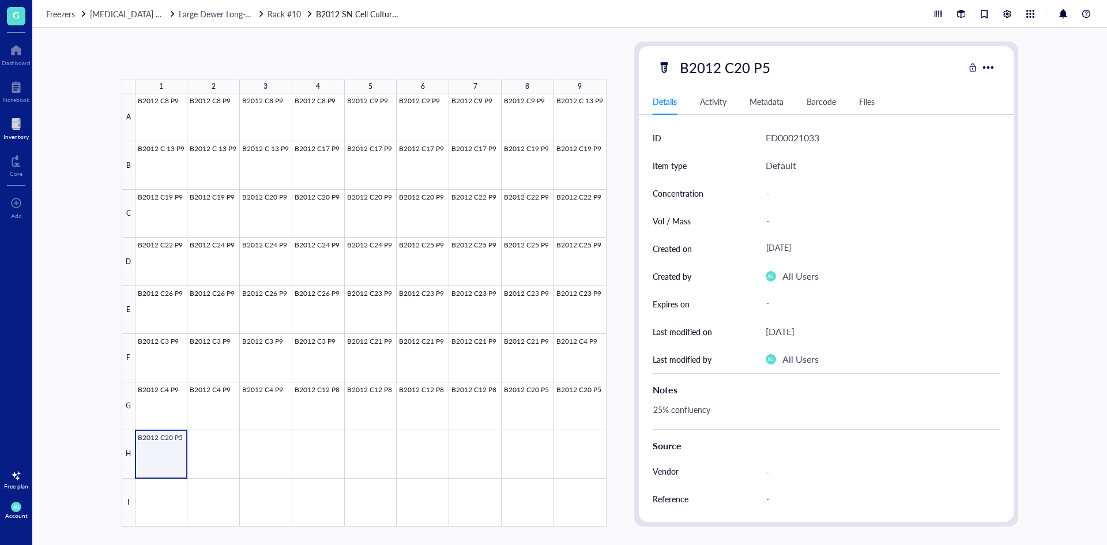
click at [184, 476] on div at bounding box center [370, 309] width 471 height 433
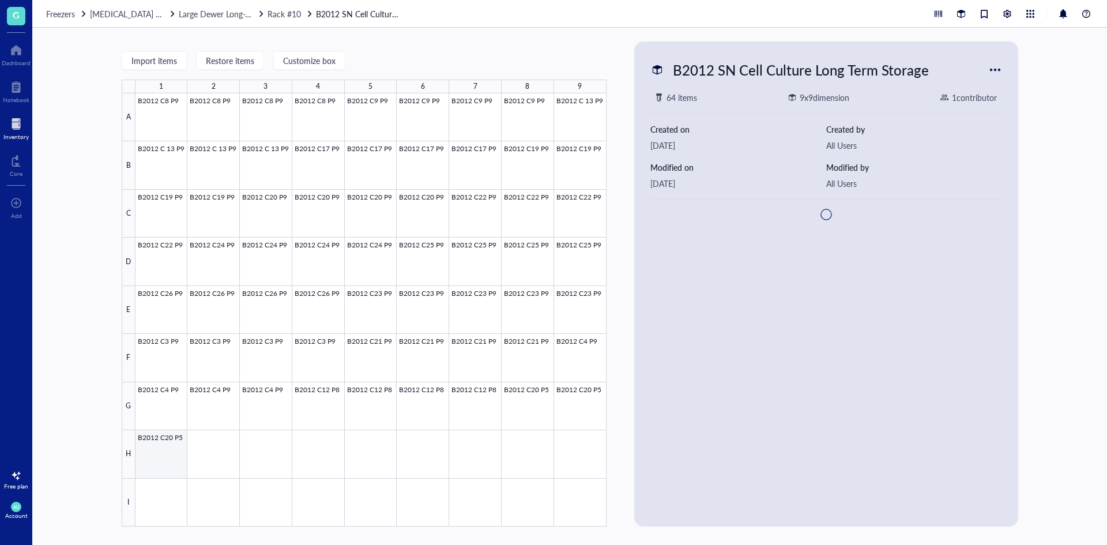
click at [164, 460] on div at bounding box center [370, 309] width 471 height 433
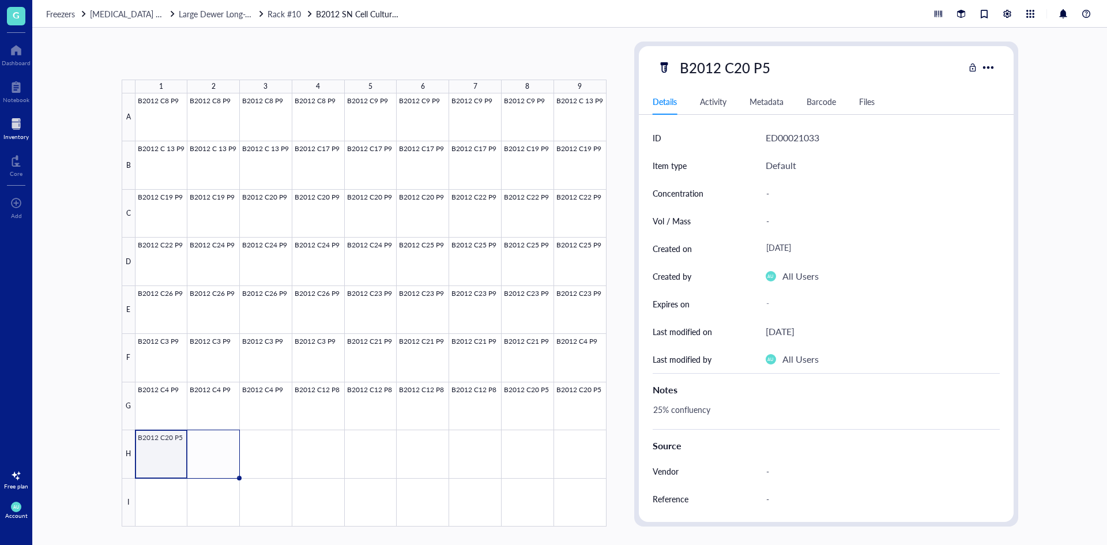
drag, startPoint x: 187, startPoint y: 477, endPoint x: 219, endPoint y: 472, distance: 32.6
click at [0, 0] on div "B2012 C8 P9 B2012 C8 P9 B2012 C8 P9 B2012 C8 P9 B2012 C9 P9 B2012 C9 P9 B2012 C…" at bounding box center [0, 0] width 0 height 0
drag, startPoint x: 239, startPoint y: 478, endPoint x: 303, endPoint y: 476, distance: 63.4
click at [0, 0] on div "B2012 C8 P9 B2012 C8 P9 B2012 C8 P9 B2012 C8 P9 B2012 C9 P9 B2012 C9 P9 B2012 C…" at bounding box center [0, 0] width 0 height 0
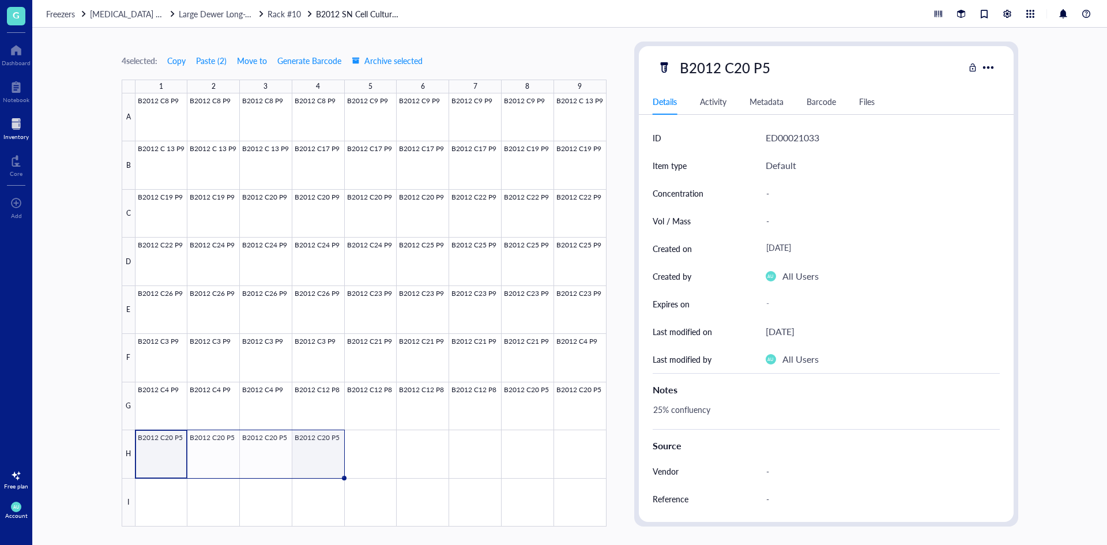
click at [330, 461] on div at bounding box center [370, 309] width 471 height 433
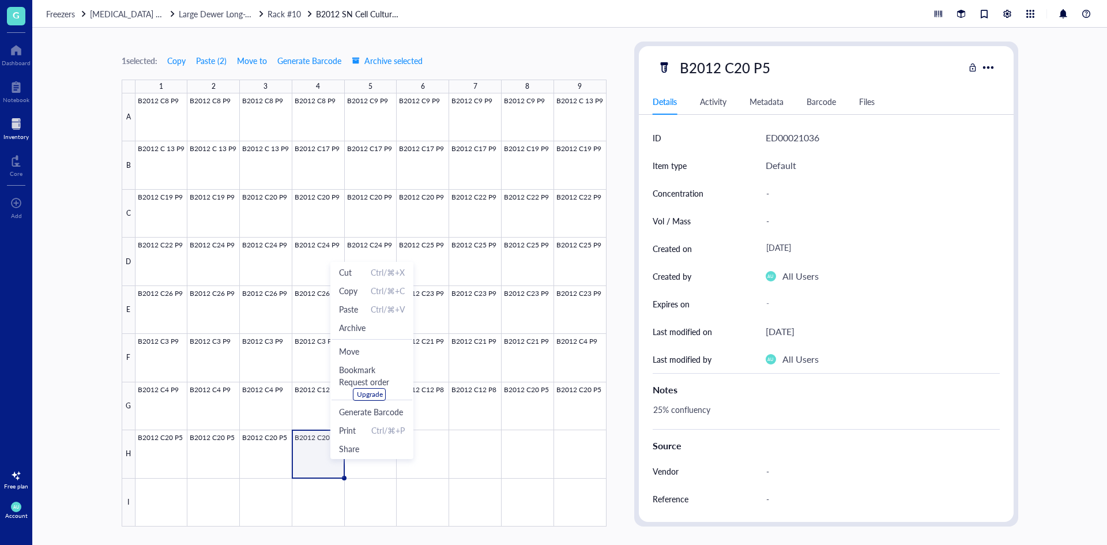
click at [306, 452] on div at bounding box center [370, 309] width 471 height 433
click at [316, 465] on div at bounding box center [370, 309] width 471 height 433
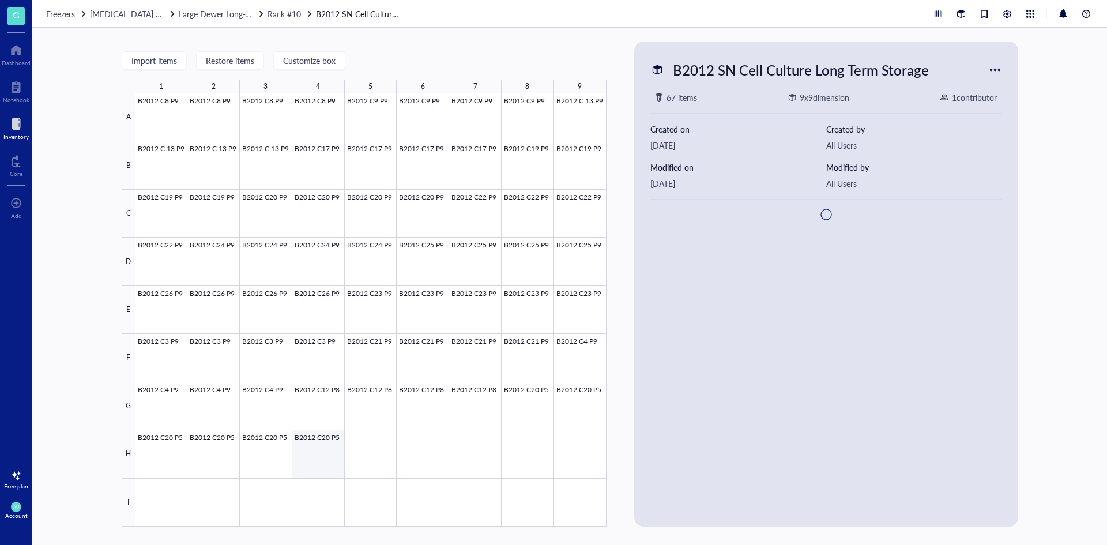
click at [316, 465] on div at bounding box center [370, 309] width 471 height 433
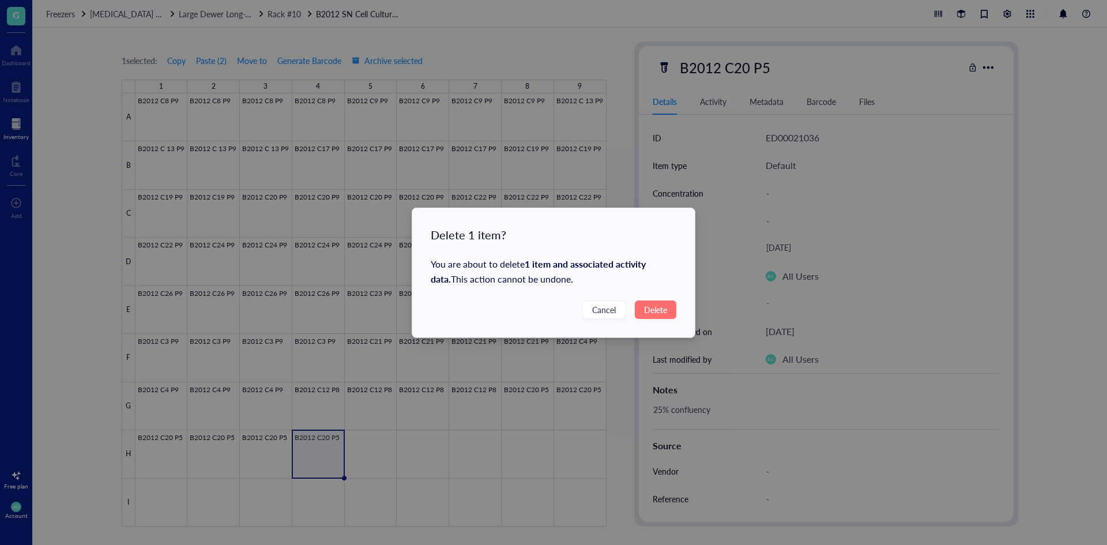
click at [657, 311] on span "Delete" at bounding box center [655, 309] width 23 height 13
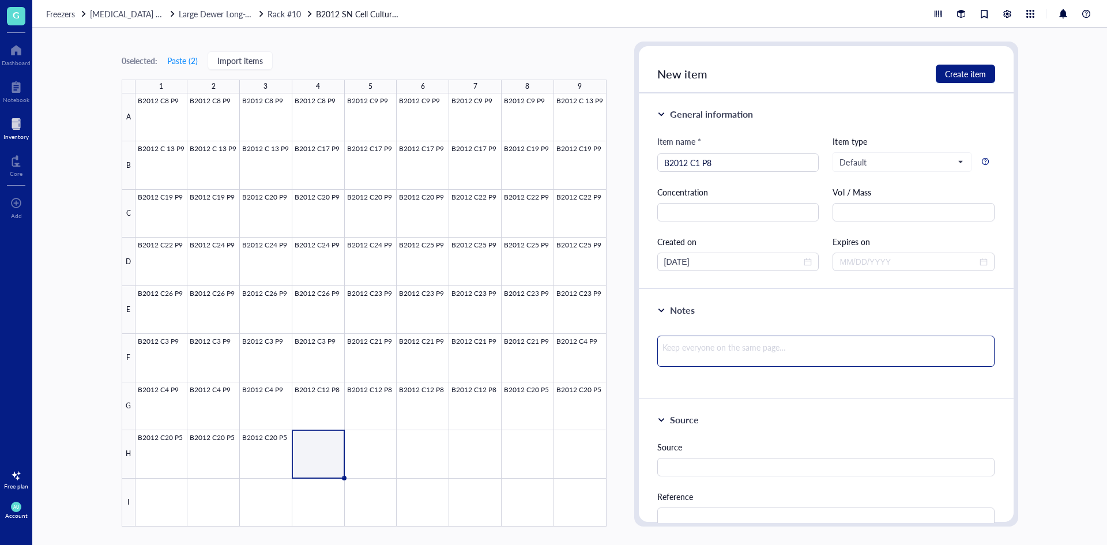
click at [666, 354] on textarea at bounding box center [826, 350] width 338 height 31
click at [978, 74] on span "Create item" at bounding box center [965, 73] width 41 height 9
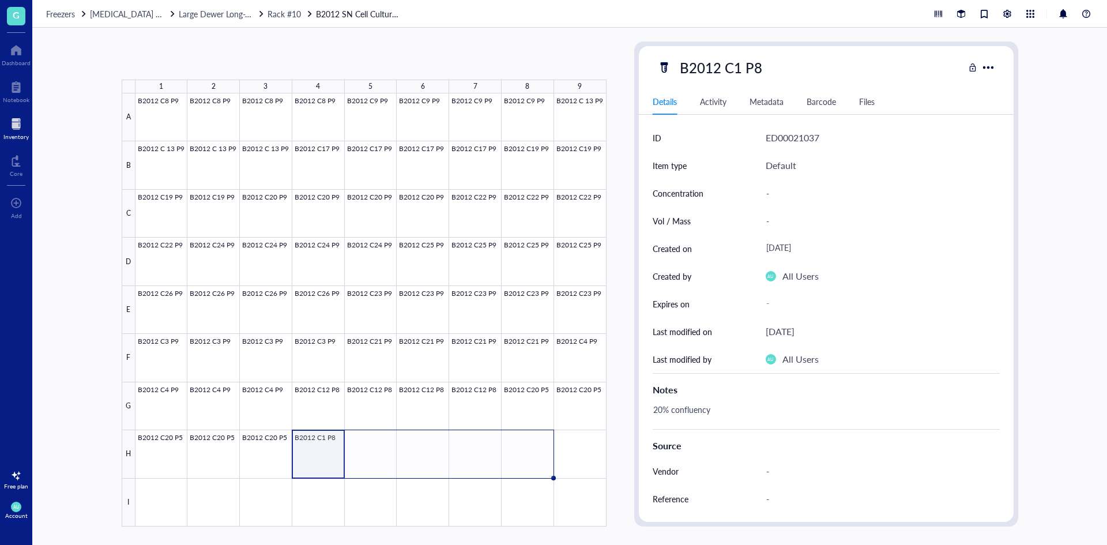
drag, startPoint x: 344, startPoint y: 478, endPoint x: 533, endPoint y: 470, distance: 189.8
click at [0, 0] on div "B2012 C8 P9 B2012 C8 P9 B2012 C8 P9 B2012 C8 P9 B2012 C9 P9 B2012 C9 P9 B2012 C…" at bounding box center [0, 0] width 0 height 0
click at [580, 463] on div at bounding box center [370, 309] width 471 height 433
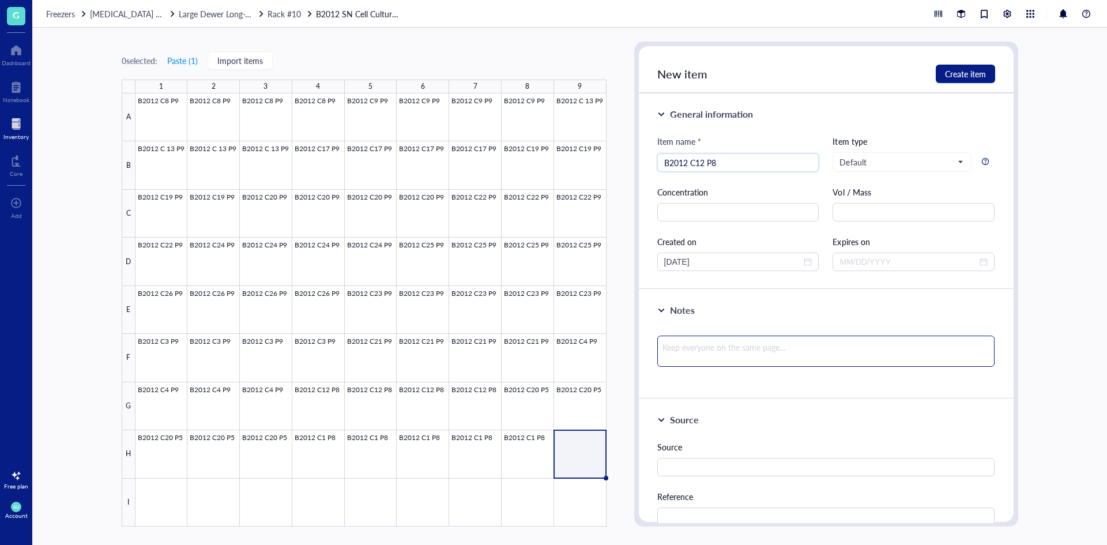
click at [685, 339] on textarea at bounding box center [826, 350] width 338 height 31
click at [970, 74] on span "Create item" at bounding box center [965, 73] width 41 height 9
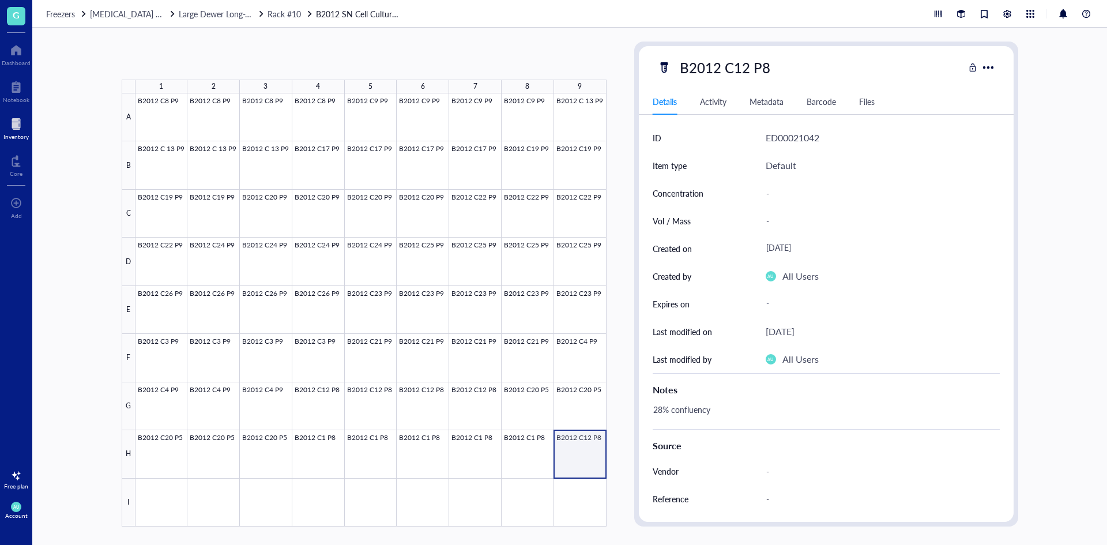
click at [577, 452] on div at bounding box center [370, 309] width 471 height 433
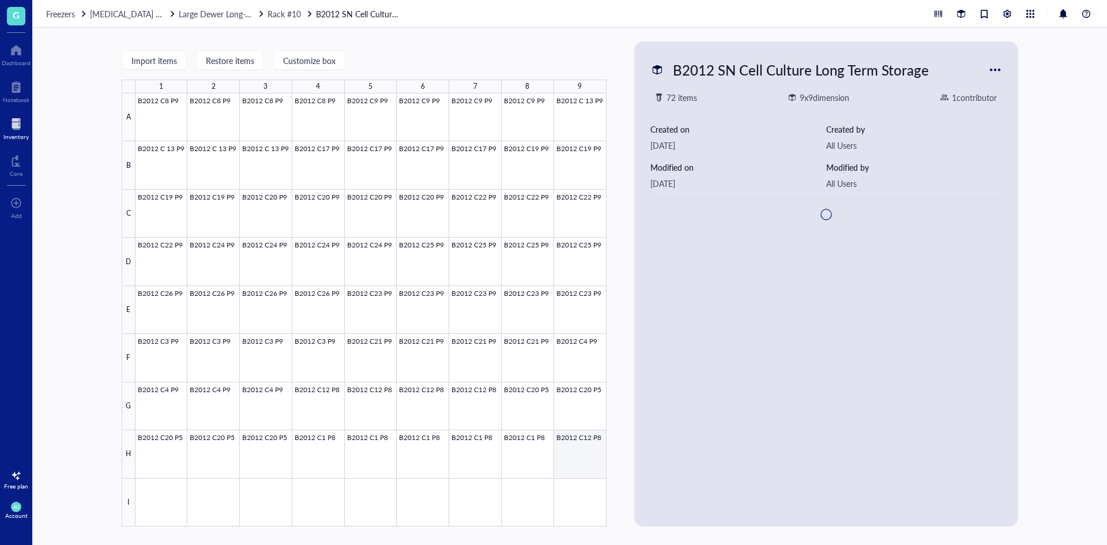
click at [577, 452] on div at bounding box center [370, 309] width 471 height 433
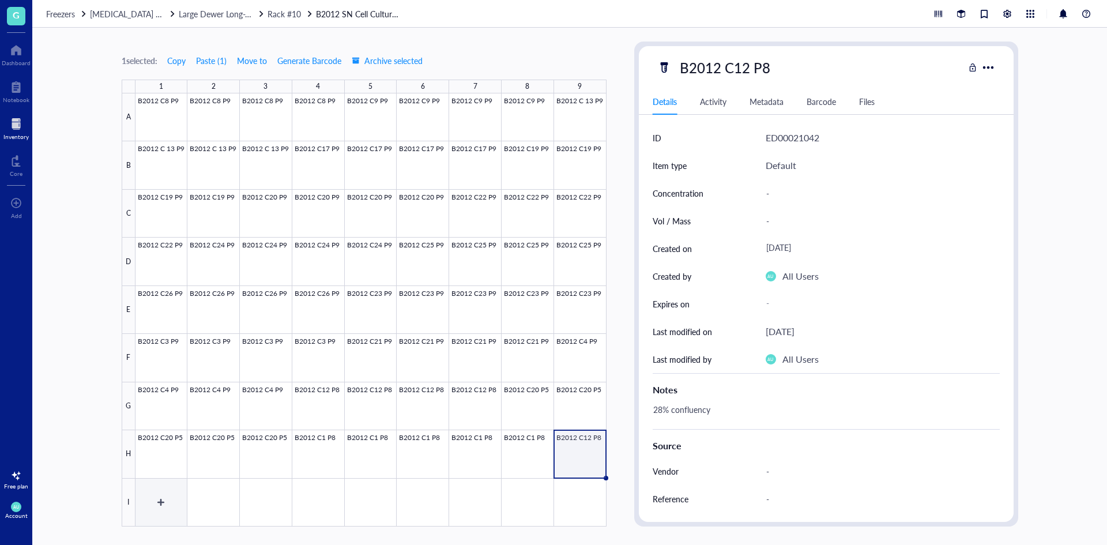
click at [179, 484] on div at bounding box center [370, 309] width 471 height 433
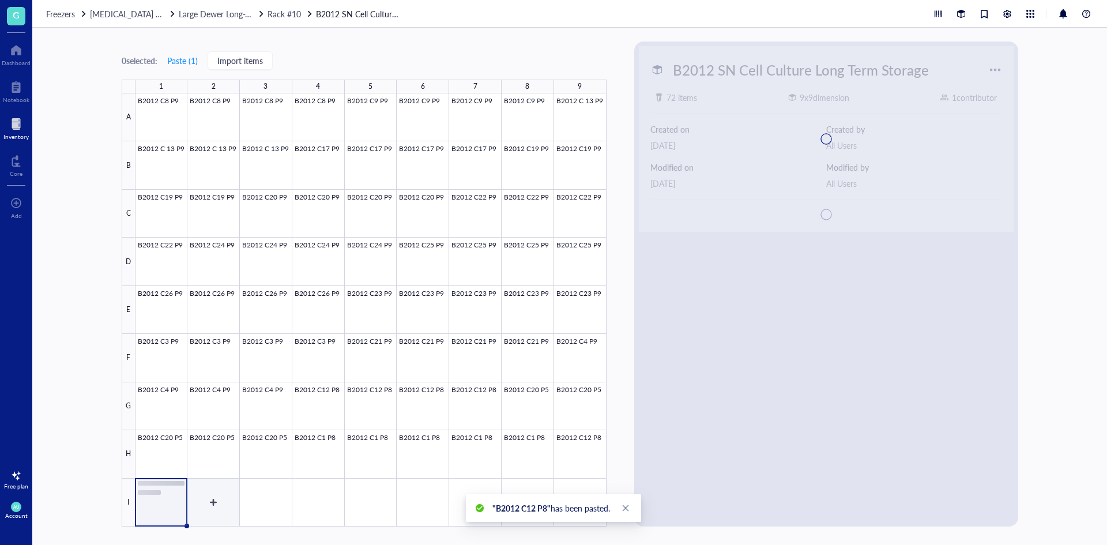
click at [231, 493] on div at bounding box center [370, 309] width 471 height 433
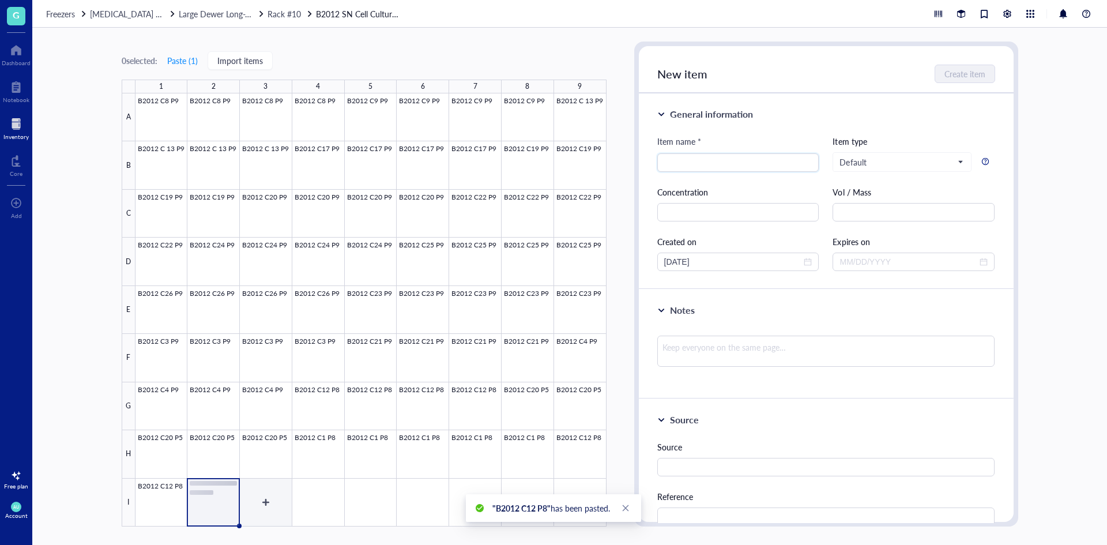
click at [261, 495] on div at bounding box center [370, 309] width 471 height 433
click at [315, 497] on div at bounding box center [370, 309] width 471 height 433
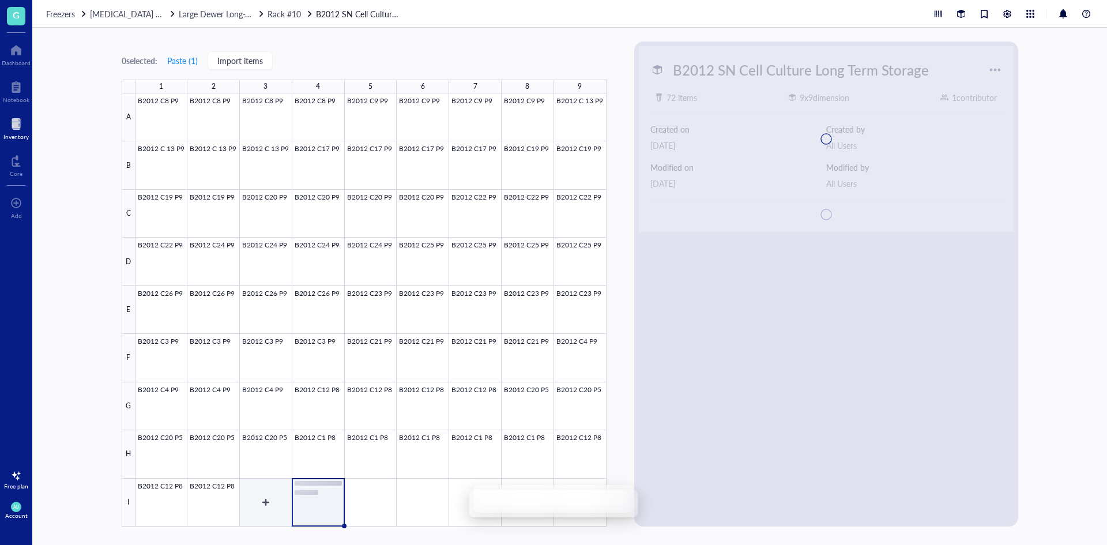
click at [258, 500] on div at bounding box center [370, 309] width 471 height 433
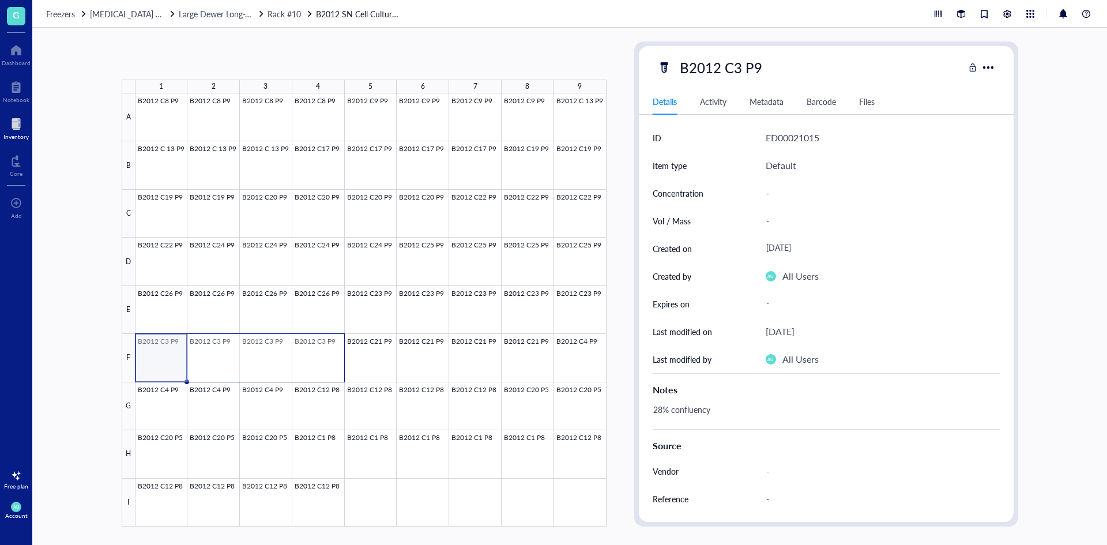
drag, startPoint x: 167, startPoint y: 352, endPoint x: 301, endPoint y: 352, distance: 134.3
click at [301, 352] on div at bounding box center [370, 309] width 471 height 433
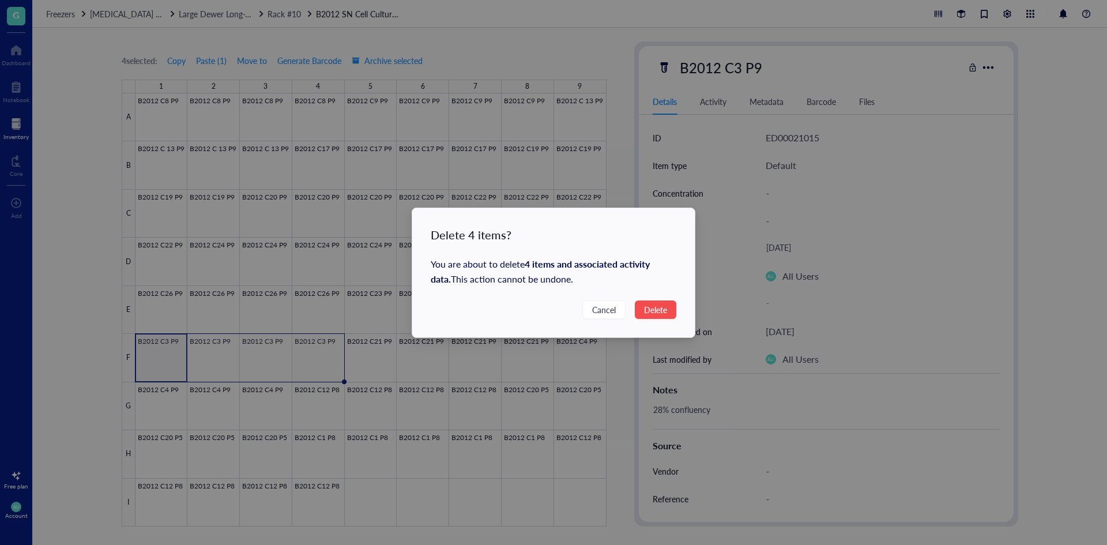
drag, startPoint x: 669, startPoint y: 311, endPoint x: 647, endPoint y: 325, distance: 26.2
click at [669, 311] on button "Delete" at bounding box center [656, 309] width 42 height 18
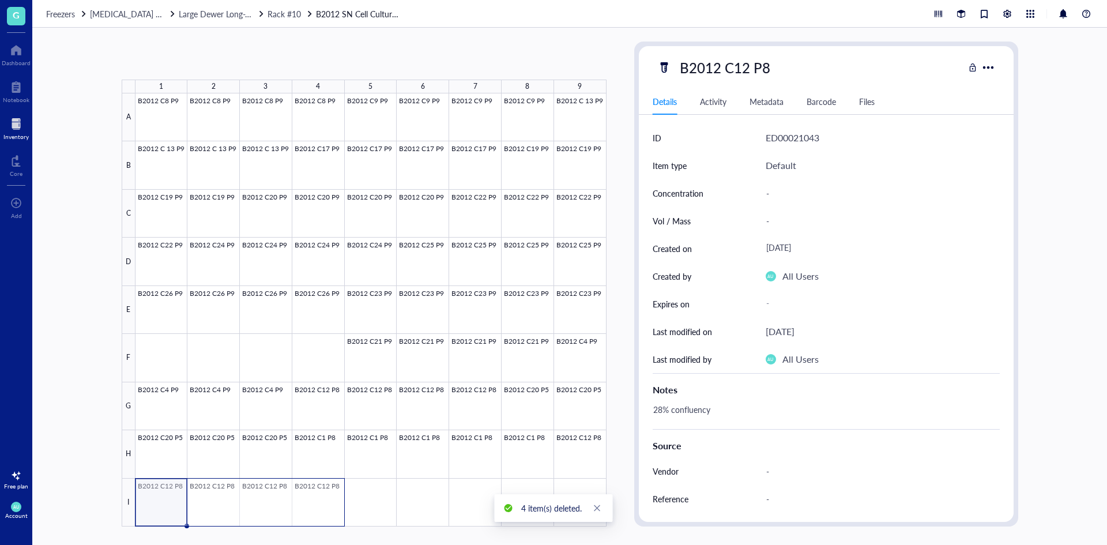
drag, startPoint x: 169, startPoint y: 503, endPoint x: 301, endPoint y: 501, distance: 132.0
click at [301, 501] on div at bounding box center [370, 309] width 471 height 433
click at [160, 358] on div at bounding box center [370, 309] width 471 height 433
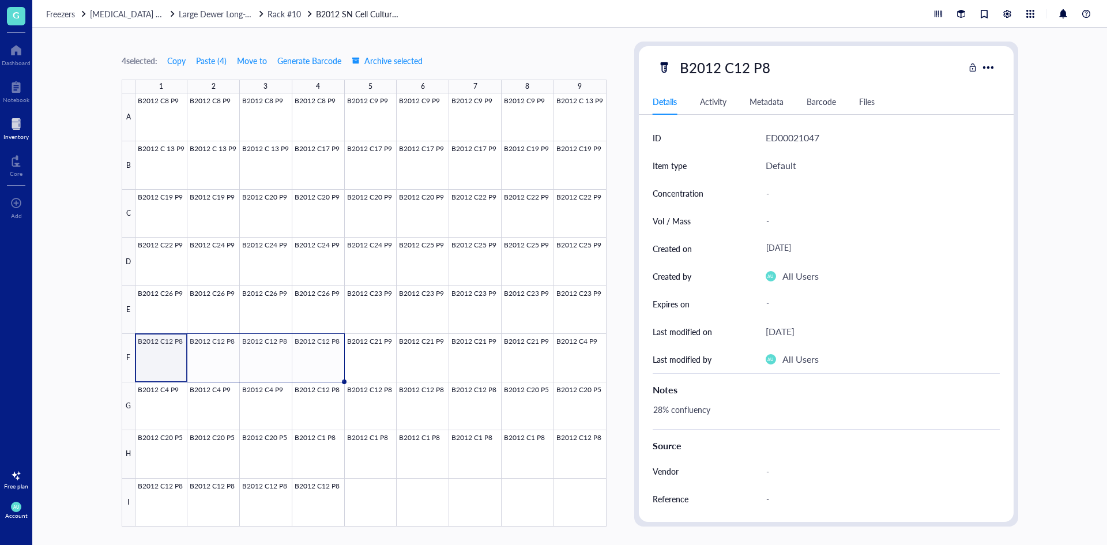
click at [3, 126] on div "Inventory" at bounding box center [16, 127] width 32 height 32
click at [21, 128] on div at bounding box center [15, 124] width 25 height 18
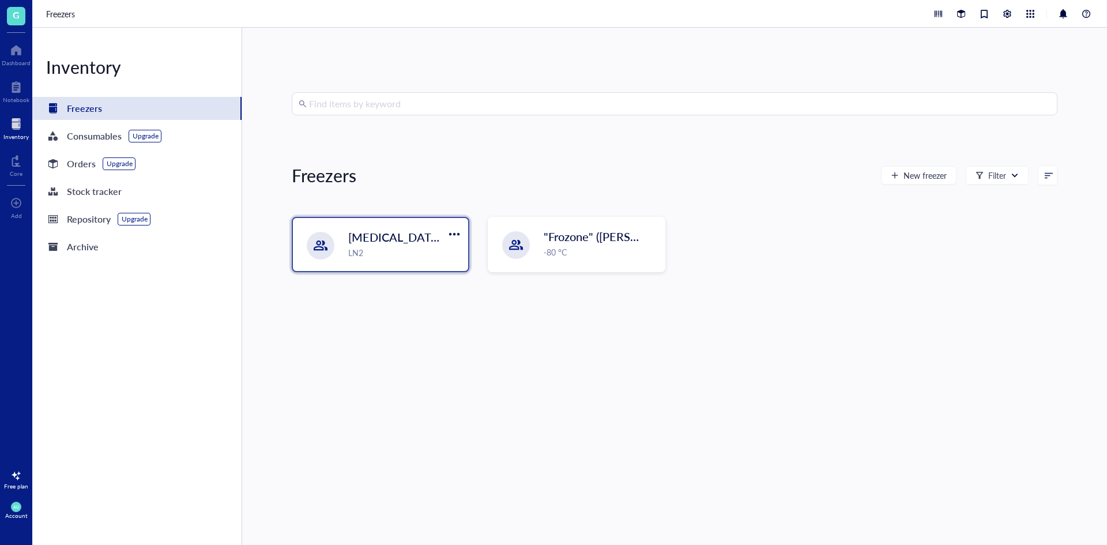
click at [340, 243] on div "[MEDICAL_DATA] Storage ([PERSON_NAME]/[PERSON_NAME]) LN2" at bounding box center [380, 244] width 175 height 53
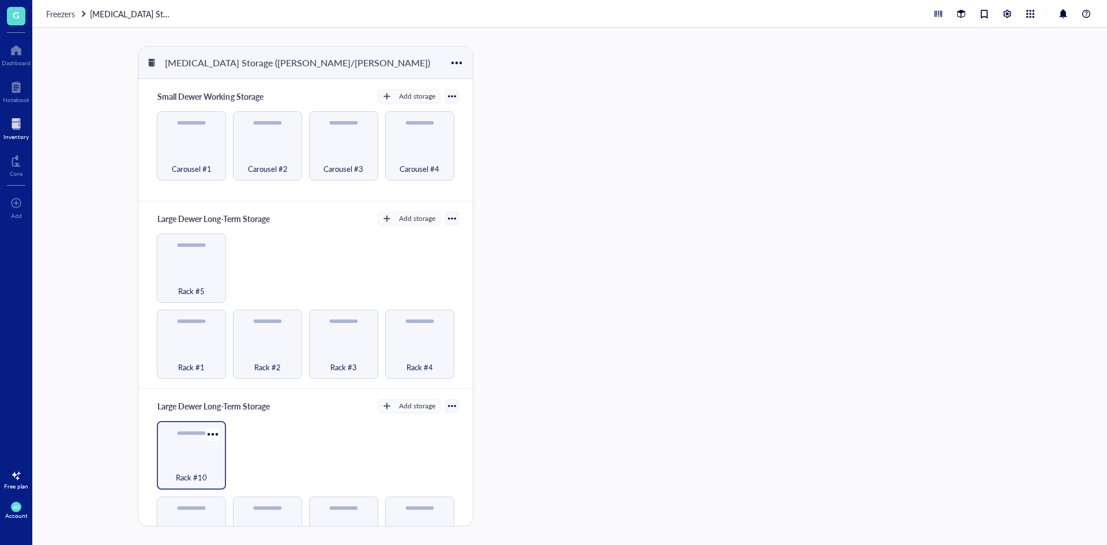
click at [204, 458] on div "Rack #10" at bounding box center [192, 470] width 58 height 25
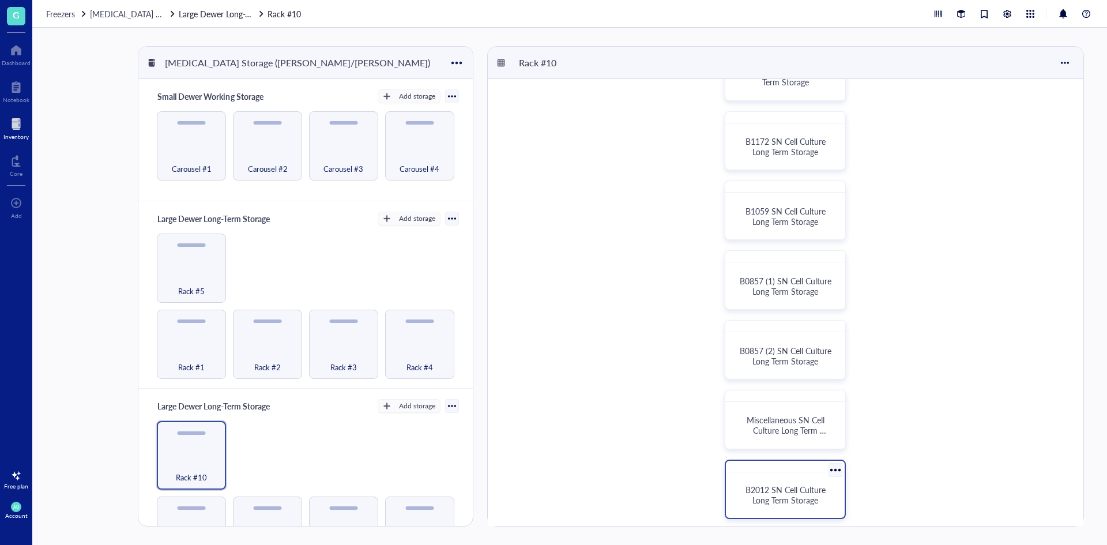
scroll to position [338, 0]
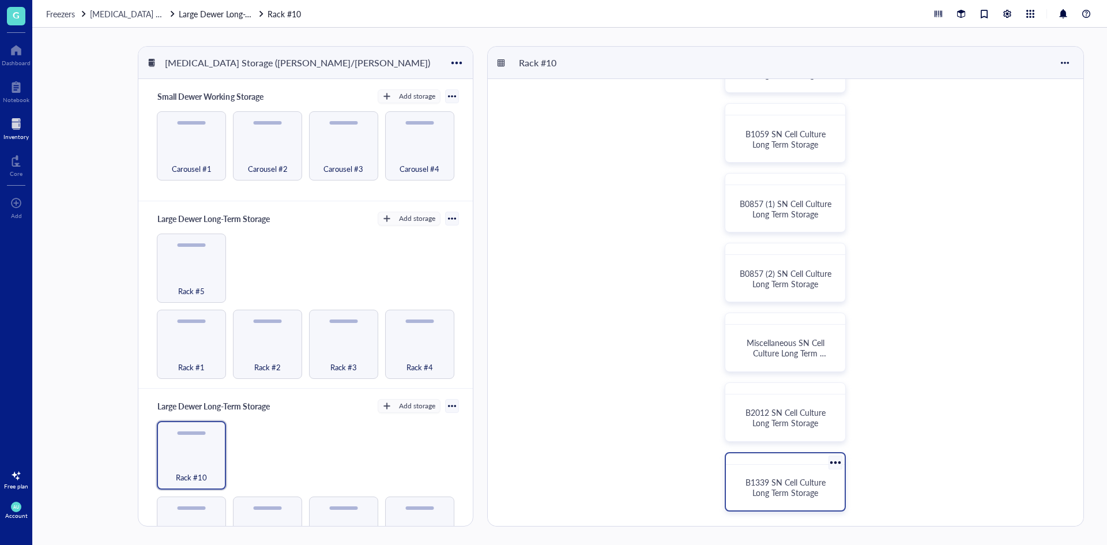
click at [804, 485] on span "B1339 SN Cell Culture Long Term Storage" at bounding box center [786, 487] width 82 height 22
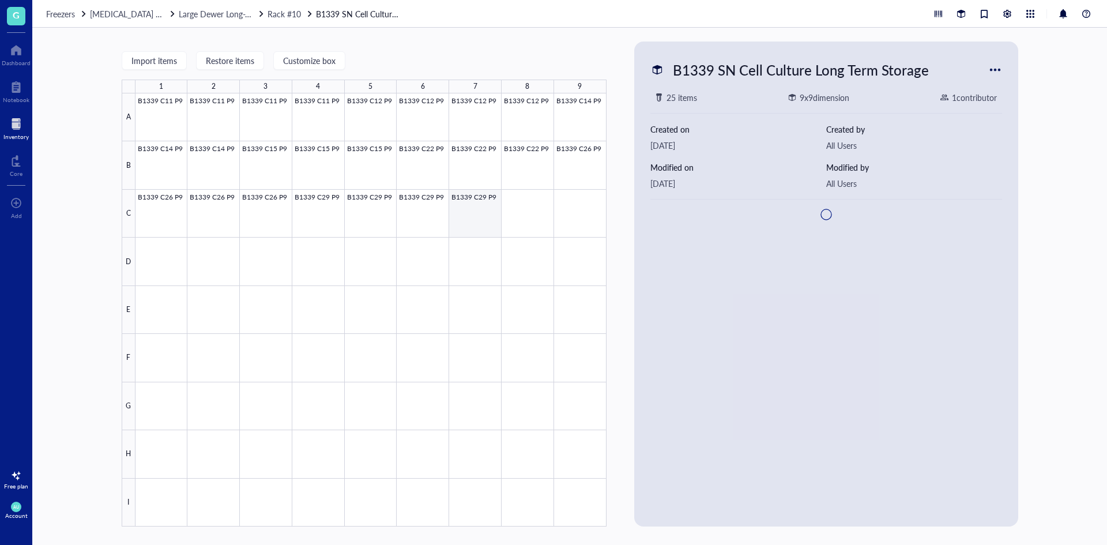
click at [539, 203] on div at bounding box center [370, 309] width 471 height 433
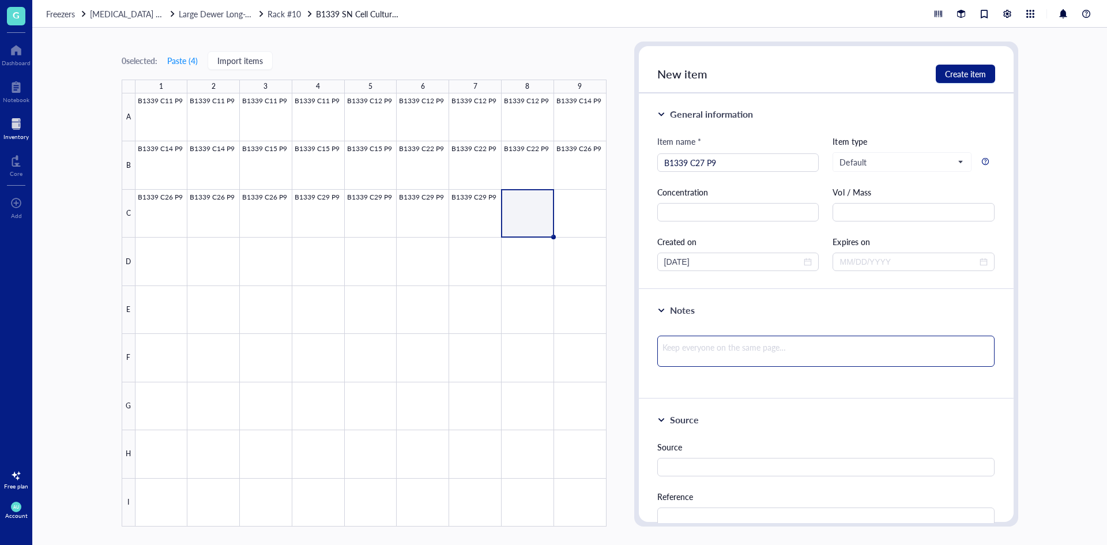
click at [766, 354] on textarea at bounding box center [826, 350] width 338 height 31
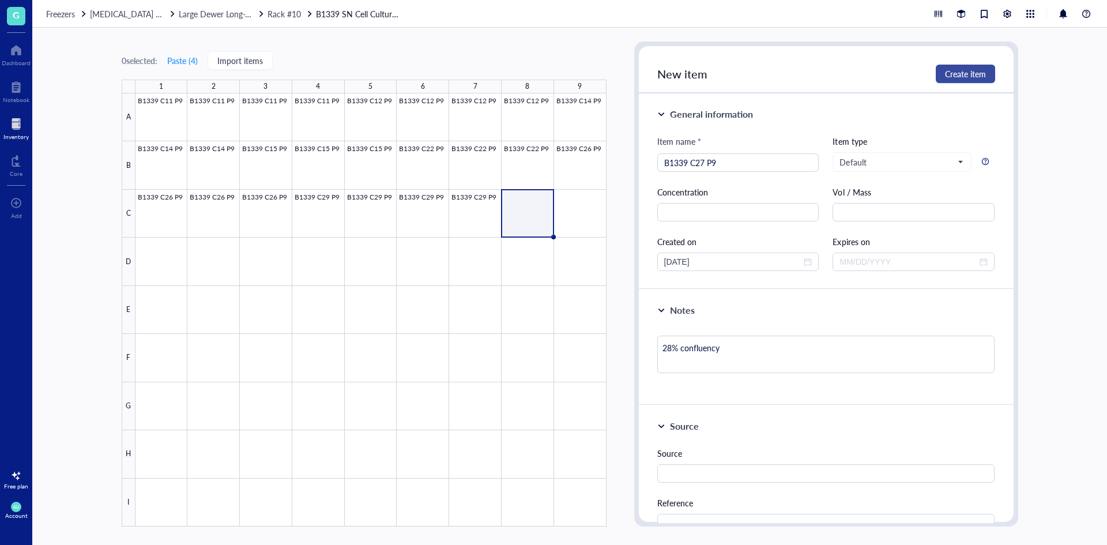
click at [945, 78] on span "Create item" at bounding box center [965, 73] width 41 height 9
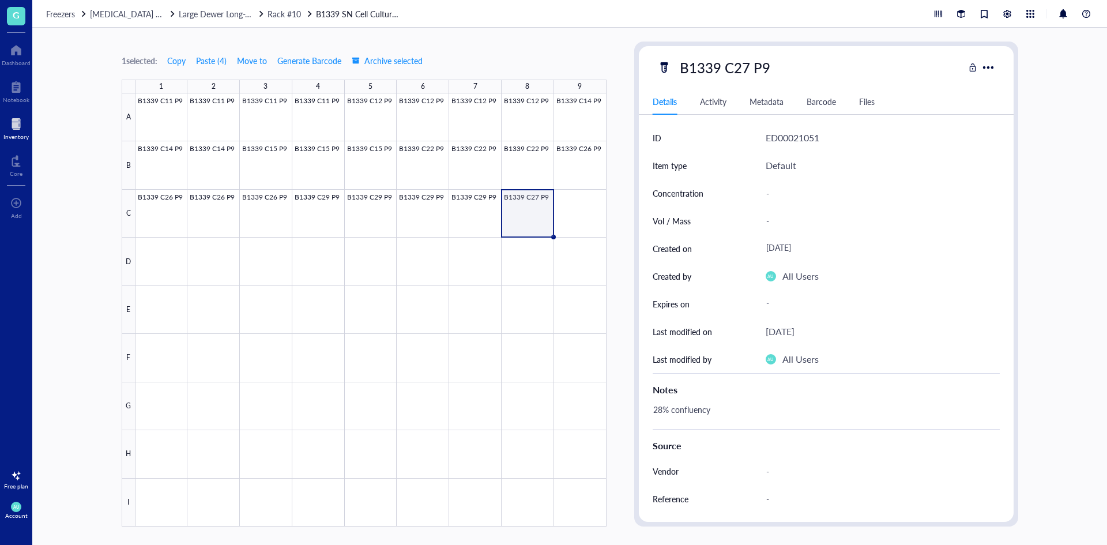
click at [533, 224] on div at bounding box center [370, 309] width 471 height 433
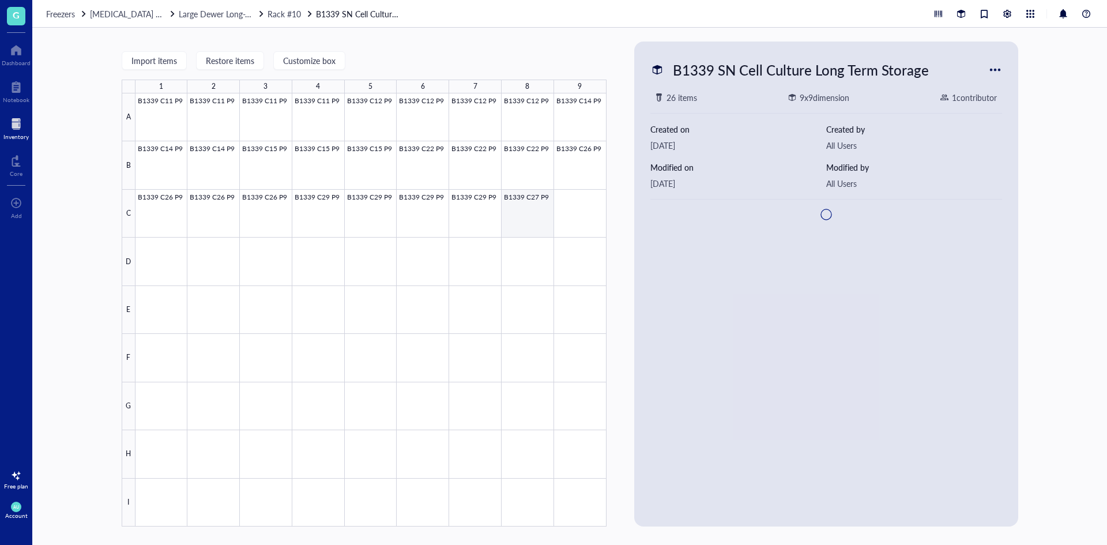
click at [528, 223] on div at bounding box center [370, 309] width 471 height 433
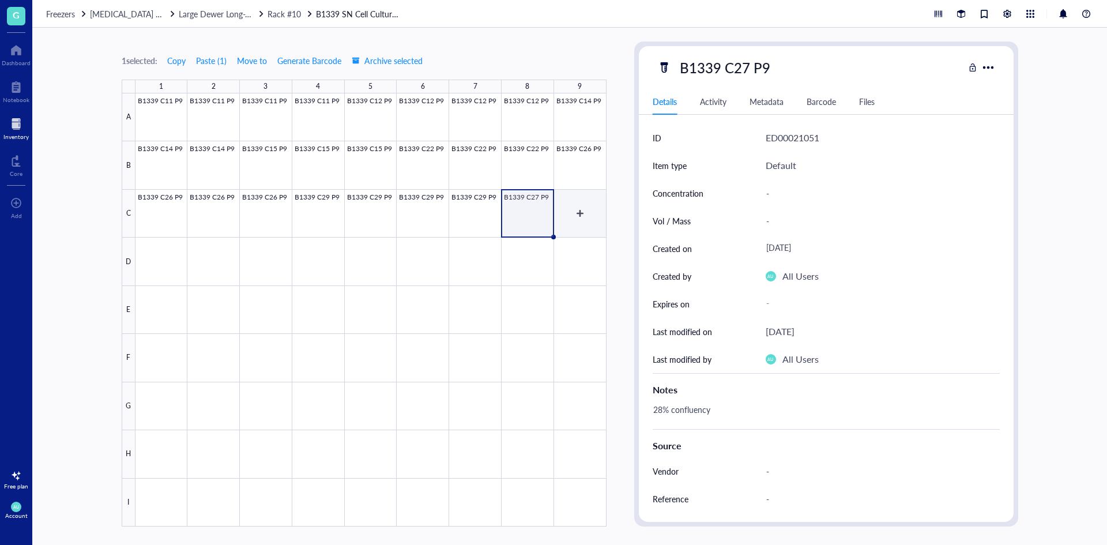
click at [592, 218] on div at bounding box center [370, 309] width 471 height 433
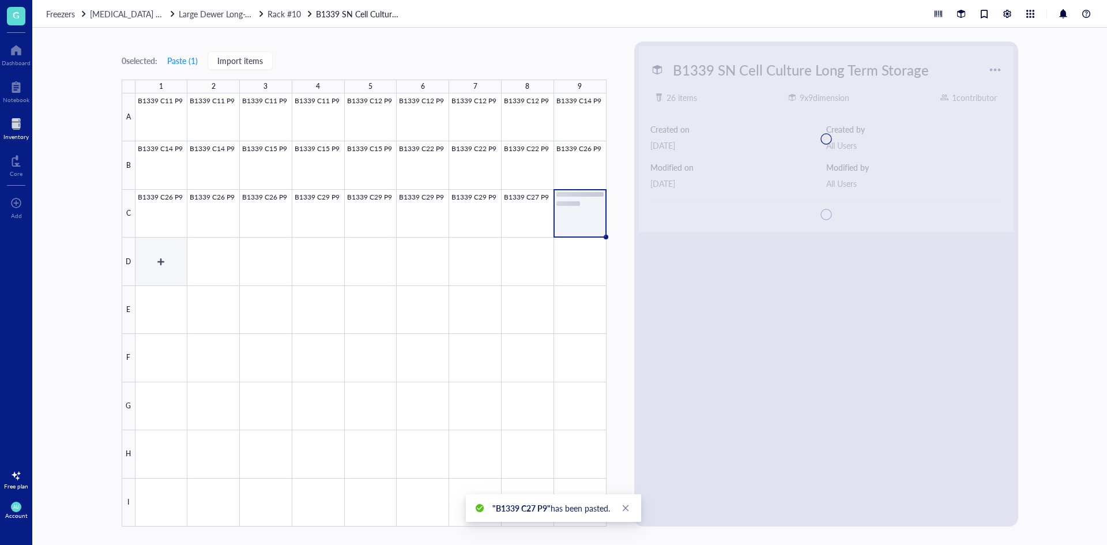
click at [171, 270] on div at bounding box center [370, 309] width 471 height 433
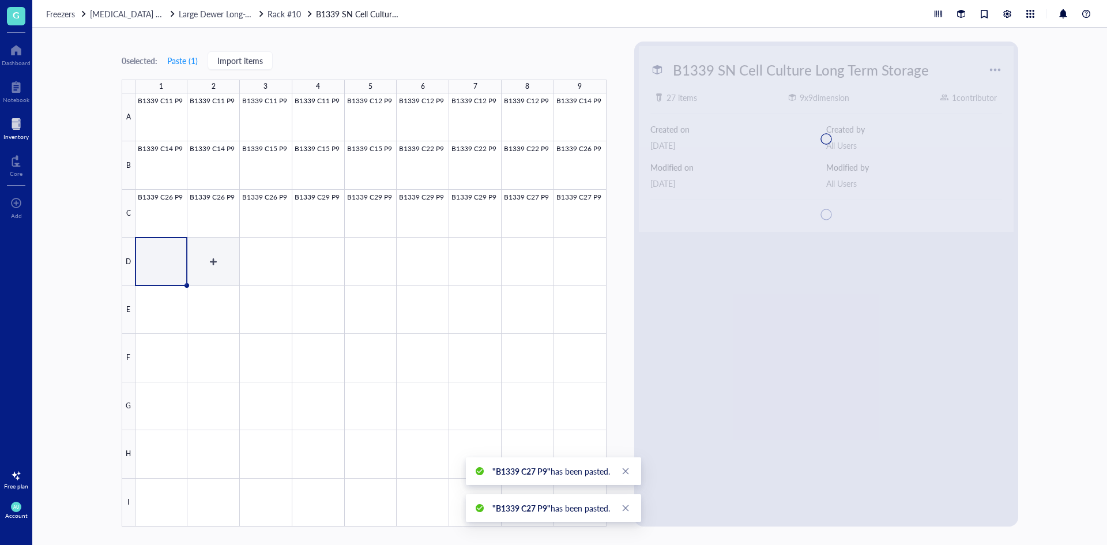
click at [194, 269] on div at bounding box center [370, 309] width 471 height 433
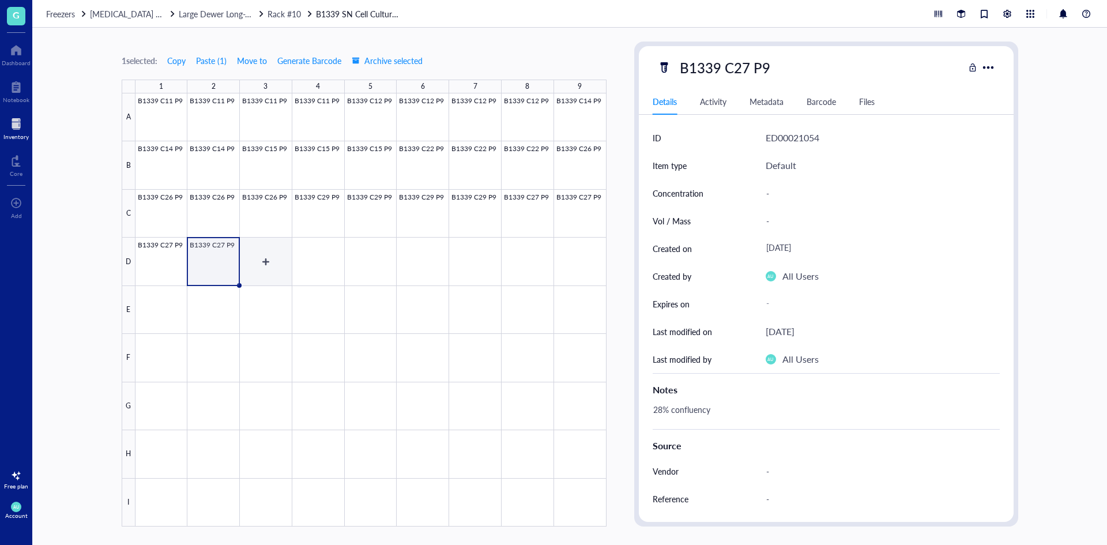
click at [250, 265] on div at bounding box center [370, 309] width 471 height 433
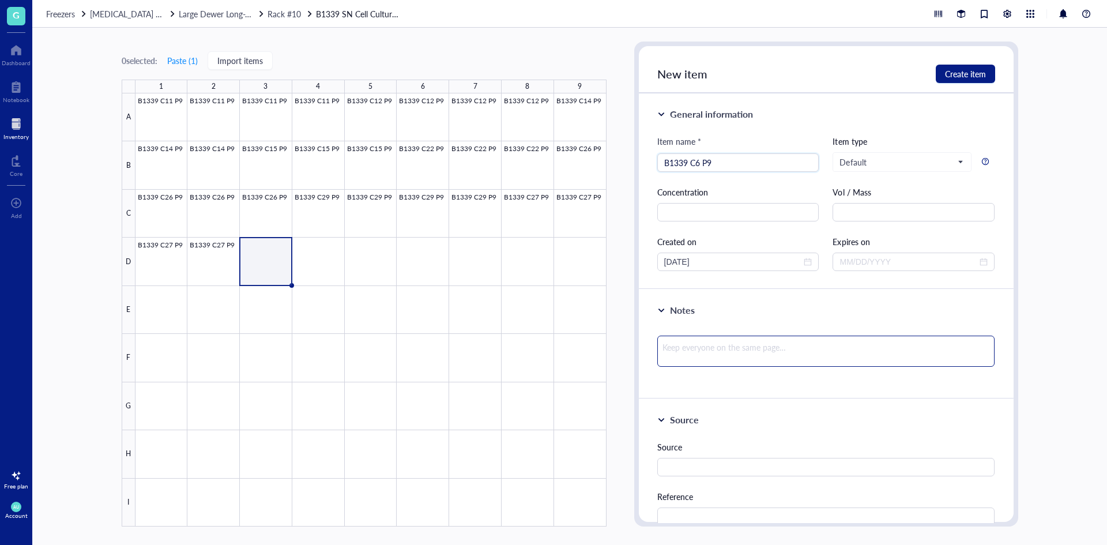
click at [848, 342] on textarea at bounding box center [826, 350] width 338 height 31
click at [945, 75] on span "Create item" at bounding box center [965, 73] width 41 height 9
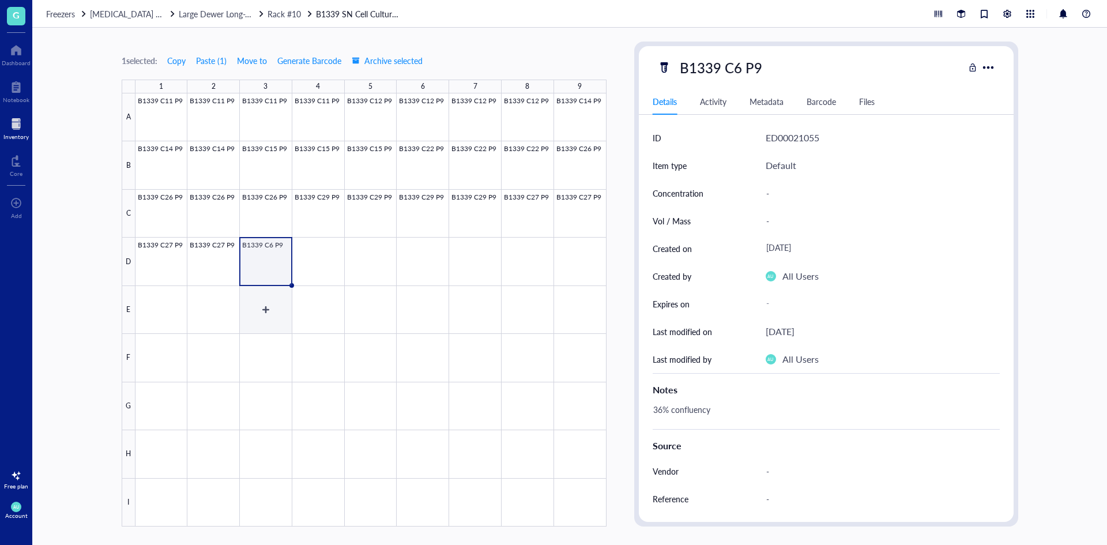
click at [242, 323] on div at bounding box center [370, 309] width 471 height 433
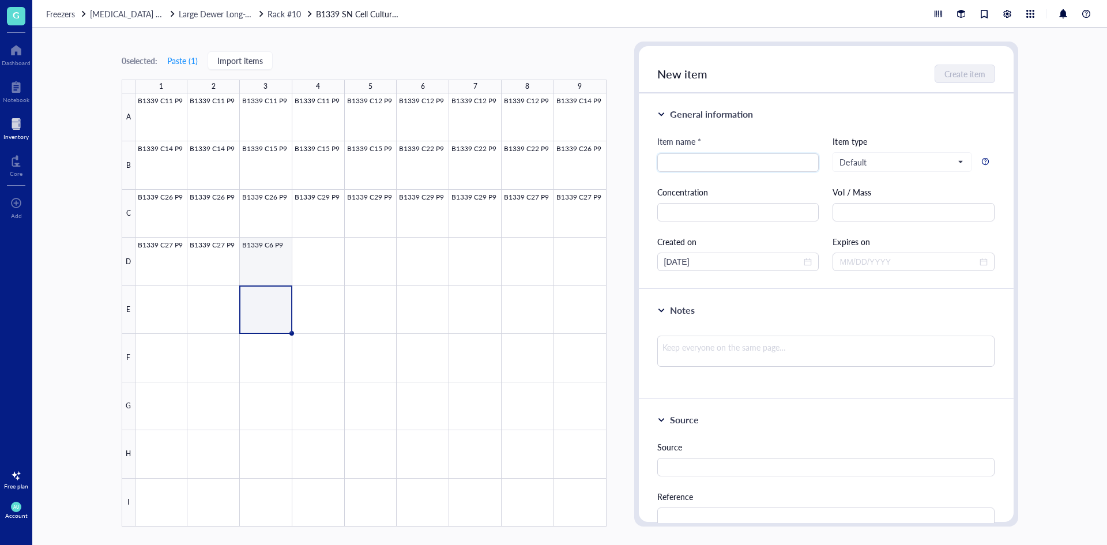
click at [288, 267] on div at bounding box center [370, 309] width 471 height 433
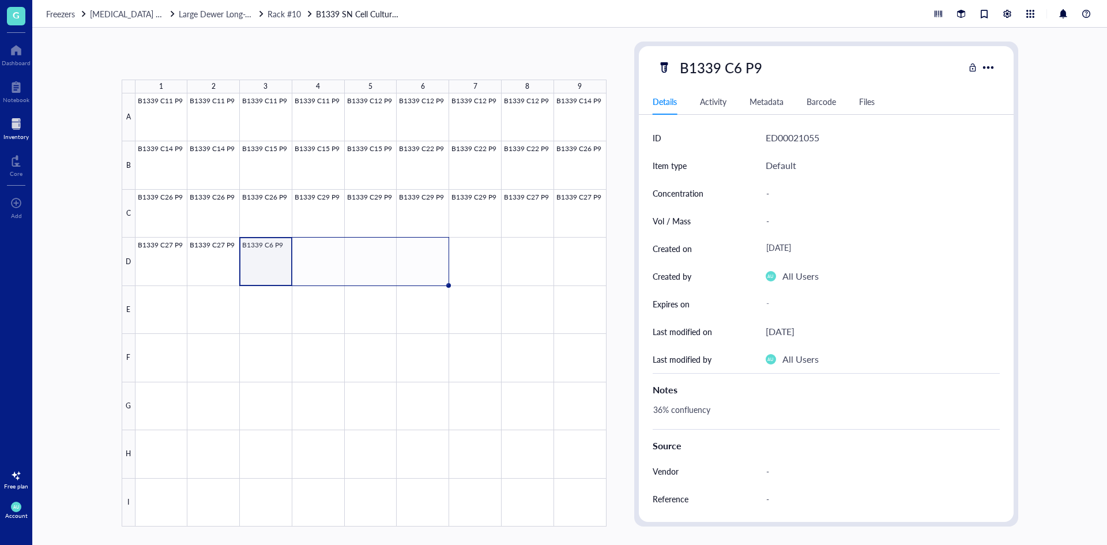
drag, startPoint x: 291, startPoint y: 284, endPoint x: 399, endPoint y: 256, distance: 111.3
click at [0, 0] on div "B1339 C11 P9 B1339 C11 P9 B1339 C11 P9 B1339 C11 P9 B1339 C12 P9 B1339 C12 P9 B…" at bounding box center [0, 0] width 0 height 0
click at [423, 280] on div at bounding box center [370, 309] width 471 height 433
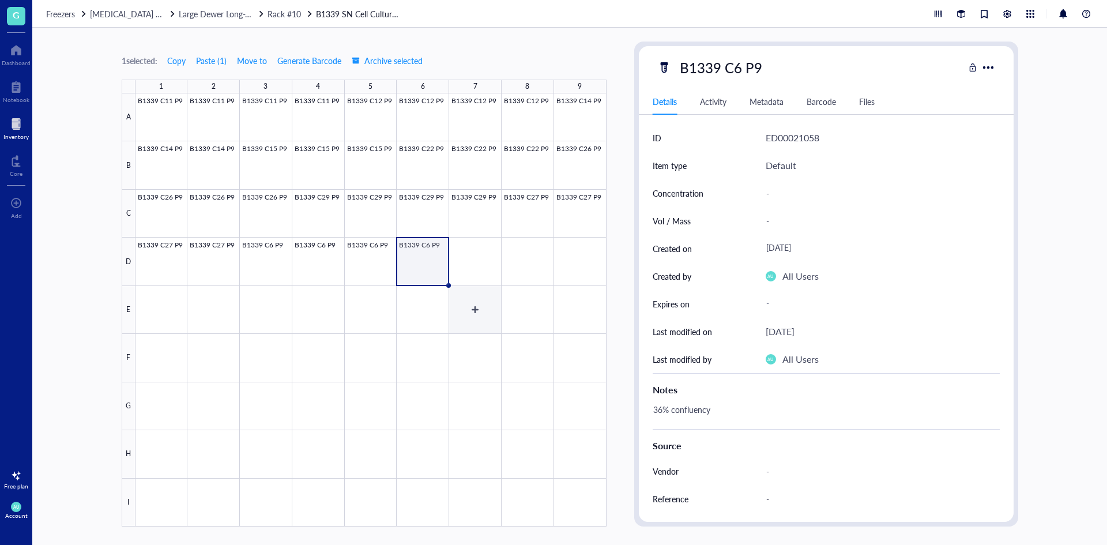
click at [478, 265] on div at bounding box center [370, 309] width 471 height 433
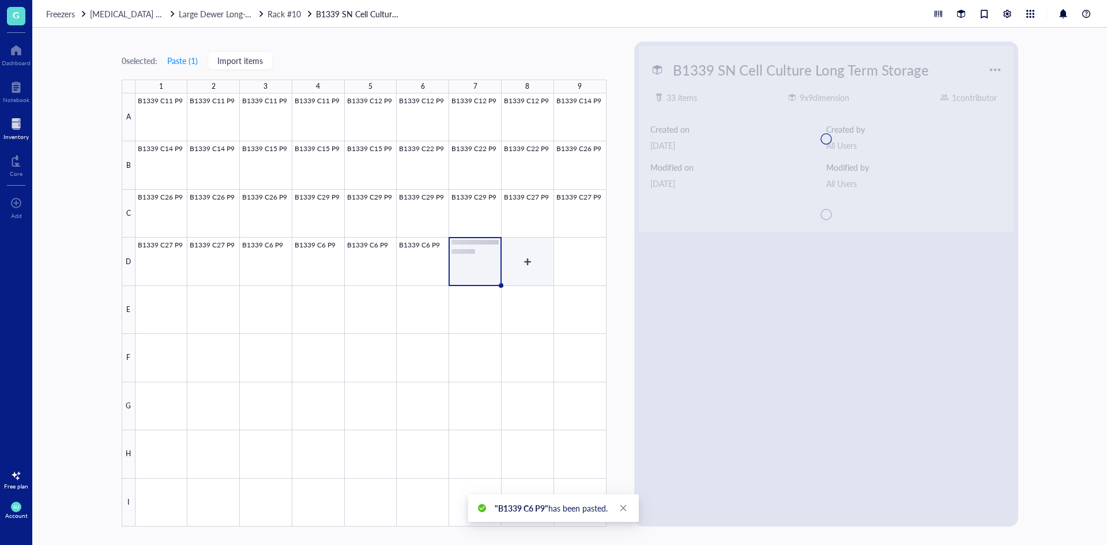
click at [515, 262] on div at bounding box center [370, 309] width 471 height 433
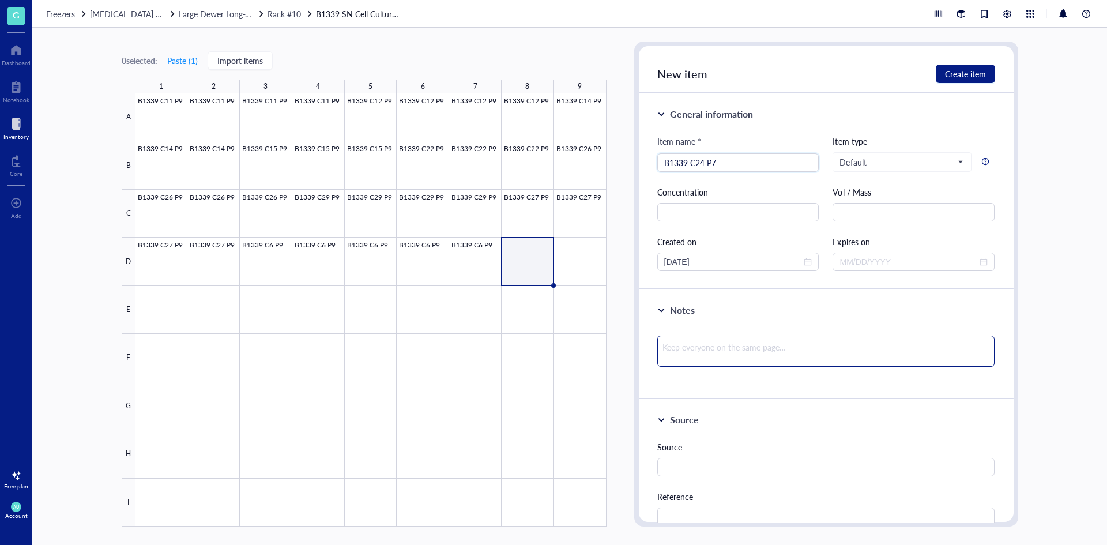
click at [711, 347] on textarea at bounding box center [826, 350] width 338 height 31
click at [971, 75] on span "Create item" at bounding box center [965, 73] width 41 height 9
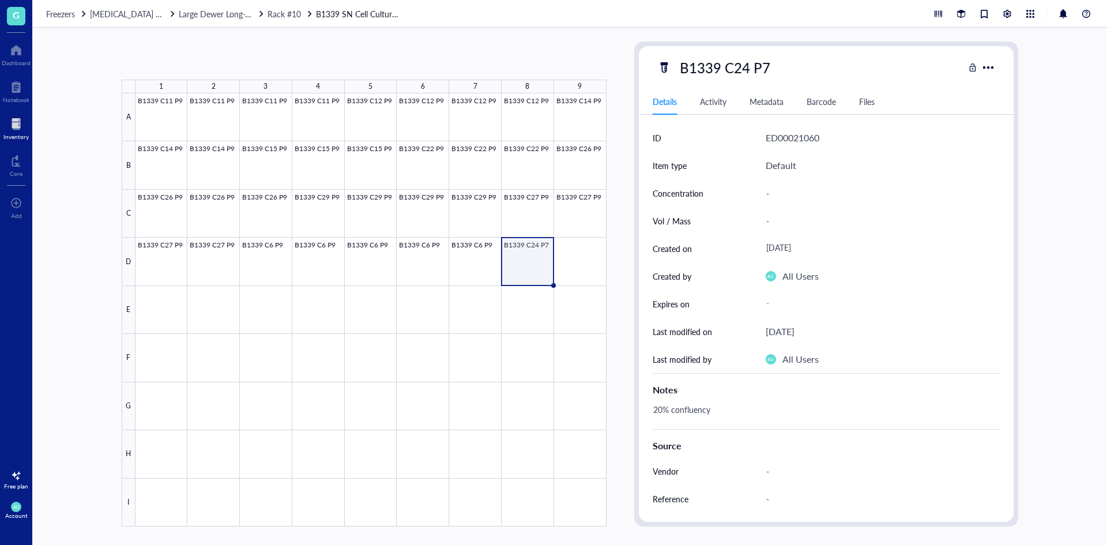
drag, startPoint x: 555, startPoint y: 285, endPoint x: 593, endPoint y: 282, distance: 37.6
click at [0, 0] on div "B1339 C11 P9 B1339 C11 P9 B1339 C11 P9 B1339 C11 P9 B1339 C12 P9 B1339 C12 P9 B…" at bounding box center [0, 0] width 0 height 0
click at [584, 274] on div at bounding box center [370, 309] width 471 height 433
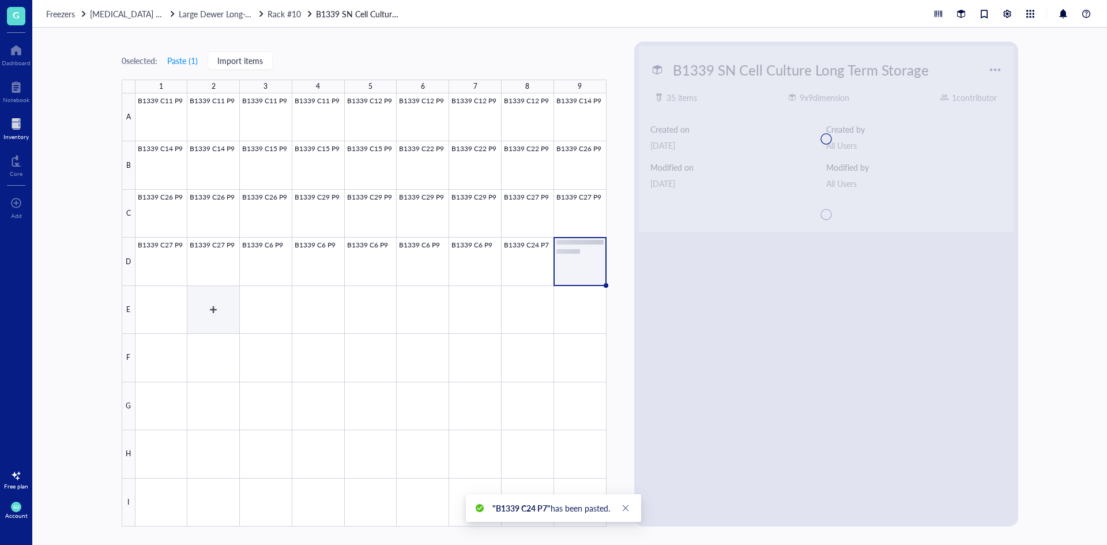
click at [183, 295] on div at bounding box center [370, 309] width 471 height 433
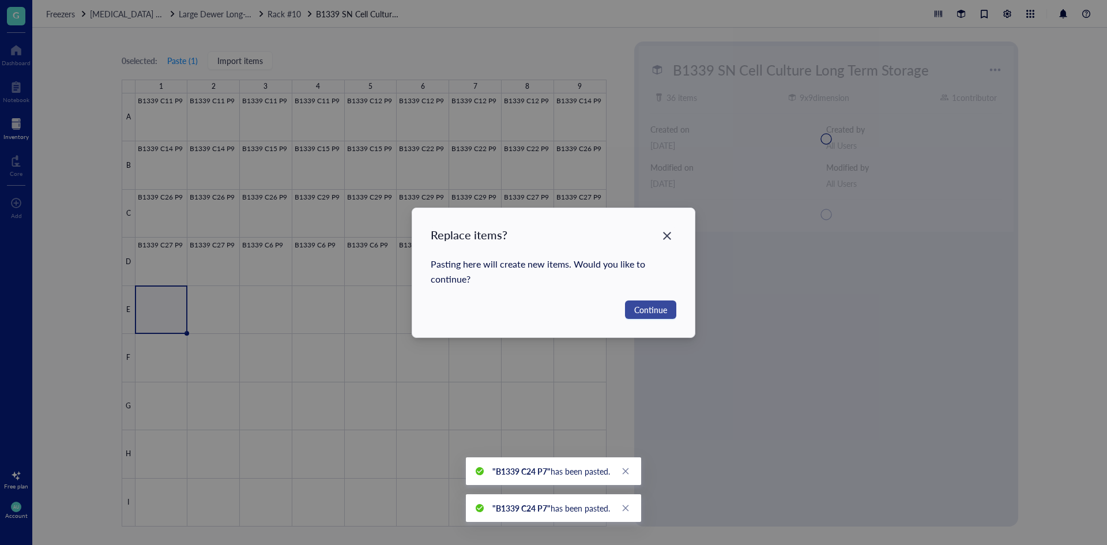
click at [640, 316] on button "Continue" at bounding box center [650, 309] width 51 height 18
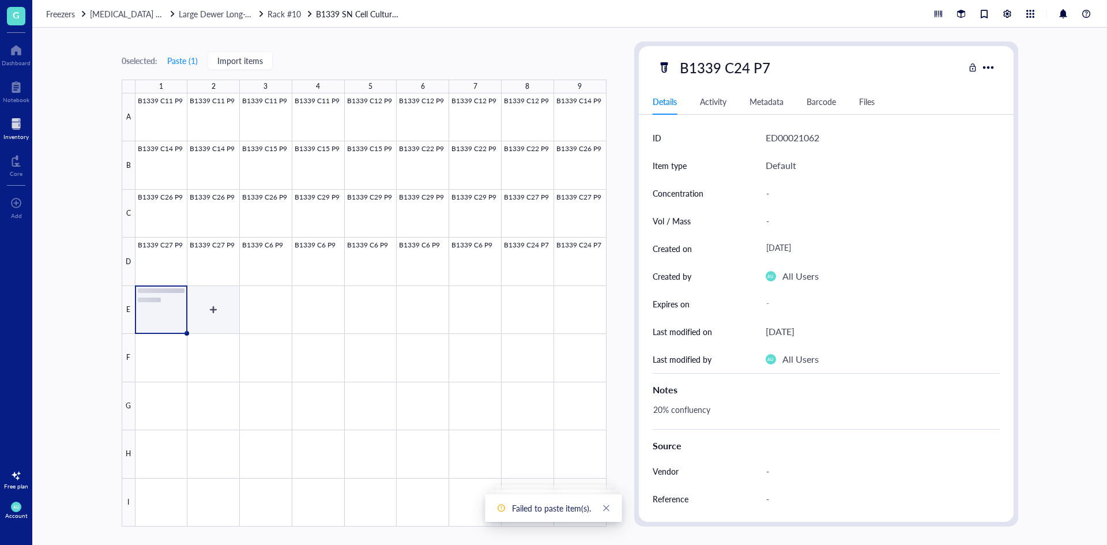
click at [220, 310] on div at bounding box center [370, 309] width 471 height 433
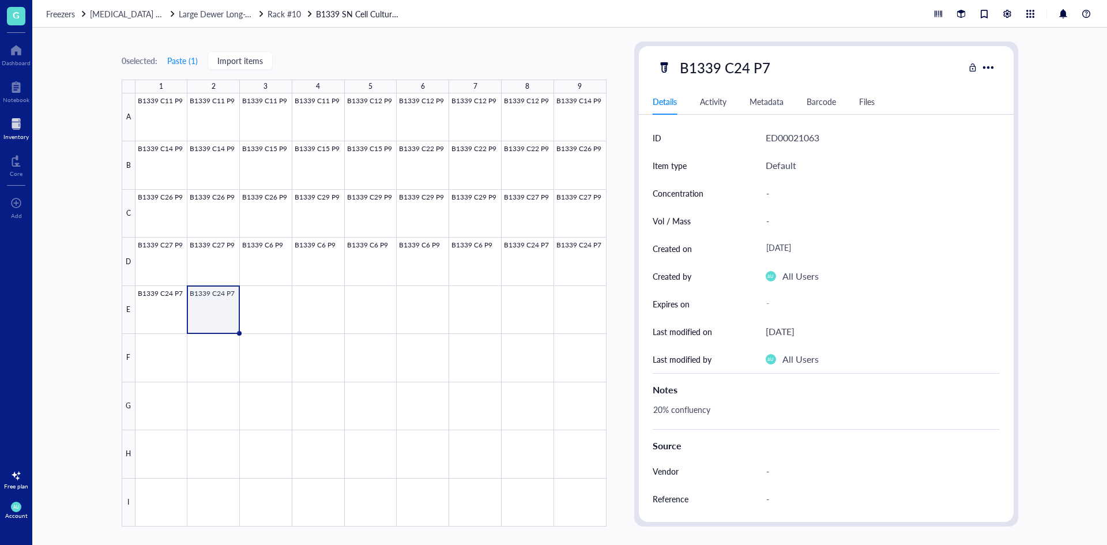
click at [20, 130] on div at bounding box center [15, 124] width 25 height 18
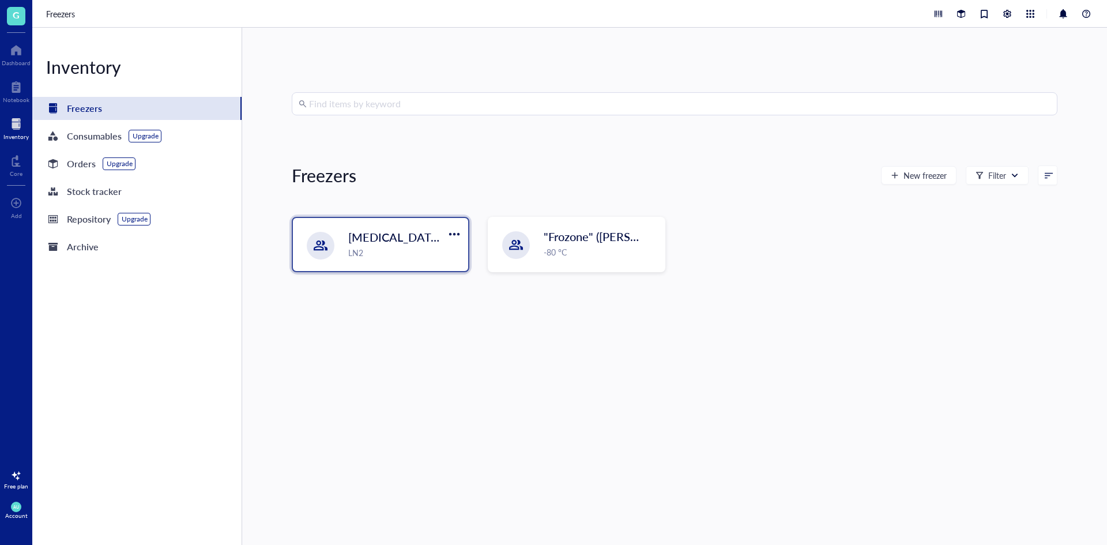
click at [345, 236] on div "[MEDICAL_DATA] Storage ([PERSON_NAME]/[PERSON_NAME]) LN2" at bounding box center [380, 244] width 175 height 53
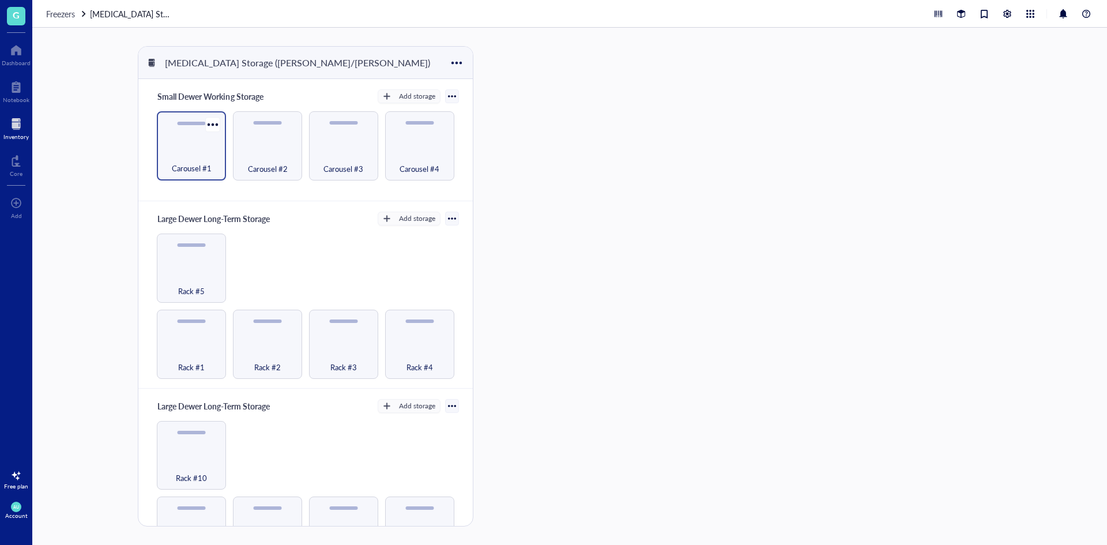
click at [201, 163] on span "Carousel #1" at bounding box center [192, 168] width 40 height 13
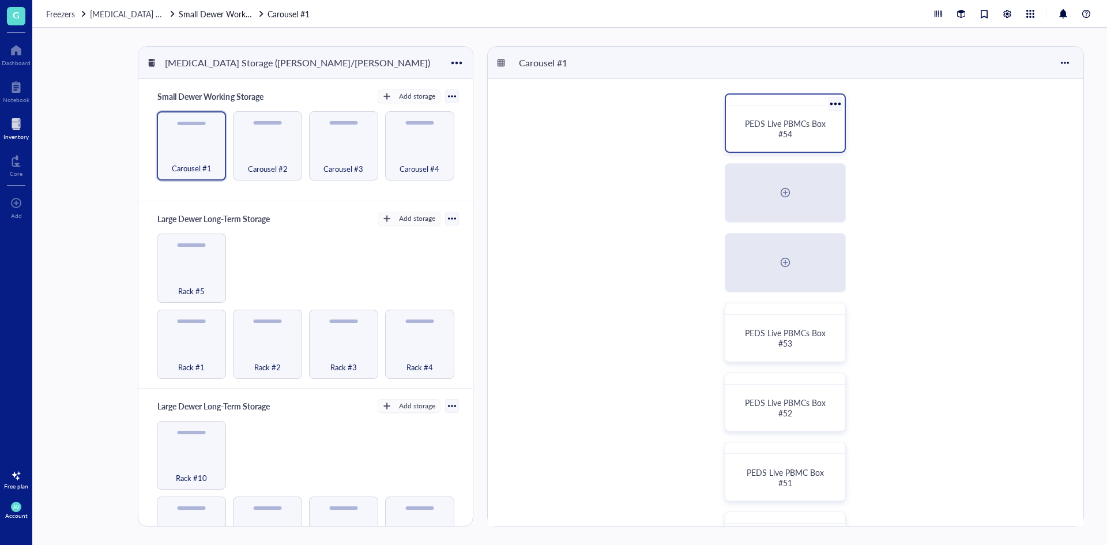
click at [802, 145] on div "PEDS Live PBMCs Box #54" at bounding box center [785, 129] width 110 height 36
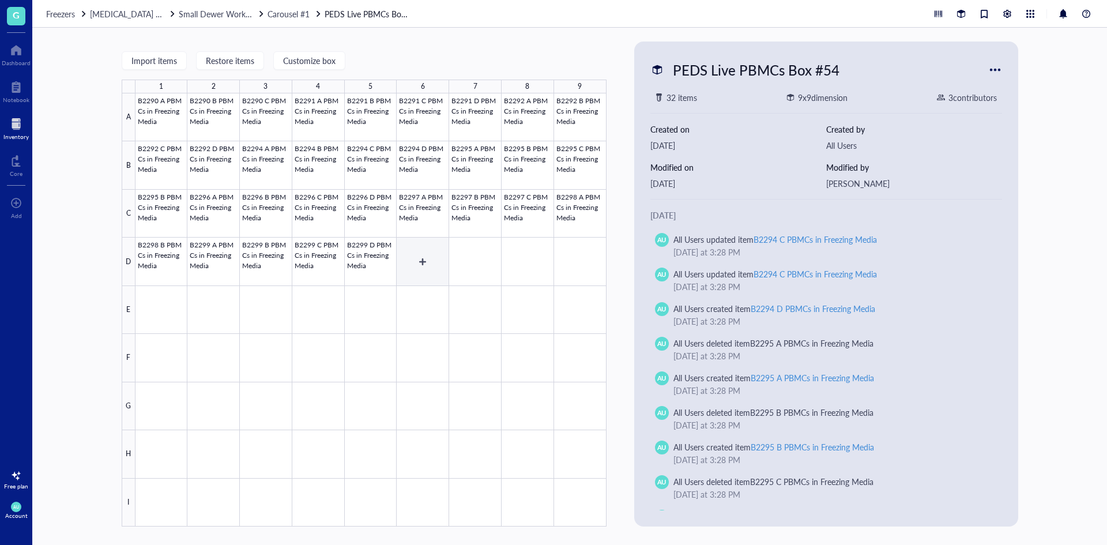
click at [440, 266] on div at bounding box center [370, 309] width 471 height 433
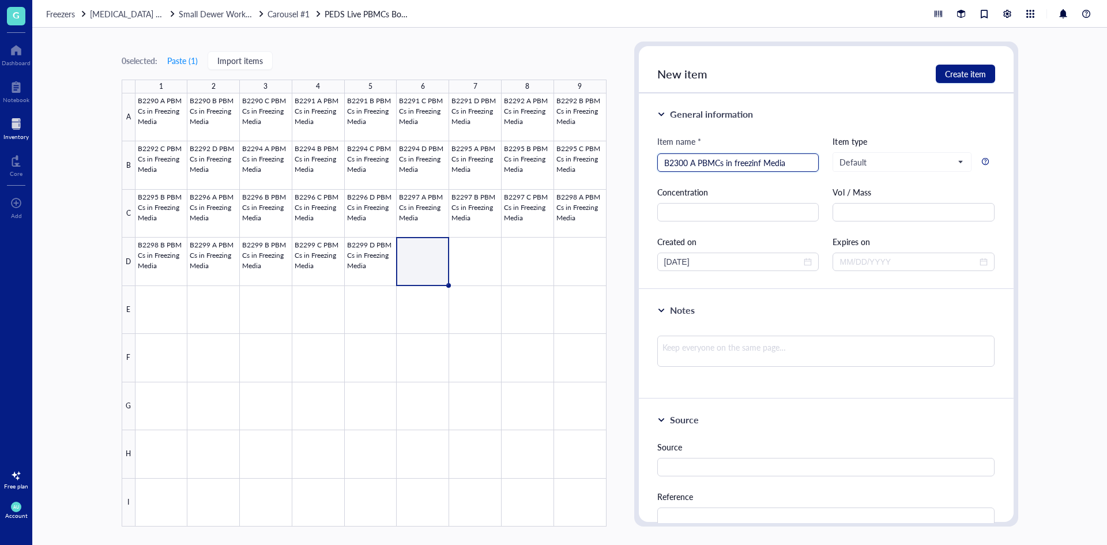
drag, startPoint x: 761, startPoint y: 165, endPoint x: 732, endPoint y: 167, distance: 29.4
click at [732, 167] on input "B2300 A PBMCs in freezinf Media" at bounding box center [738, 162] width 148 height 17
click at [737, 211] on input "text" at bounding box center [738, 212] width 162 height 18
click at [719, 337] on textarea at bounding box center [826, 350] width 338 height 31
click at [949, 69] on span "Create item" at bounding box center [965, 73] width 41 height 9
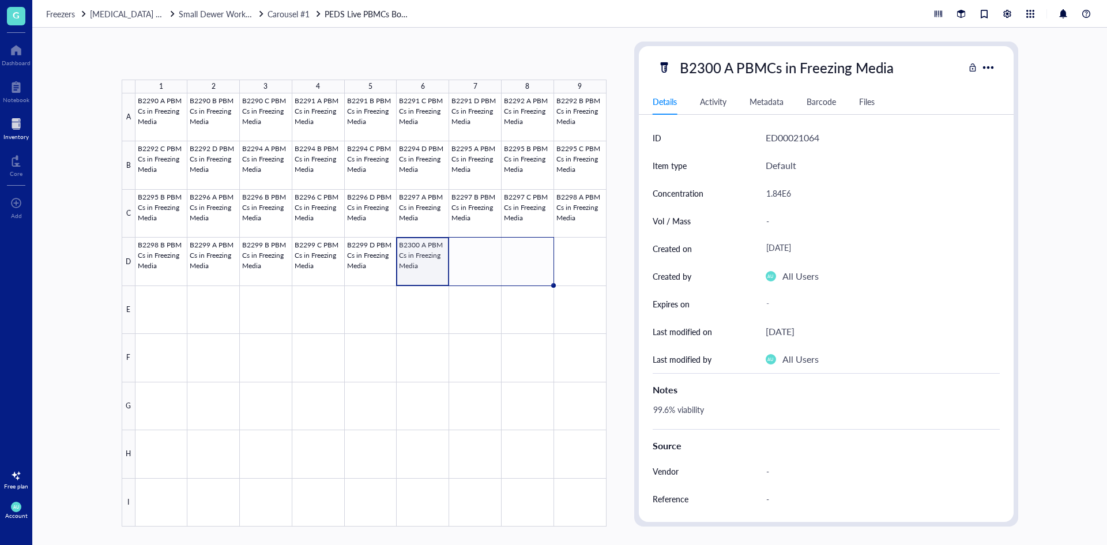
drag, startPoint x: 448, startPoint y: 286, endPoint x: 515, endPoint y: 274, distance: 68.1
click at [0, 0] on div "B2290 A PBMCs in Freezing Media B2290 B PBMCs in Freezing Media B2290 C PBMCs i…" at bounding box center [0, 0] width 0 height 0
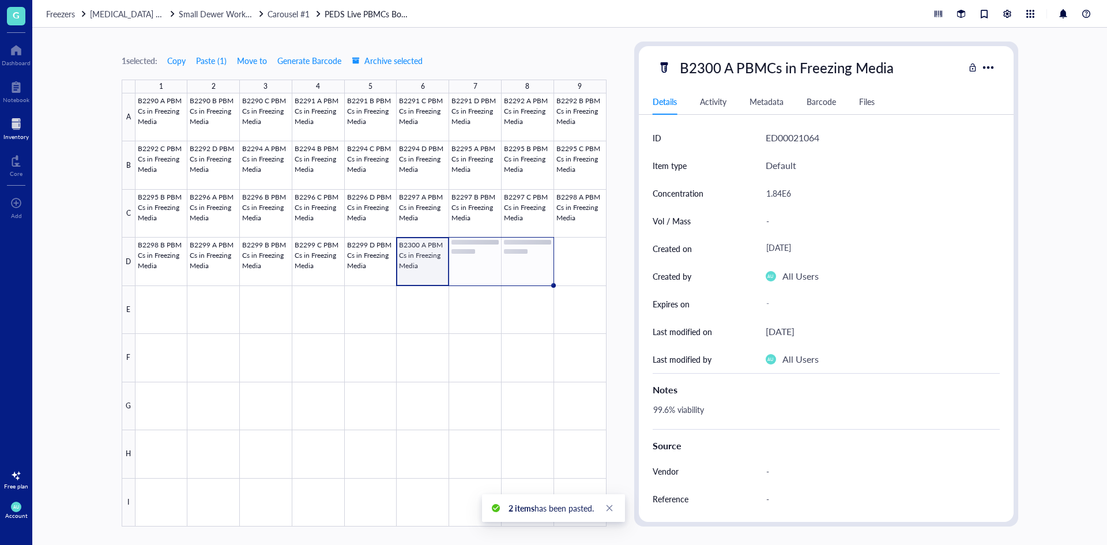
click at [472, 274] on div at bounding box center [370, 309] width 471 height 433
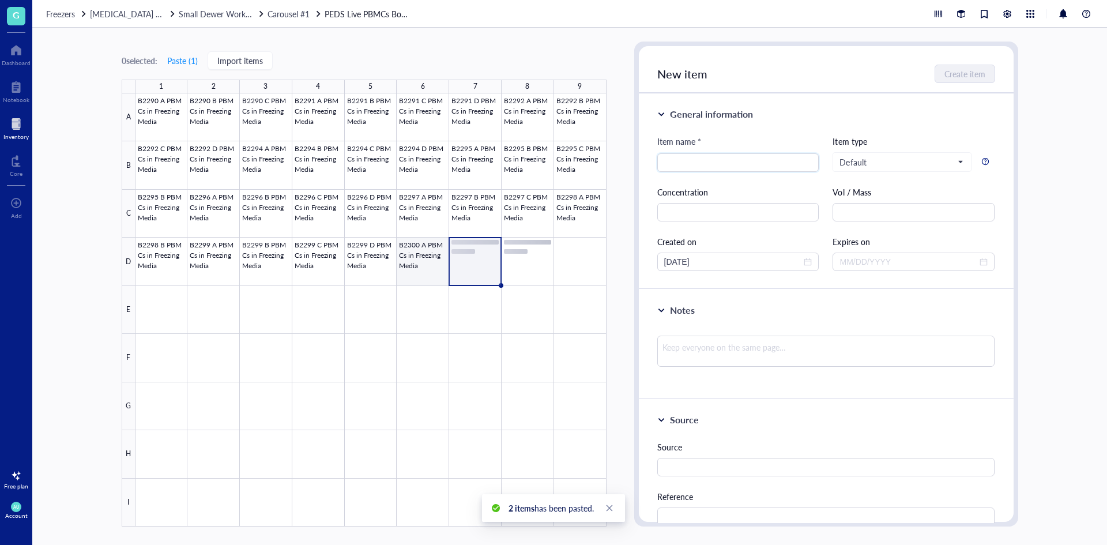
click at [433, 266] on div at bounding box center [370, 309] width 471 height 433
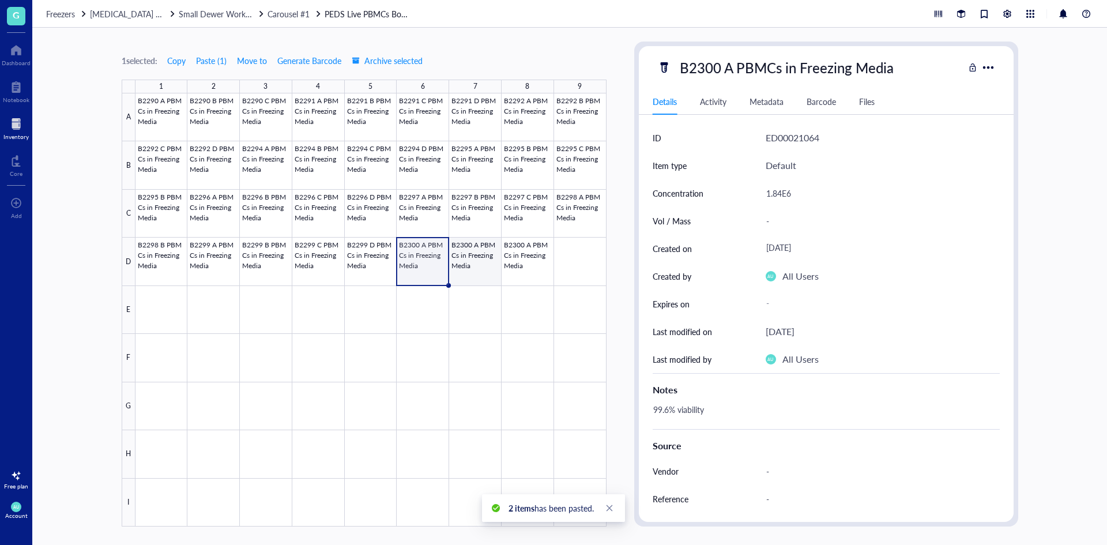
click at [465, 266] on div at bounding box center [370, 309] width 471 height 433
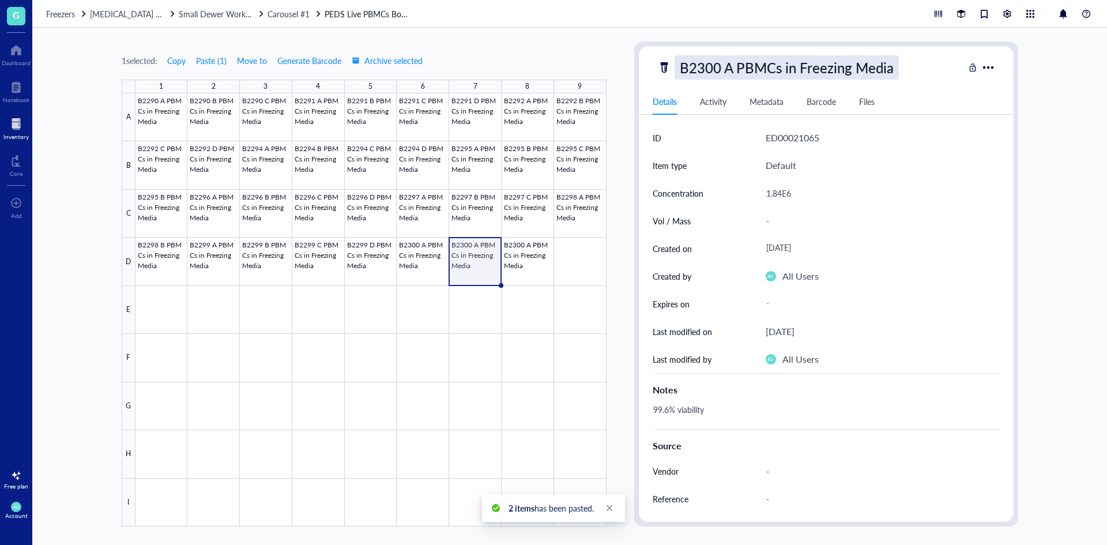
click at [715, 67] on div "B2300 A PBMCs in Freezing Media" at bounding box center [786, 67] width 224 height 24
click at [731, 70] on input "B2300 A PBMCs in Freezing Media" at bounding box center [808, 67] width 266 height 23
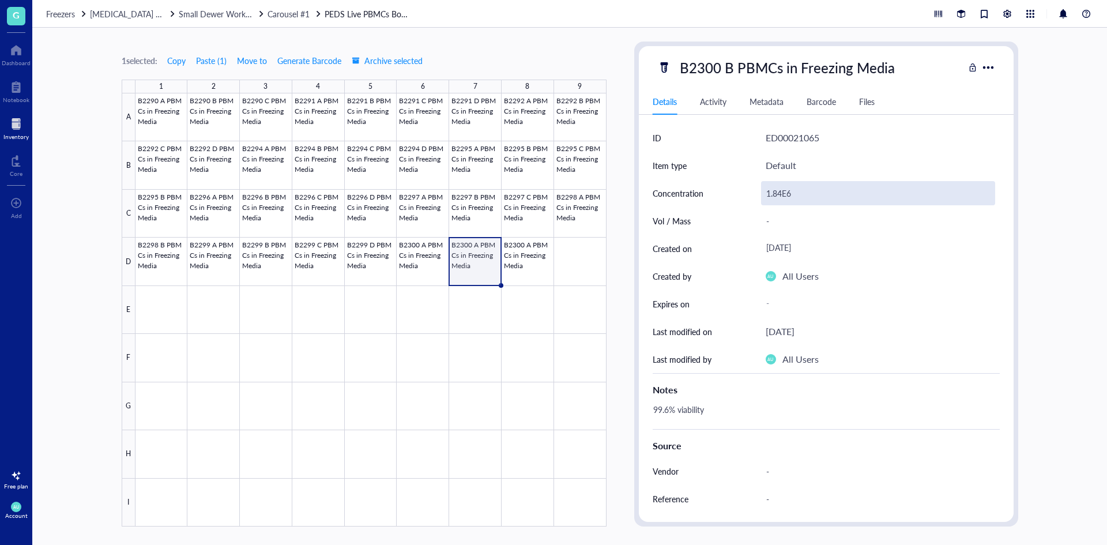
click at [793, 203] on div "1.84E6" at bounding box center [878, 193] width 234 height 24
click at [782, 194] on div "1.84E6" at bounding box center [878, 193] width 234 height 24
click at [782, 193] on input "1.84E6" at bounding box center [877, 193] width 233 height 23
click at [665, 401] on div "Notes" at bounding box center [826, 387] width 347 height 28
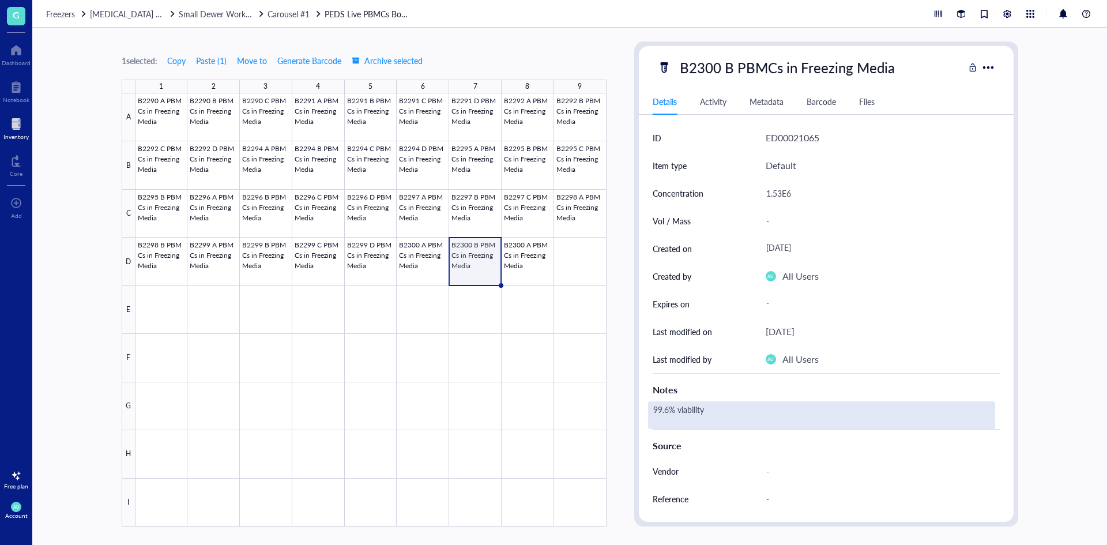
click at [667, 409] on div "99.6% viability" at bounding box center [821, 415] width 347 height 28
click at [667, 409] on textarea "99.6% viability" at bounding box center [715, 414] width 134 height 25
click at [668, 409] on textarea "99.6% viability" at bounding box center [715, 414] width 134 height 25
click at [667, 409] on textarea "99.6% viability" at bounding box center [715, 414] width 134 height 25
click at [667, 411] on textarea "99.6% viability" at bounding box center [715, 414] width 134 height 25
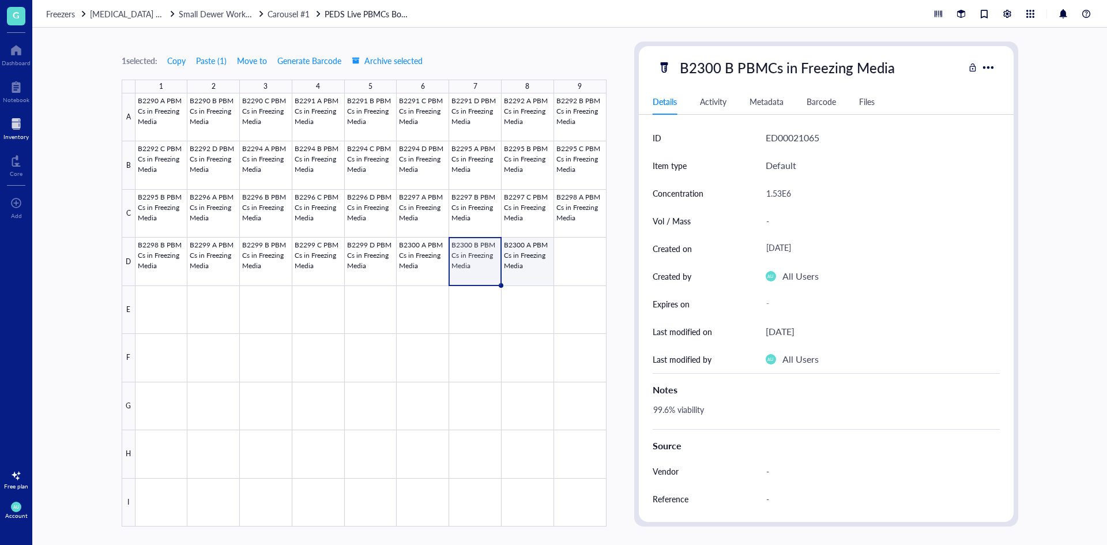
click at [527, 267] on div at bounding box center [370, 309] width 471 height 433
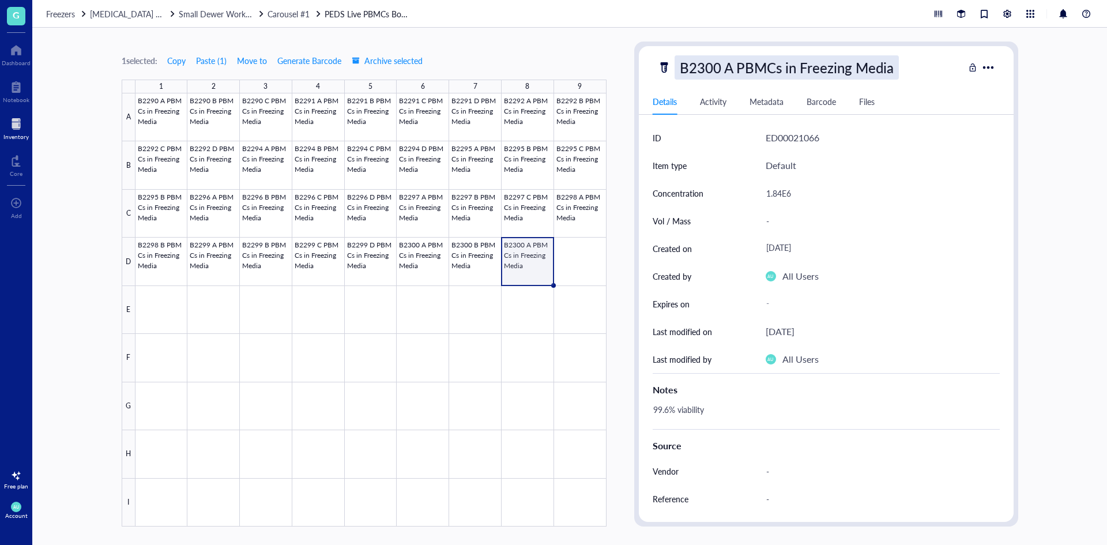
click at [703, 70] on div "B2300 A PBMCs in Freezing Media" at bounding box center [786, 67] width 224 height 24
click at [733, 70] on input "B2300 A PBMCs in Freezing Media" at bounding box center [808, 67] width 266 height 23
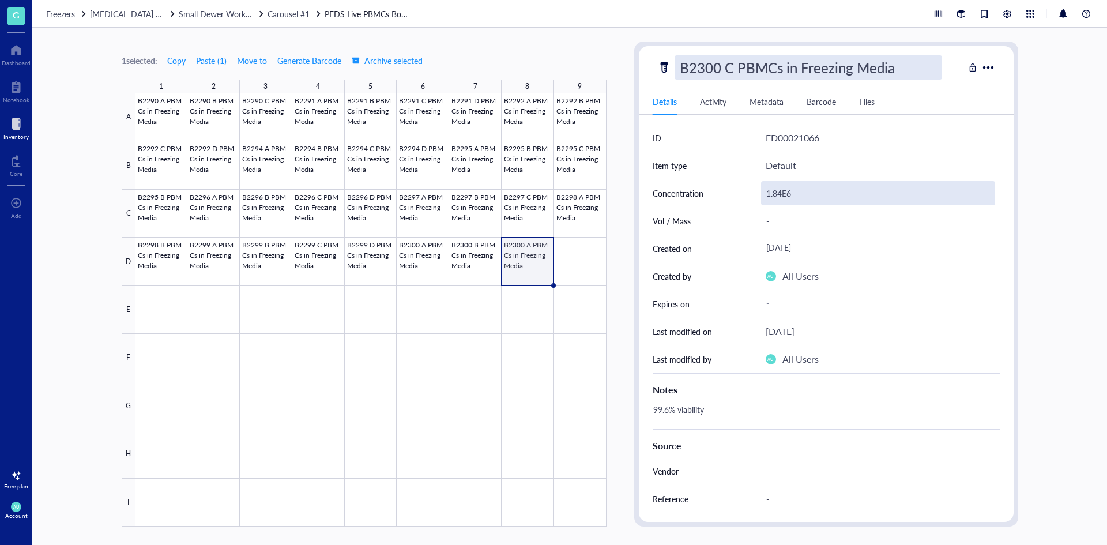
click at [784, 199] on div "1.84E6" at bounding box center [878, 193] width 234 height 24
click at [783, 195] on div "1.84E6" at bounding box center [878, 193] width 234 height 24
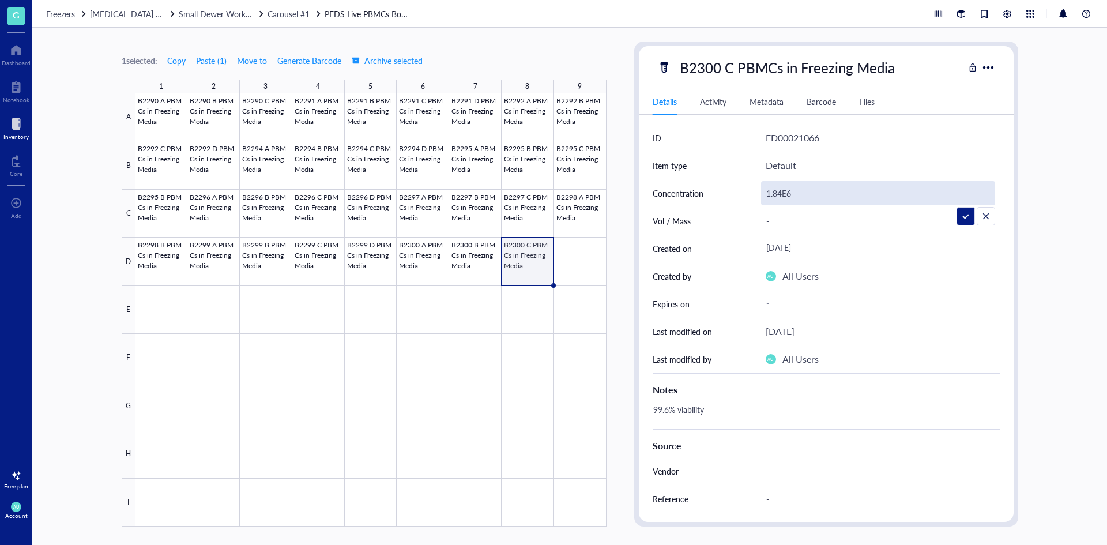
click at [783, 192] on input "1.84E6" at bounding box center [877, 193] width 233 height 23
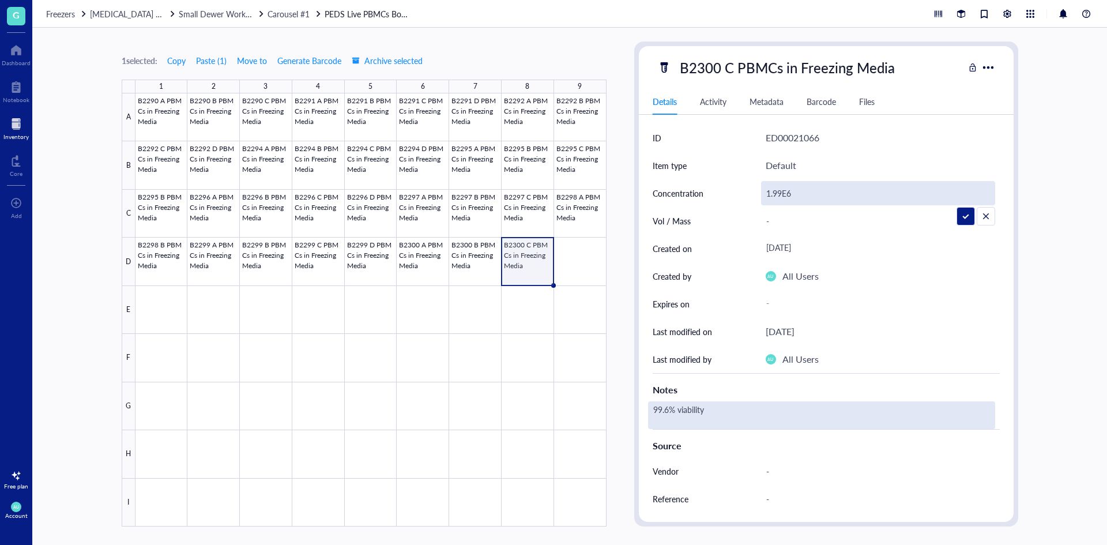
click at [684, 418] on div "99.6% viability" at bounding box center [821, 415] width 347 height 28
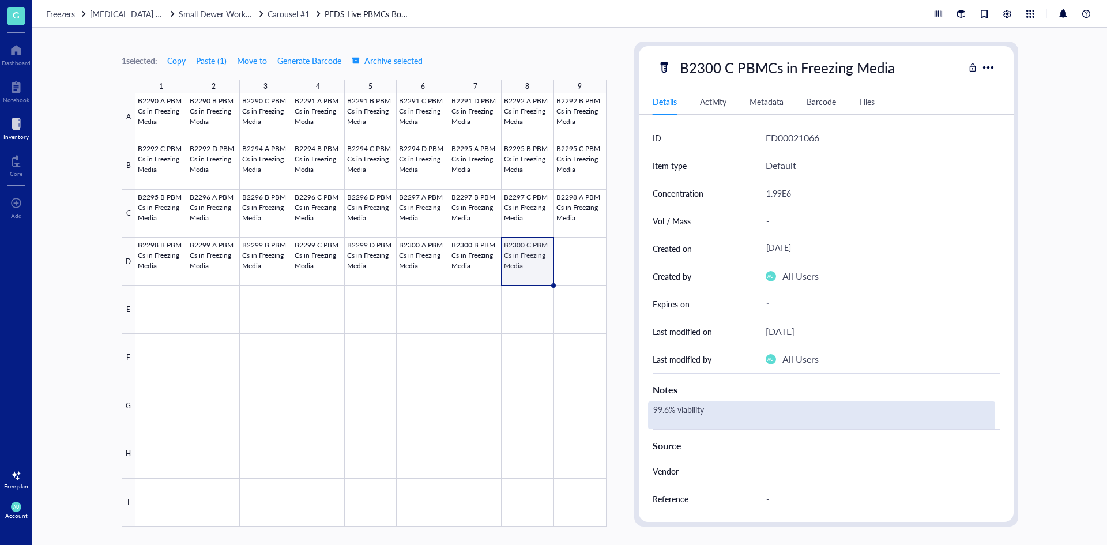
click at [668, 407] on div "99.6% viability" at bounding box center [821, 415] width 347 height 28
click at [668, 409] on textarea "99.6% viability" at bounding box center [715, 414] width 134 height 25
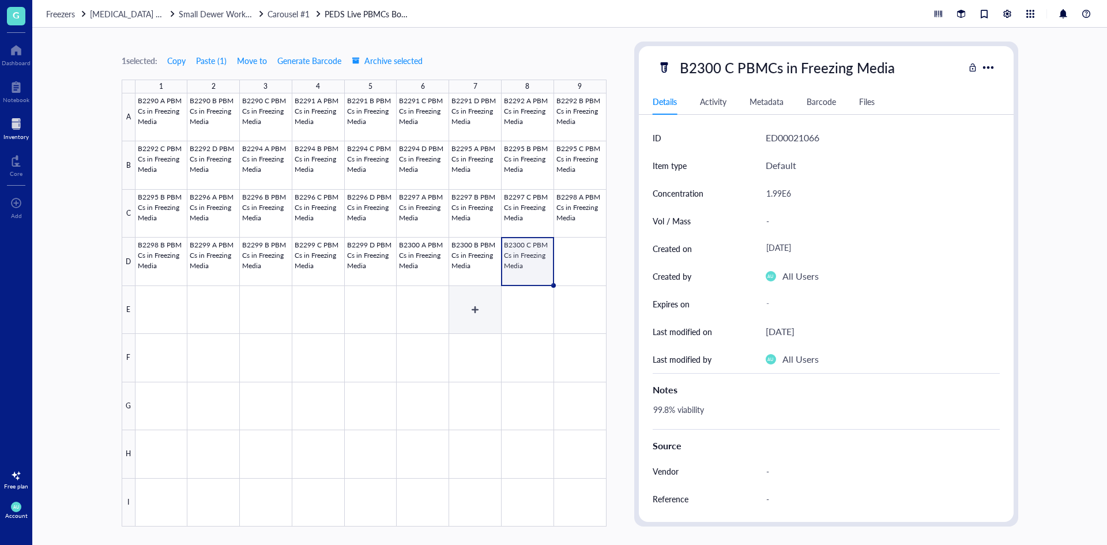
click at [321, 478] on div at bounding box center [370, 309] width 471 height 433
